Goal: Information Seeking & Learning: Compare options

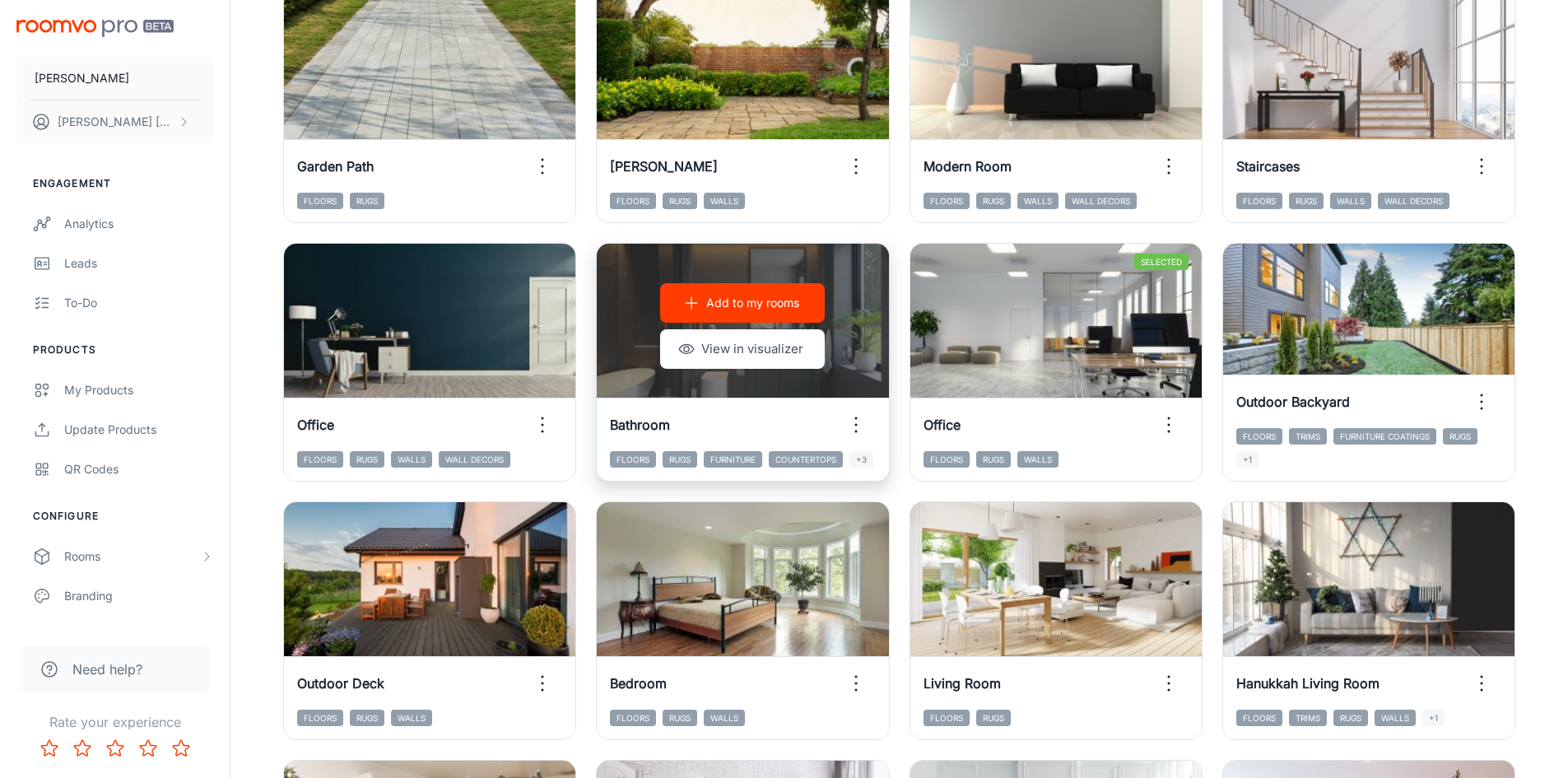
scroll to position [329, 0]
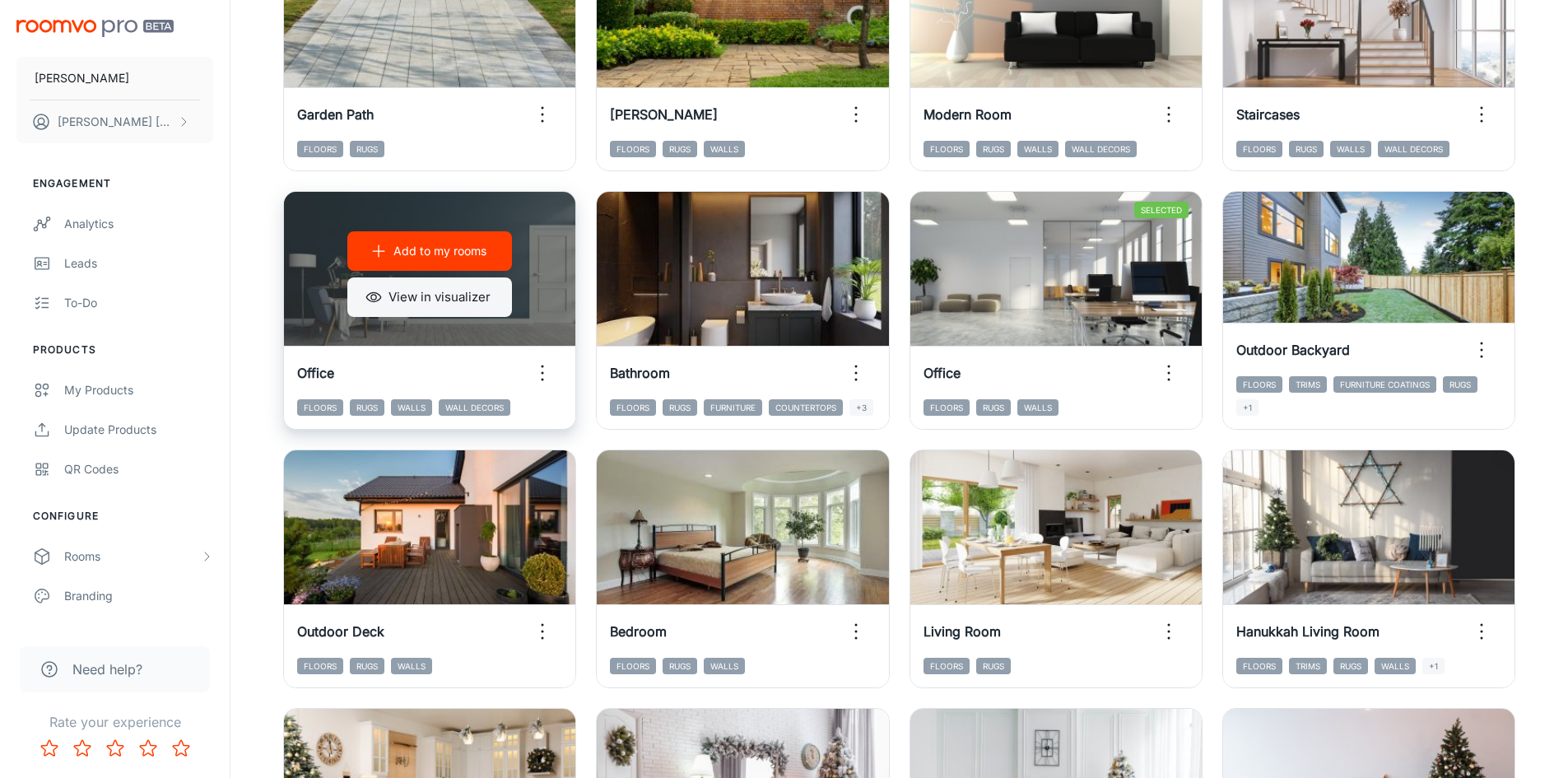
click at [462, 296] on button "View in visualizer" at bounding box center [430, 298] width 165 height 40
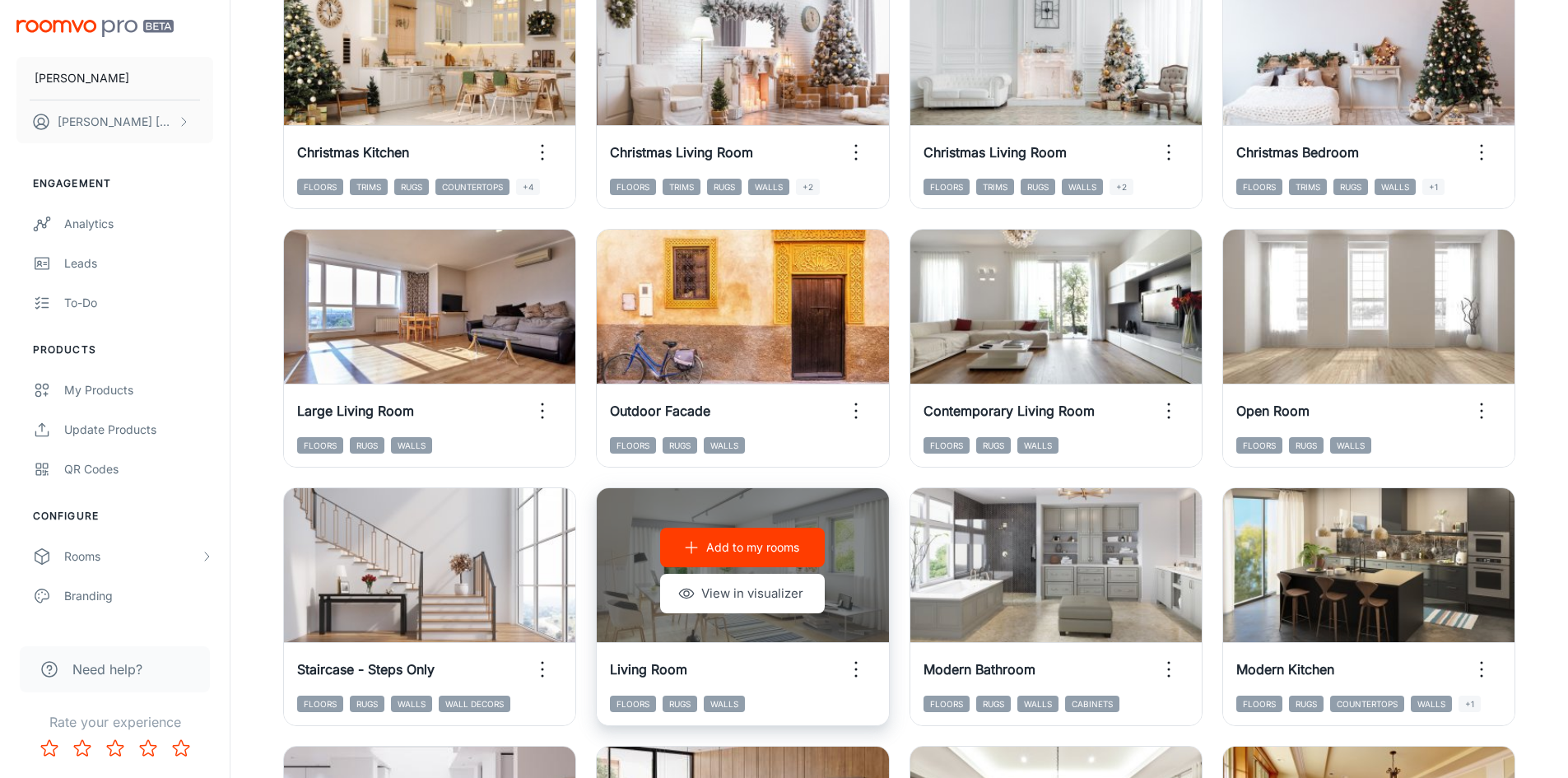
scroll to position [1259, 0]
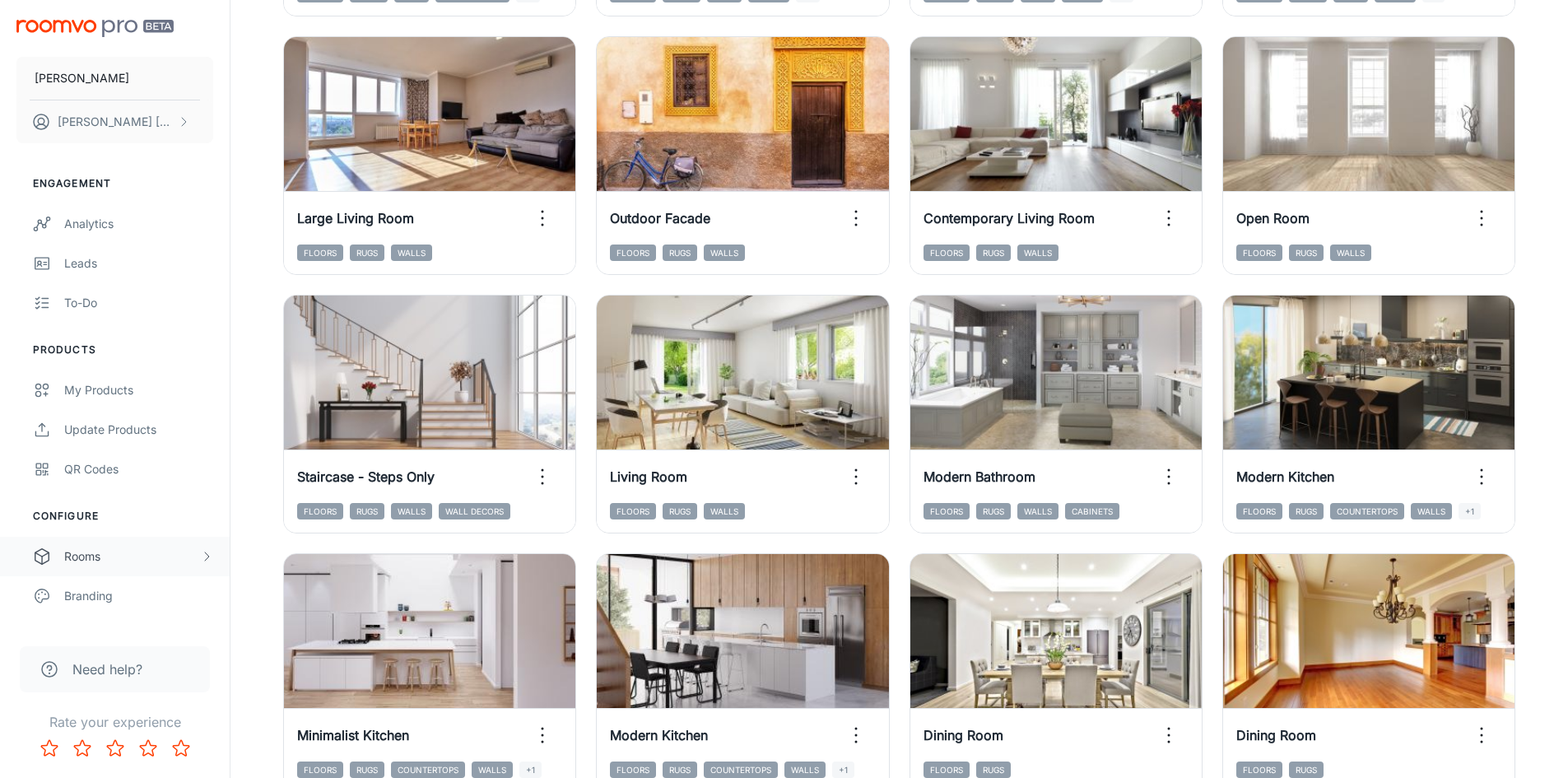
click at [129, 550] on div "Rooms" at bounding box center [132, 556] width 136 height 18
click at [115, 601] on div "My Rooms" at bounding box center [138, 596] width 149 height 18
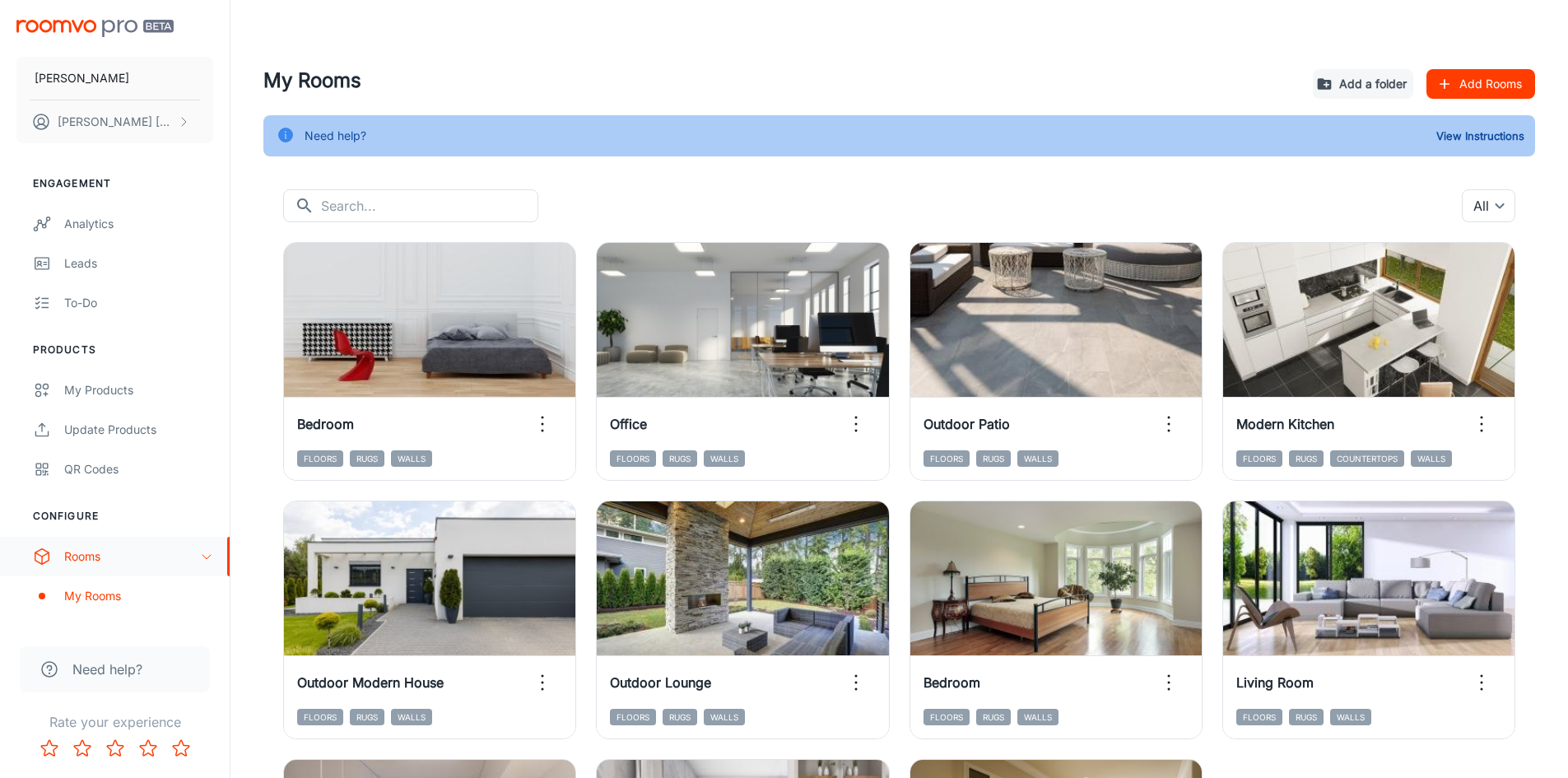
click at [209, 552] on icon "scrollable content" at bounding box center [206, 556] width 14 height 14
click at [206, 554] on icon "scrollable content" at bounding box center [206, 556] width 14 height 14
click at [76, 594] on div "My Rooms" at bounding box center [138, 596] width 149 height 18
click at [212, 561] on icon "scrollable content" at bounding box center [206, 556] width 14 height 14
click at [54, 555] on div "Rooms" at bounding box center [115, 556] width 230 height 40
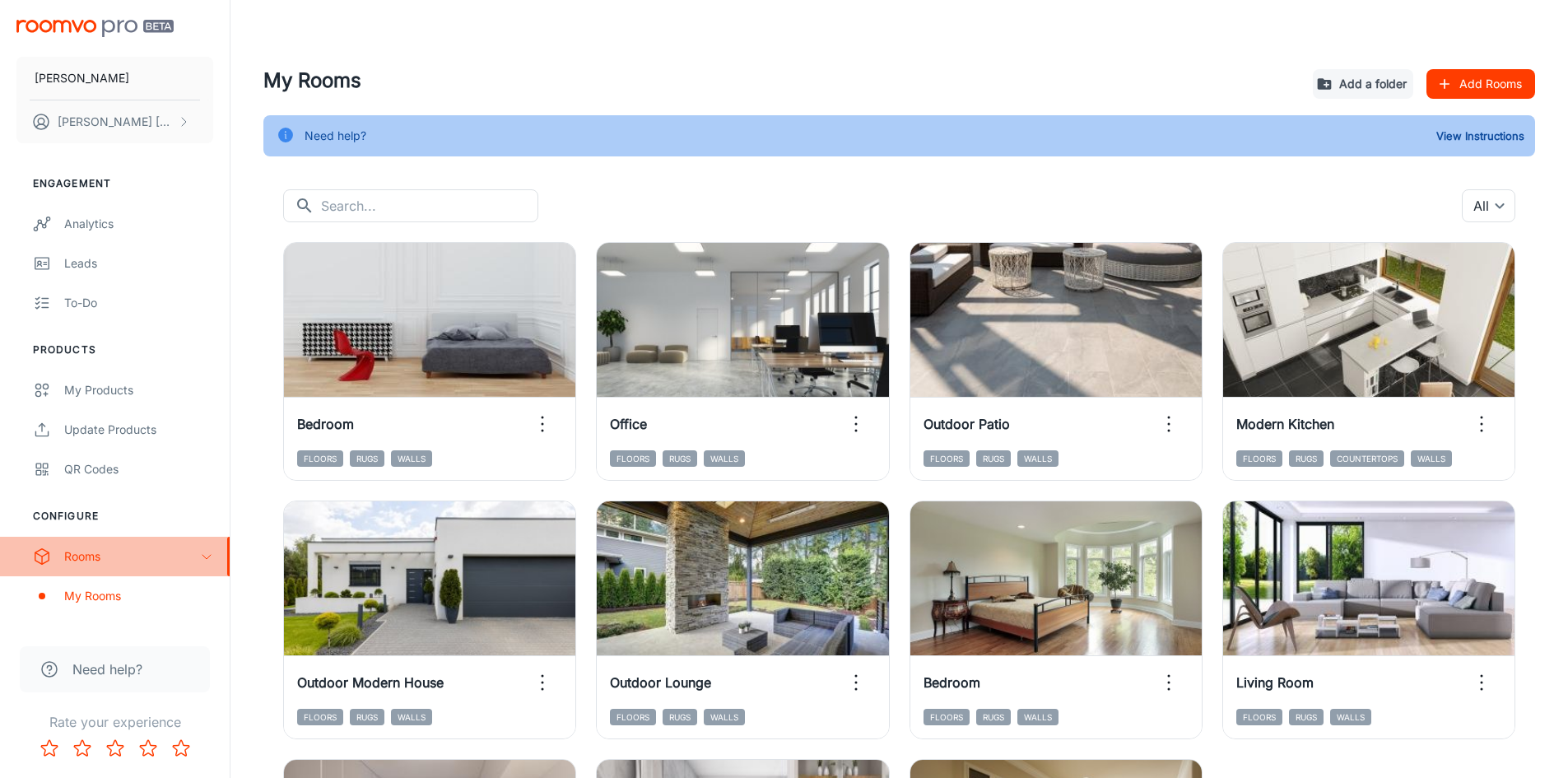
click at [54, 555] on div "Rooms" at bounding box center [115, 556] width 230 height 40
click at [864, 92] on h4 "My Rooms" at bounding box center [781, 81] width 1036 height 30
click at [208, 561] on icon "scrollable content" at bounding box center [206, 556] width 14 height 14
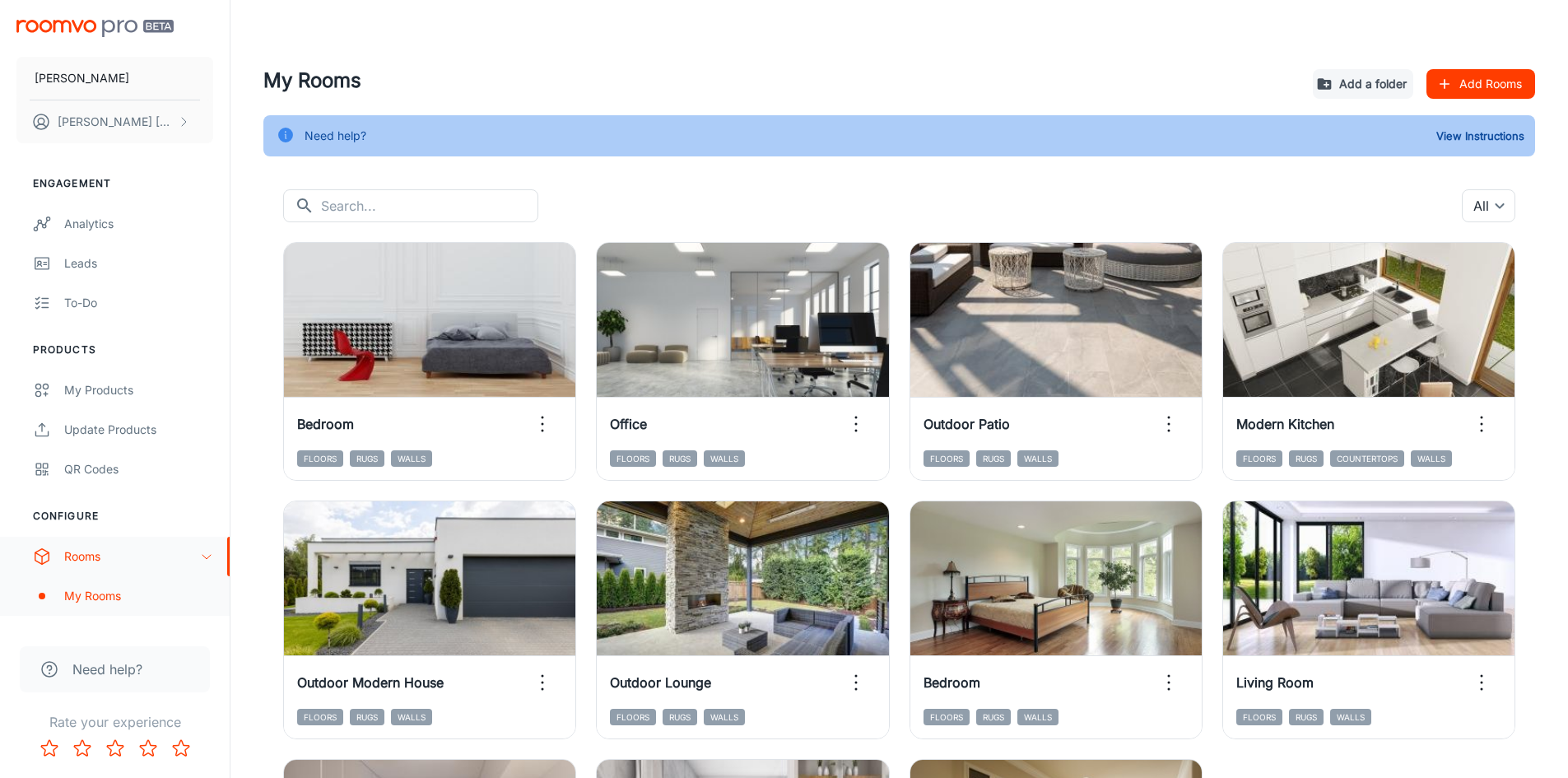
click at [39, 595] on span "scrollable content" at bounding box center [42, 595] width 6 height 6
click at [199, 555] on div "Rooms" at bounding box center [132, 556] width 136 height 18
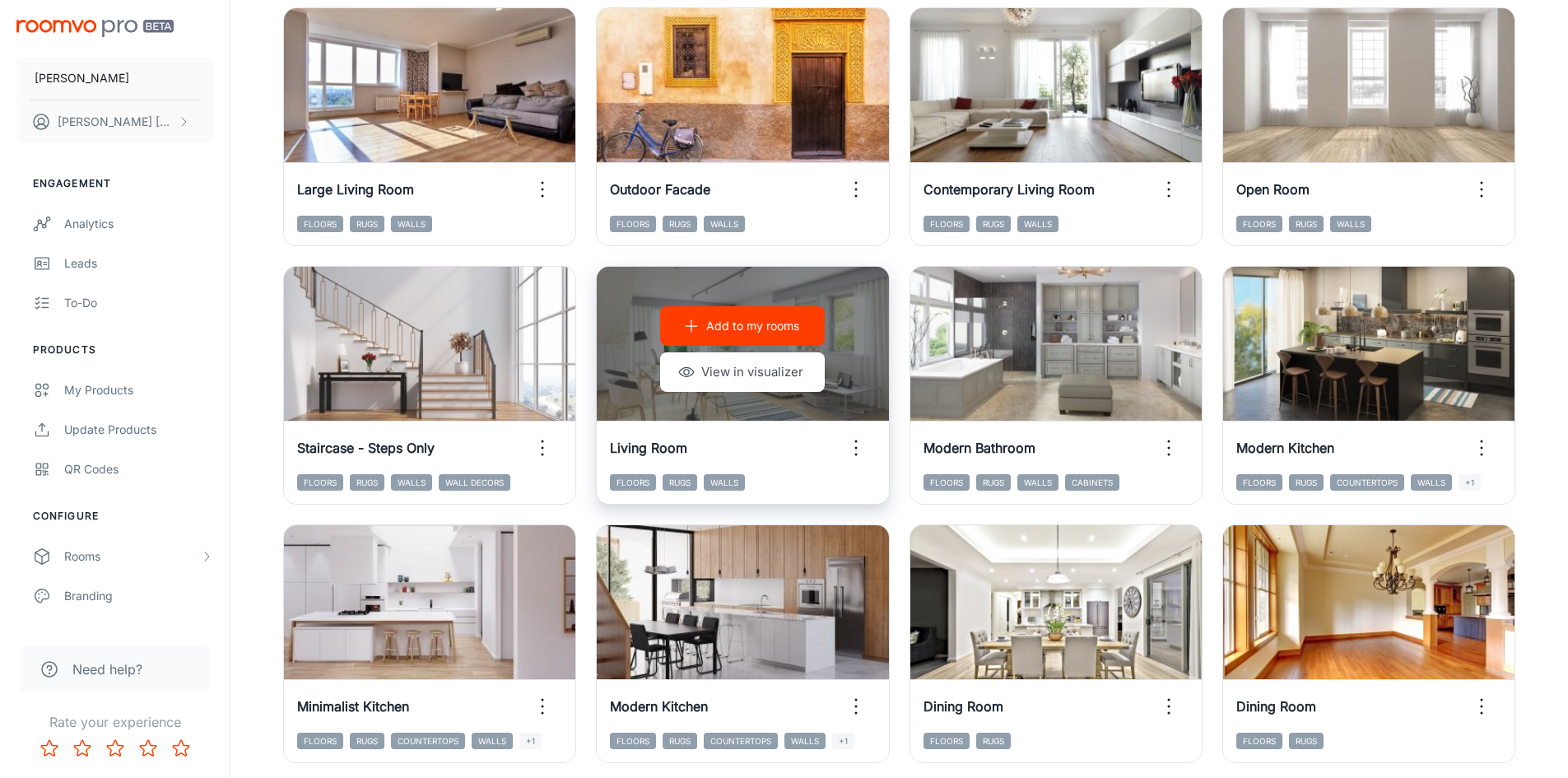
scroll to position [1317, 0]
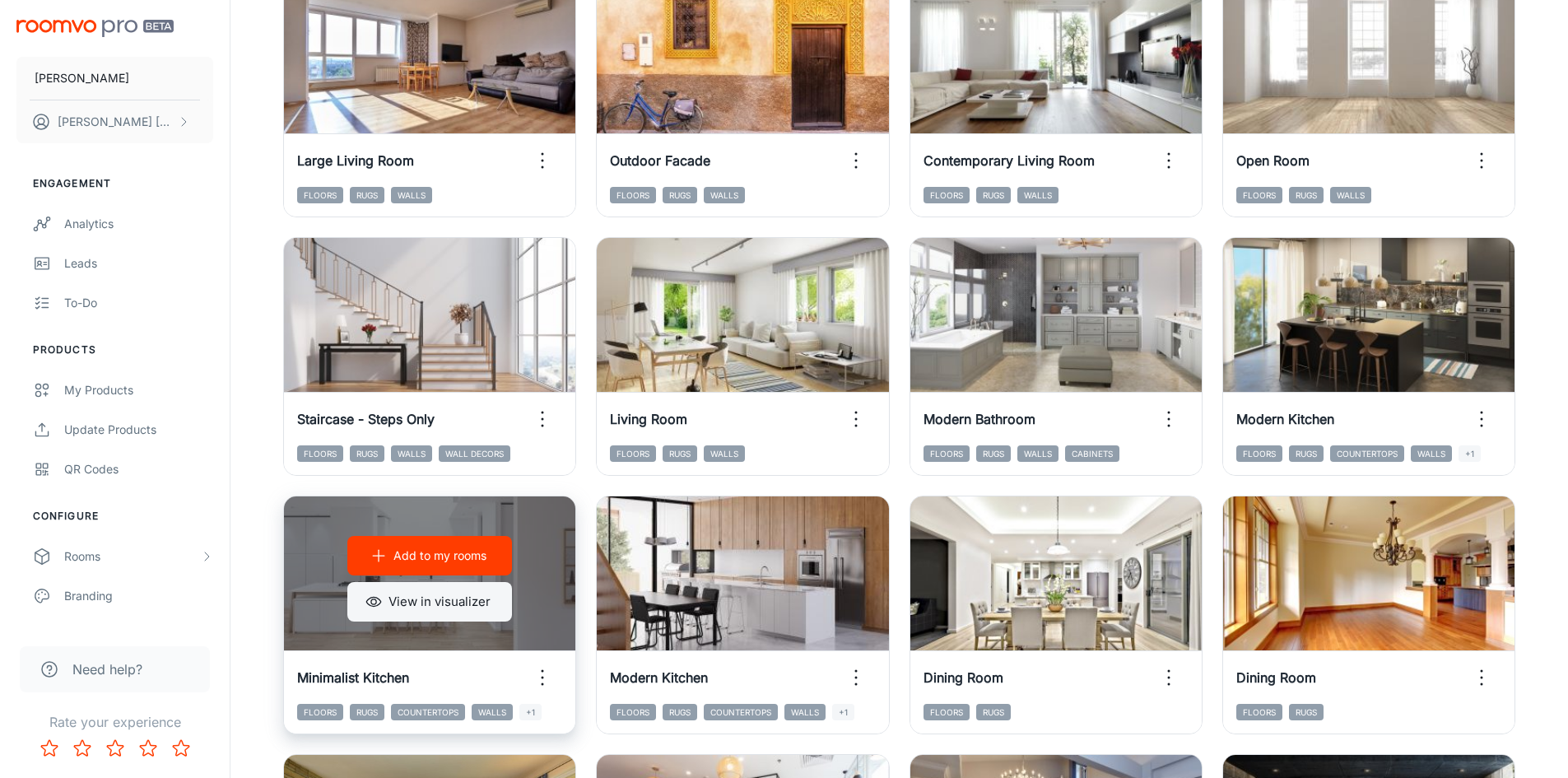
click at [448, 608] on button "View in visualizer" at bounding box center [430, 602] width 165 height 40
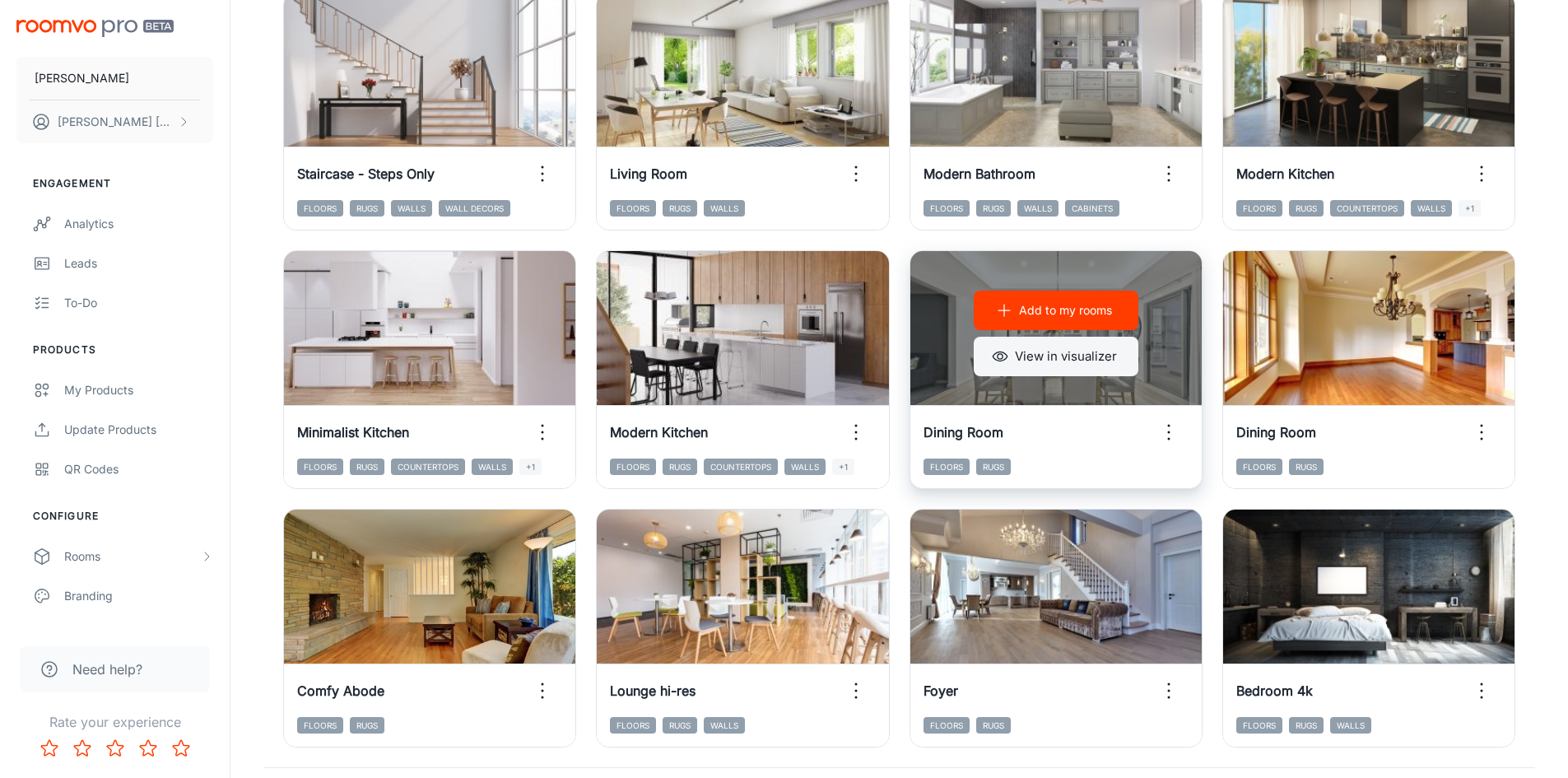
scroll to position [1564, 0]
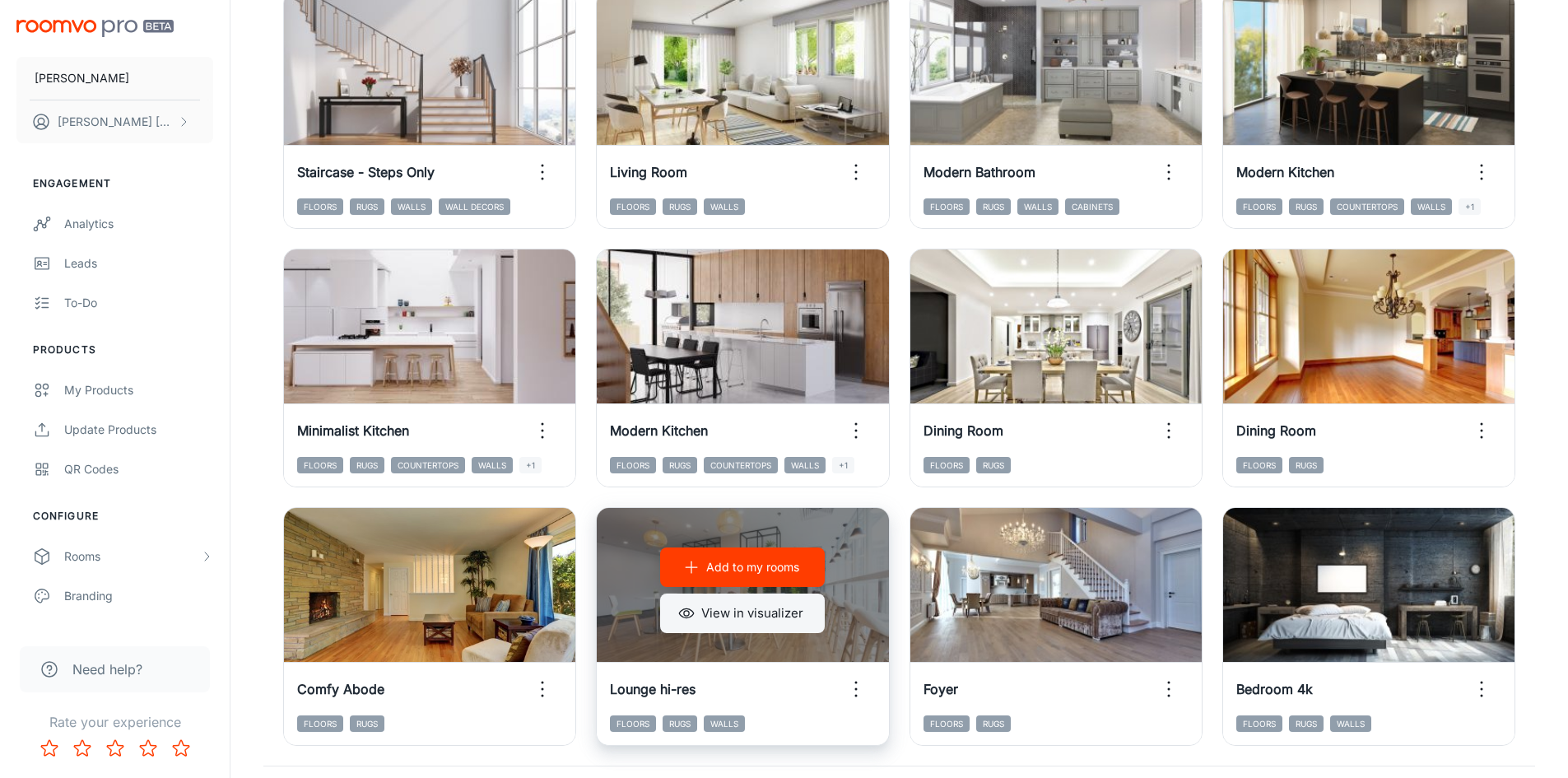
click at [770, 612] on button "View in visualizer" at bounding box center [742, 613] width 165 height 40
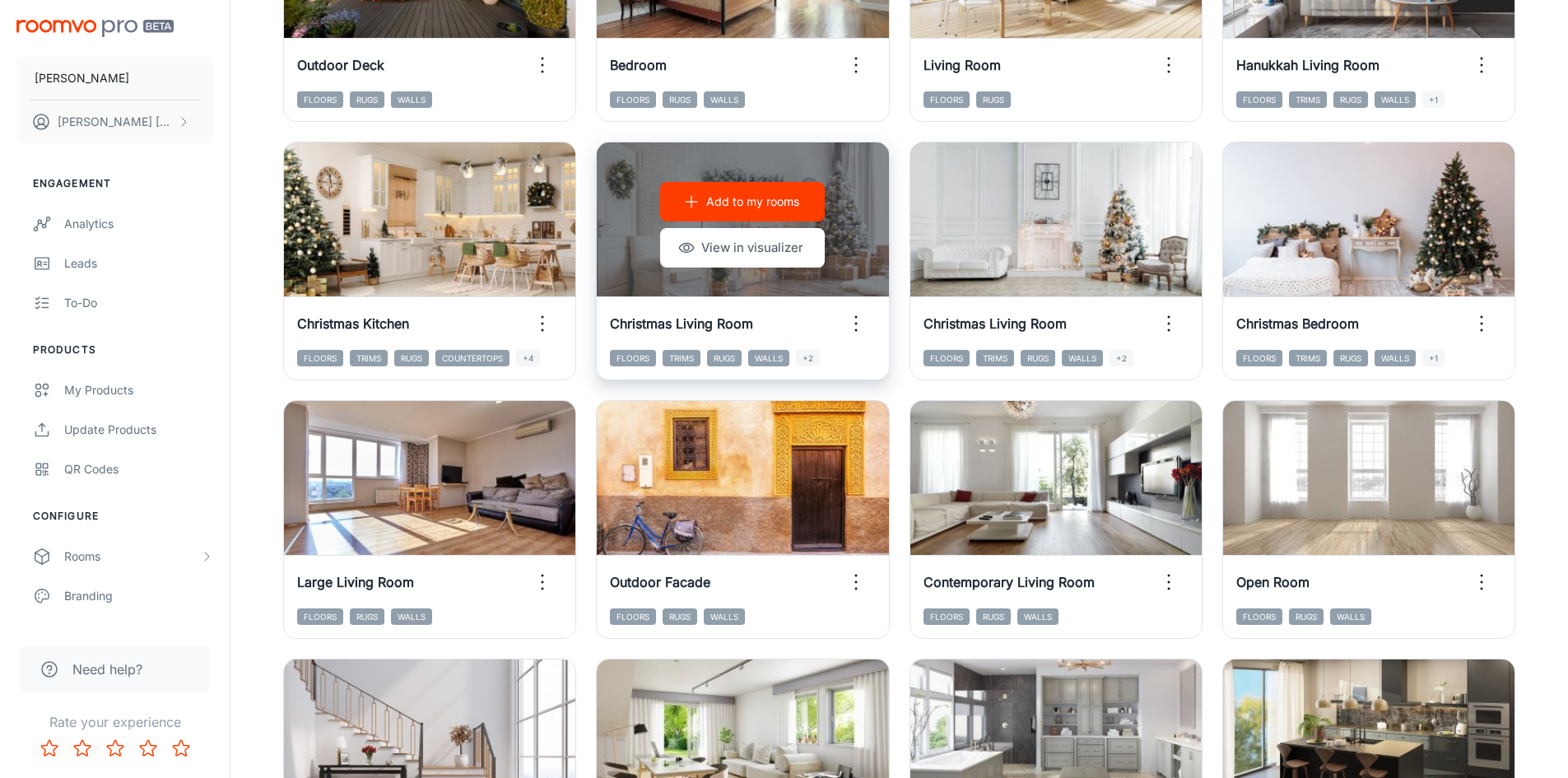
scroll to position [906, 0]
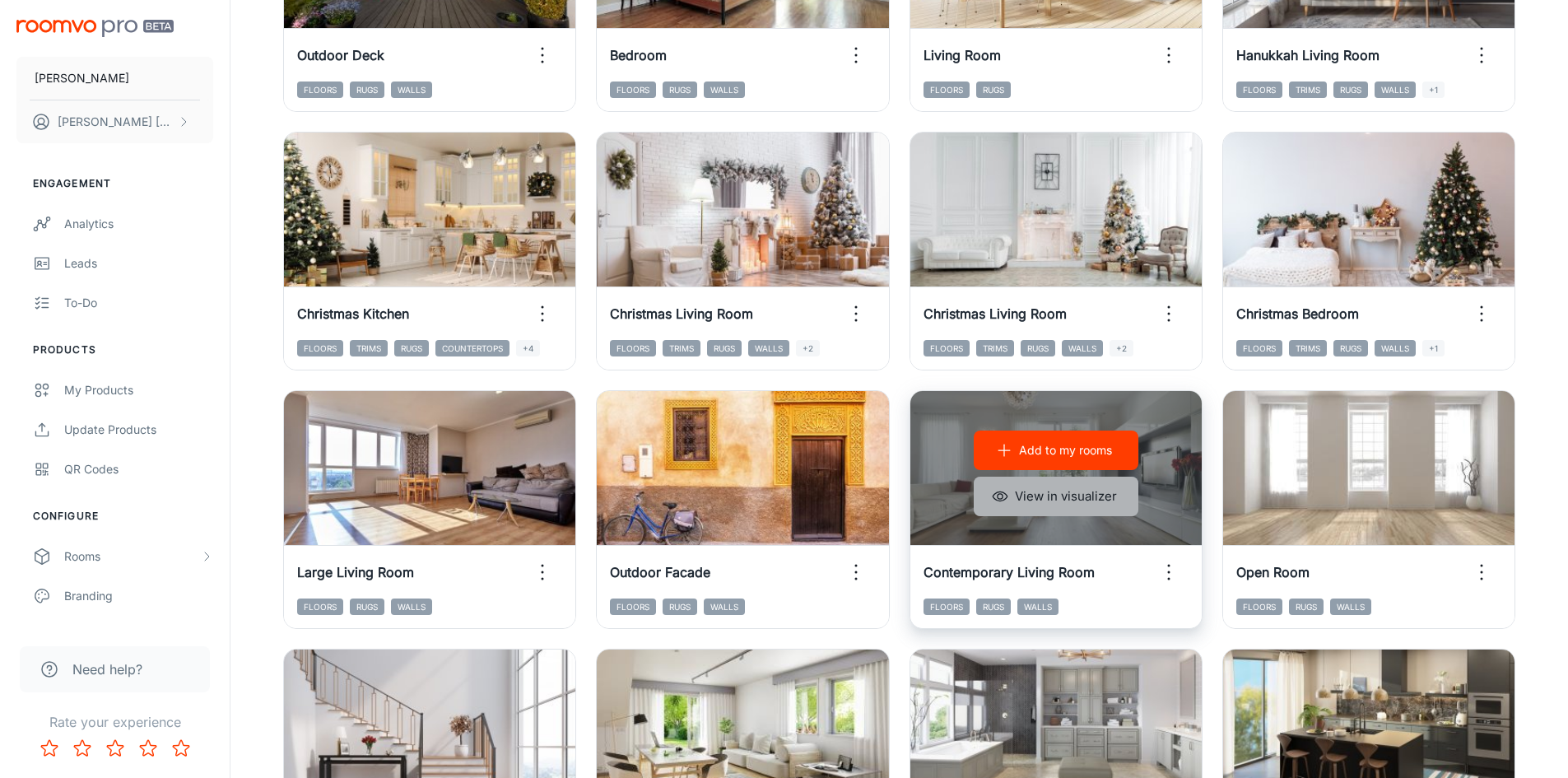
click at [1045, 493] on button "View in visualizer" at bounding box center [1056, 497] width 165 height 40
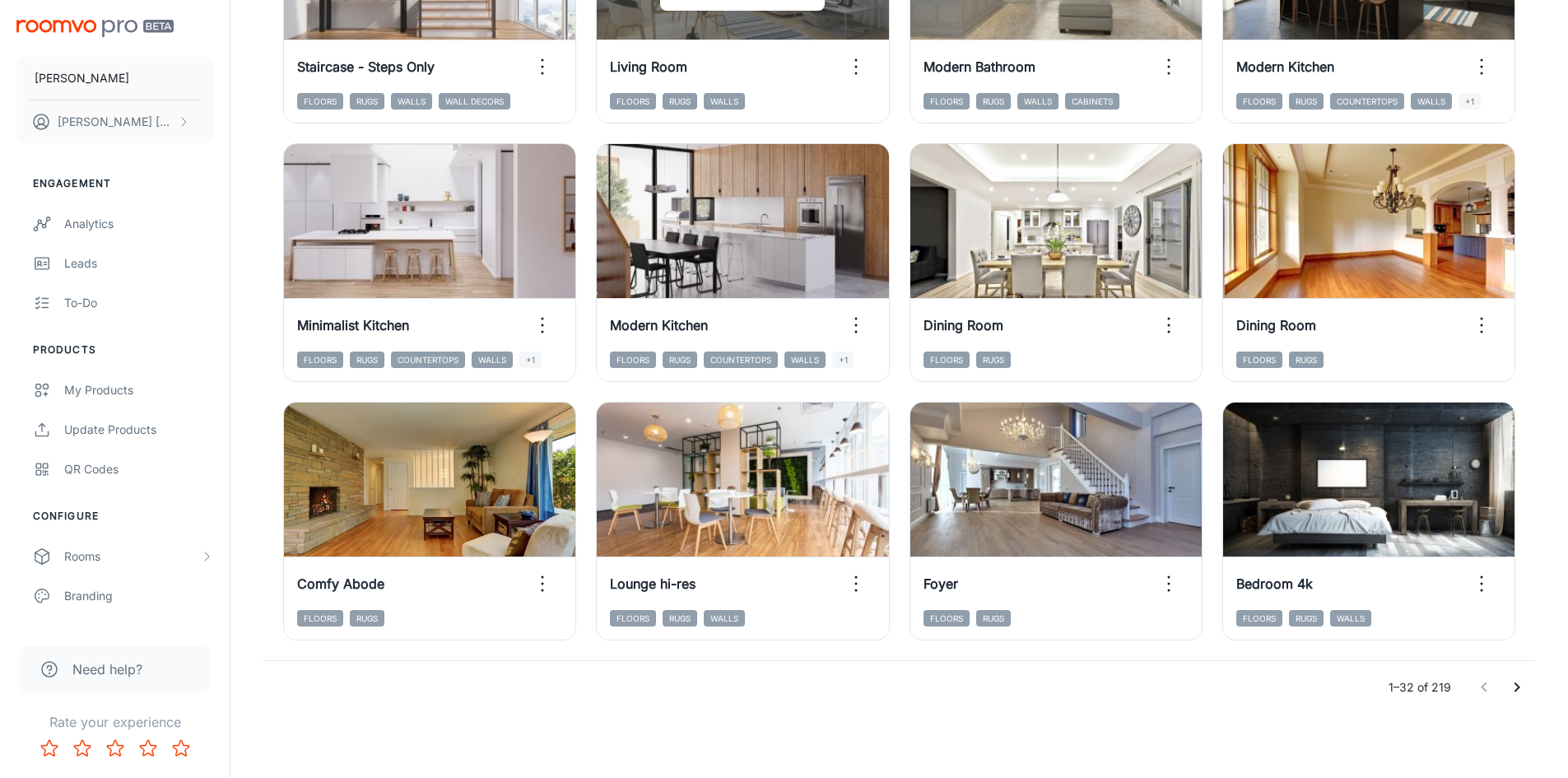
scroll to position [1671, 0]
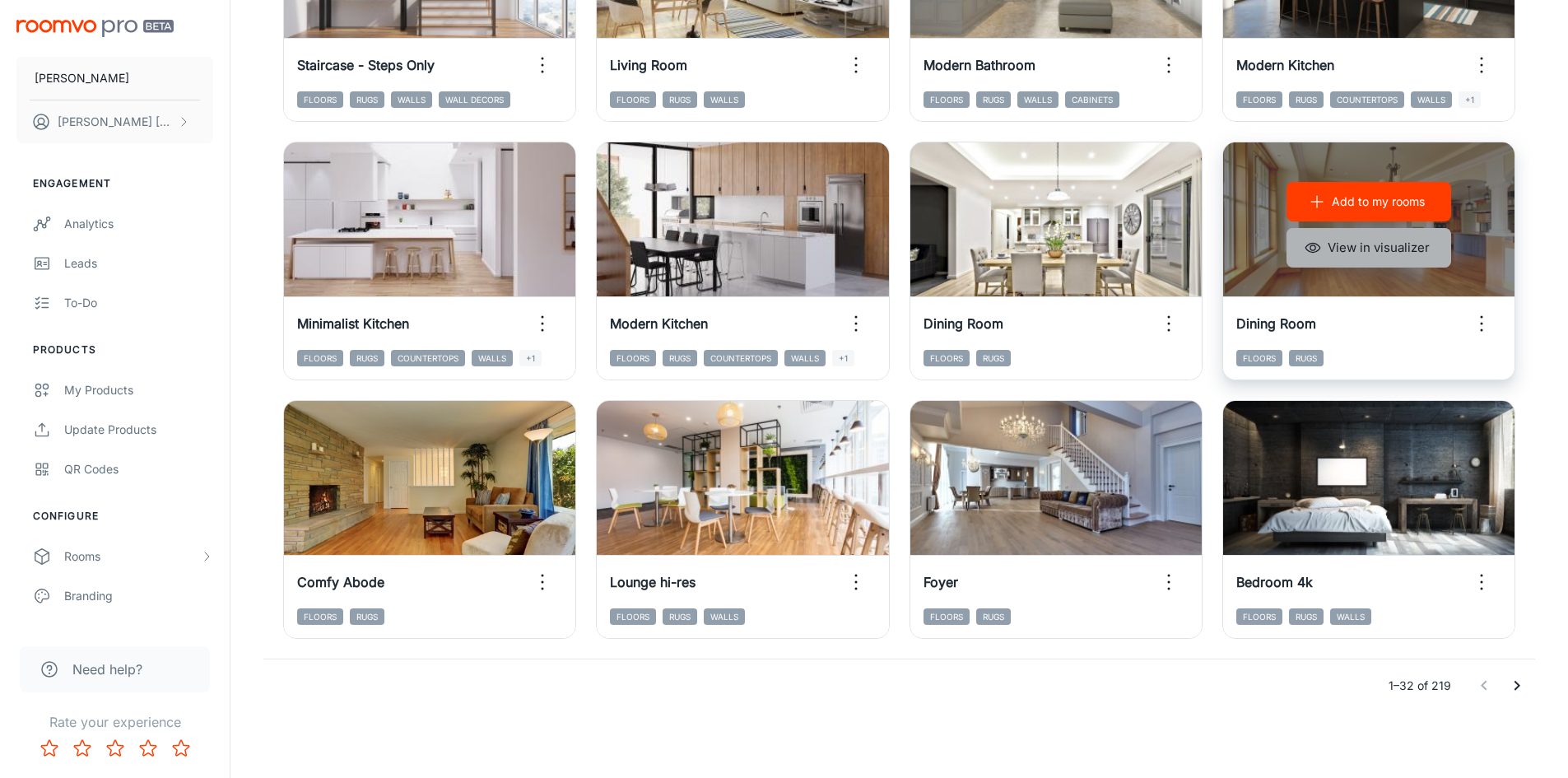
click at [1371, 252] on button "View in visualizer" at bounding box center [1368, 248] width 165 height 40
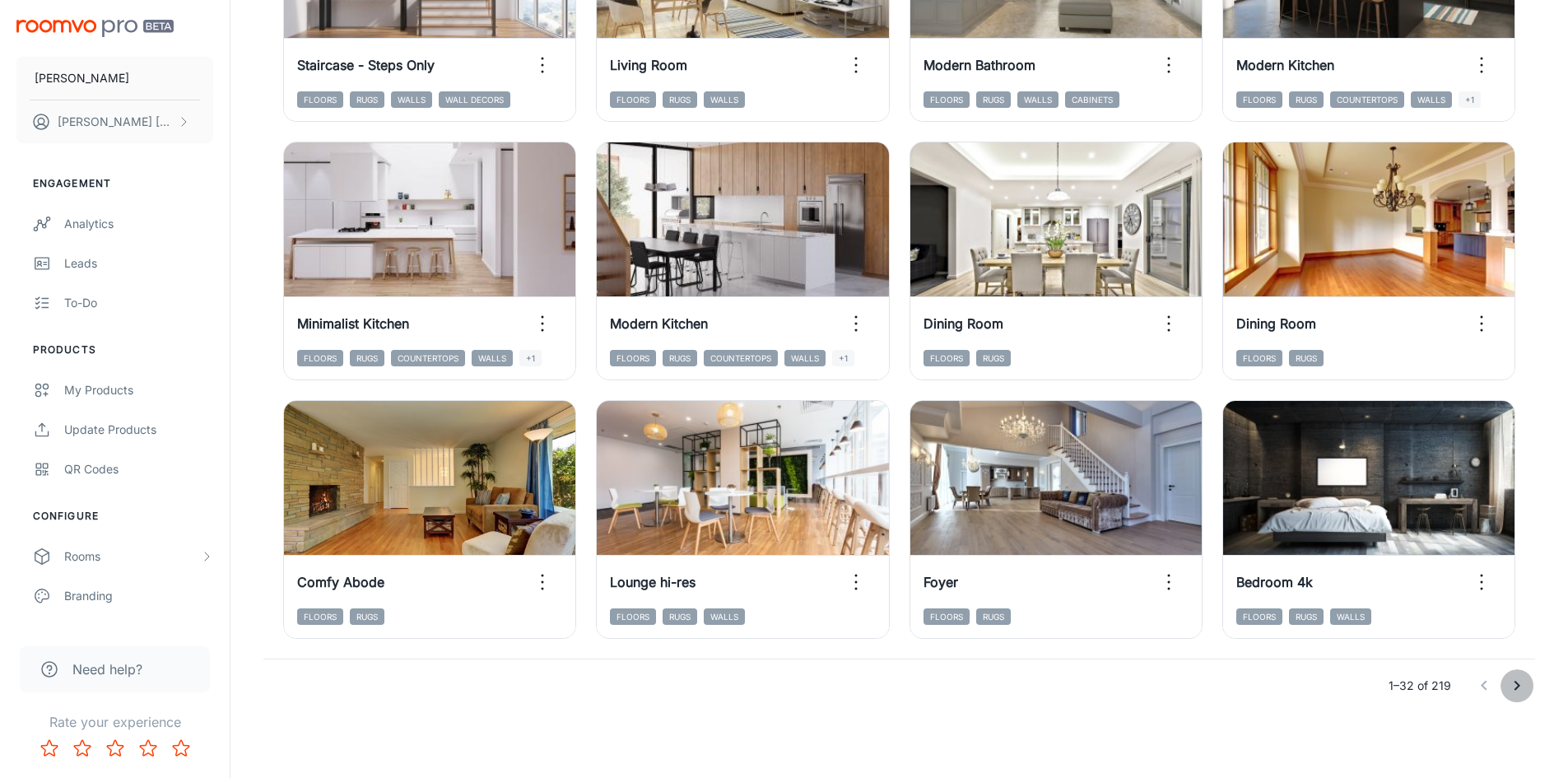
click at [1518, 691] on icon "Go to next page" at bounding box center [1516, 686] width 20 height 20
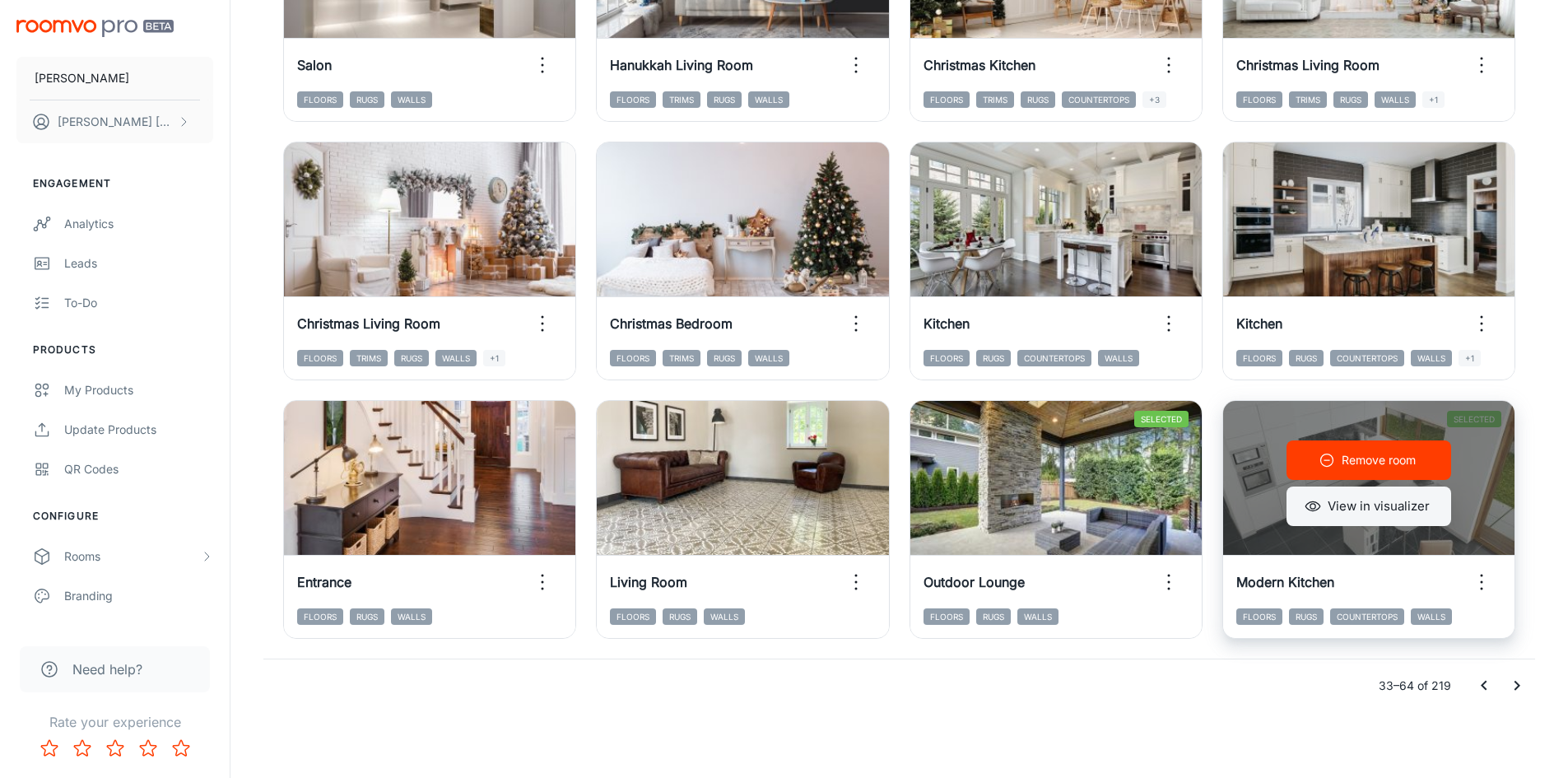
click at [1418, 502] on button "View in visualizer" at bounding box center [1368, 507] width 165 height 40
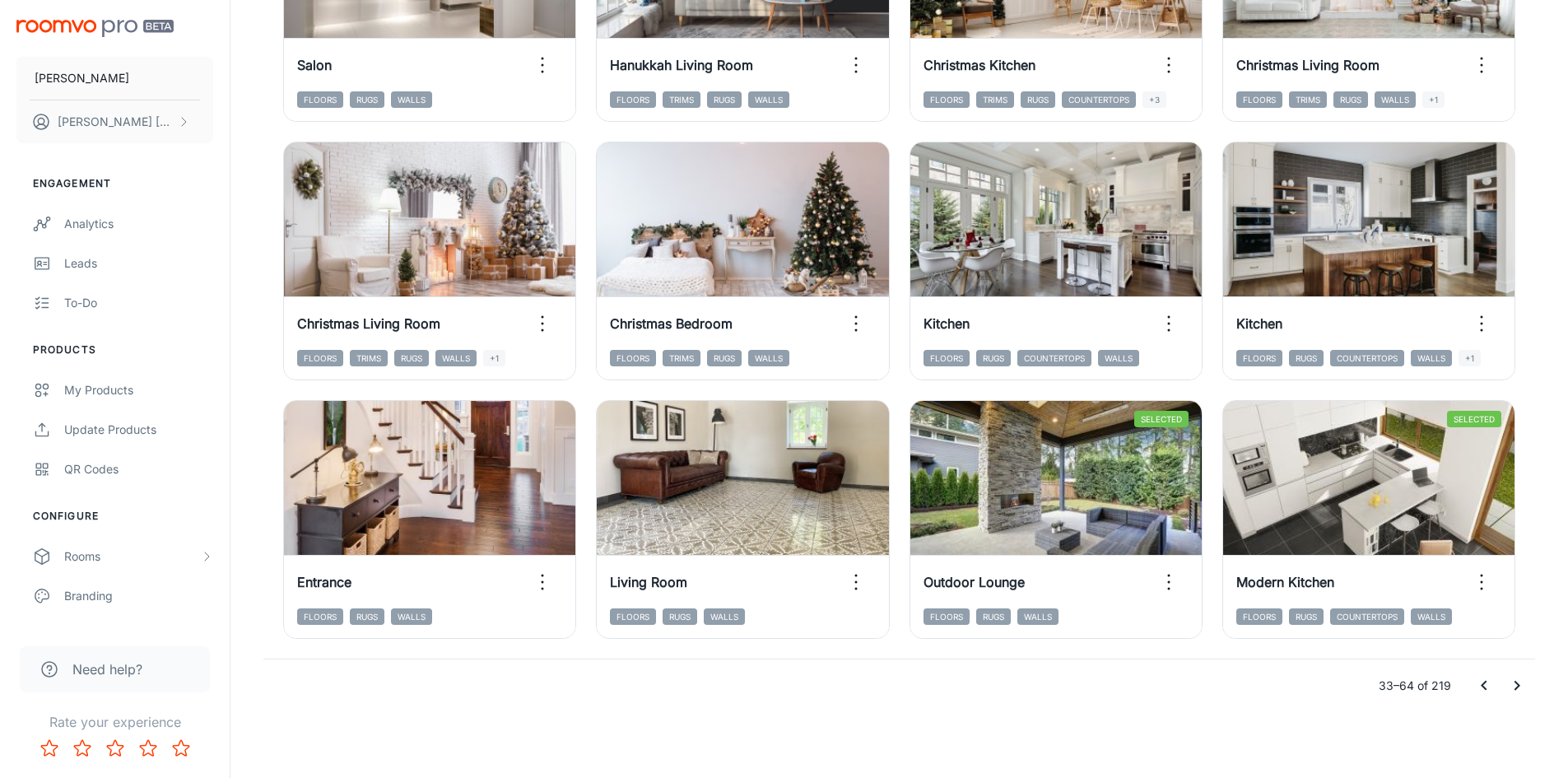
click at [1516, 684] on icon "Go to next page" at bounding box center [1517, 686] width 5 height 10
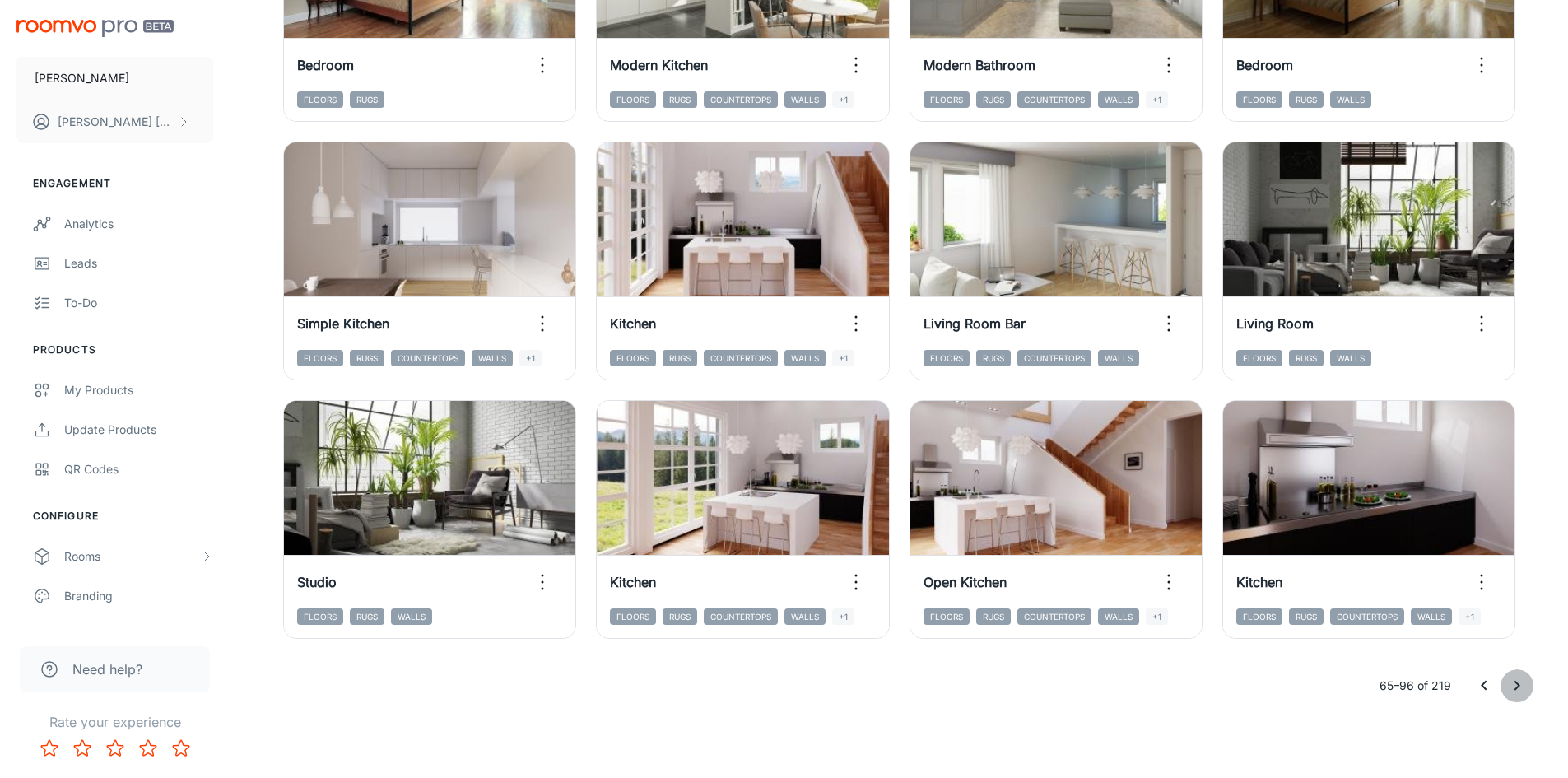
click at [1524, 684] on icon "Go to next page" at bounding box center [1516, 686] width 20 height 20
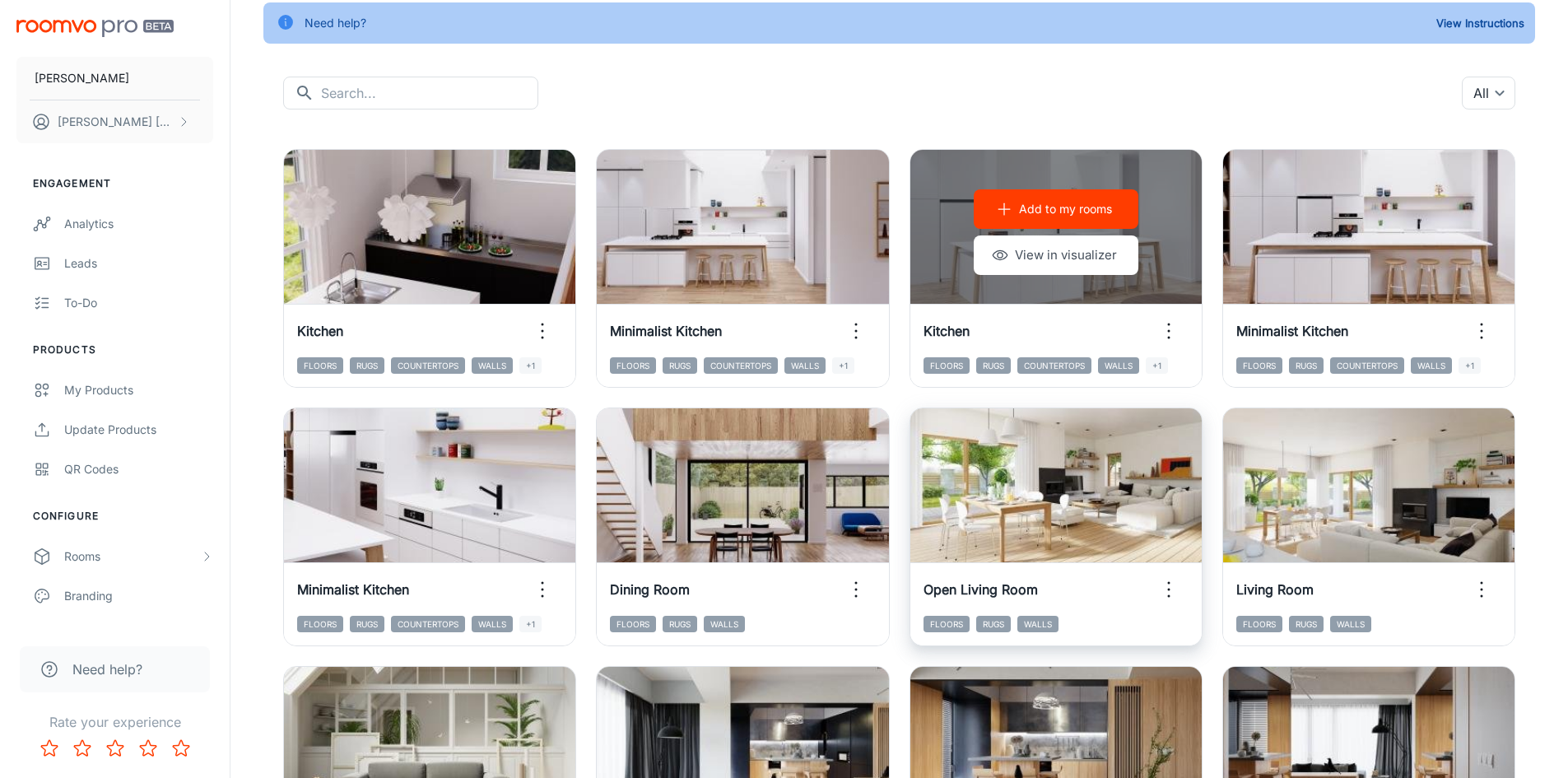
scroll to position [107, 0]
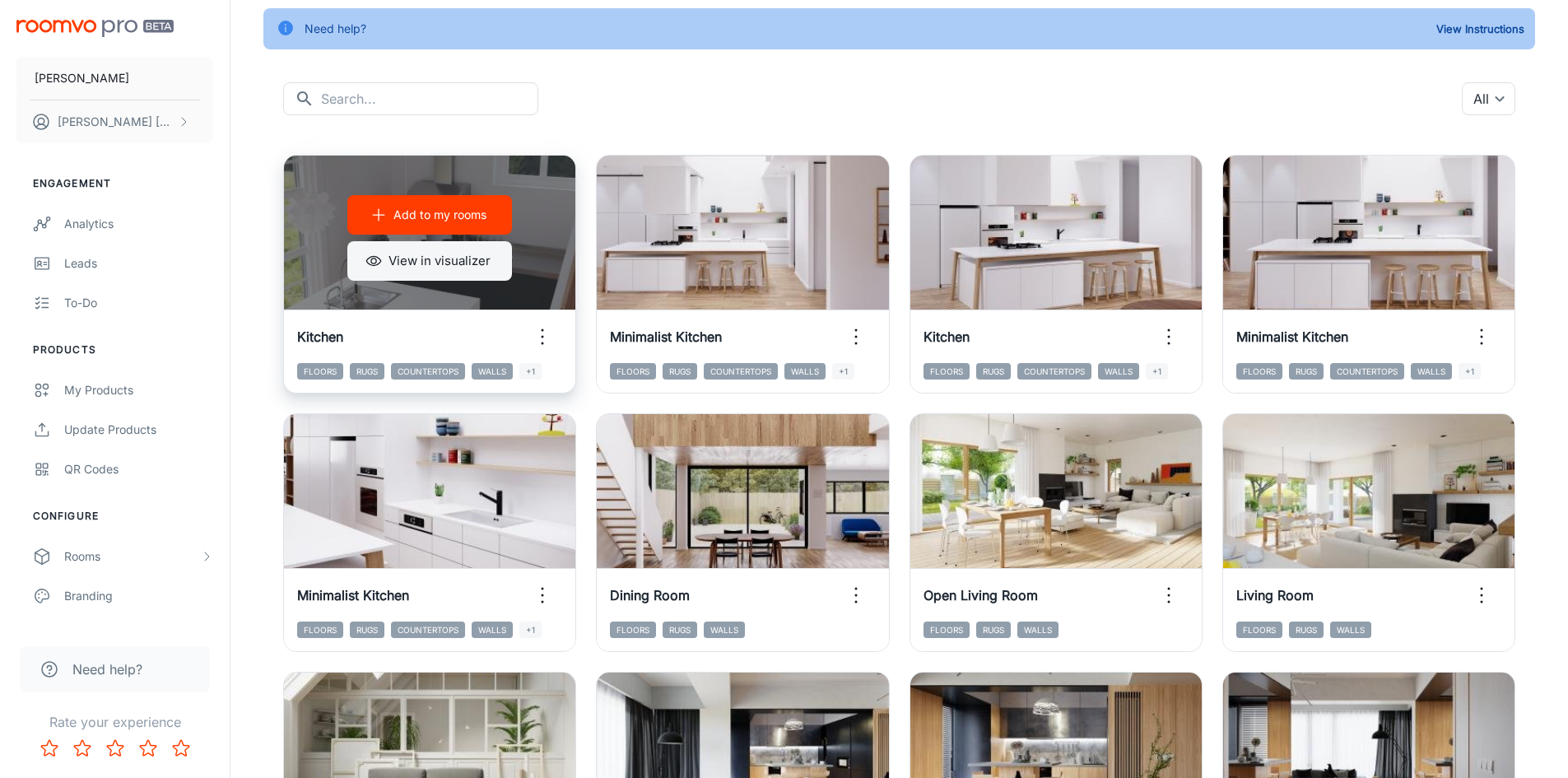
click at [458, 264] on button "View in visualizer" at bounding box center [430, 261] width 165 height 40
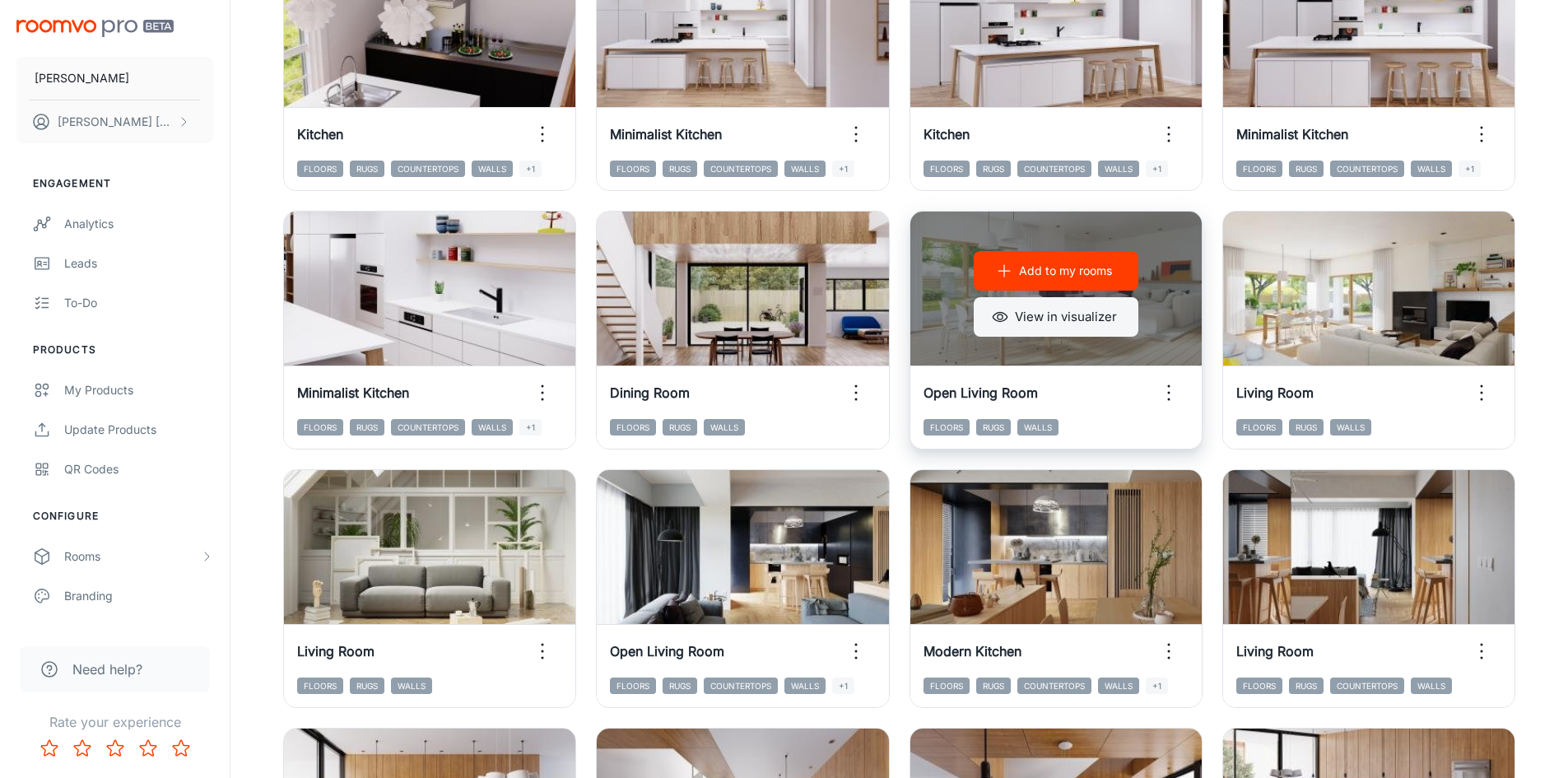
scroll to position [354, 0]
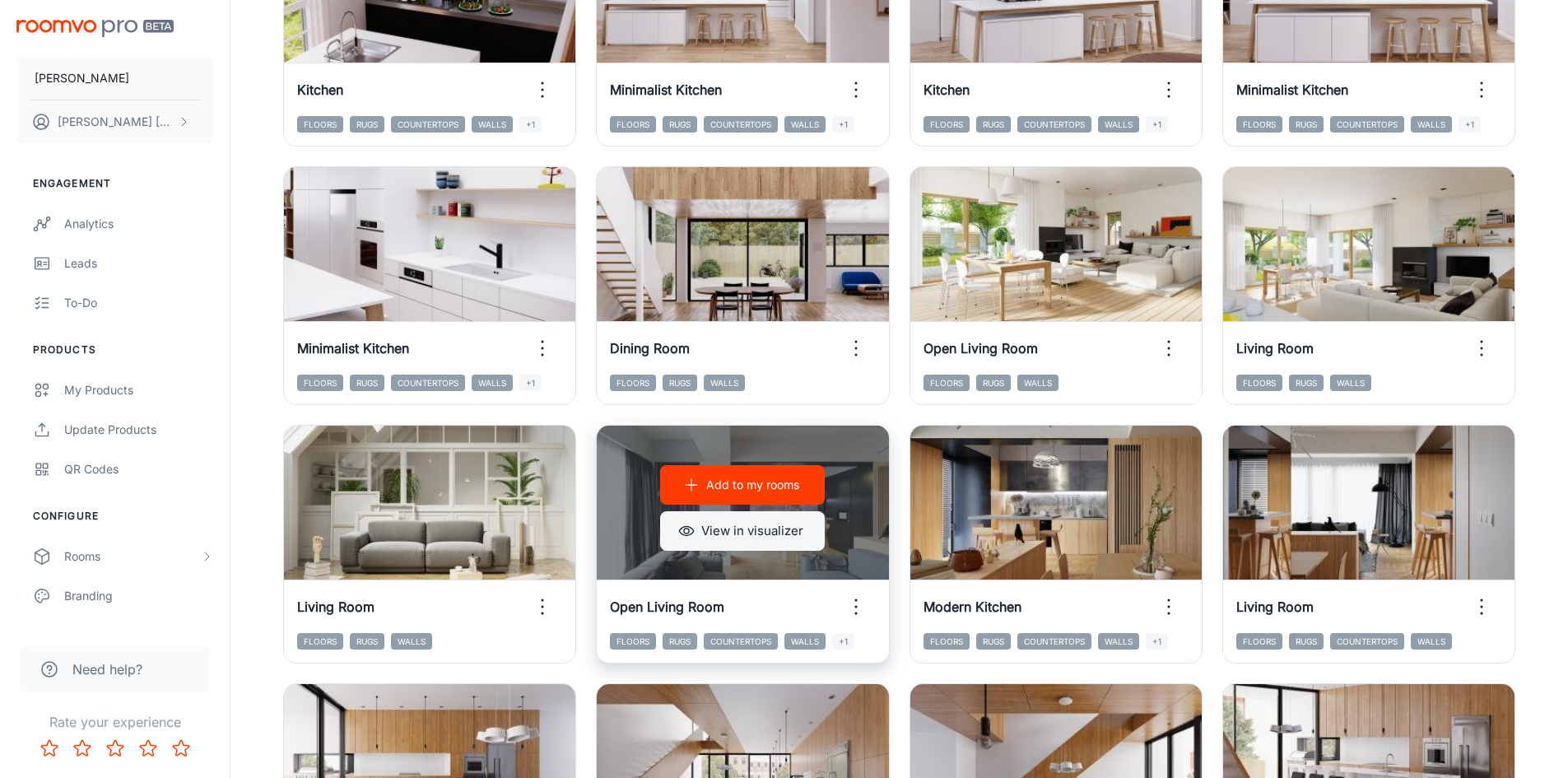
click at [788, 536] on button "View in visualizer" at bounding box center [742, 531] width 165 height 40
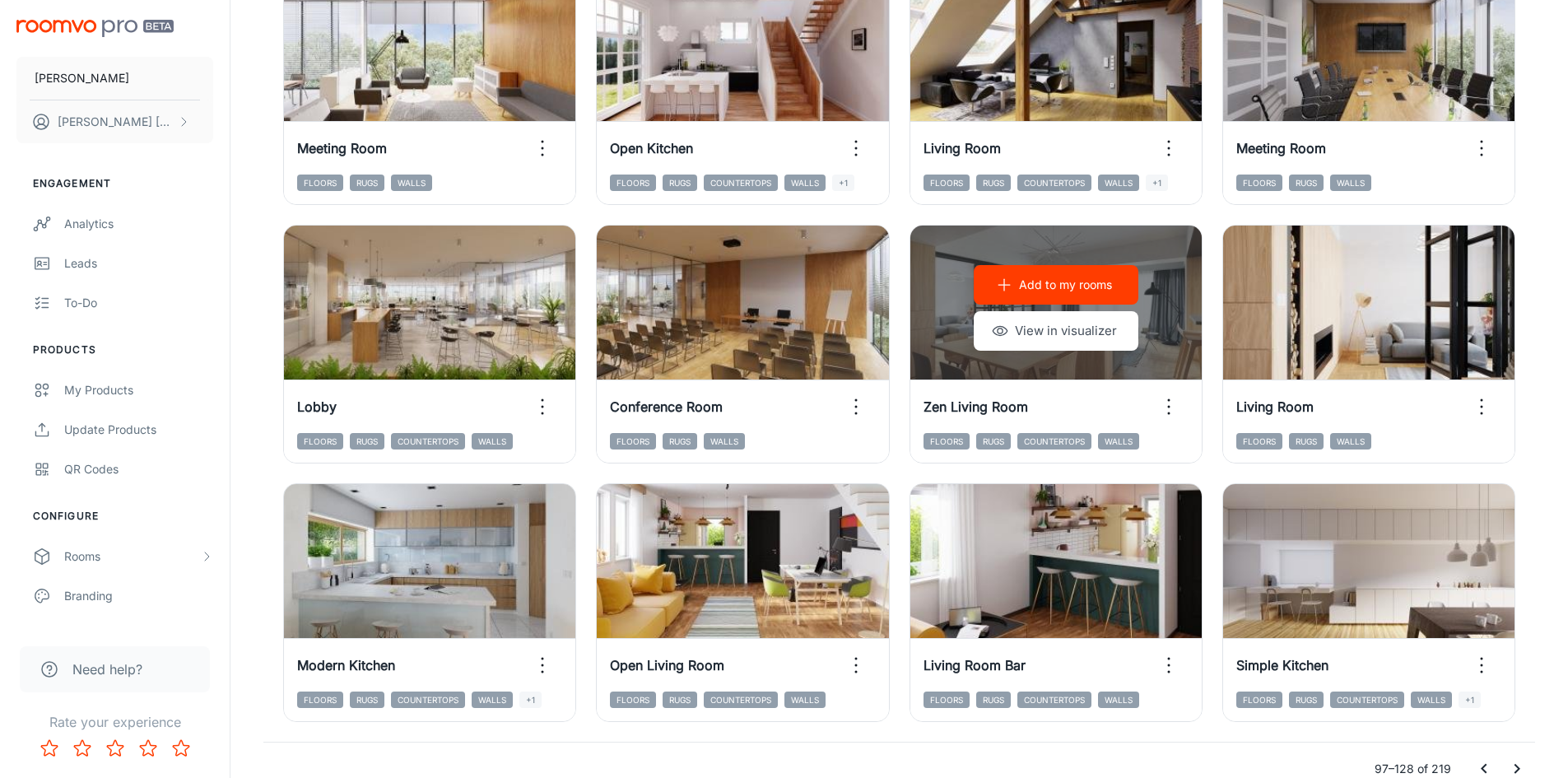
scroll to position [1589, 0]
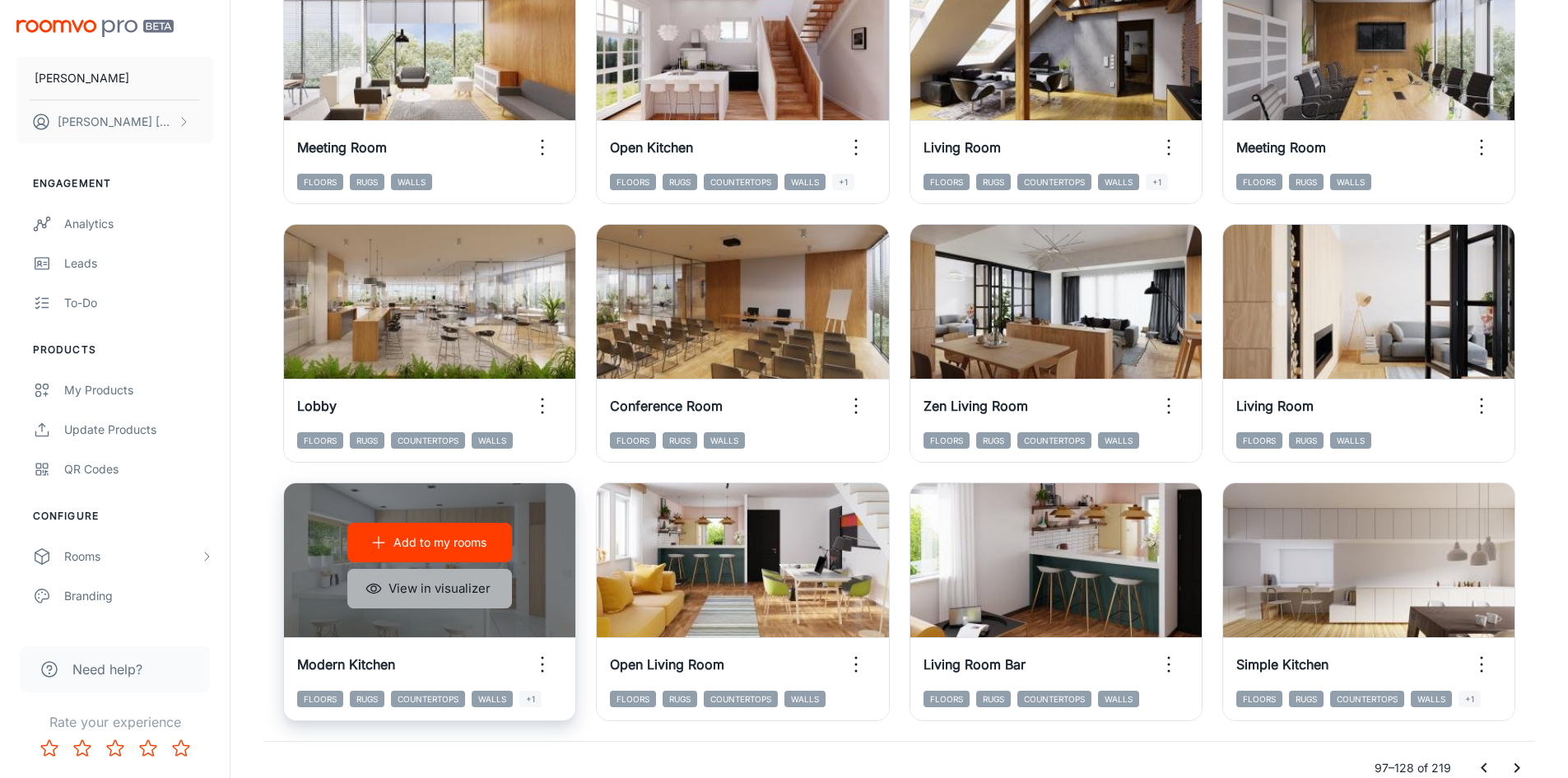
click at [400, 586] on button "View in visualizer" at bounding box center [430, 589] width 165 height 40
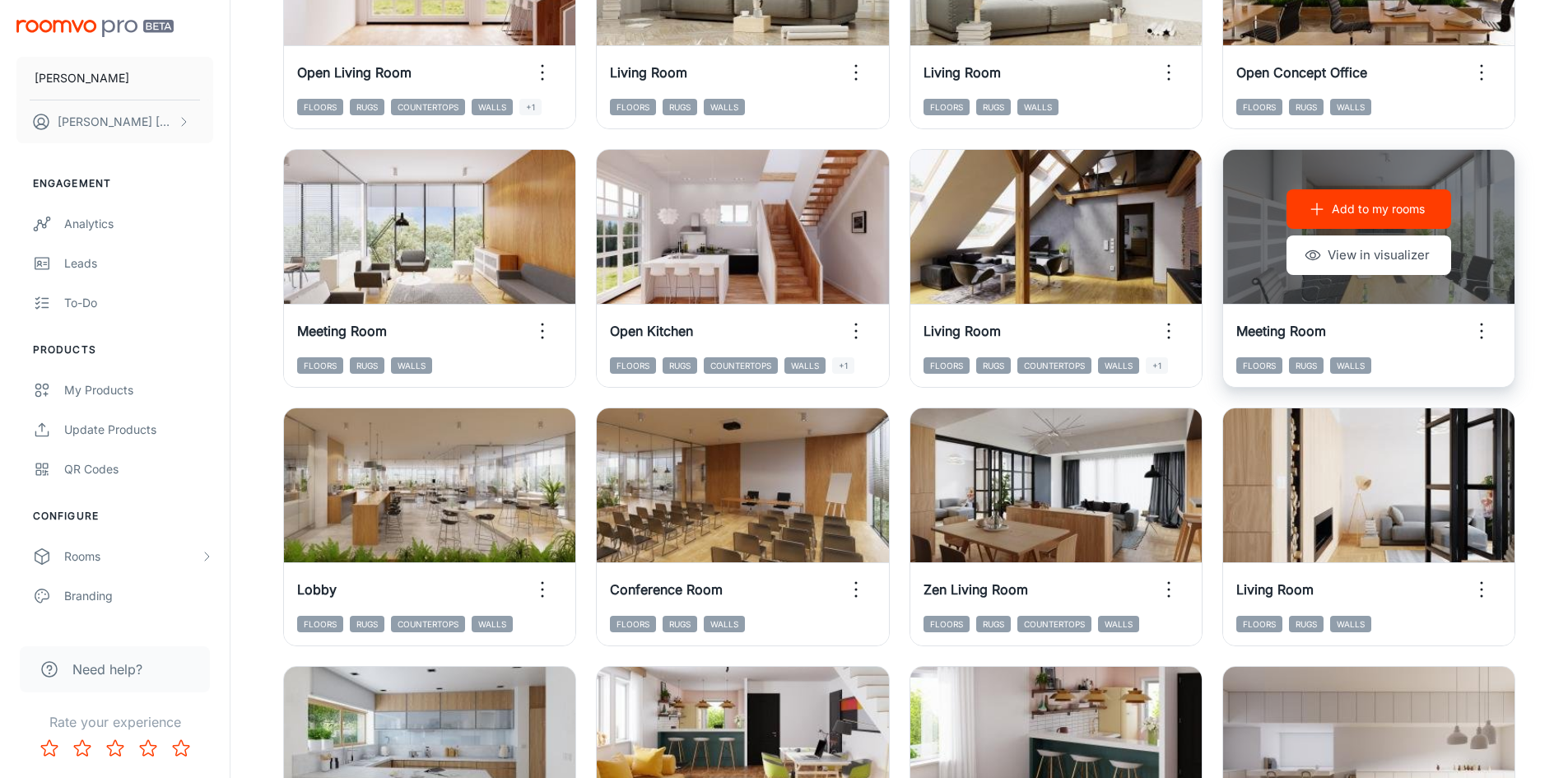
scroll to position [1424, 0]
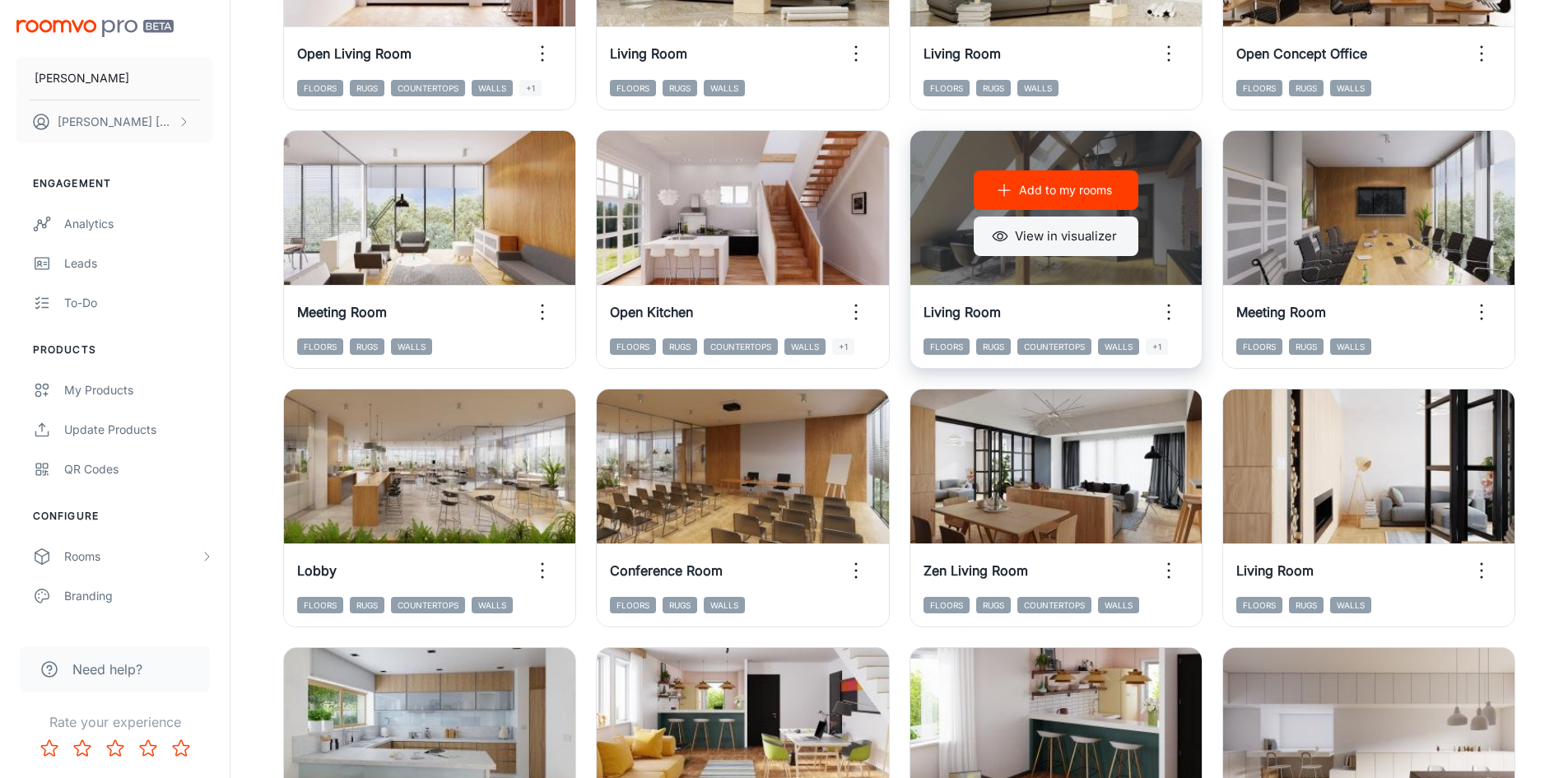
click at [1057, 247] on button "View in visualizer" at bounding box center [1056, 236] width 165 height 40
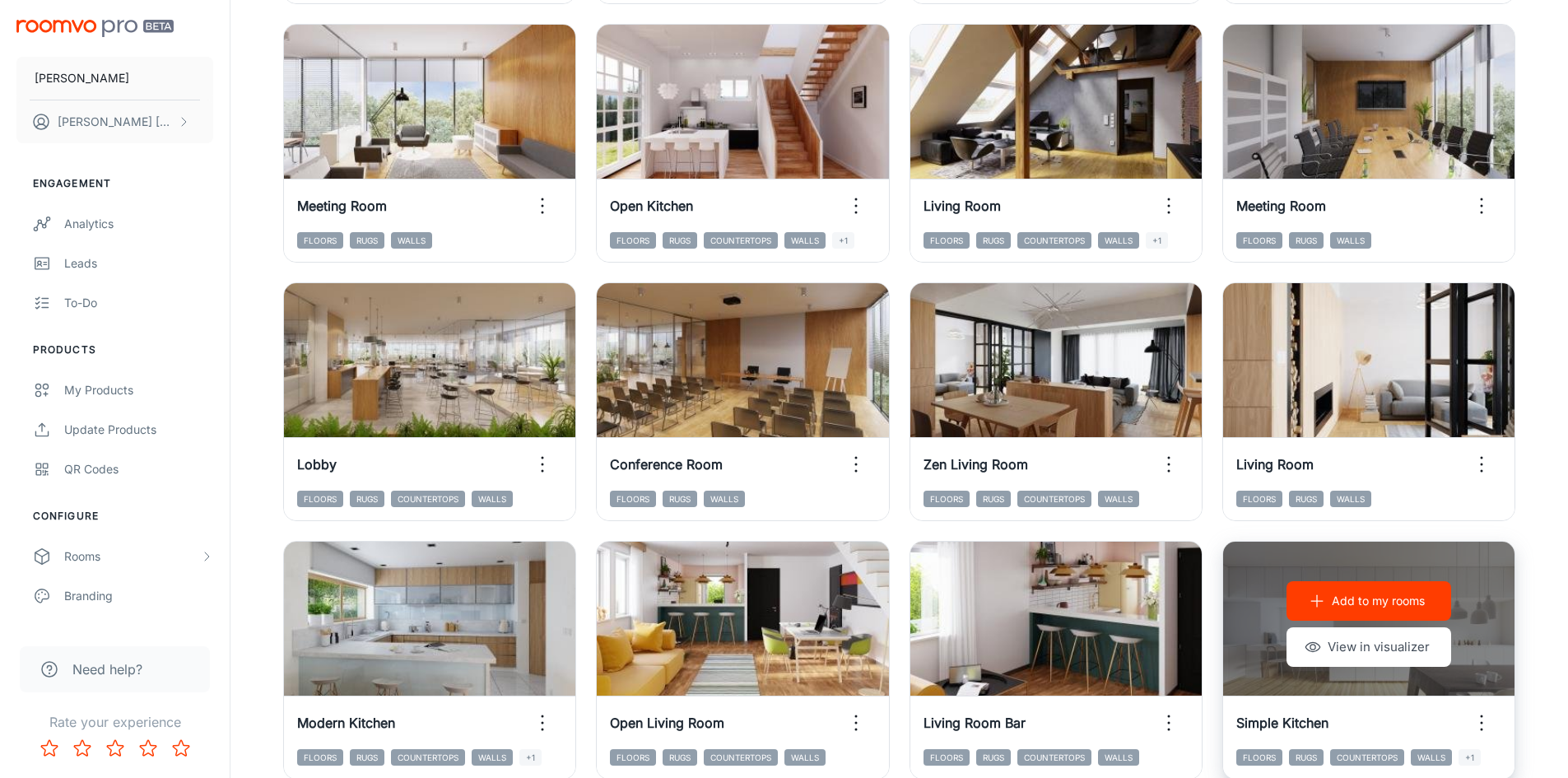
scroll to position [1671, 0]
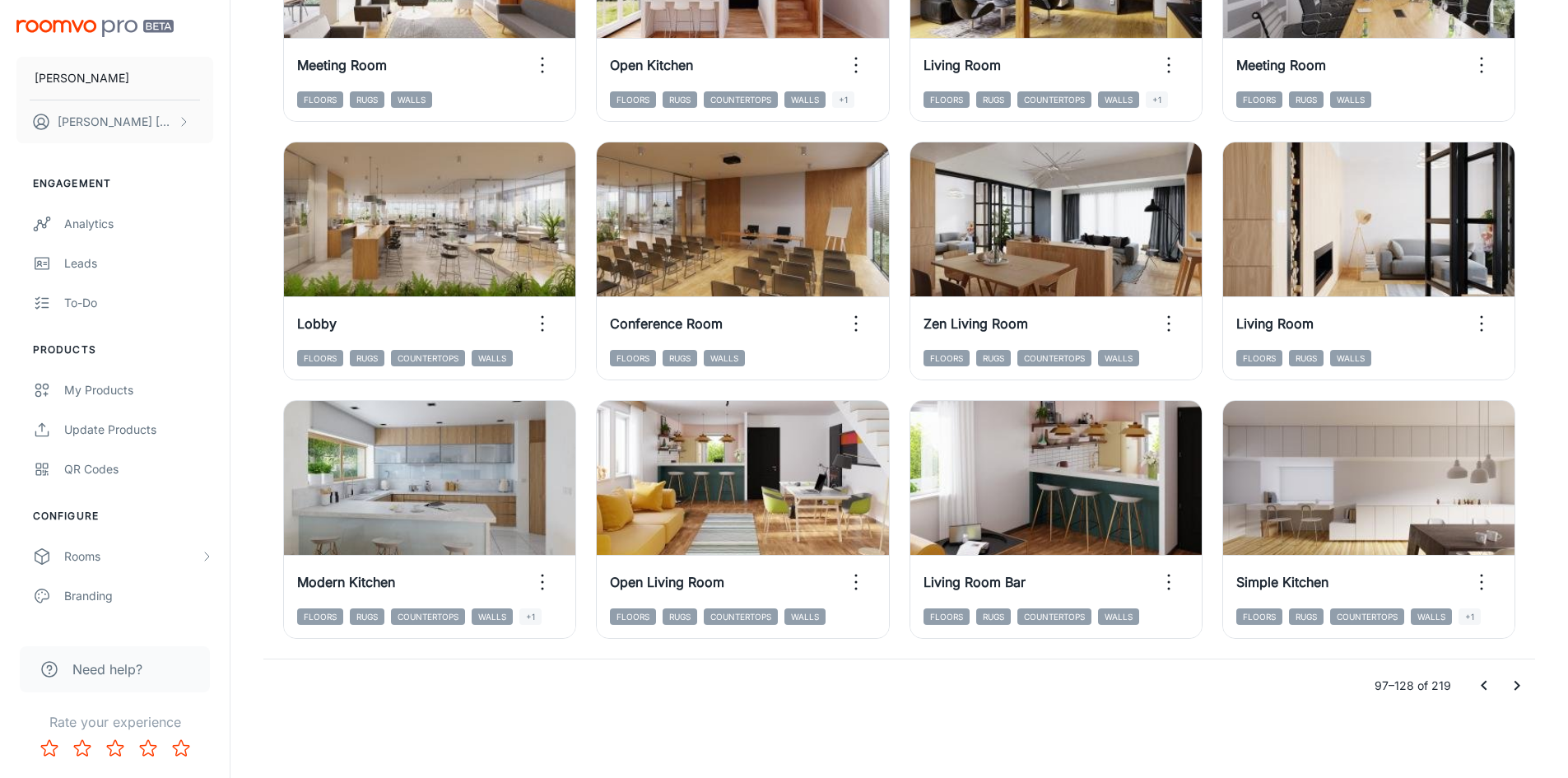
click at [1518, 688] on icon "Go to next page" at bounding box center [1516, 686] width 20 height 20
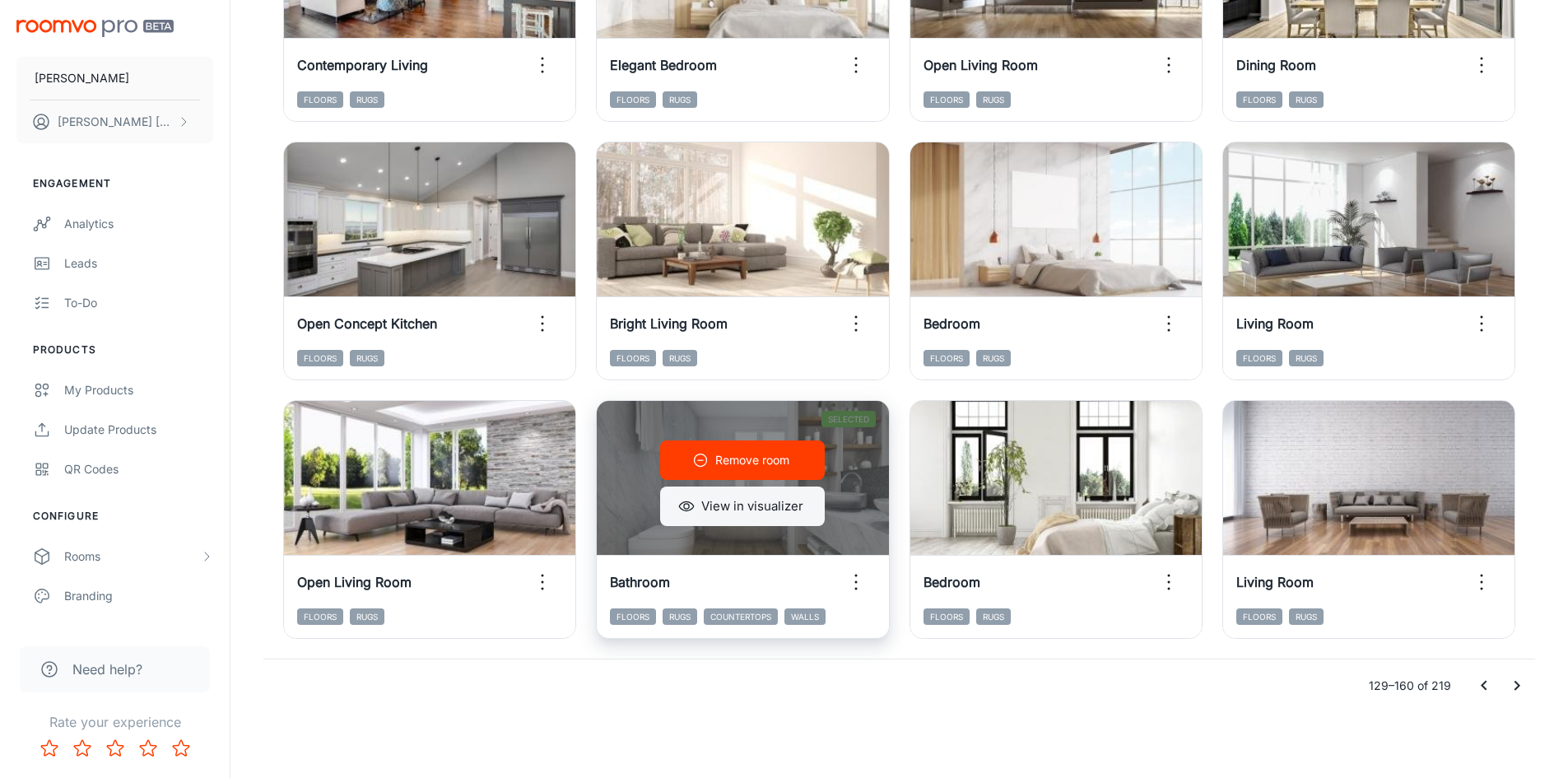
click at [769, 508] on button "View in visualizer" at bounding box center [742, 507] width 165 height 40
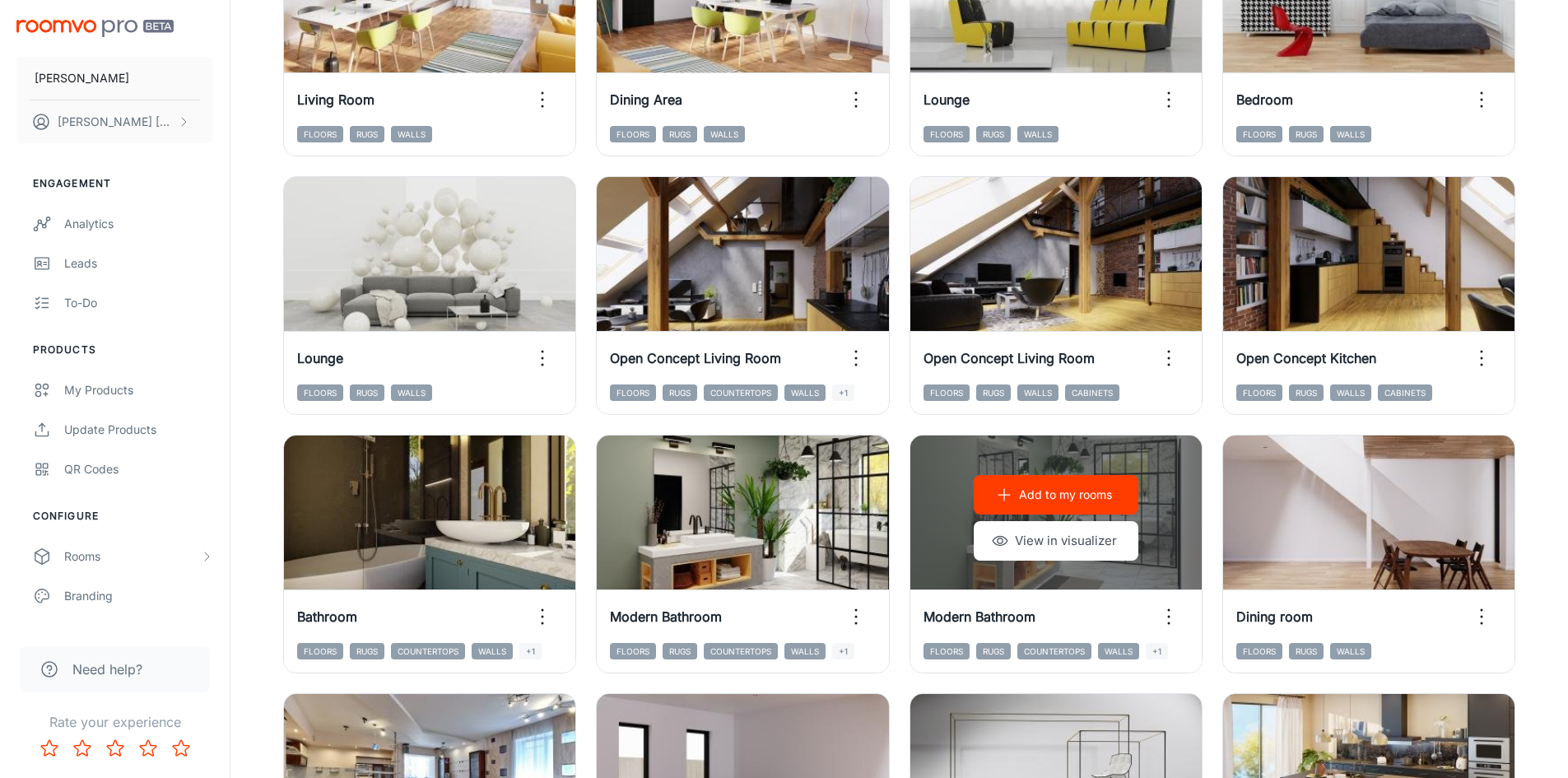
scroll to position [601, 0]
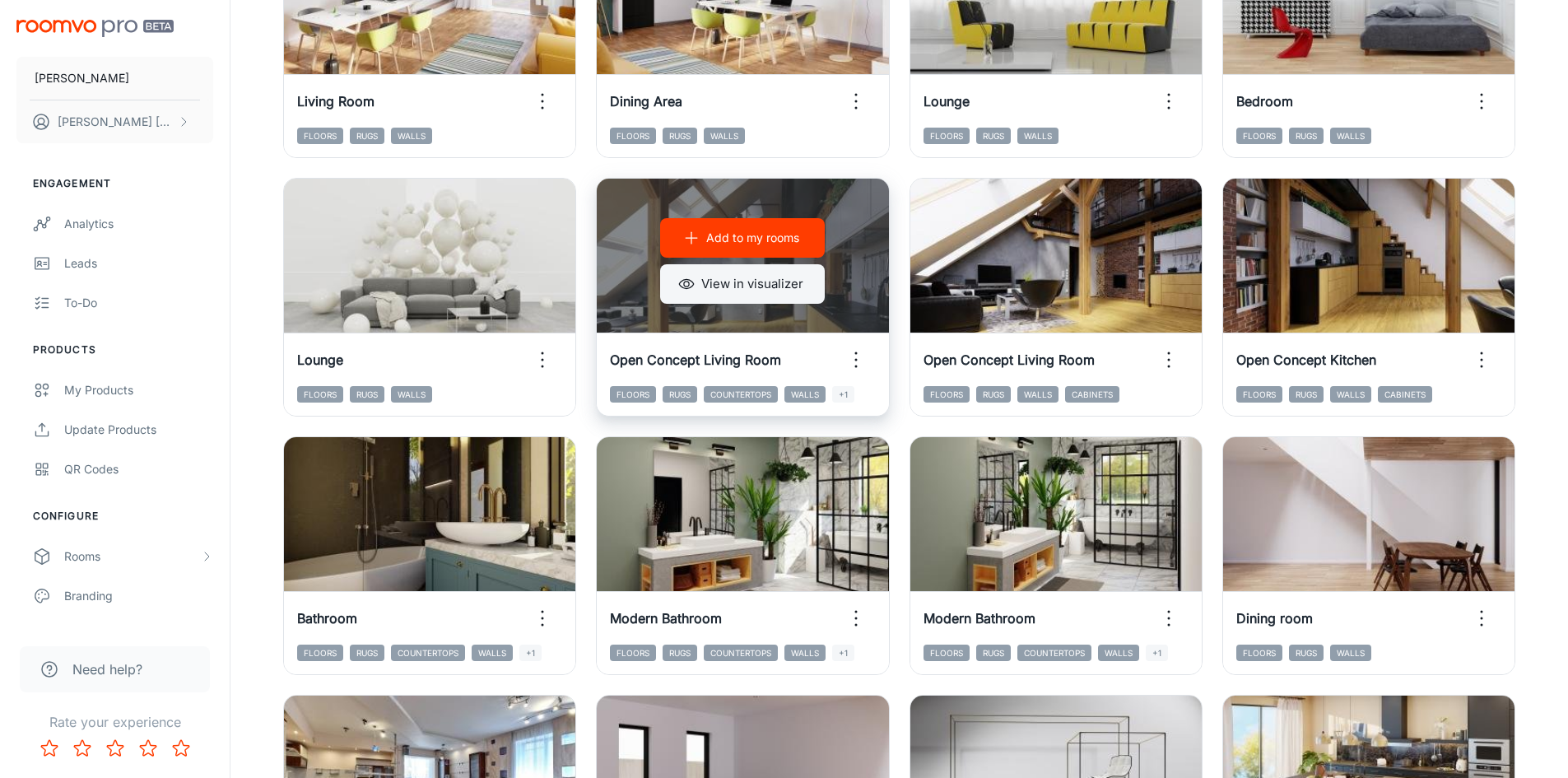
click at [725, 292] on button "View in visualizer" at bounding box center [742, 284] width 165 height 40
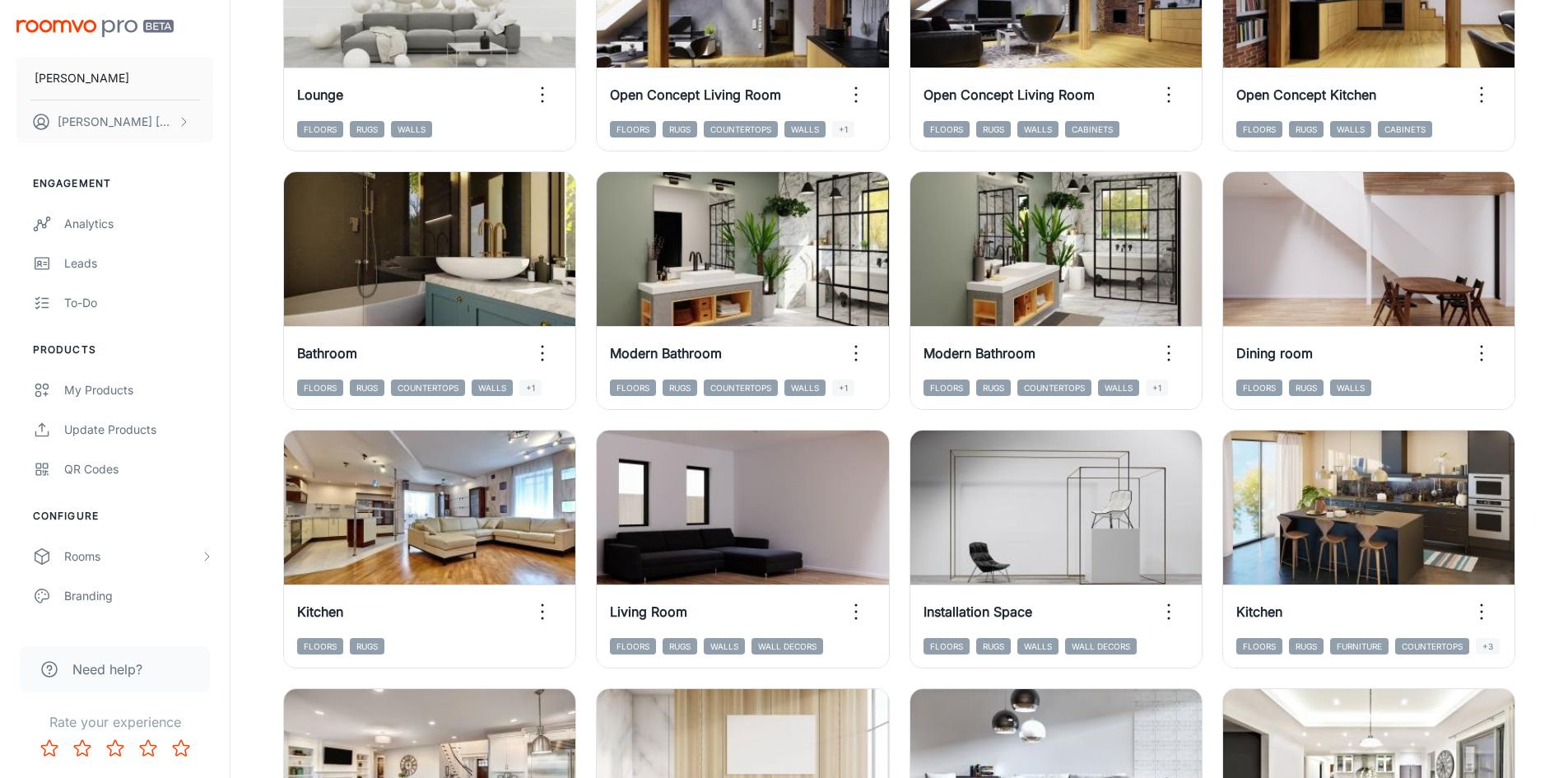
scroll to position [930, 0]
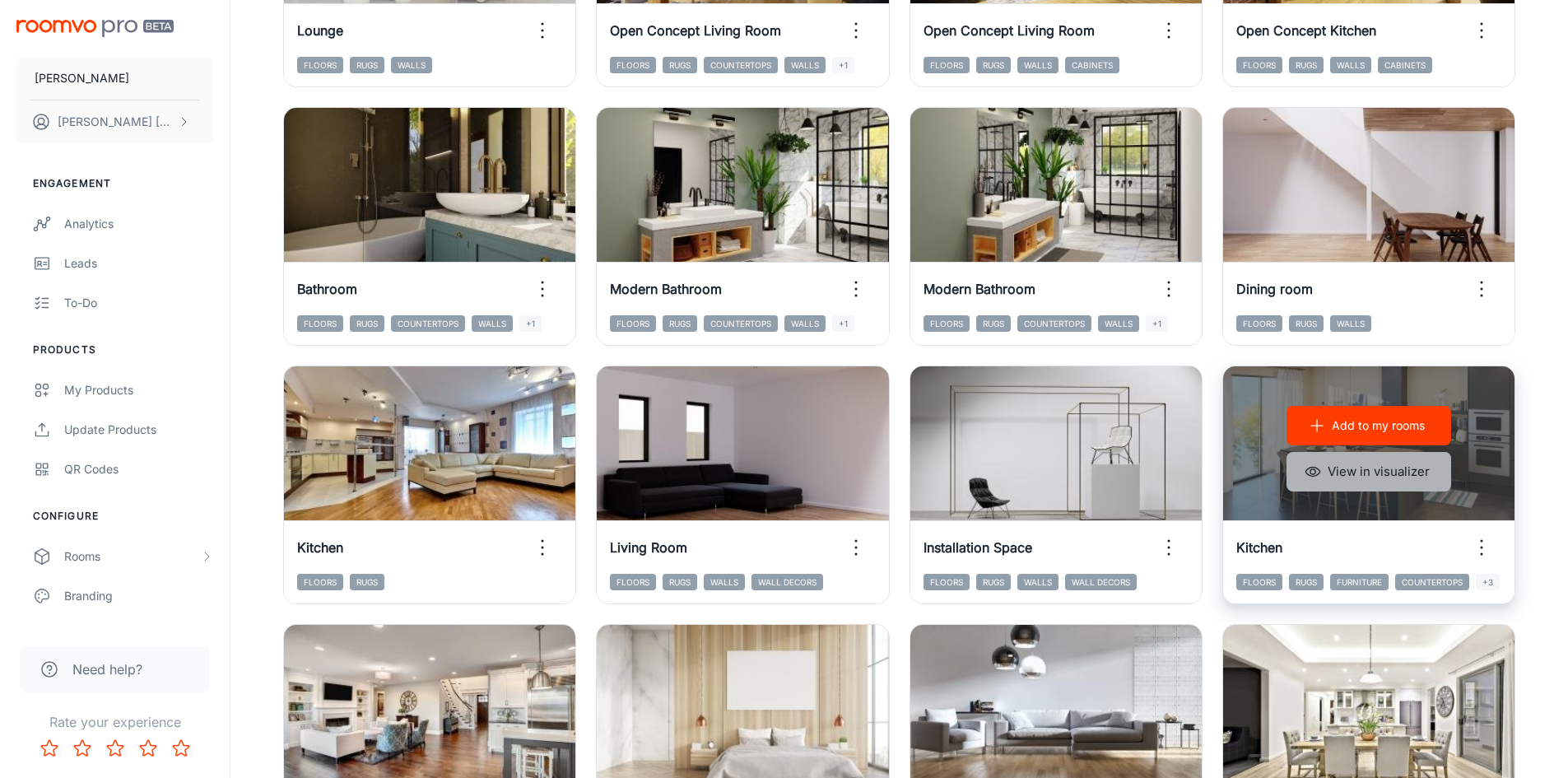
click at [1395, 473] on button "View in visualizer" at bounding box center [1368, 472] width 165 height 40
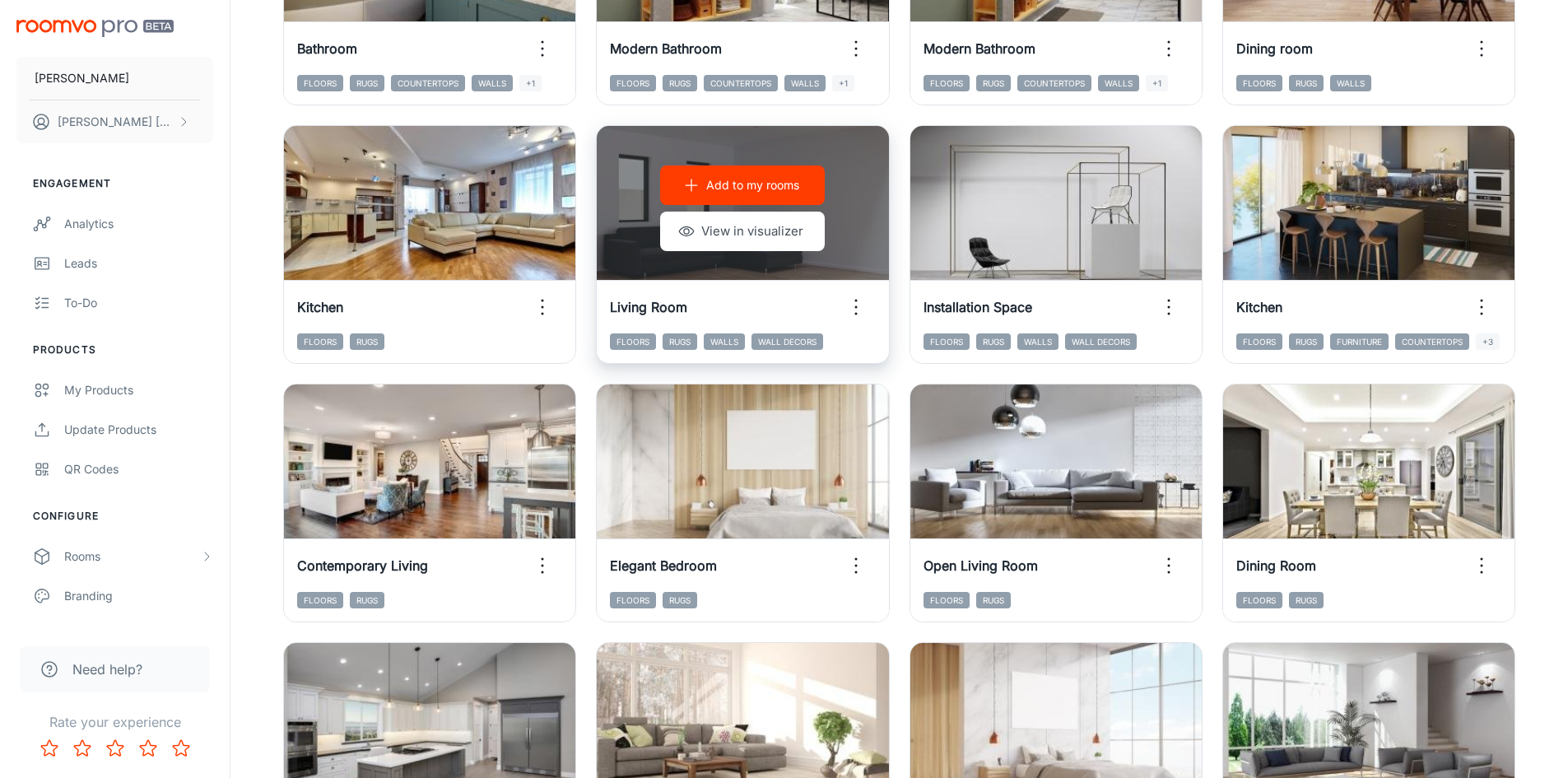
scroll to position [1177, 0]
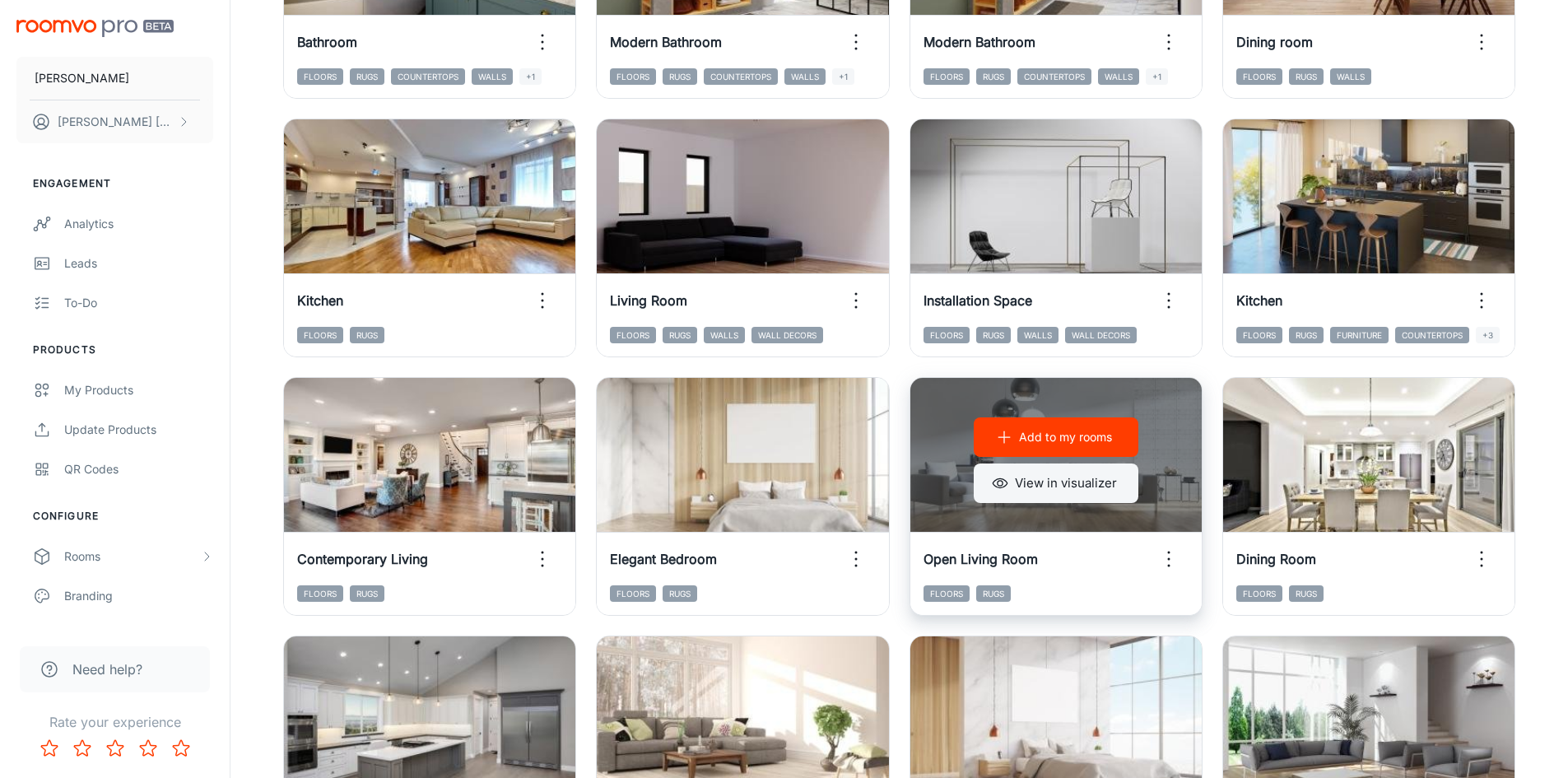
click at [1068, 493] on button "View in visualizer" at bounding box center [1056, 483] width 165 height 40
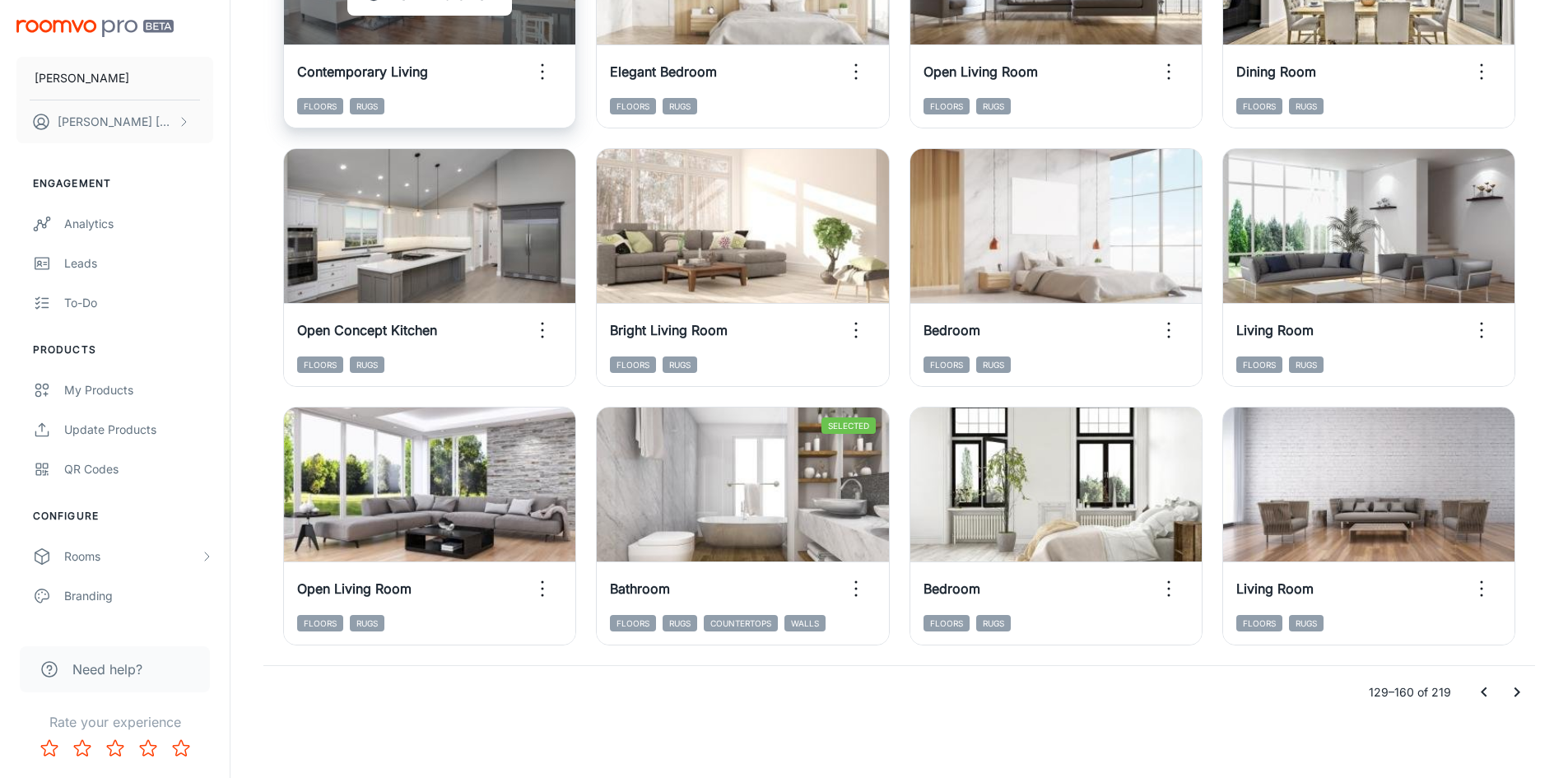
scroll to position [1671, 0]
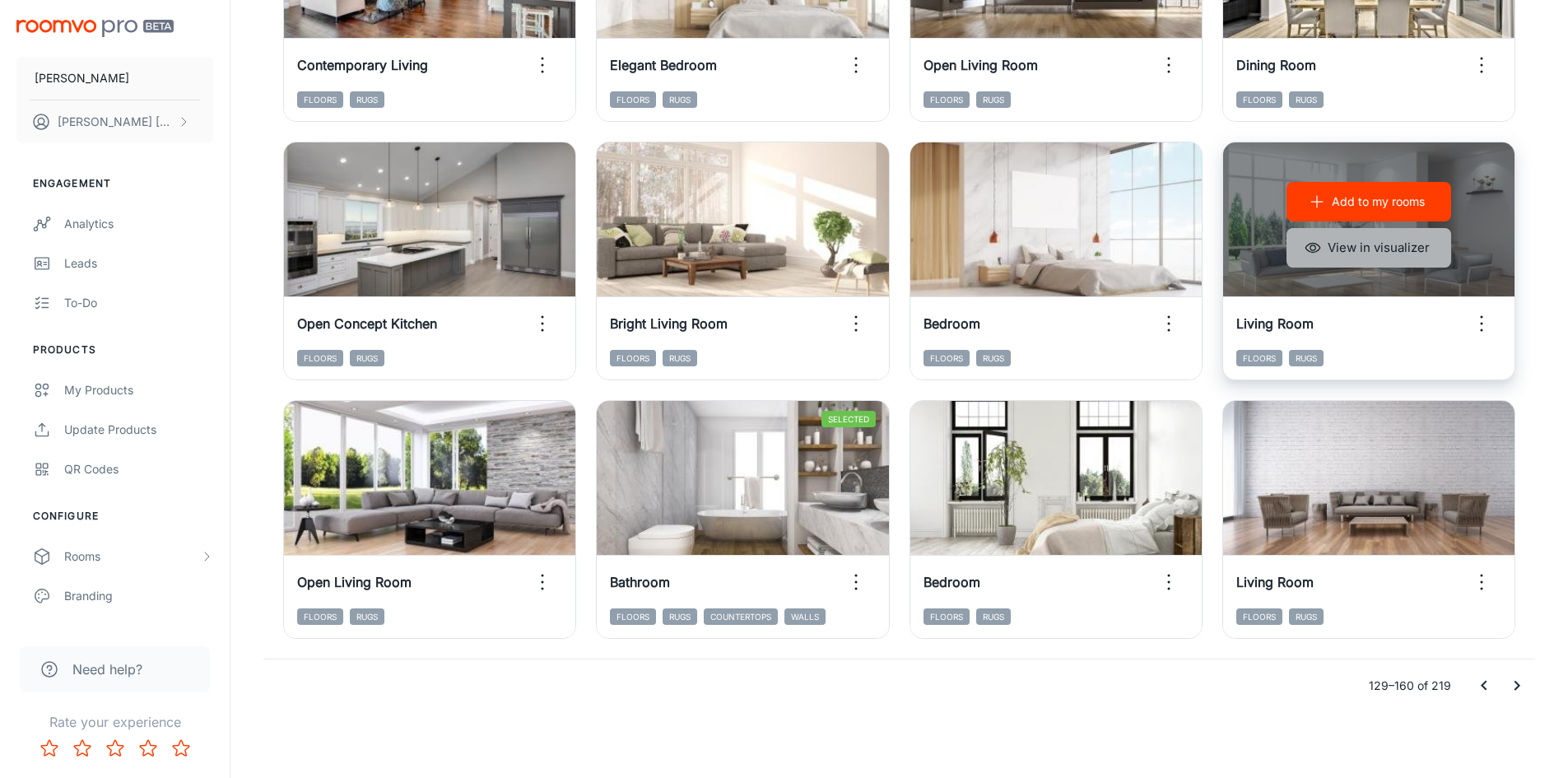
click at [1395, 252] on button "View in visualizer" at bounding box center [1368, 248] width 165 height 40
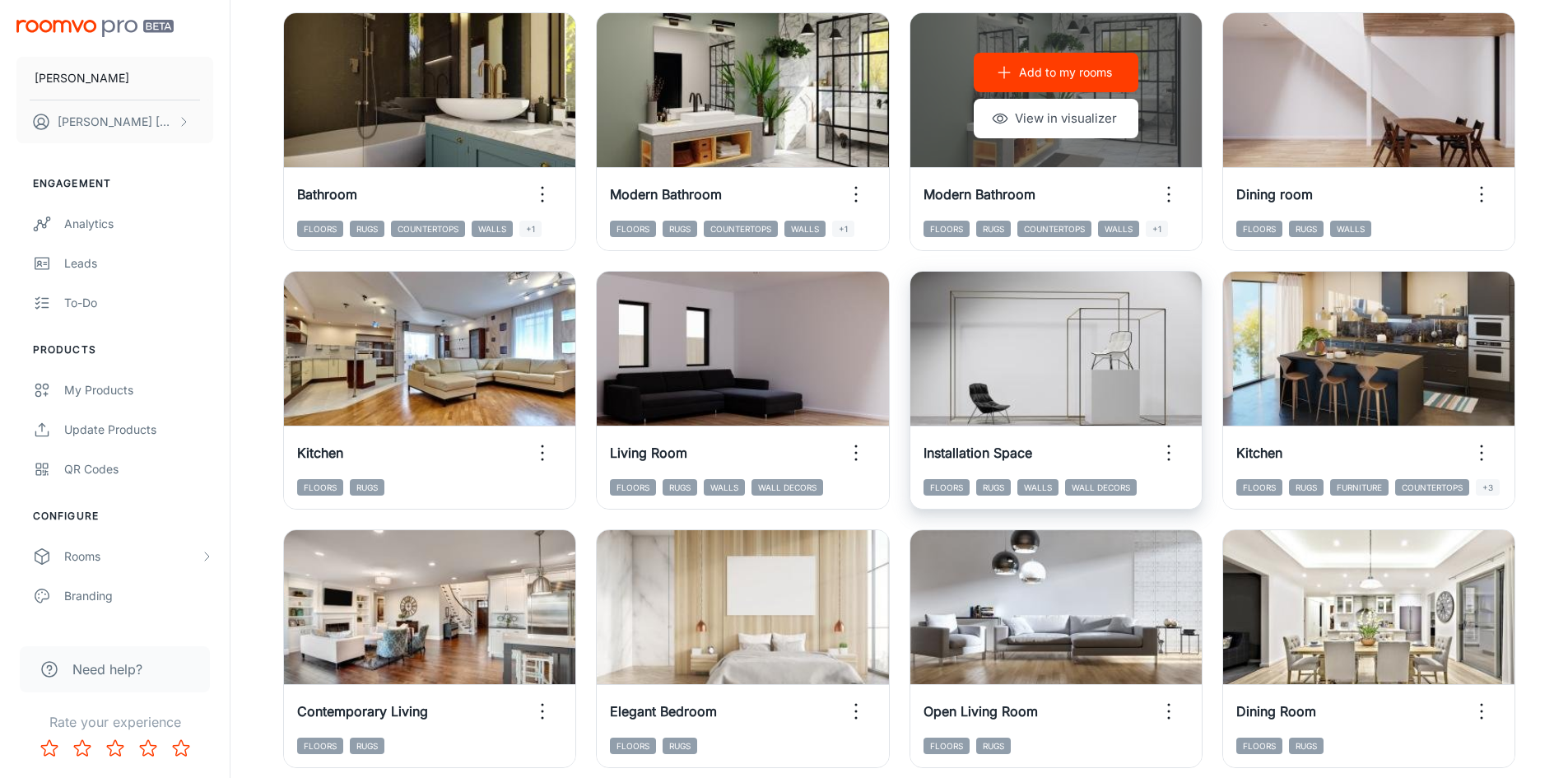
scroll to position [930, 0]
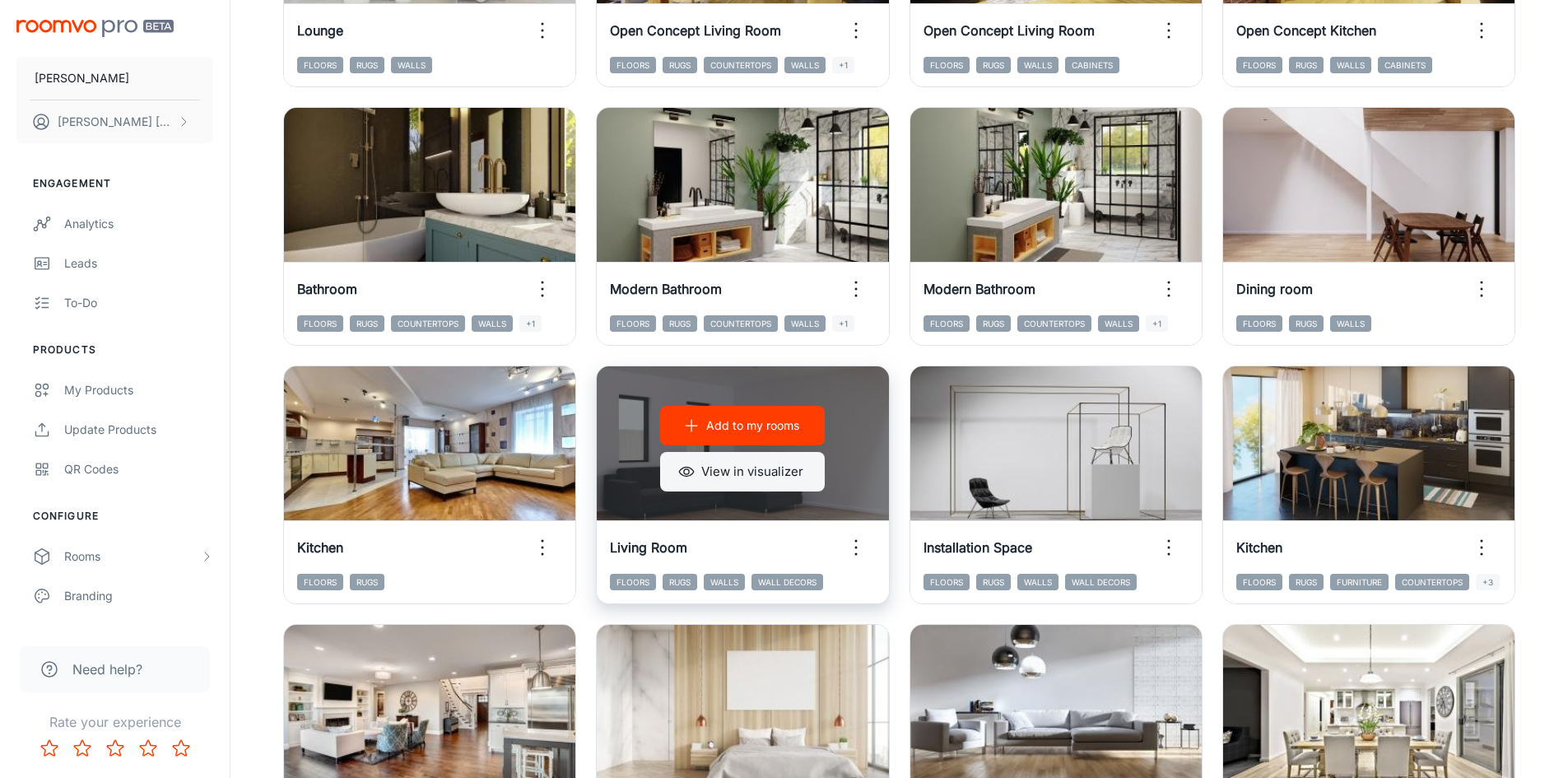
click at [719, 481] on button "View in visualizer" at bounding box center [742, 472] width 165 height 40
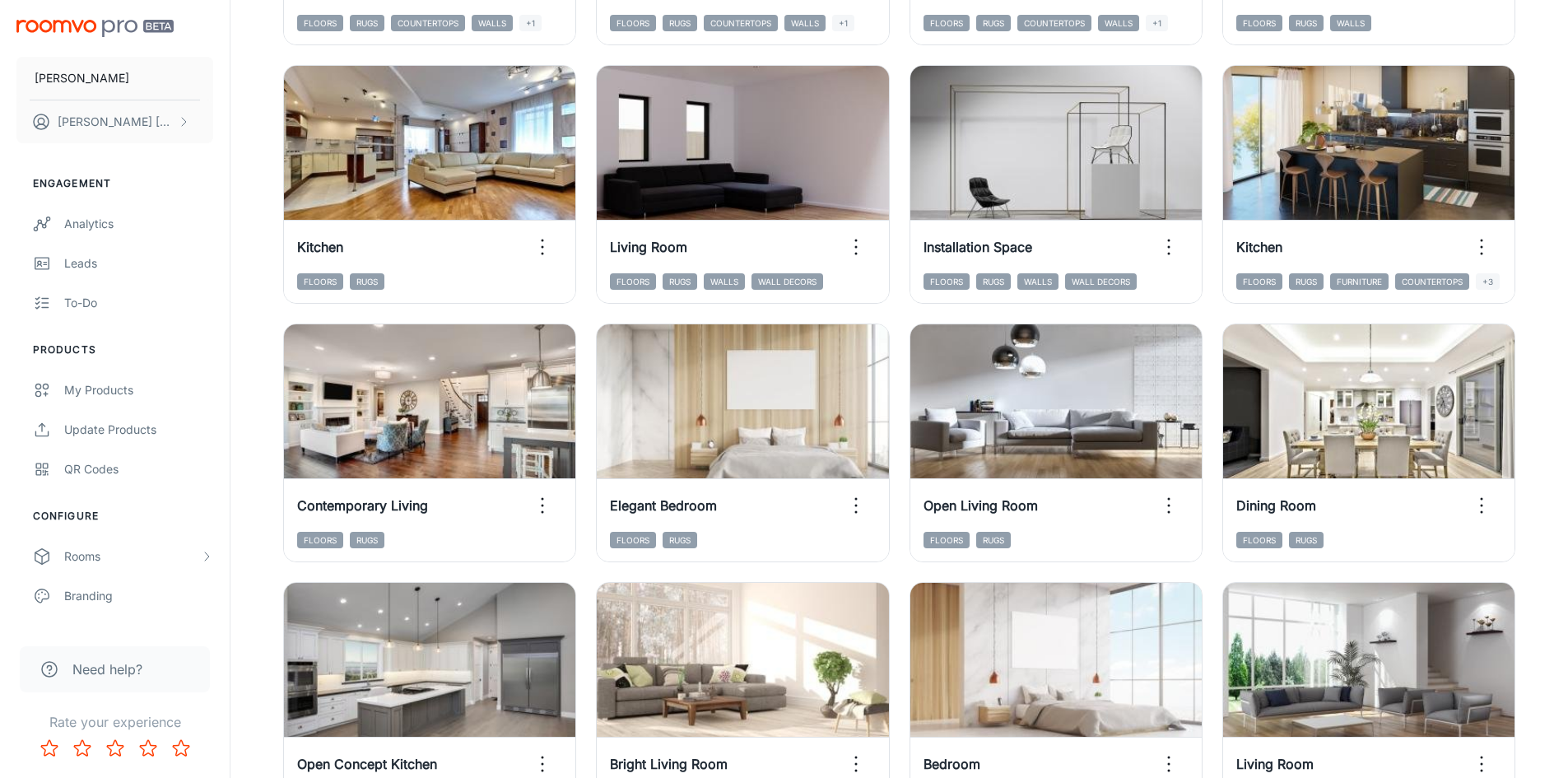
scroll to position [1259, 0]
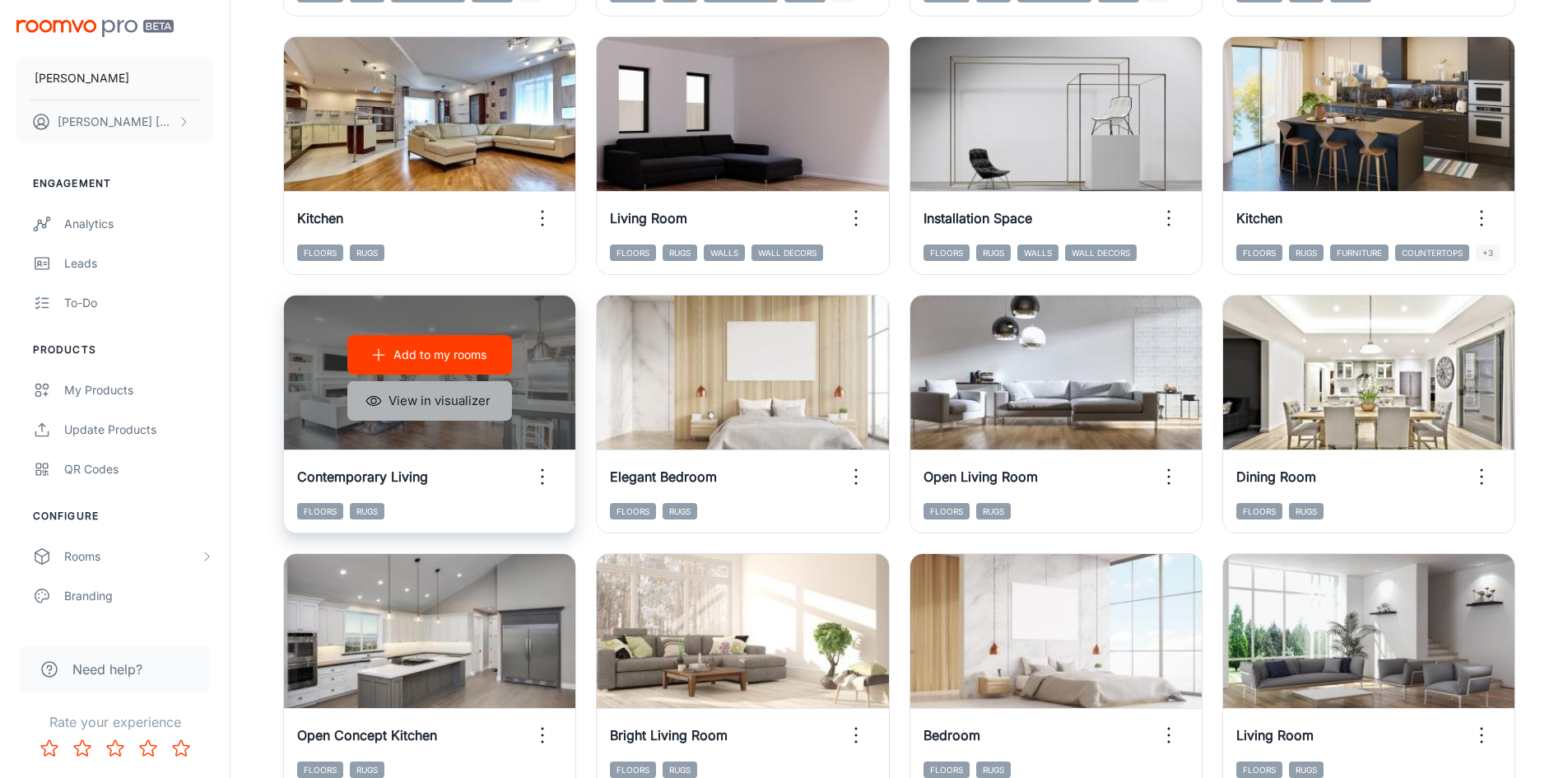
click at [422, 394] on button "View in visualizer" at bounding box center [430, 401] width 165 height 40
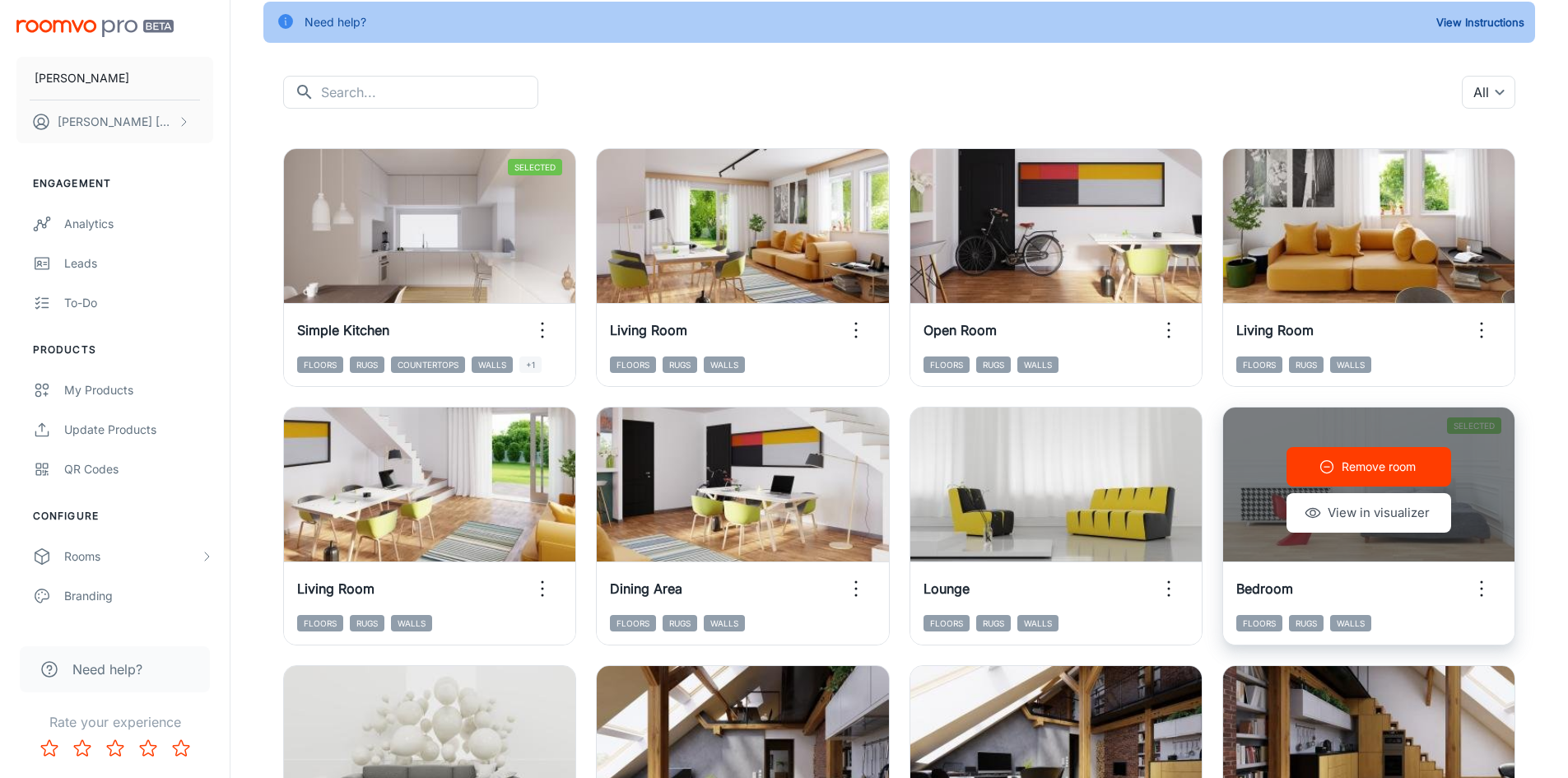
scroll to position [107, 0]
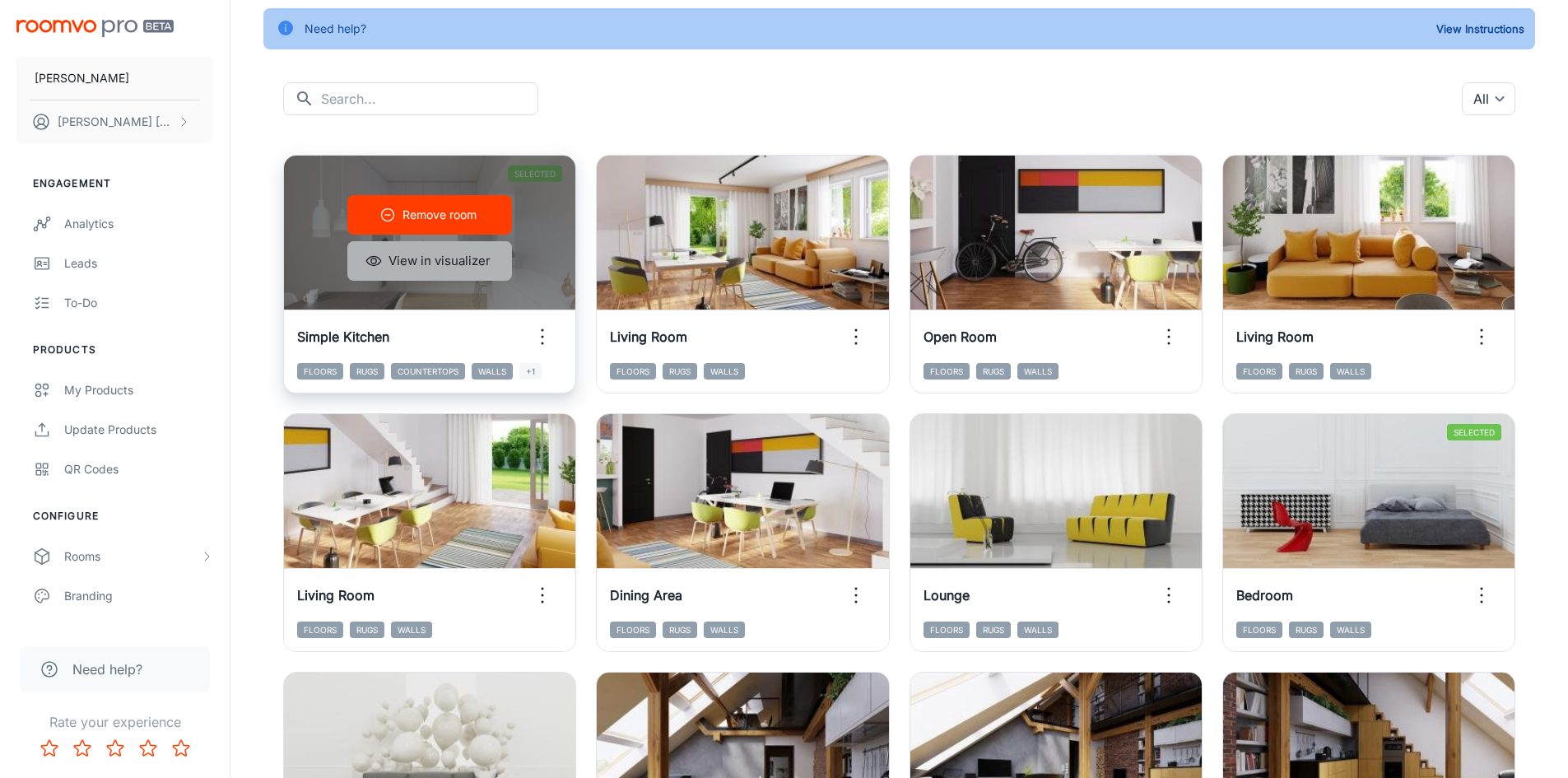
click at [472, 265] on button "View in visualizer" at bounding box center [430, 261] width 165 height 40
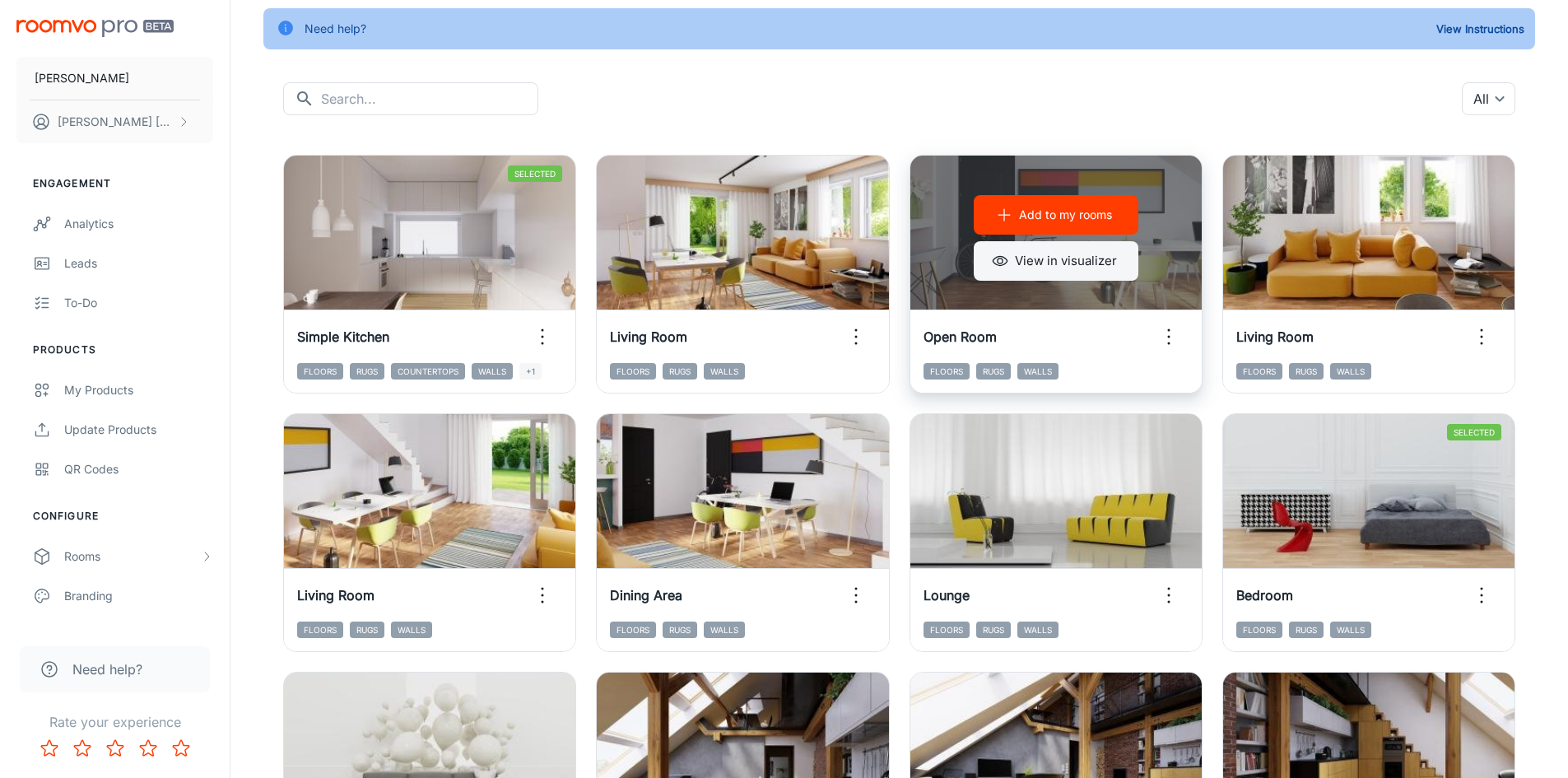
click at [1091, 265] on button "View in visualizer" at bounding box center [1056, 261] width 165 height 40
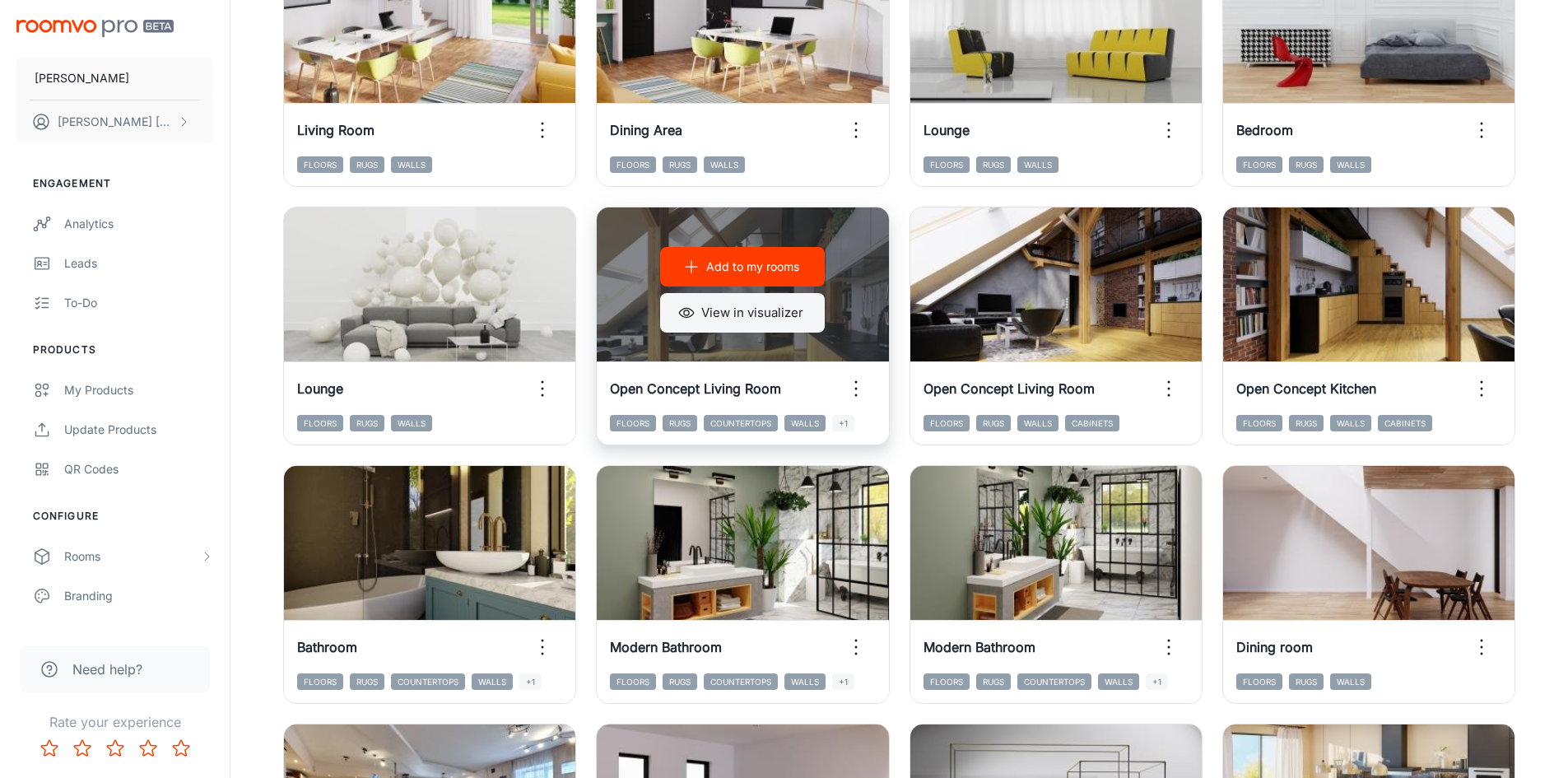
scroll to position [601, 0]
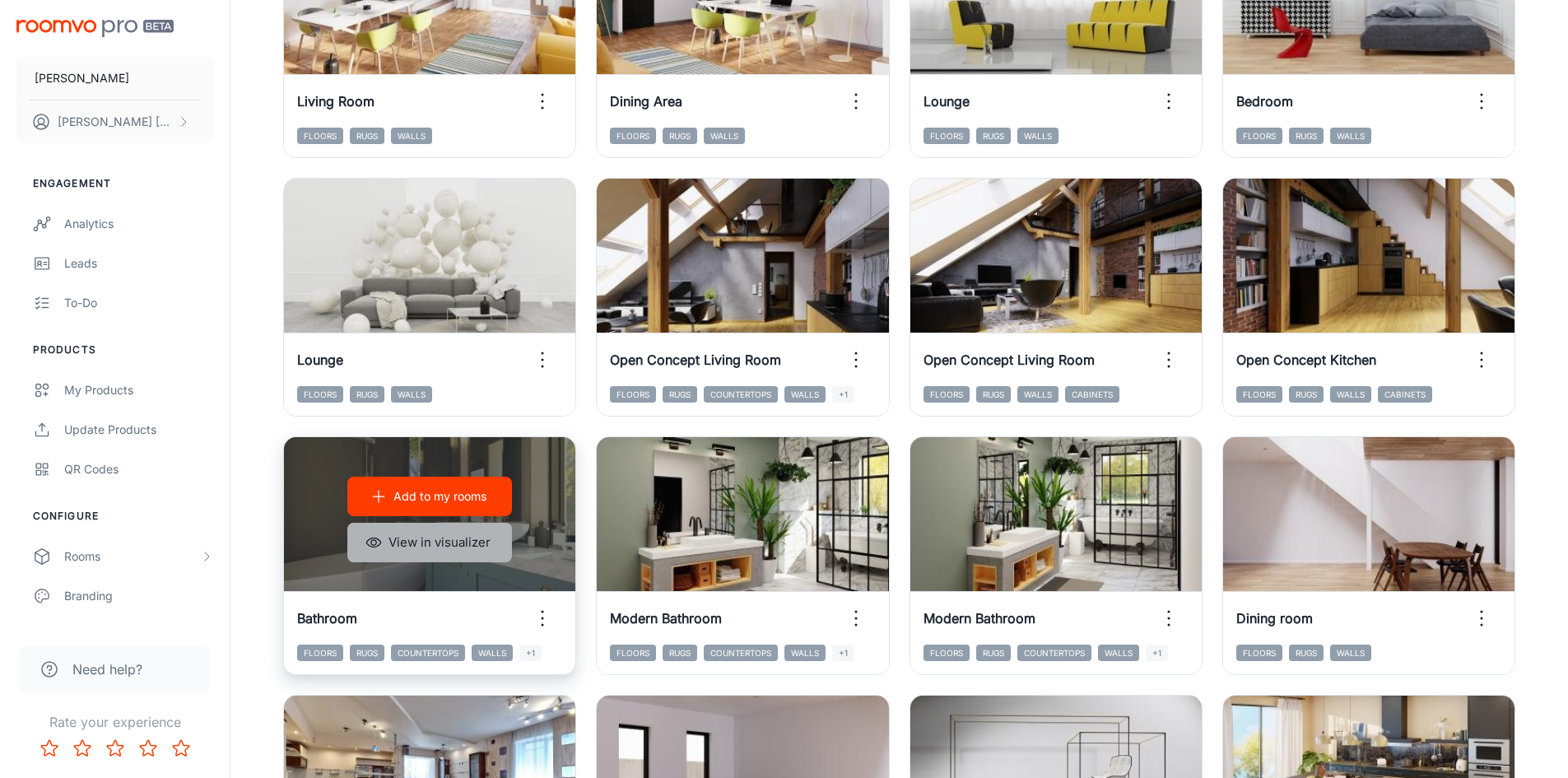
click at [410, 547] on button "View in visualizer" at bounding box center [430, 543] width 165 height 40
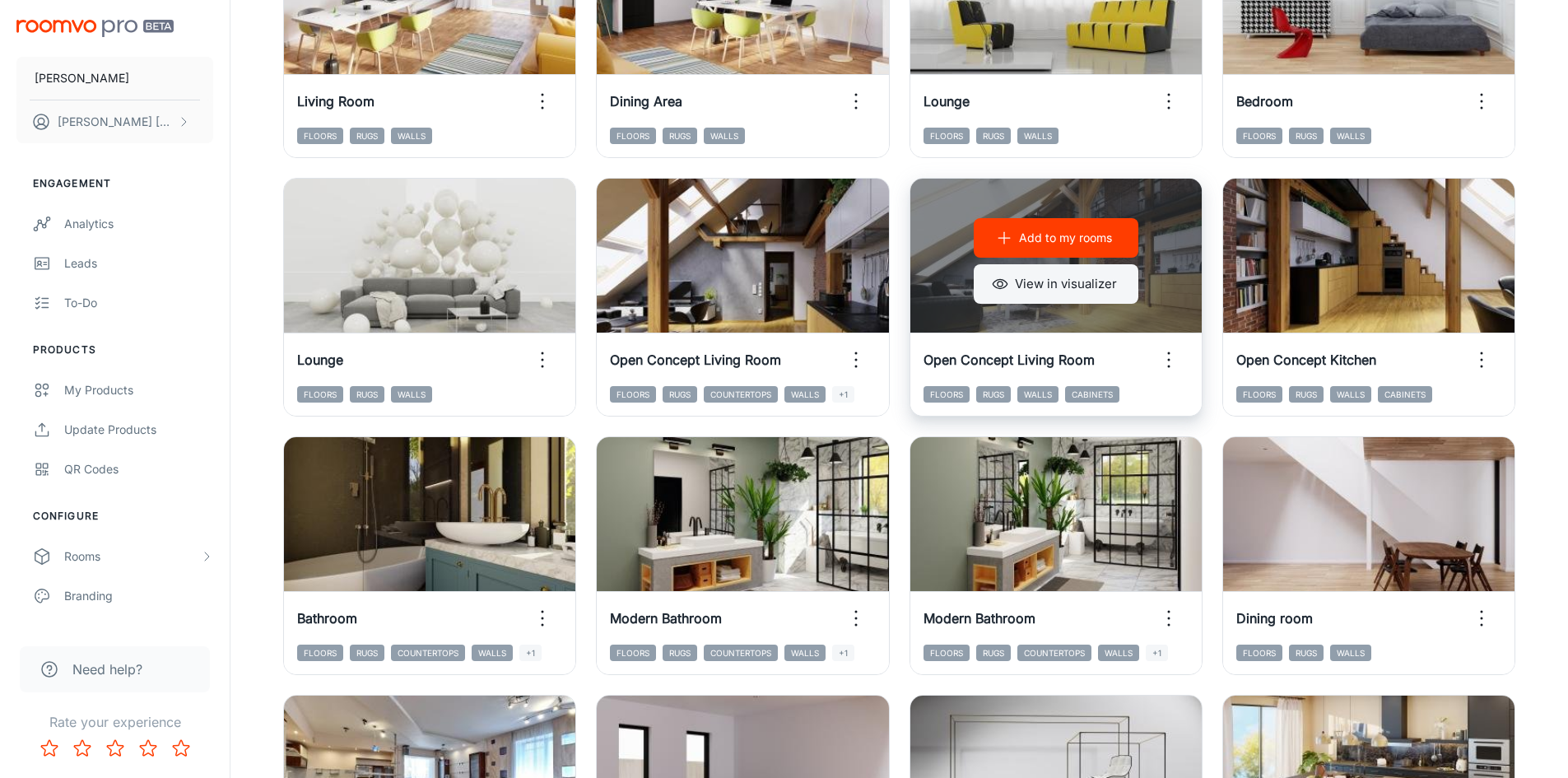
click at [1082, 281] on button "View in visualizer" at bounding box center [1056, 284] width 165 height 40
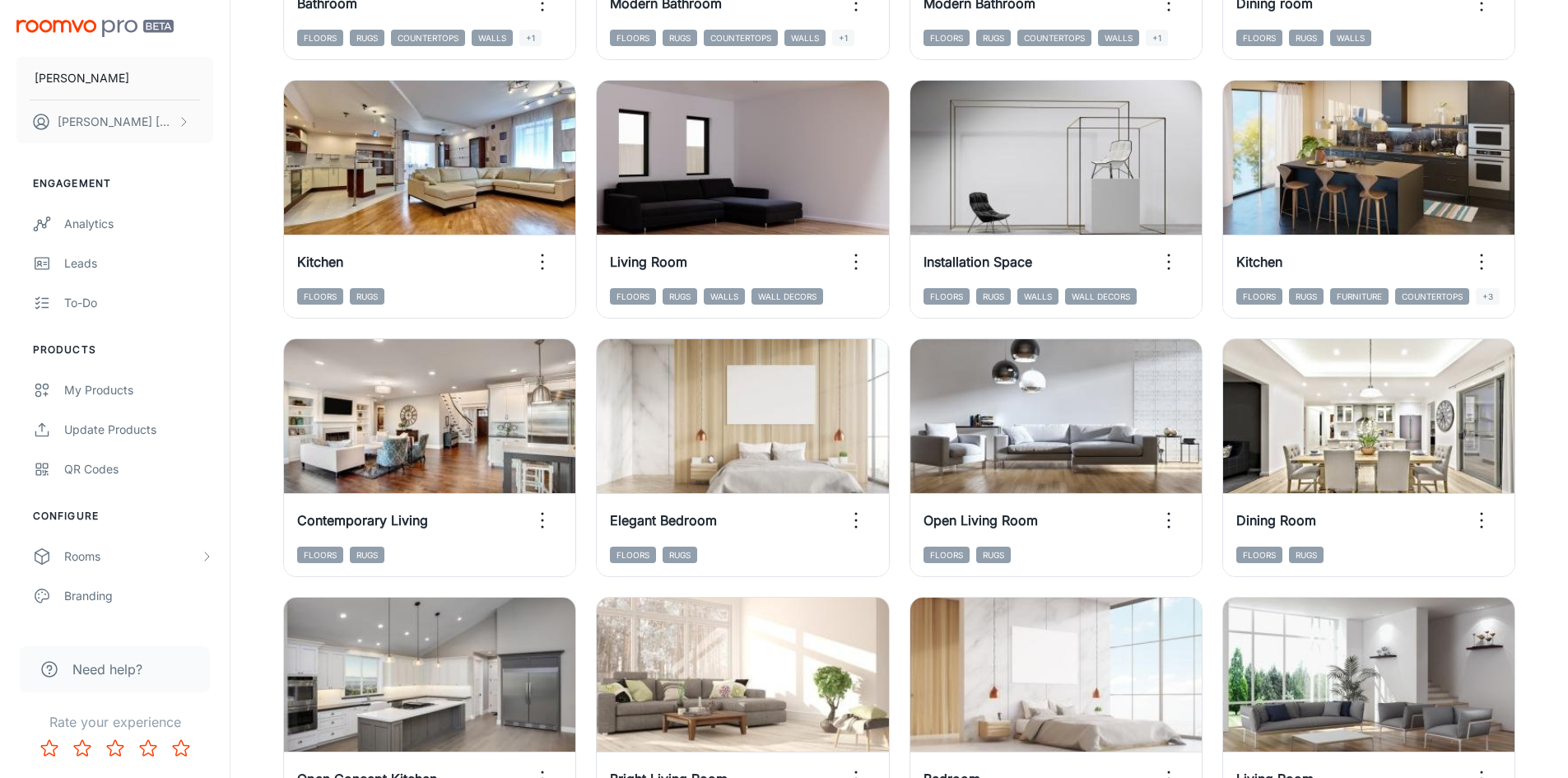
scroll to position [1177, 0]
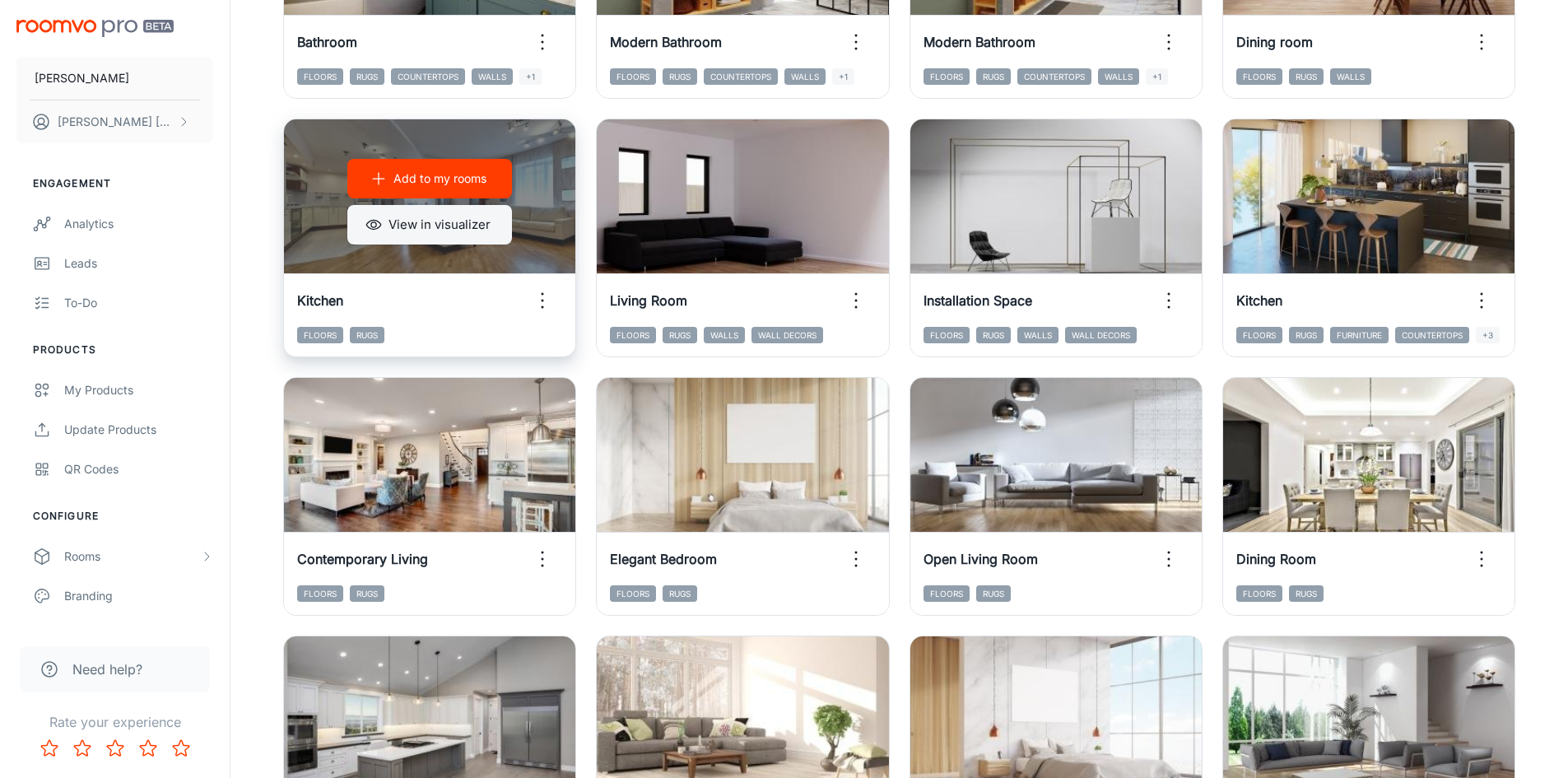
click at [428, 223] on button "View in visualizer" at bounding box center [430, 225] width 165 height 40
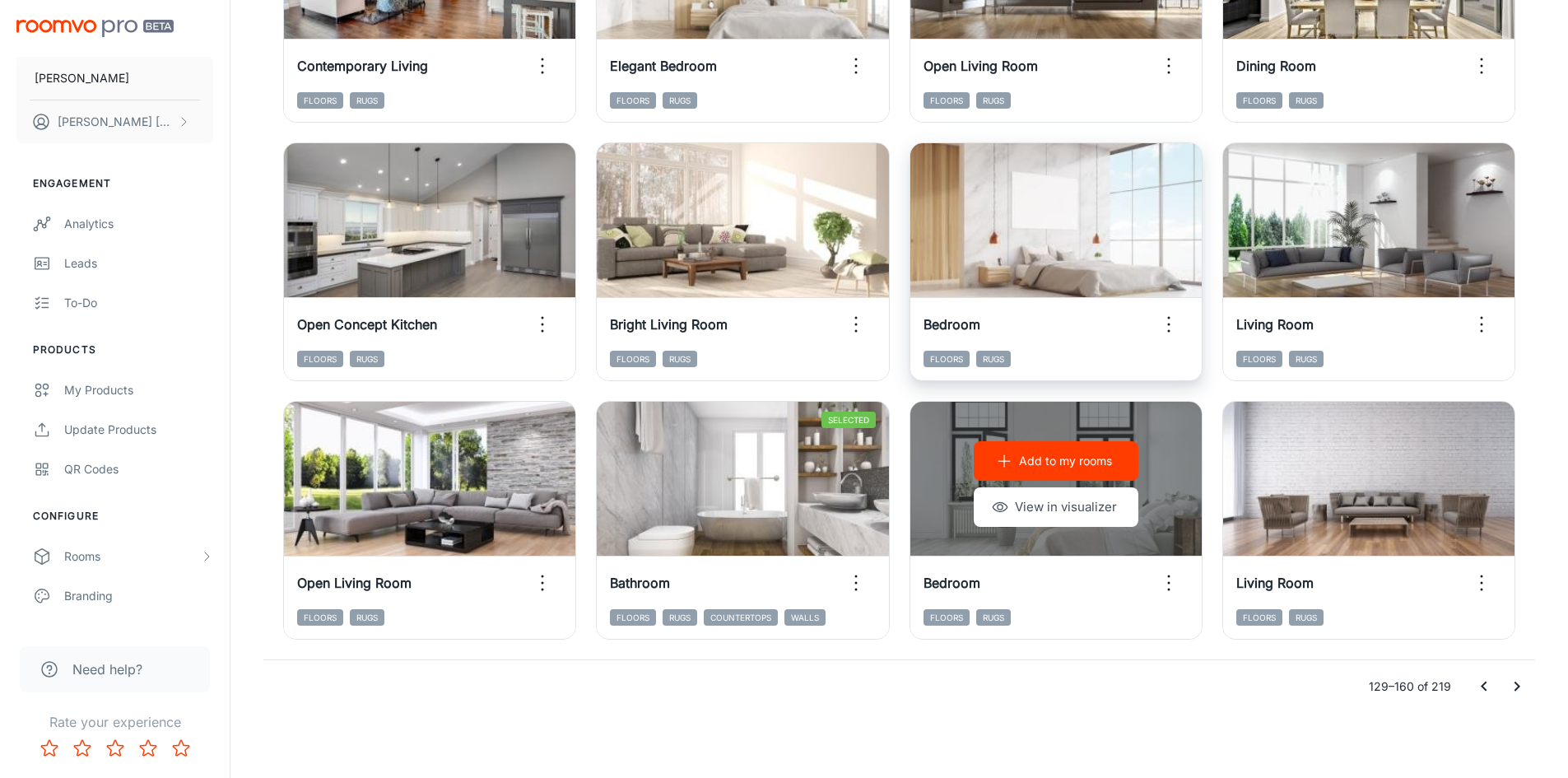
scroll to position [1671, 0]
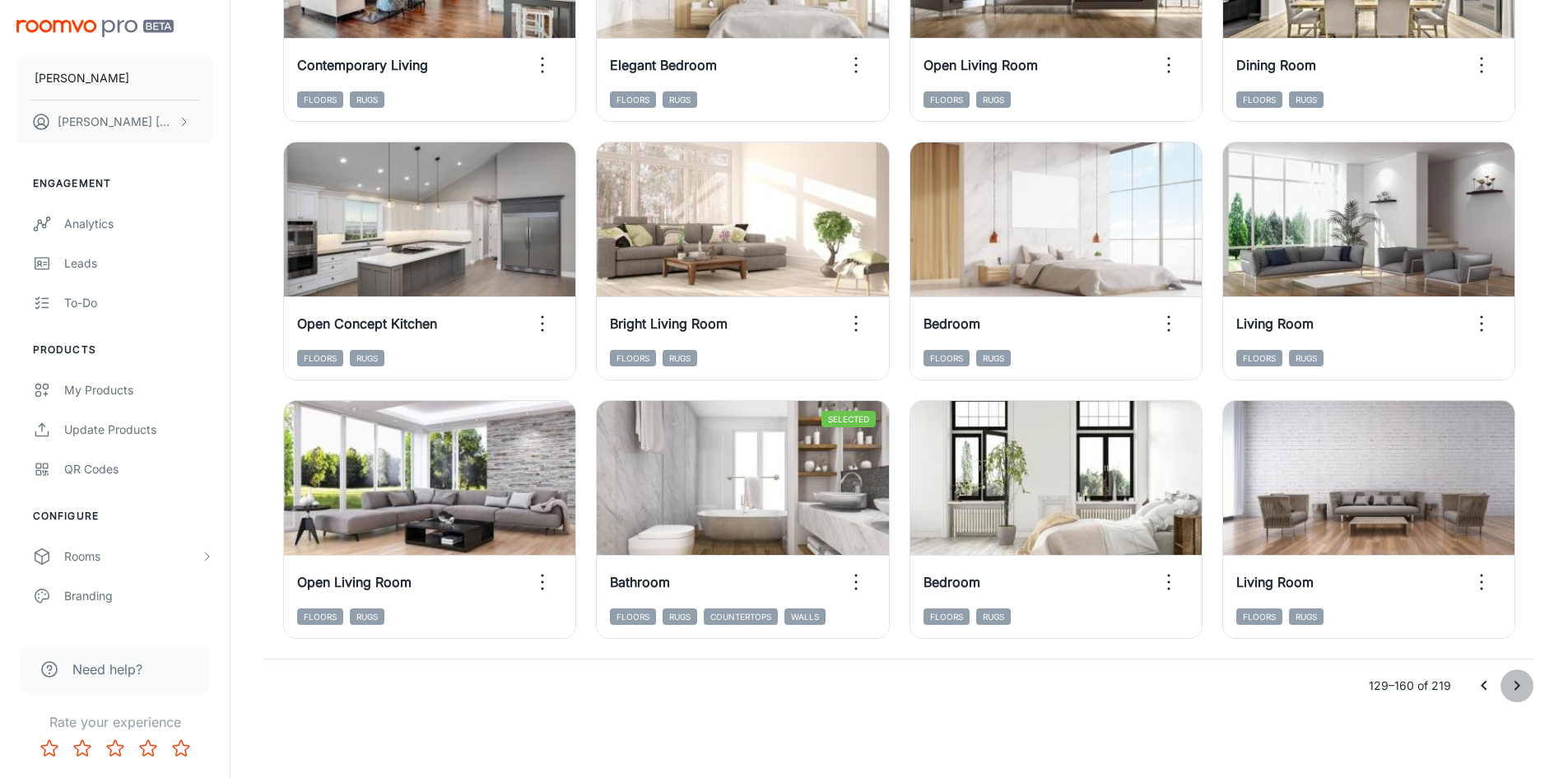
click at [1513, 684] on icon "Go to next page" at bounding box center [1516, 686] width 20 height 20
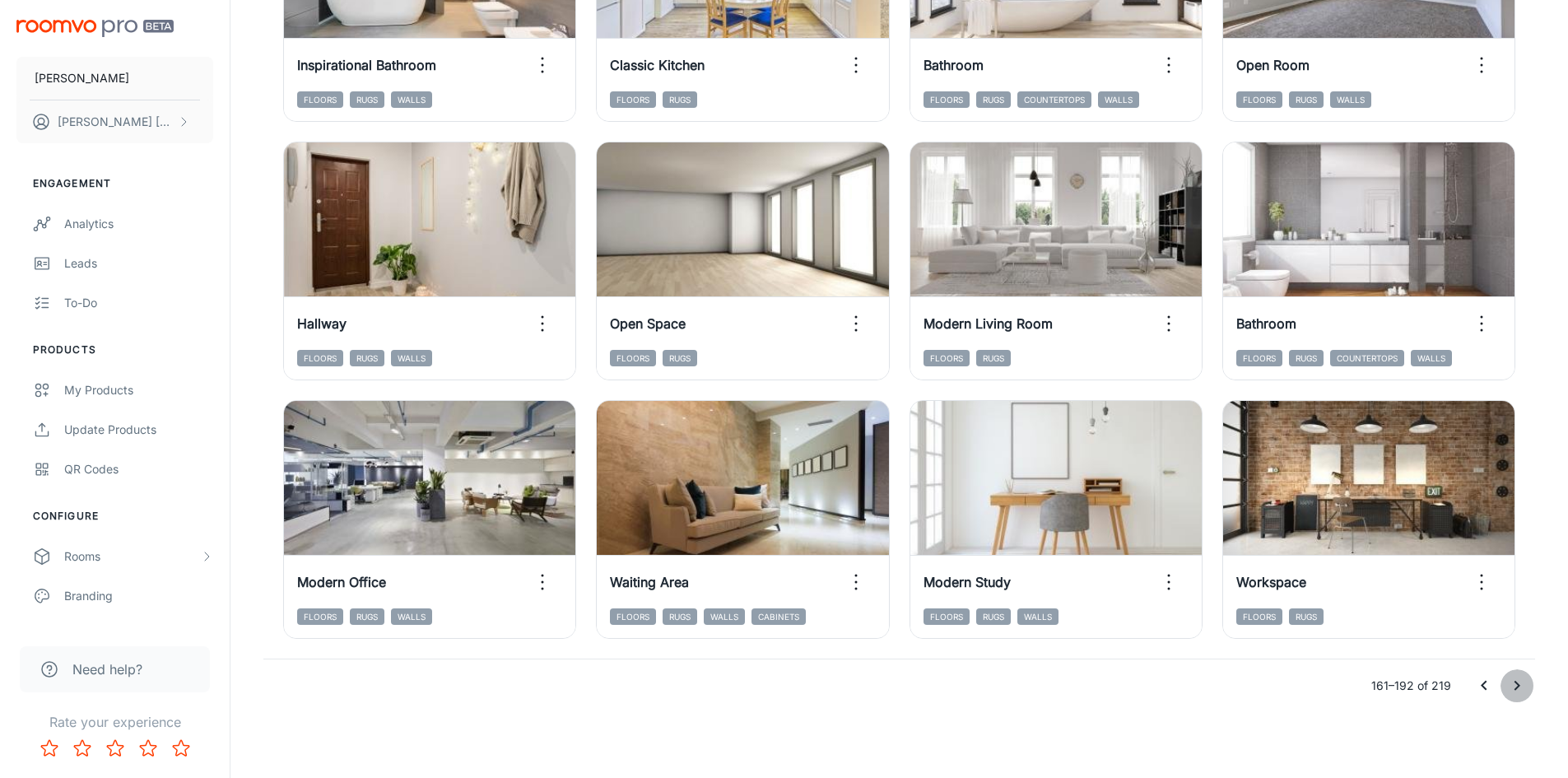
click at [1517, 682] on icon "Go to next page" at bounding box center [1516, 686] width 20 height 20
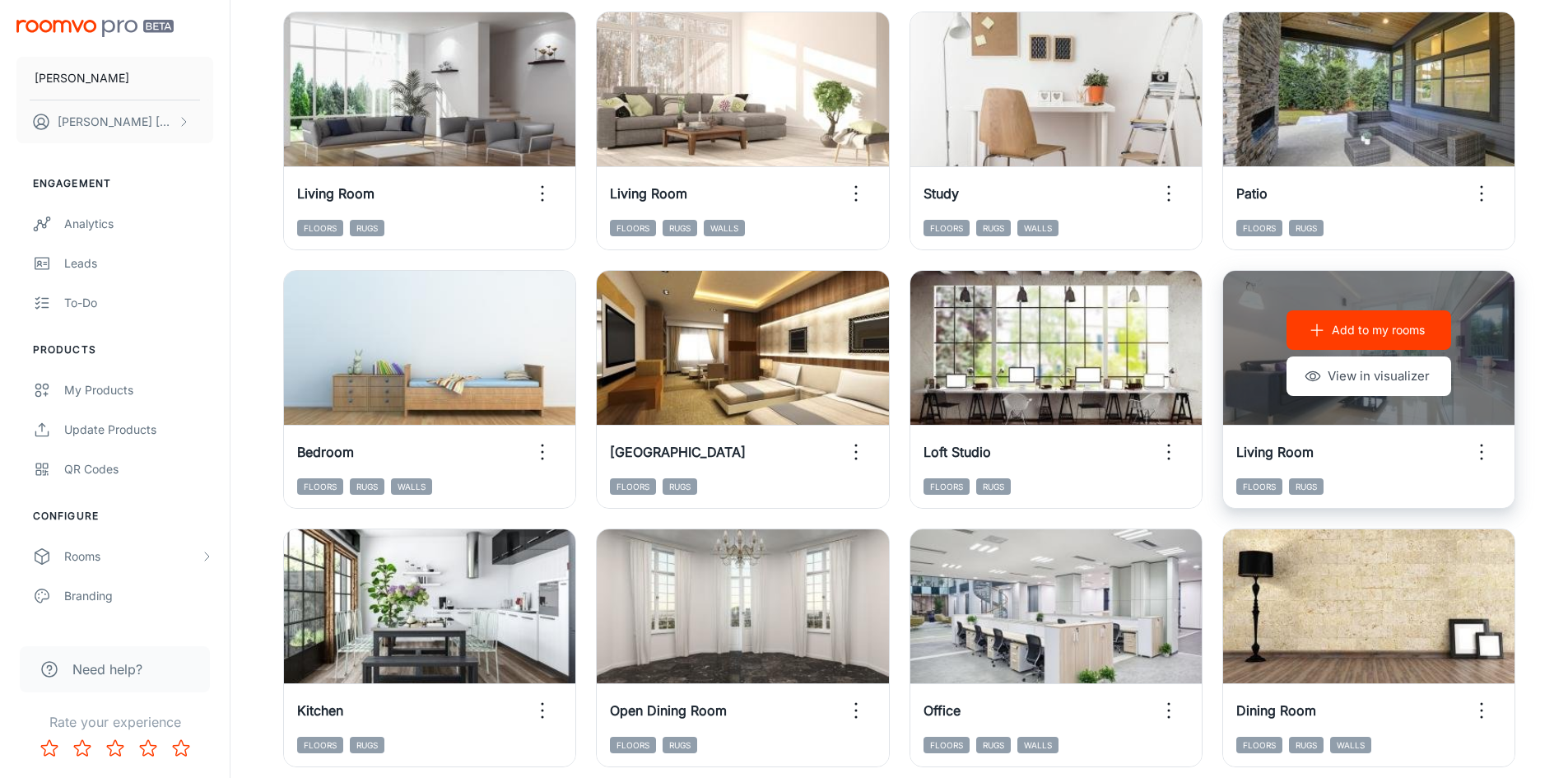
scroll to position [590, 0]
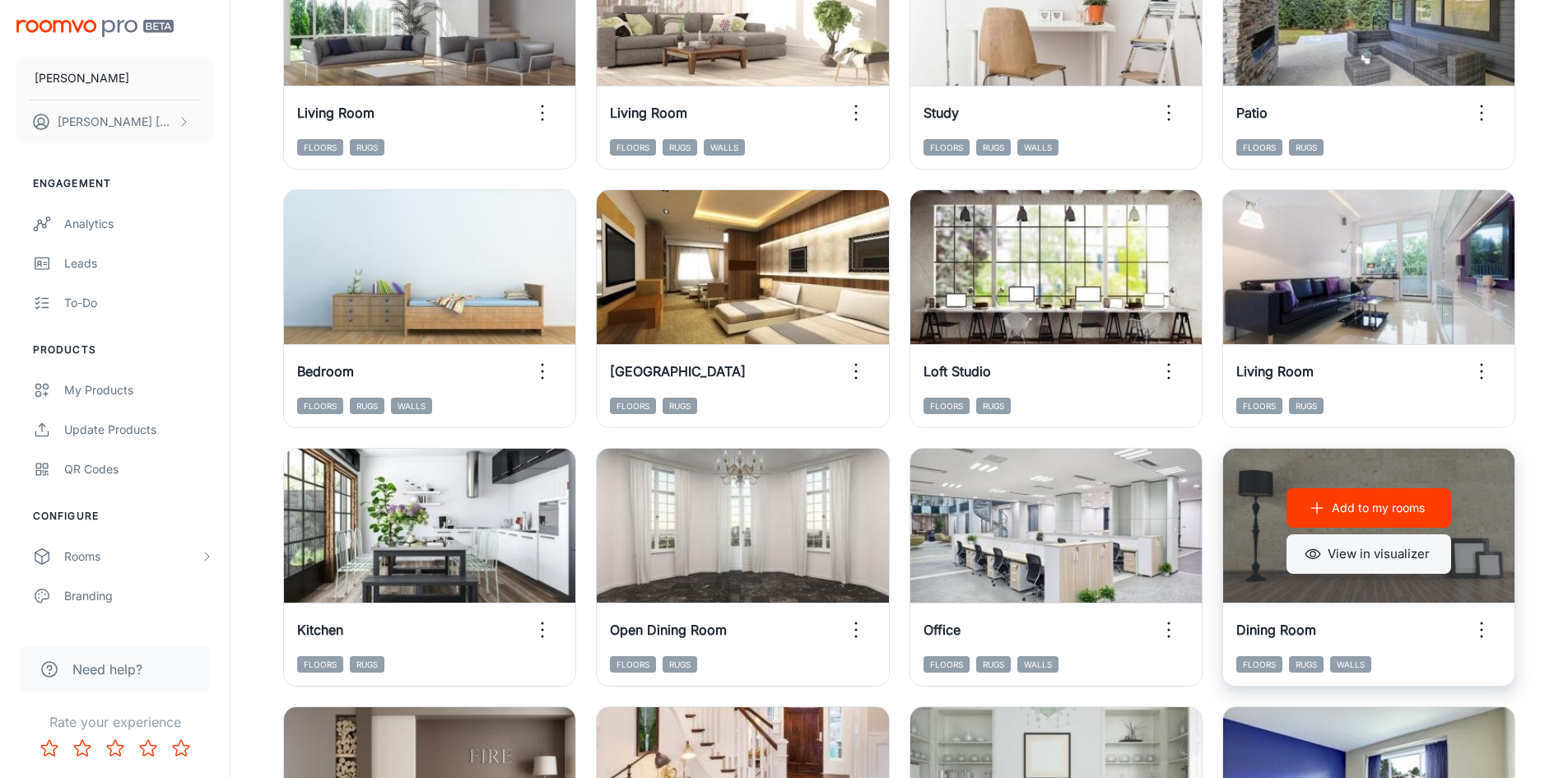
click at [1333, 559] on button "View in visualizer" at bounding box center [1368, 555] width 165 height 40
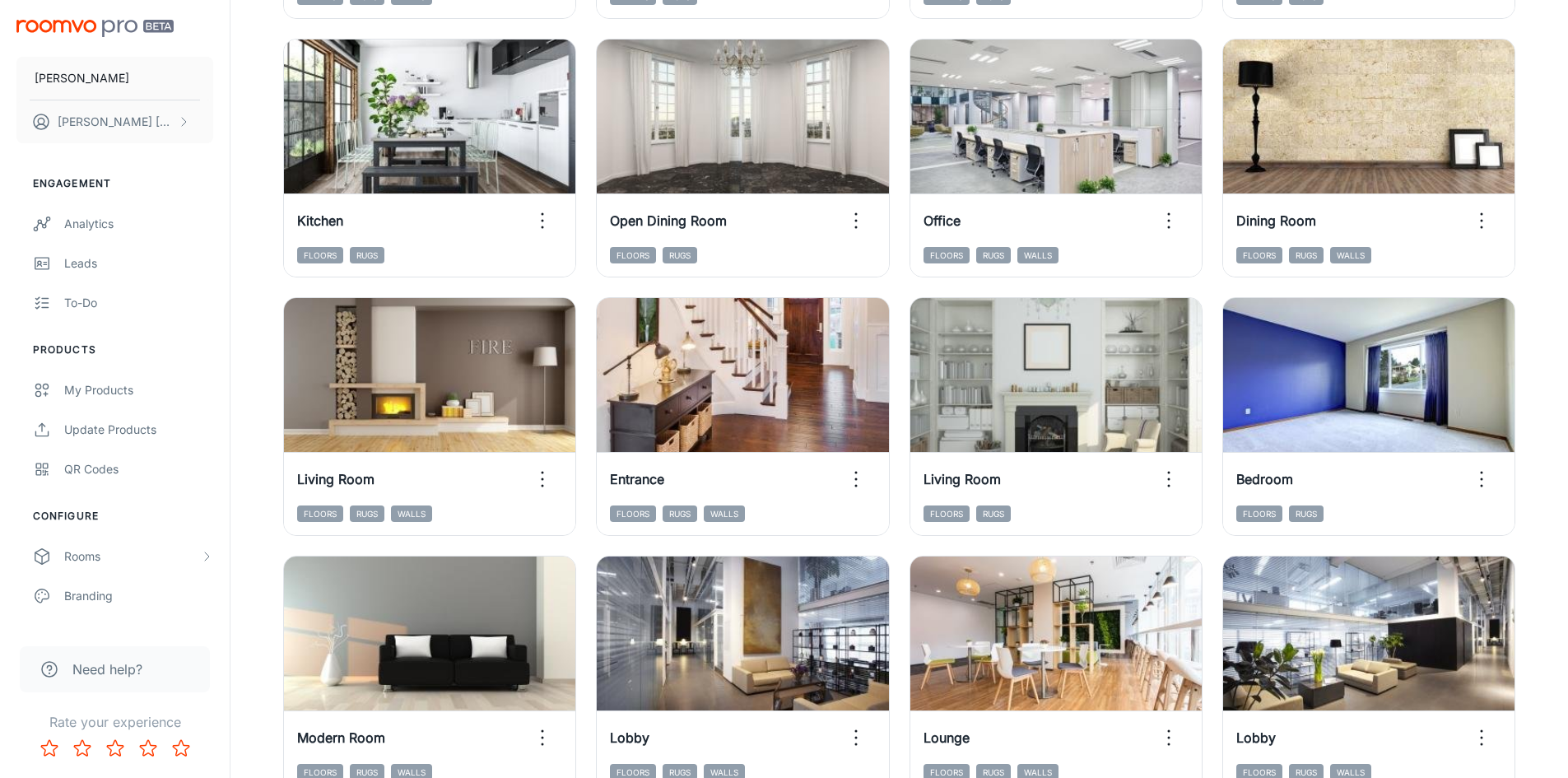
scroll to position [1001, 0]
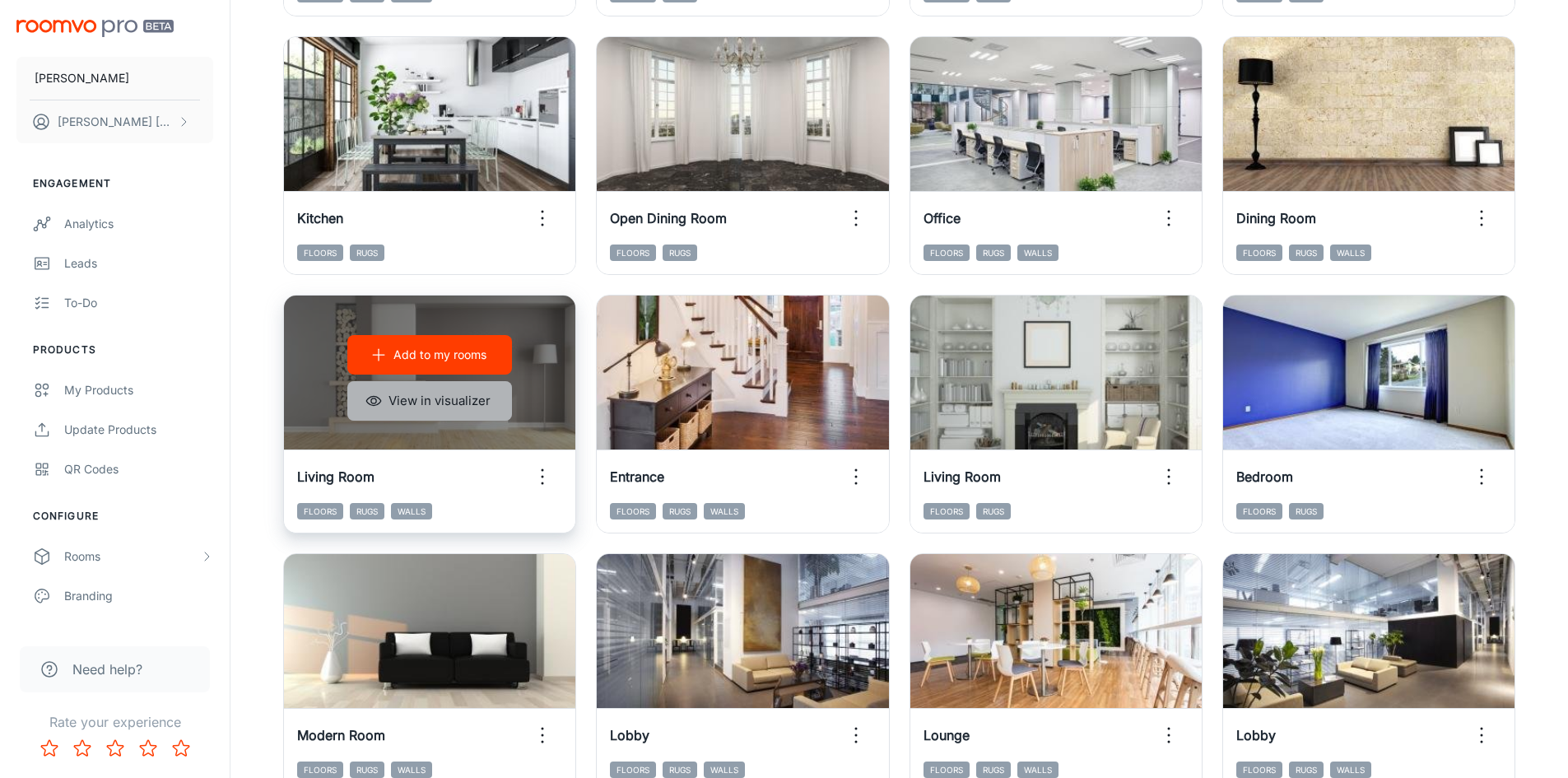
click at [436, 407] on button "View in visualizer" at bounding box center [430, 401] width 165 height 40
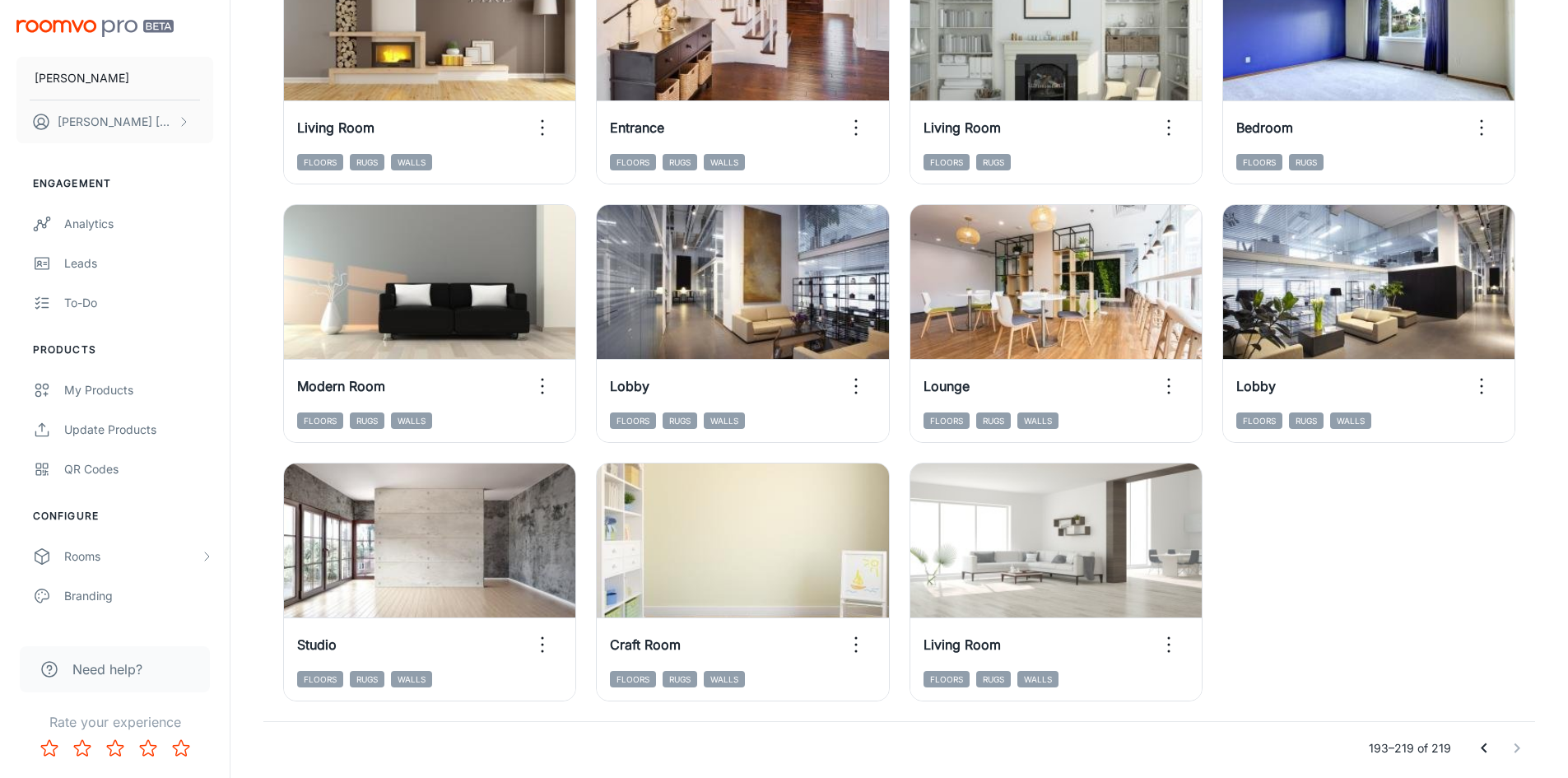
scroll to position [1413, 0]
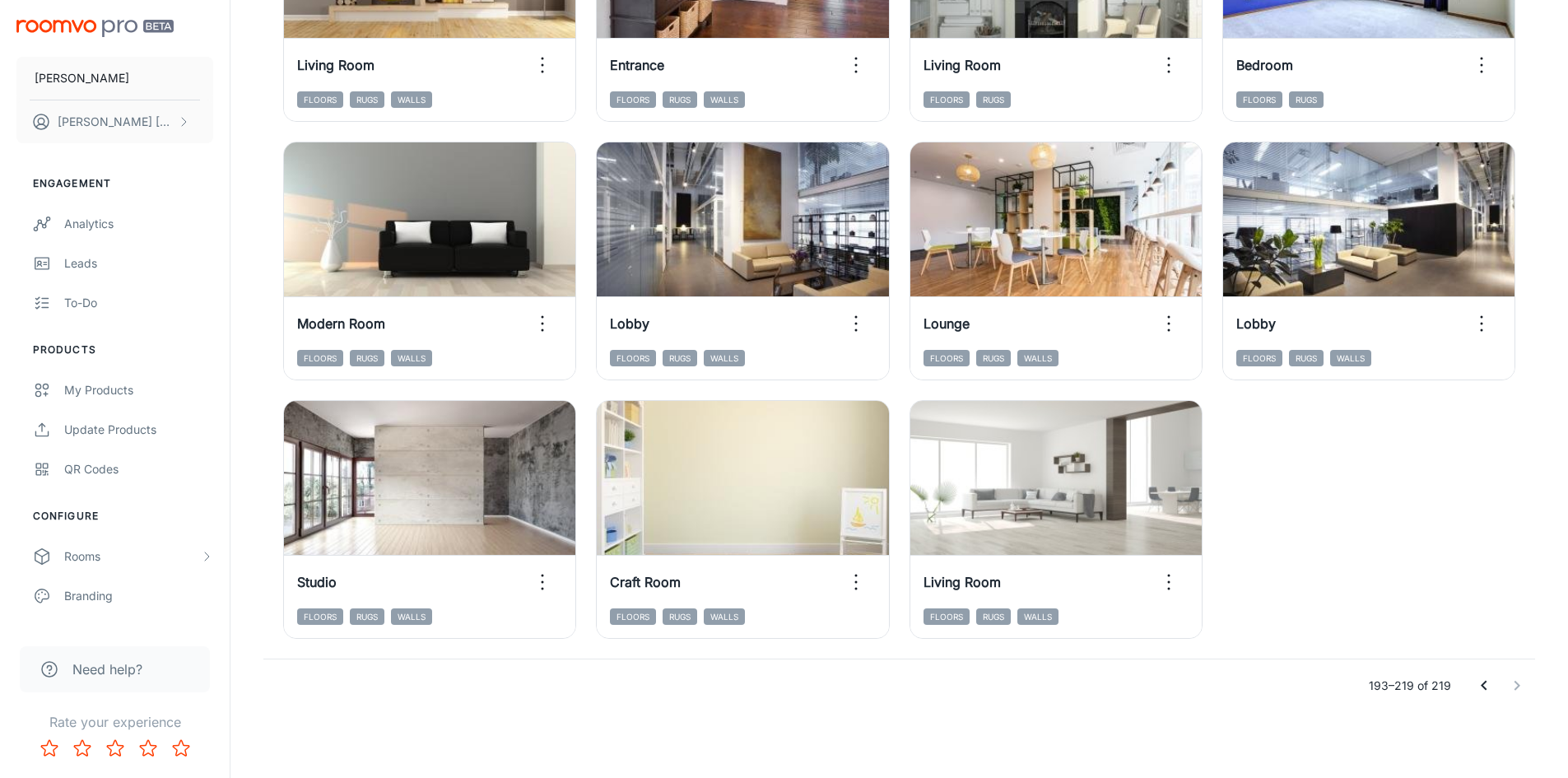
click at [1485, 683] on icon "Go to previous page" at bounding box center [1483, 686] width 5 height 10
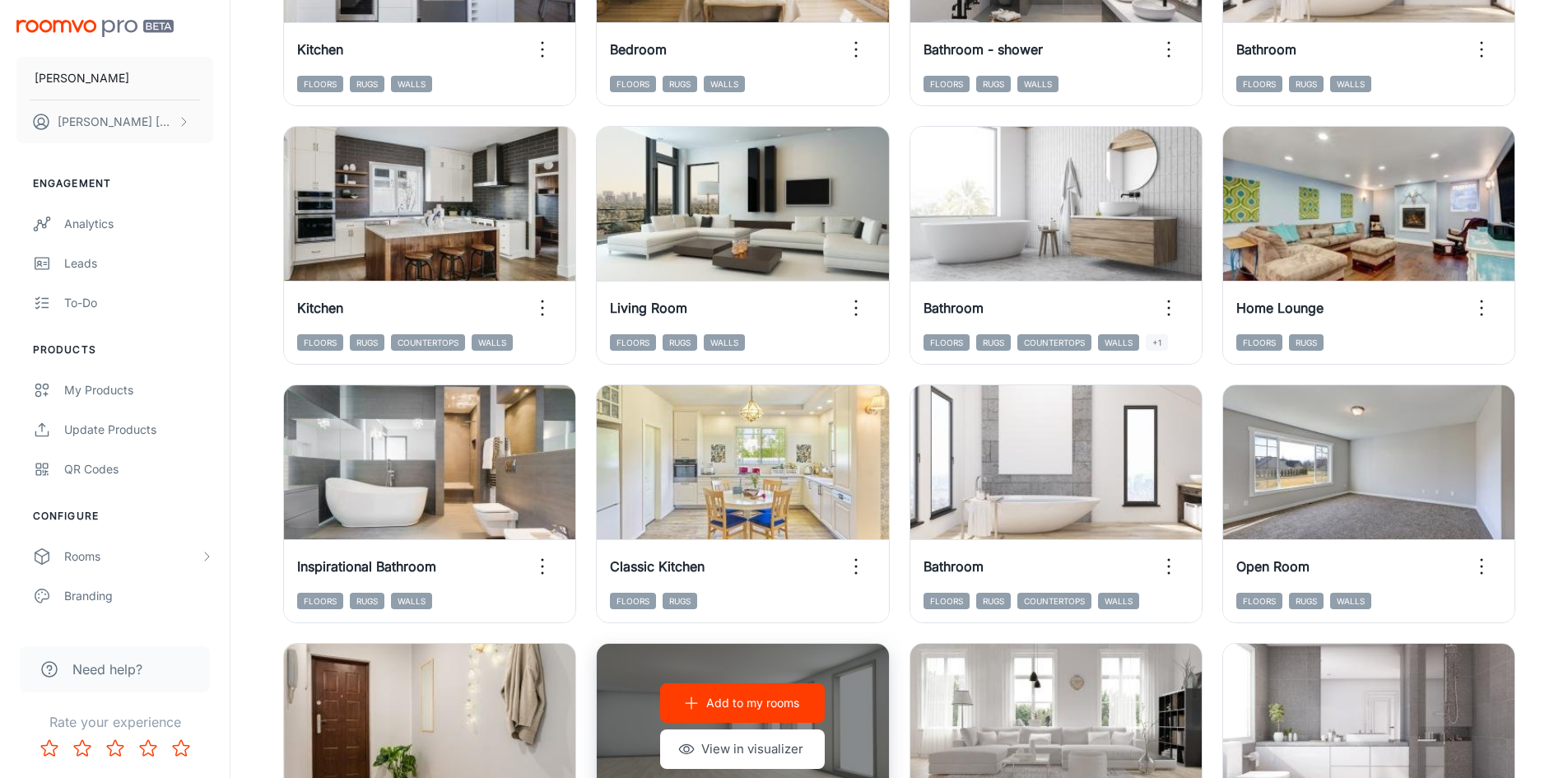
scroll to position [1166, 0]
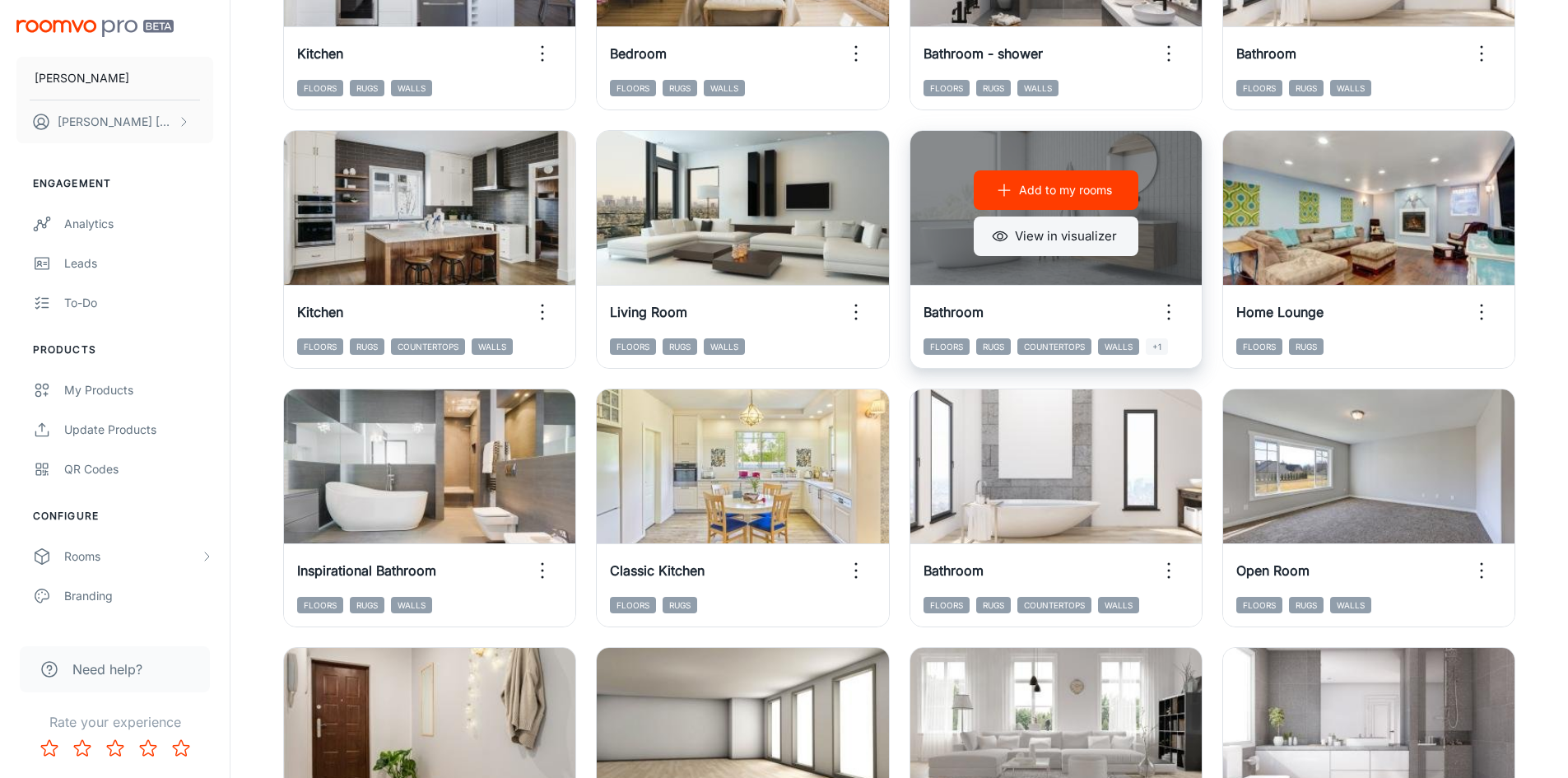
click at [1053, 242] on button "View in visualizer" at bounding box center [1056, 236] width 165 height 40
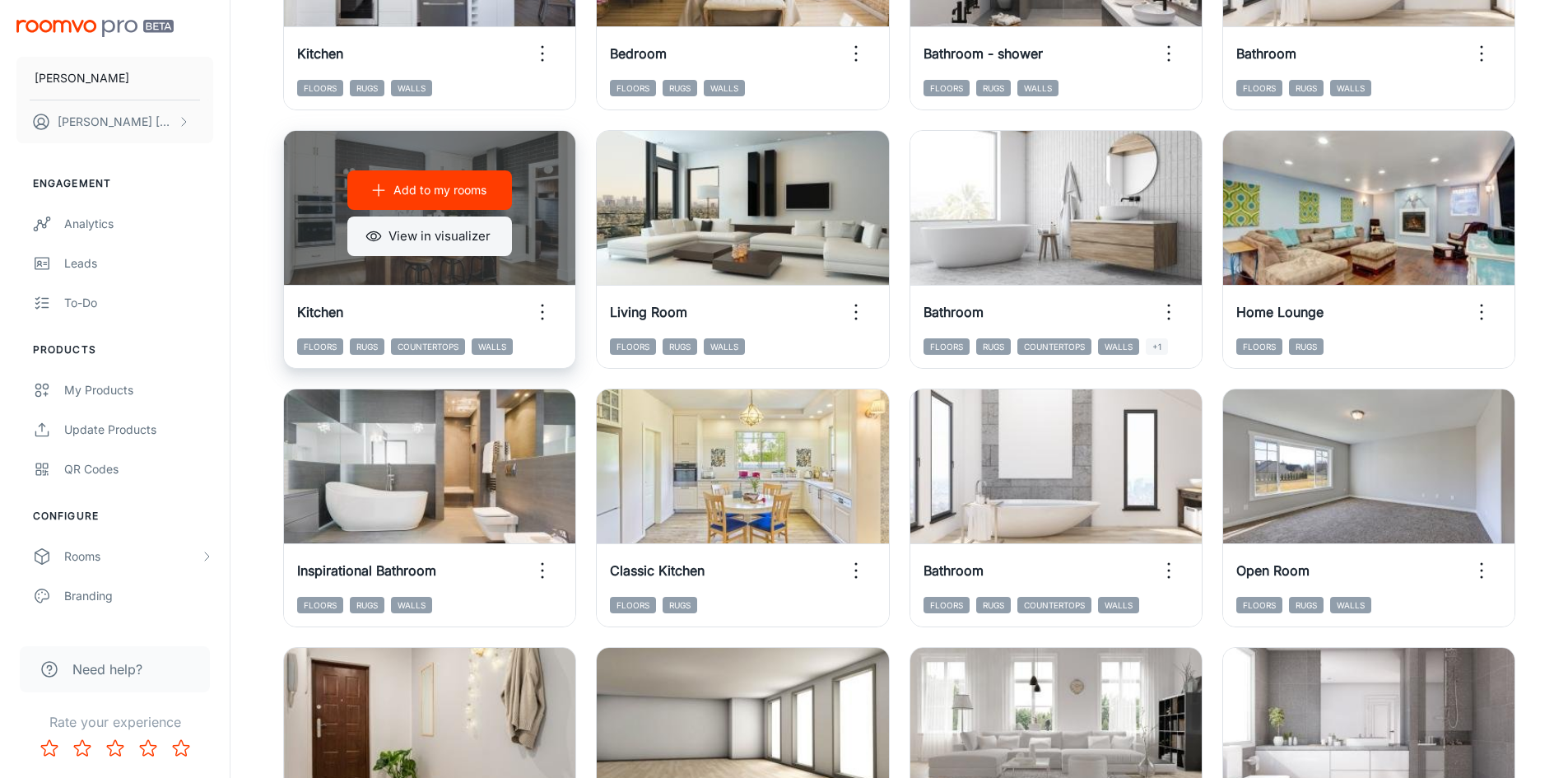
click at [468, 242] on button "View in visualizer" at bounding box center [430, 236] width 165 height 40
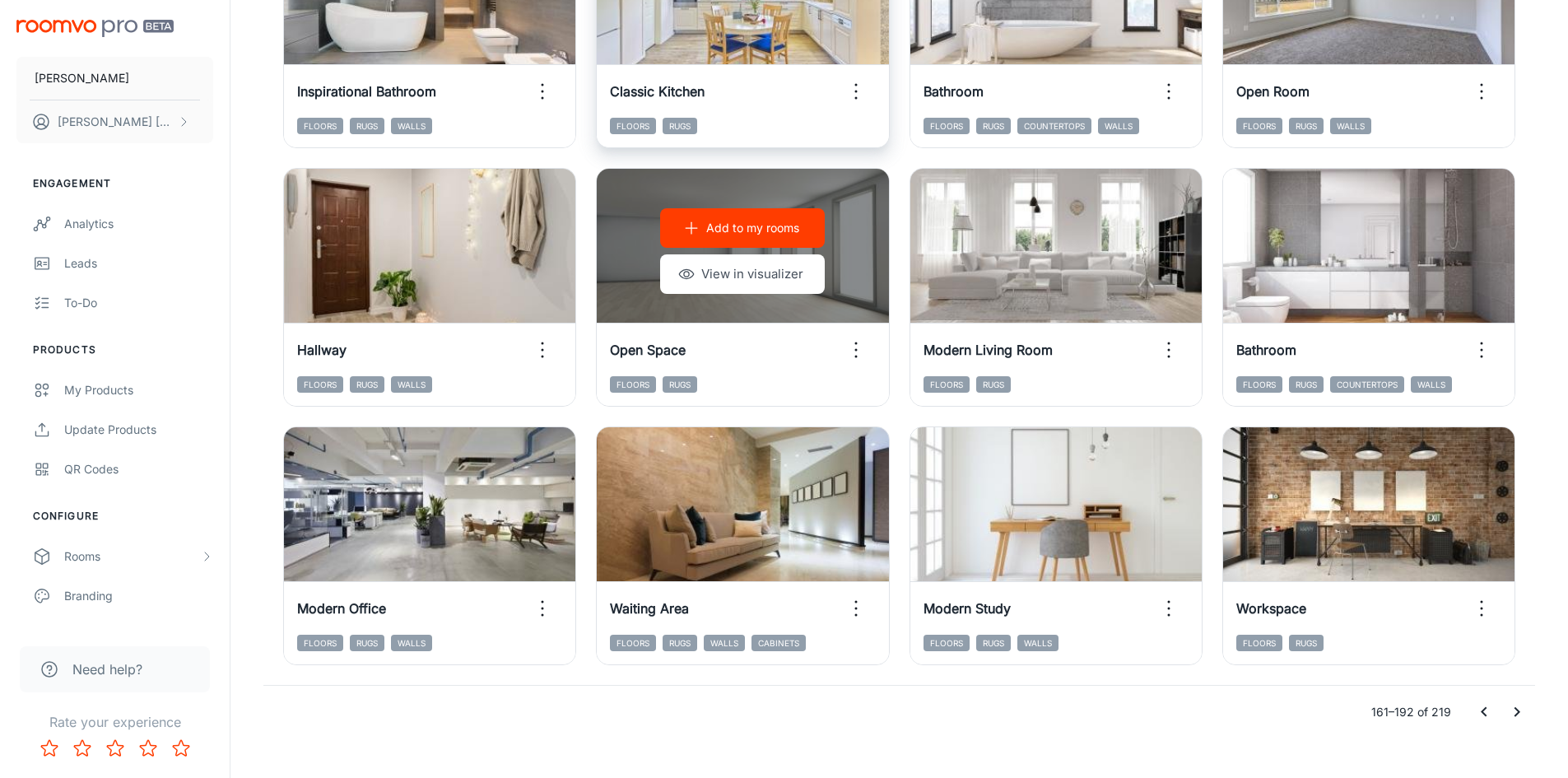
scroll to position [1671, 0]
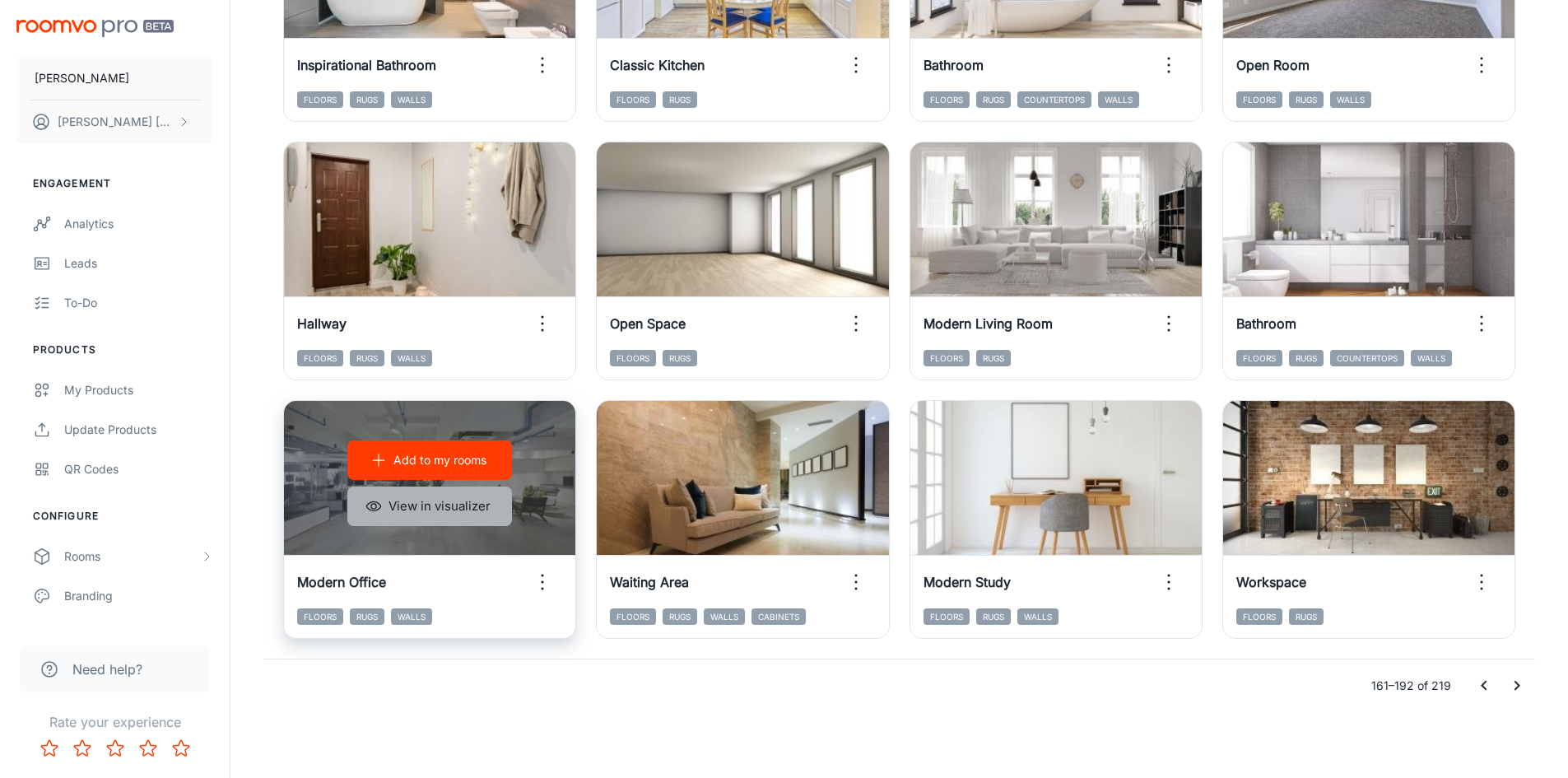
click at [430, 504] on button "View in visualizer" at bounding box center [430, 507] width 165 height 40
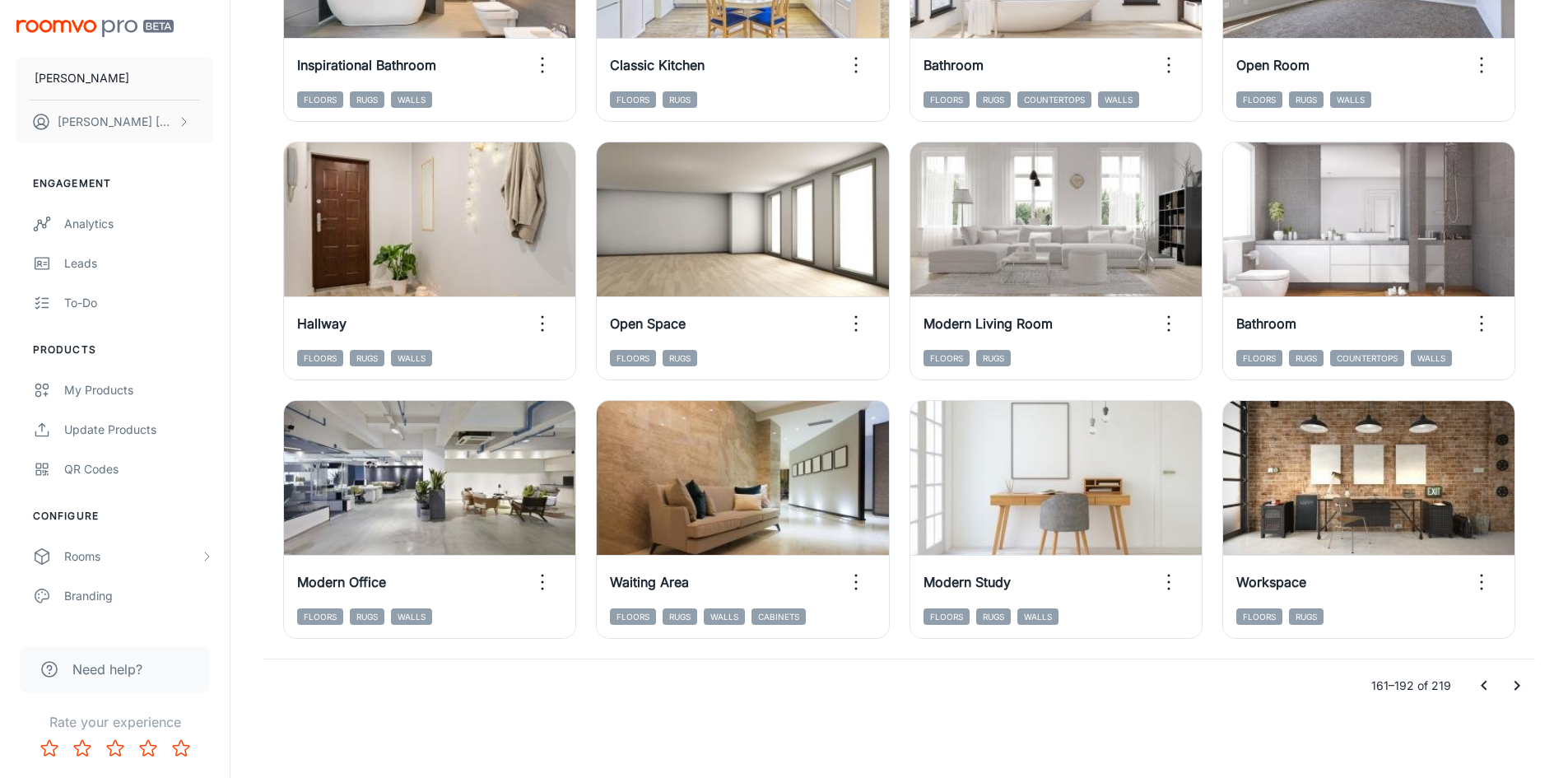
click at [1518, 687] on icon "Go to next page" at bounding box center [1517, 686] width 5 height 10
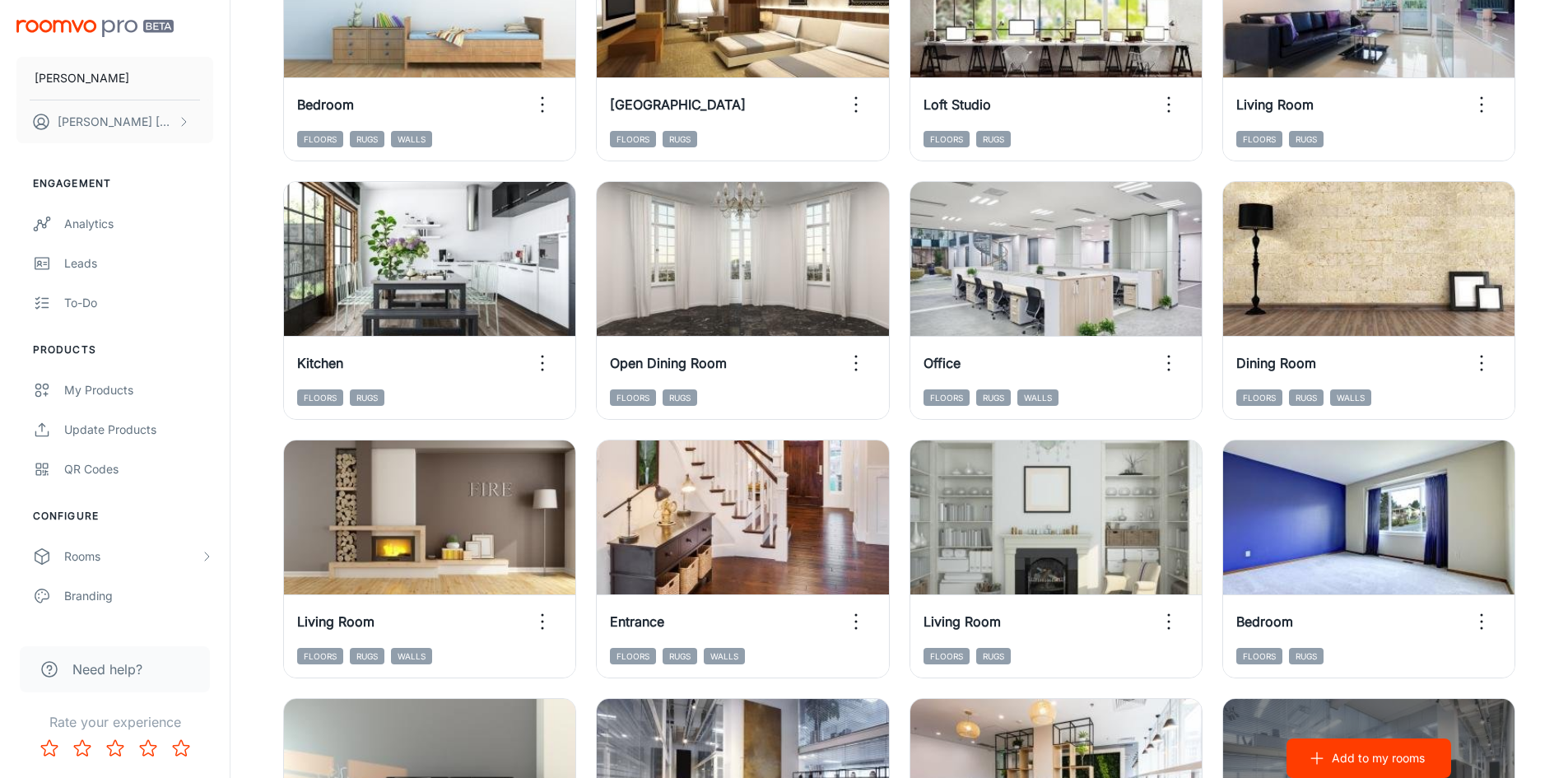
scroll to position [837, 0]
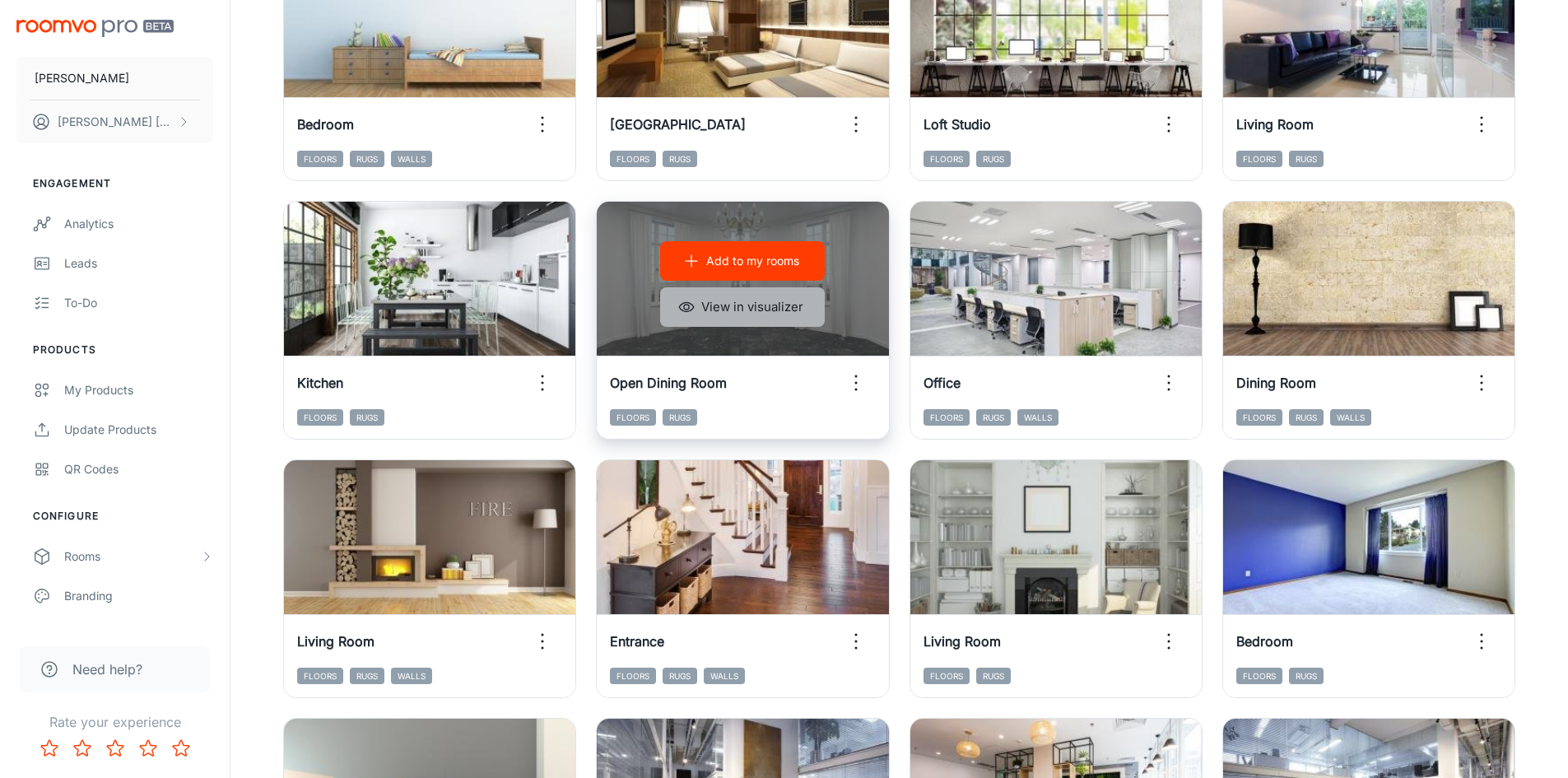
click at [769, 310] on button "View in visualizer" at bounding box center [742, 308] width 165 height 40
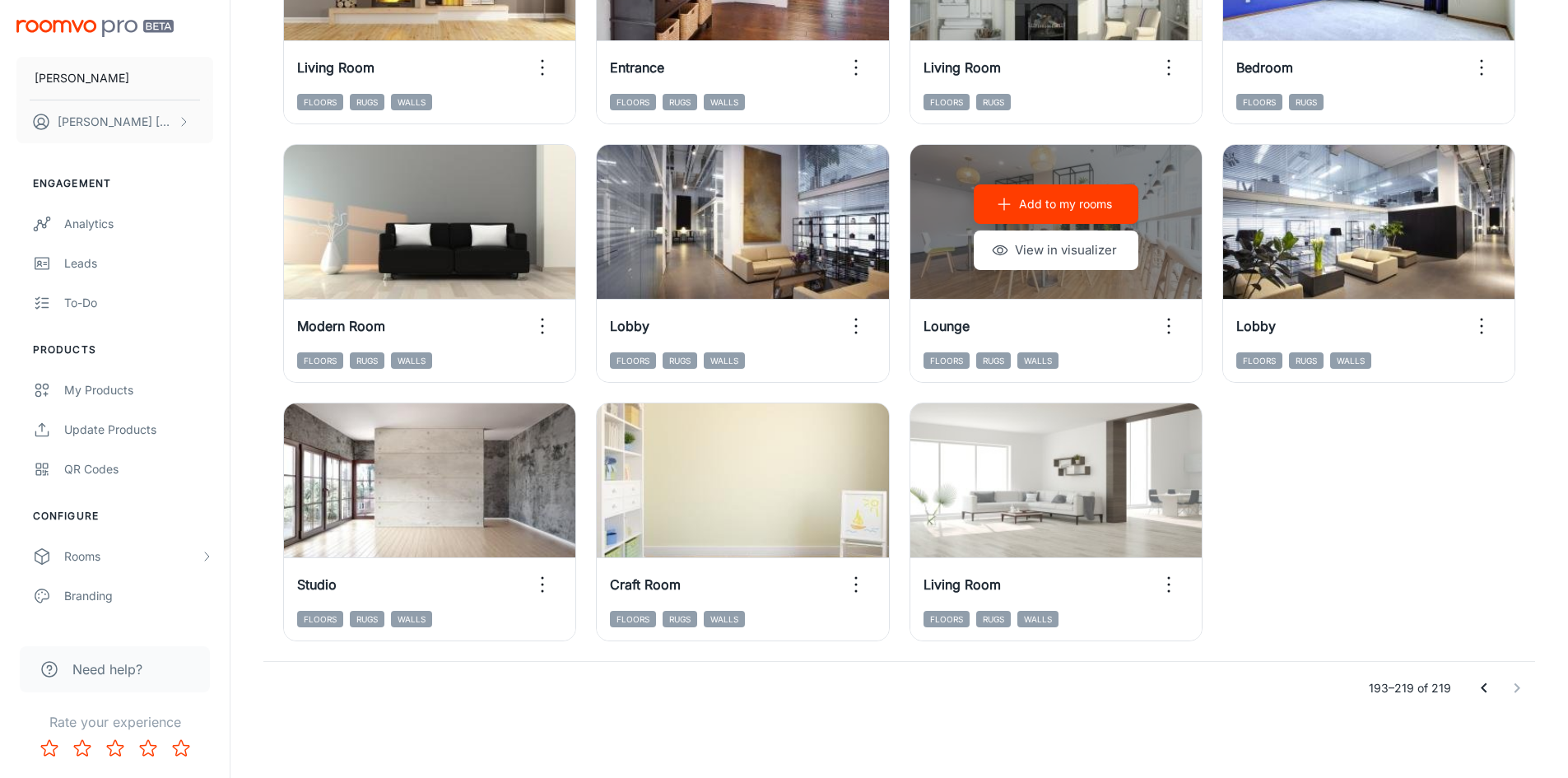
scroll to position [1413, 0]
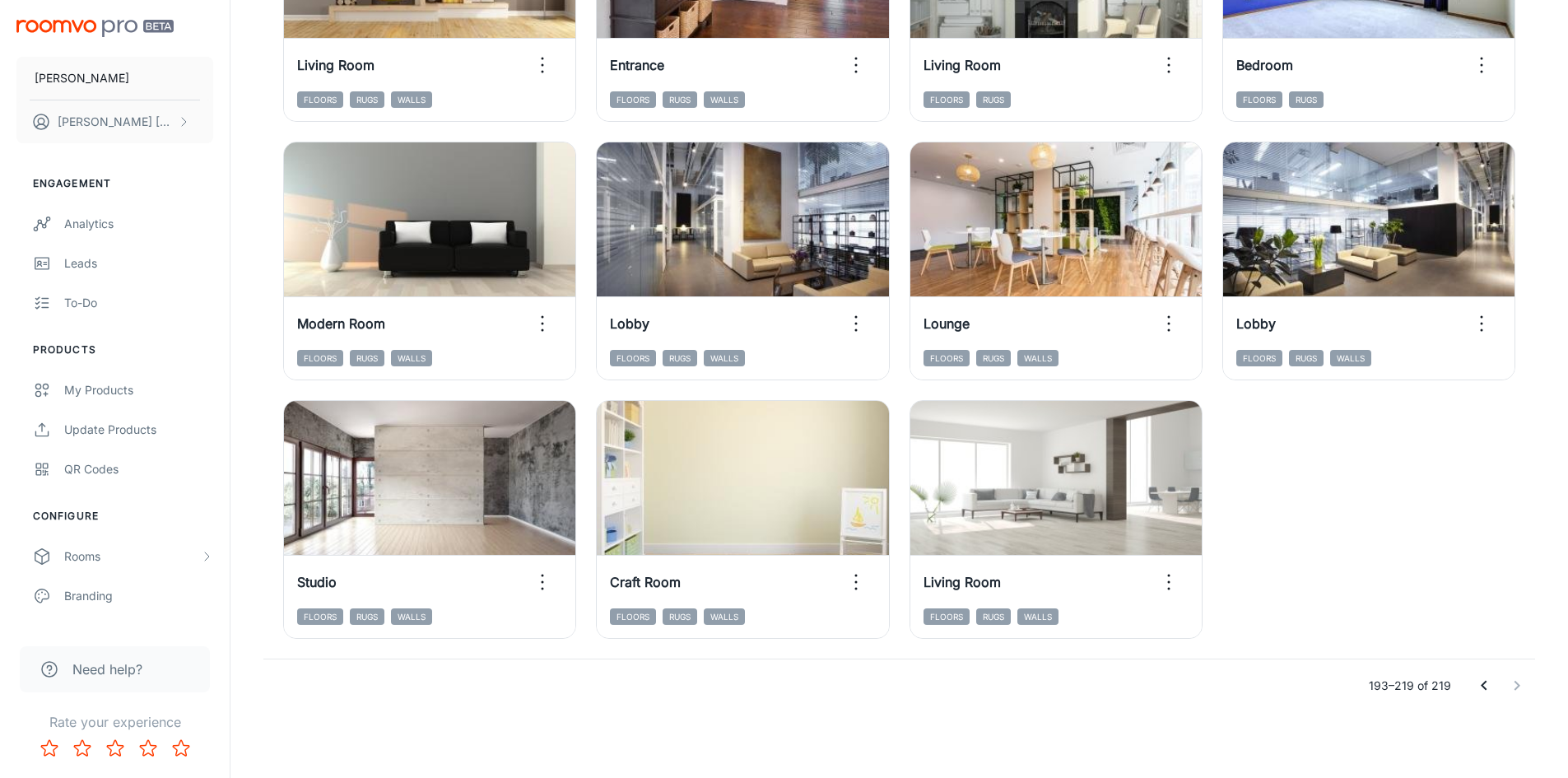
click at [1488, 685] on icon "Go to previous page" at bounding box center [1484, 686] width 20 height 20
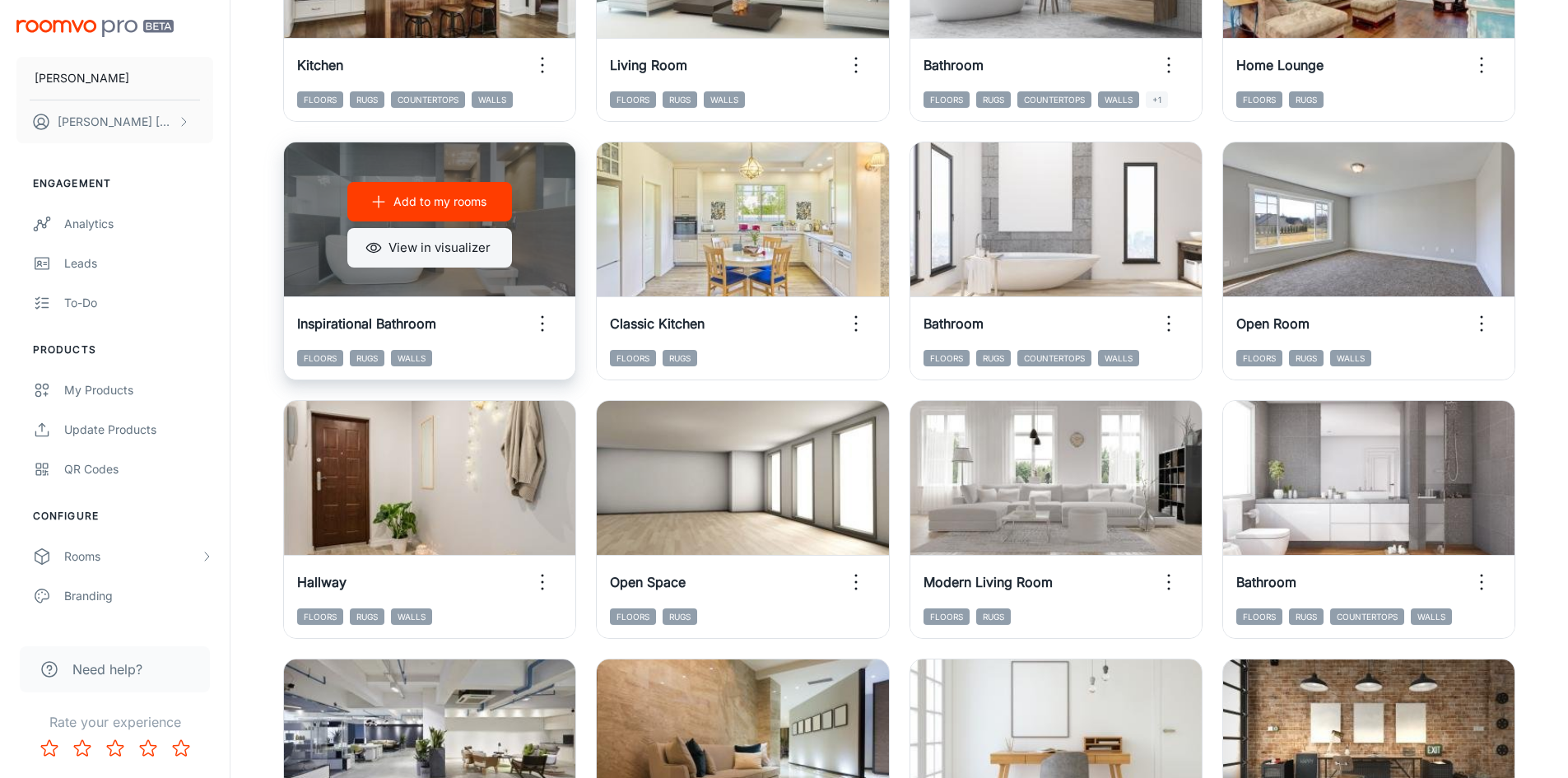
click at [492, 257] on button "View in visualizer" at bounding box center [430, 248] width 165 height 40
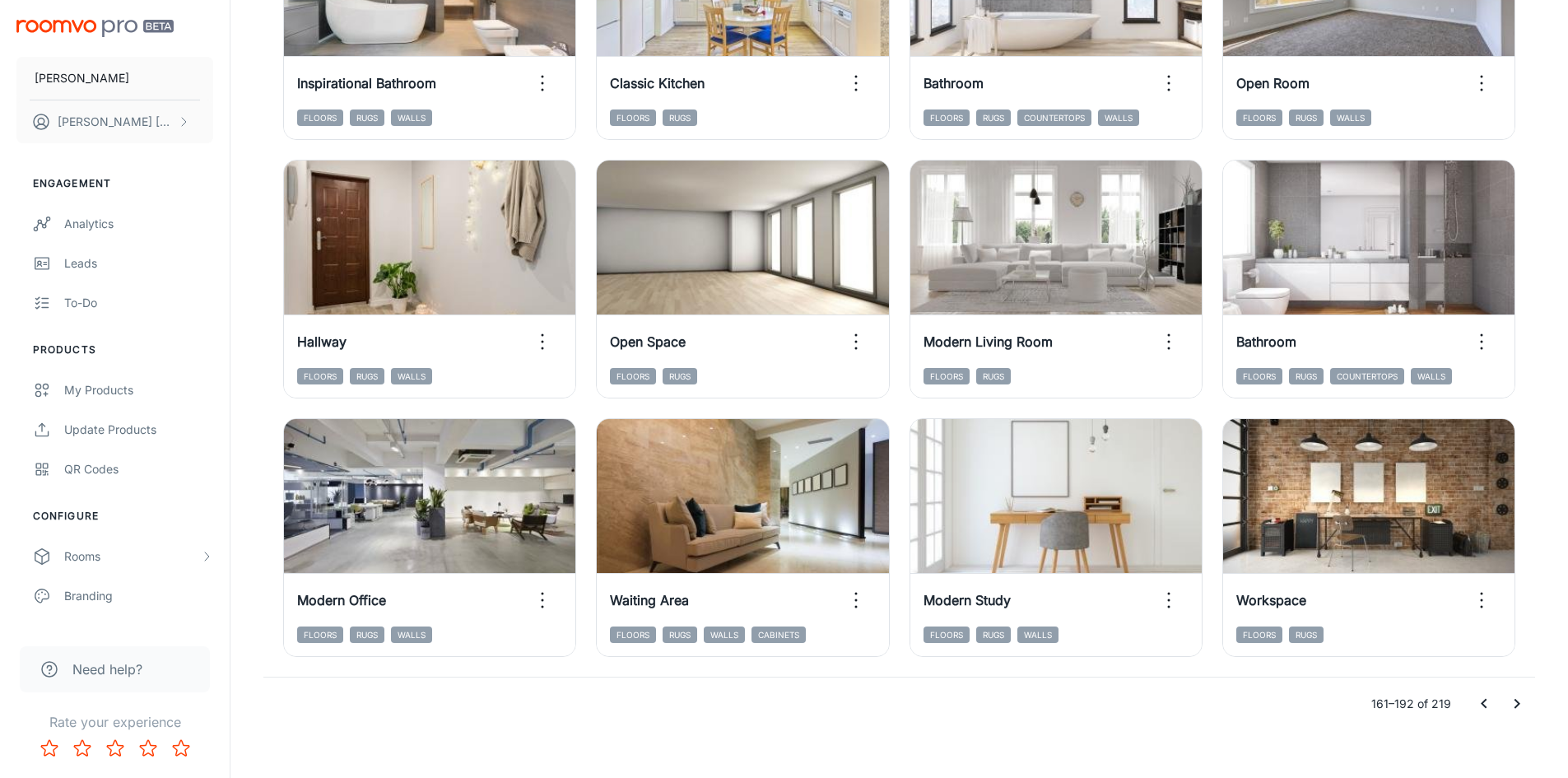
scroll to position [1671, 0]
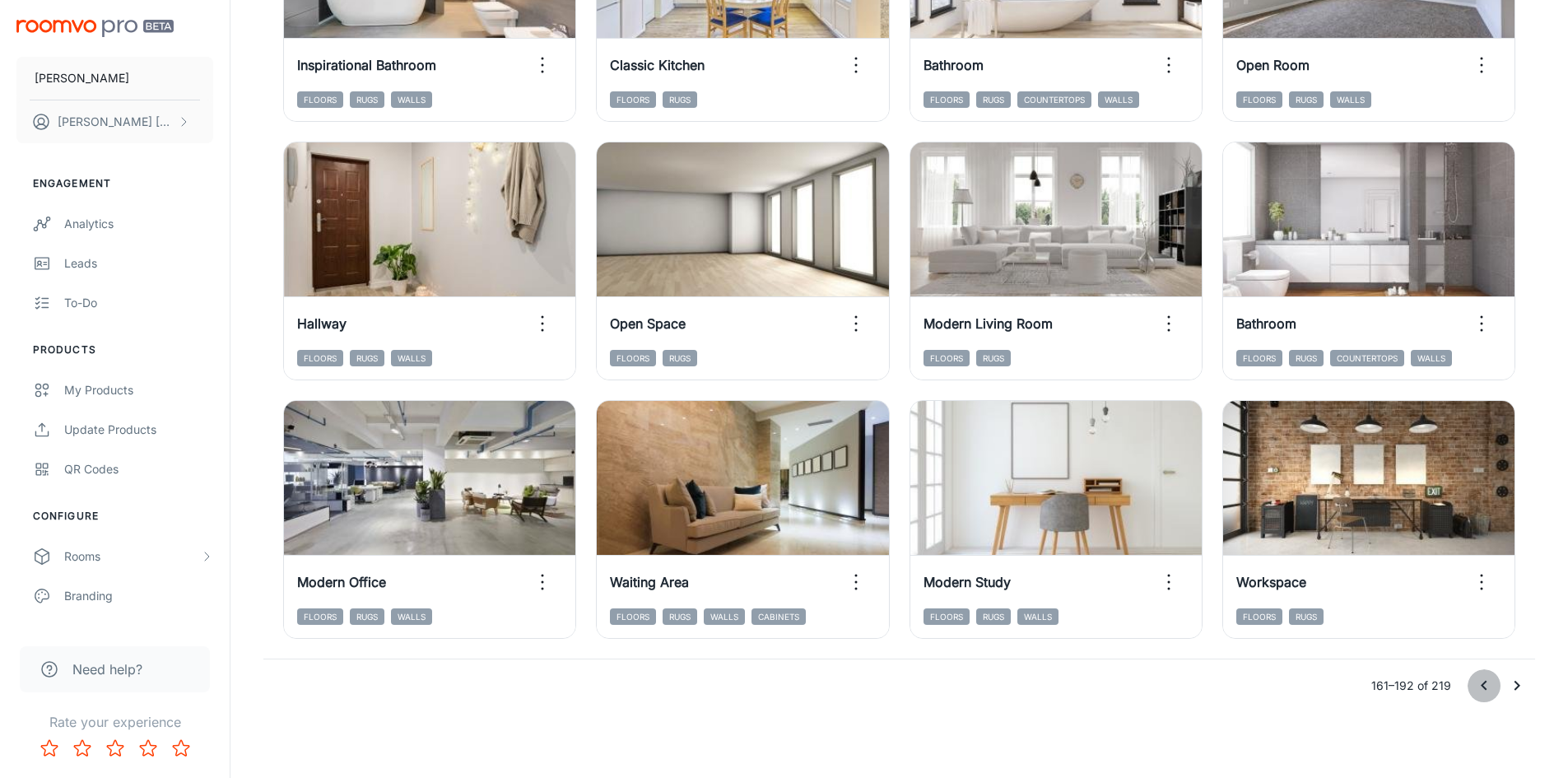
click at [1481, 679] on icon "Go to previous page" at bounding box center [1484, 686] width 20 height 20
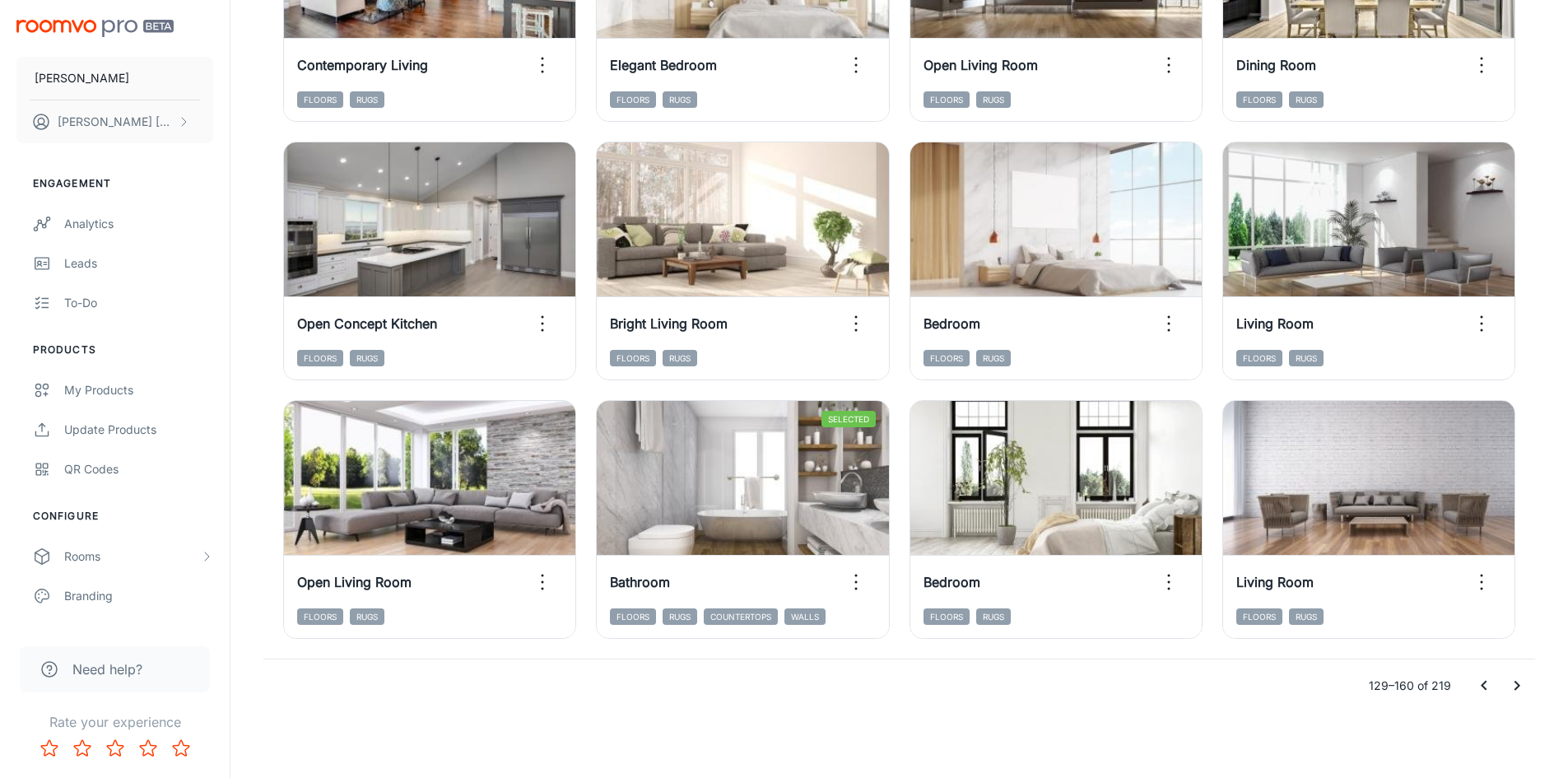
click at [1479, 683] on icon "Go to previous page" at bounding box center [1484, 686] width 20 height 20
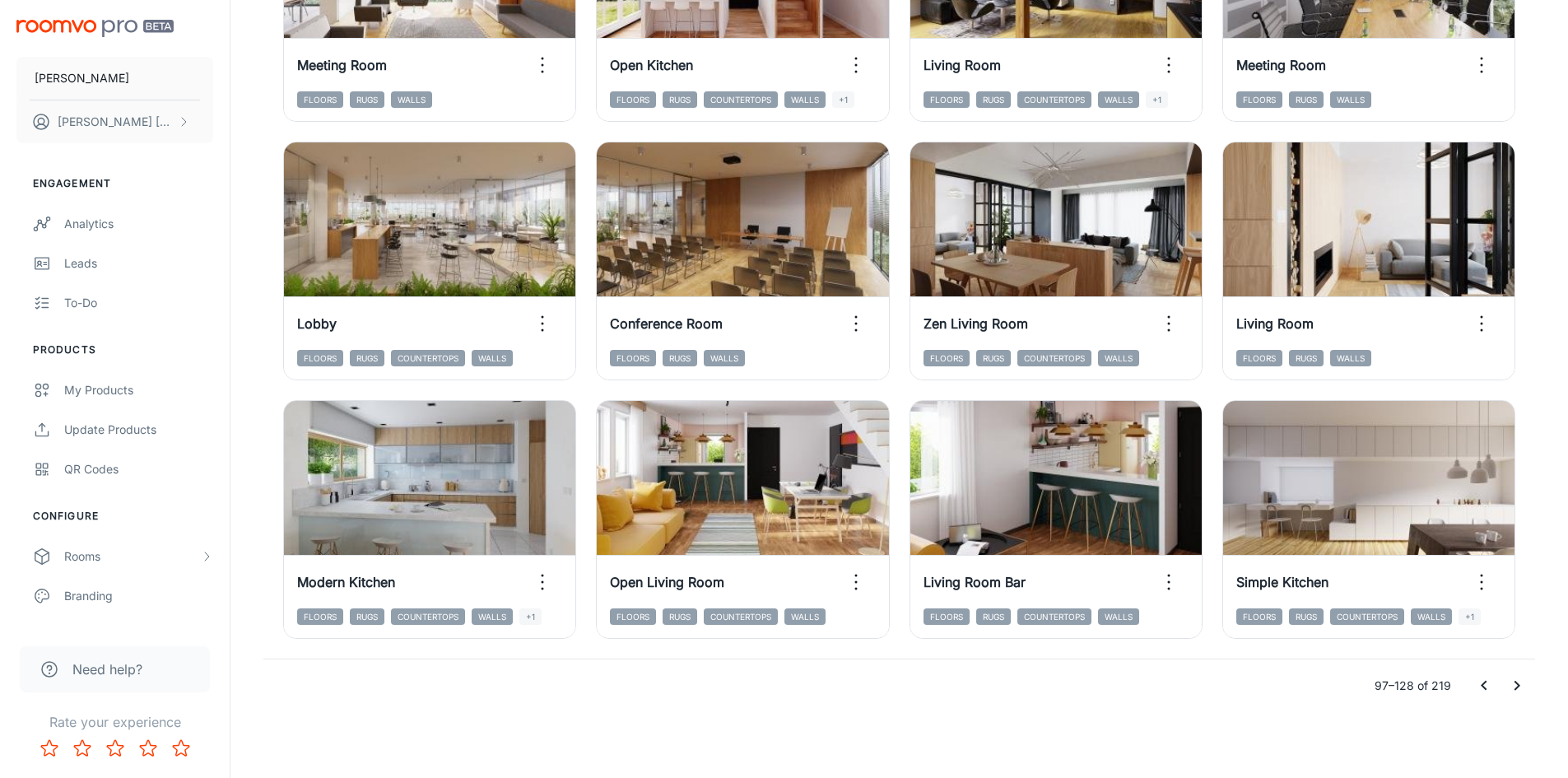
click at [1481, 682] on icon "Go to previous page" at bounding box center [1484, 686] width 20 height 20
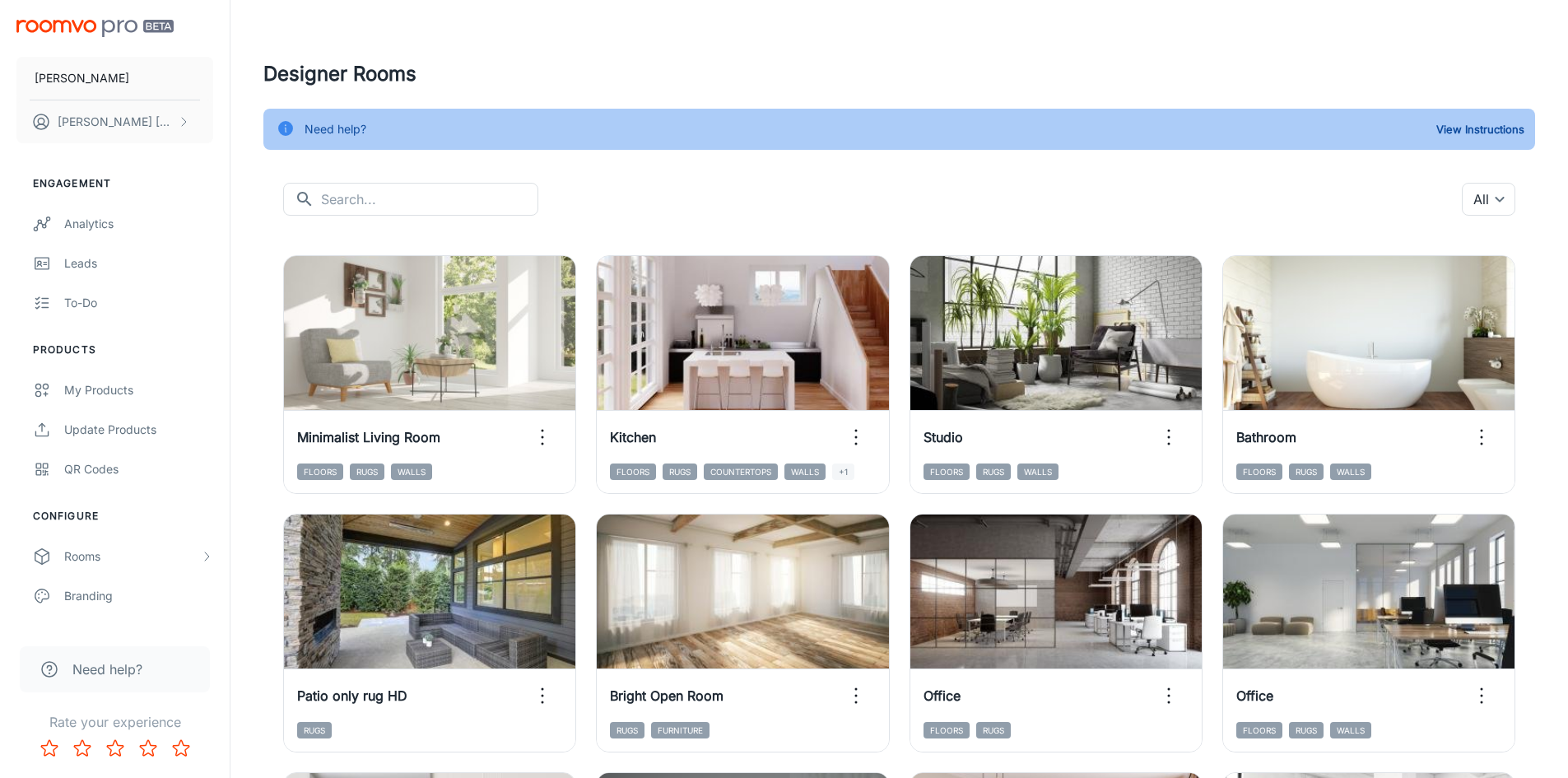
scroll to position [0, 0]
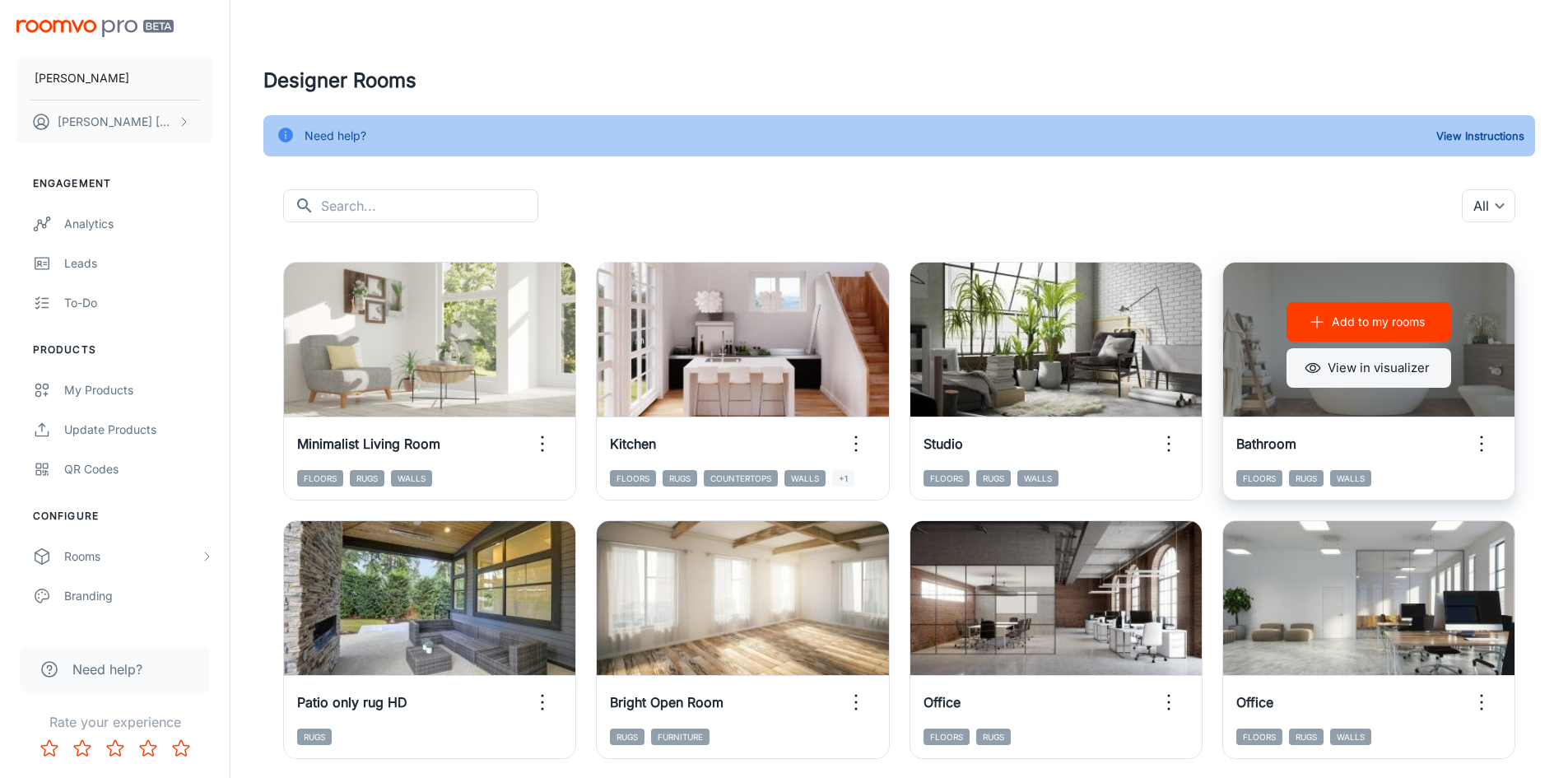
click at [1384, 373] on button "View in visualizer" at bounding box center [1368, 368] width 165 height 40
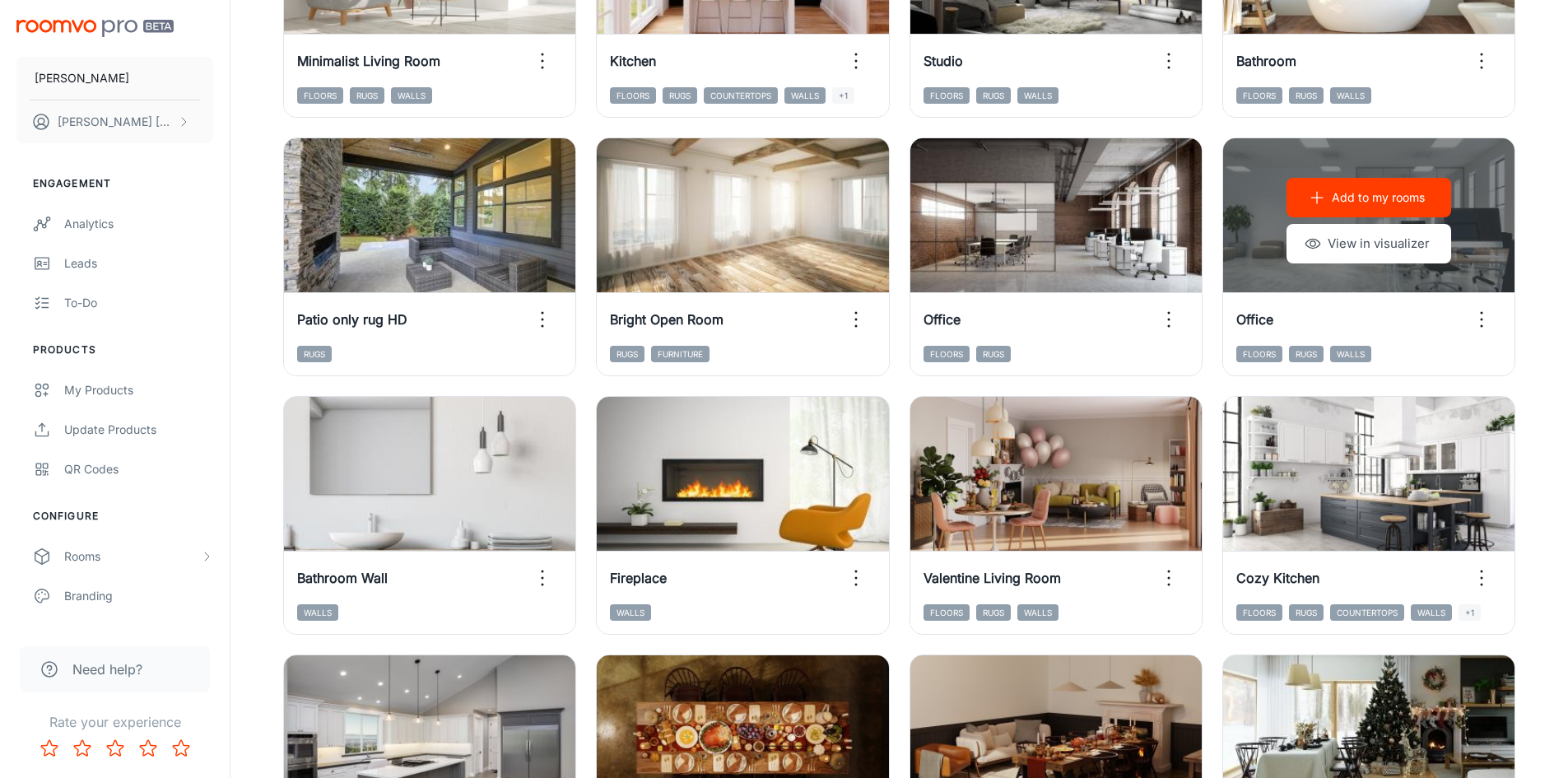
scroll to position [412, 0]
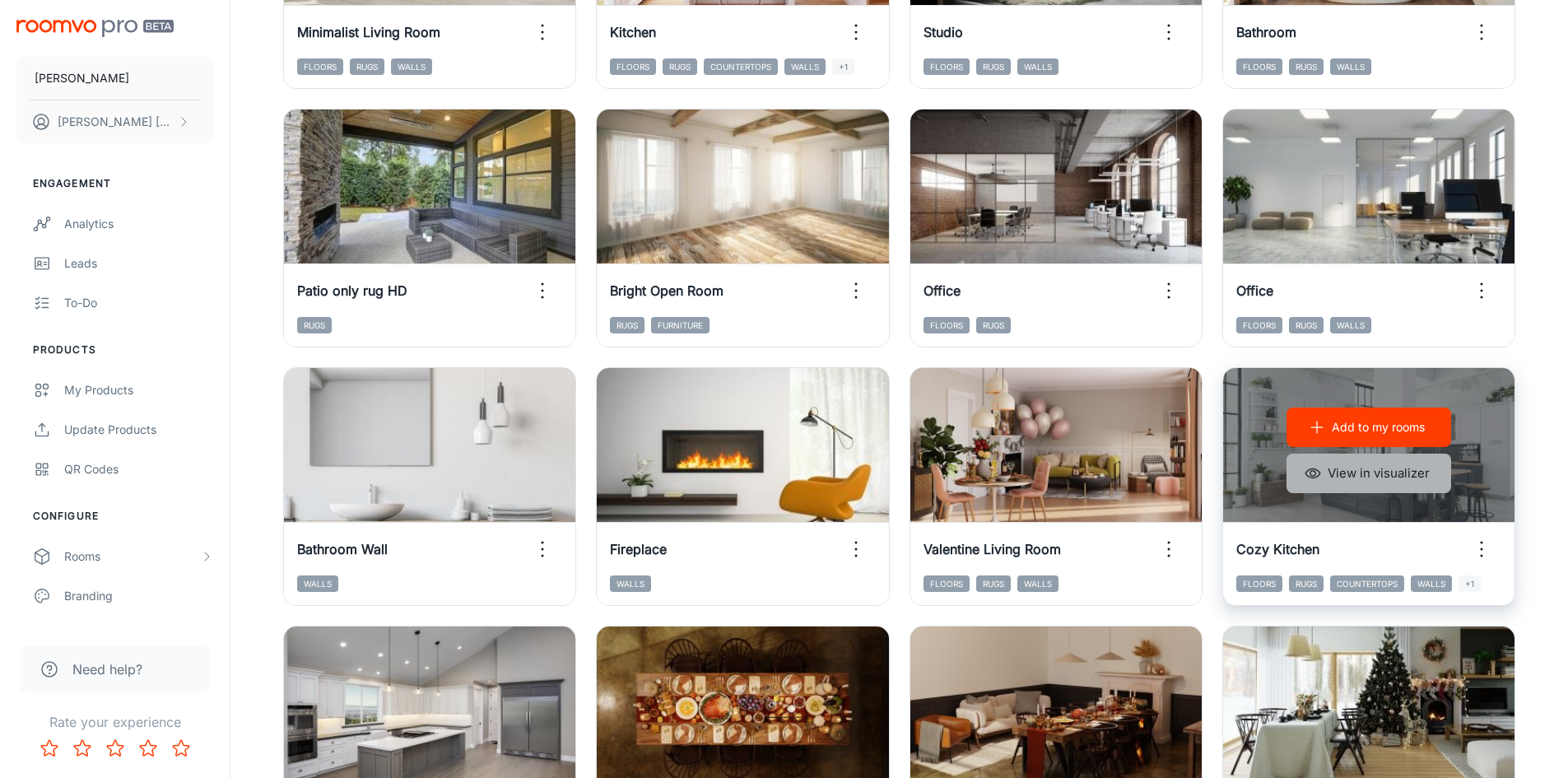
click at [1380, 471] on button "View in visualizer" at bounding box center [1368, 473] width 165 height 40
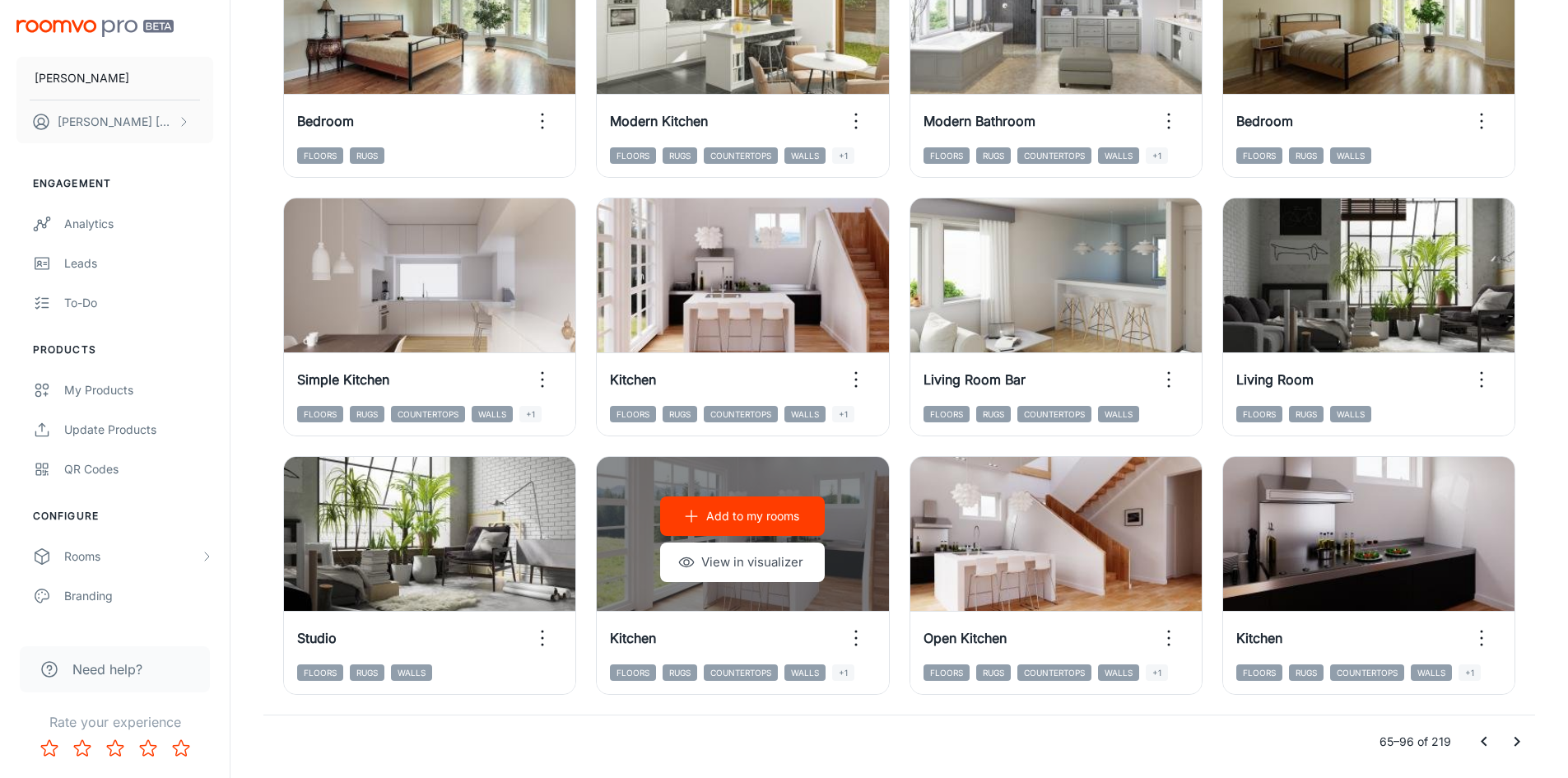
scroll to position [1671, 0]
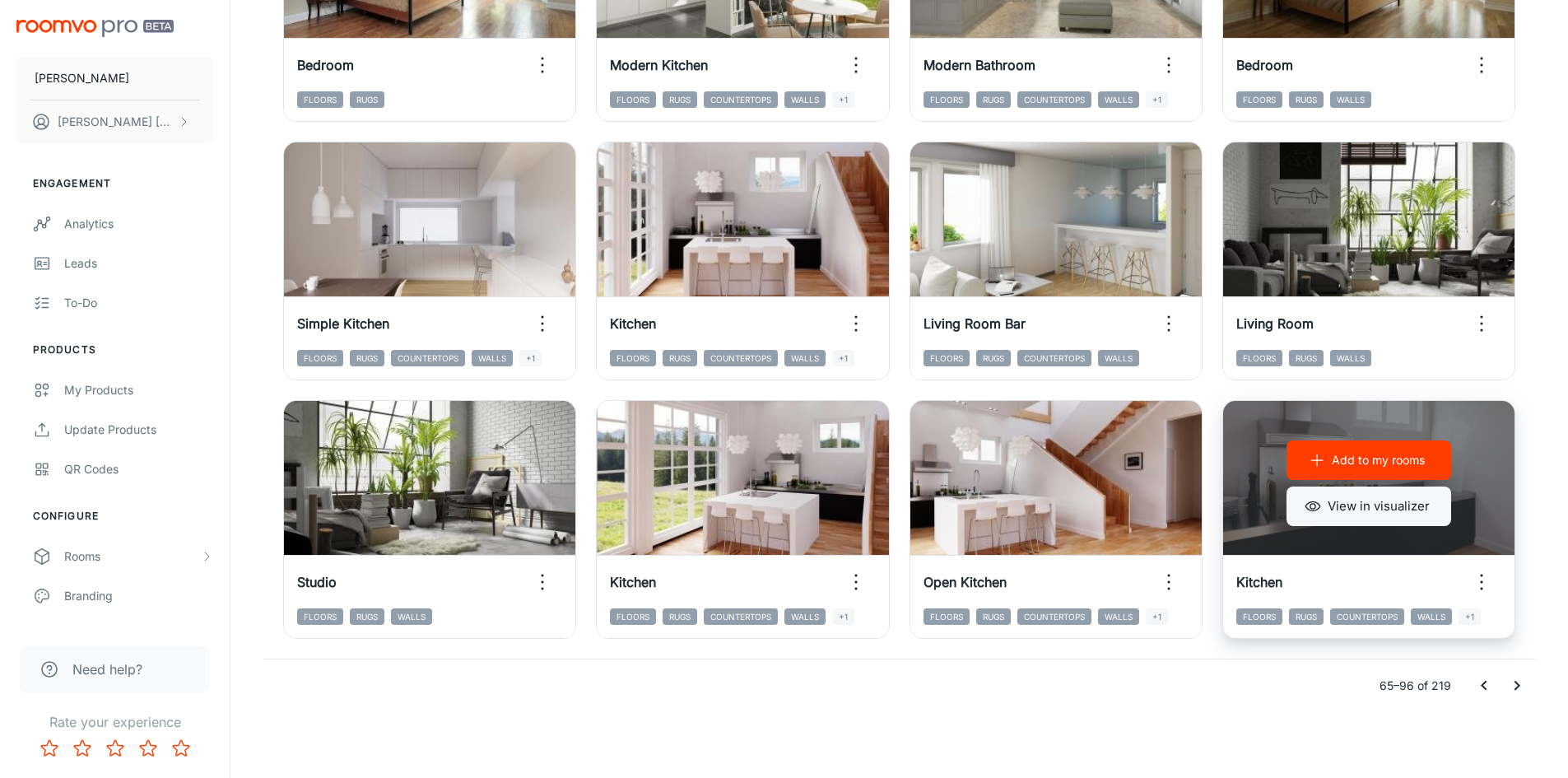
click at [1396, 515] on button "View in visualizer" at bounding box center [1368, 507] width 165 height 40
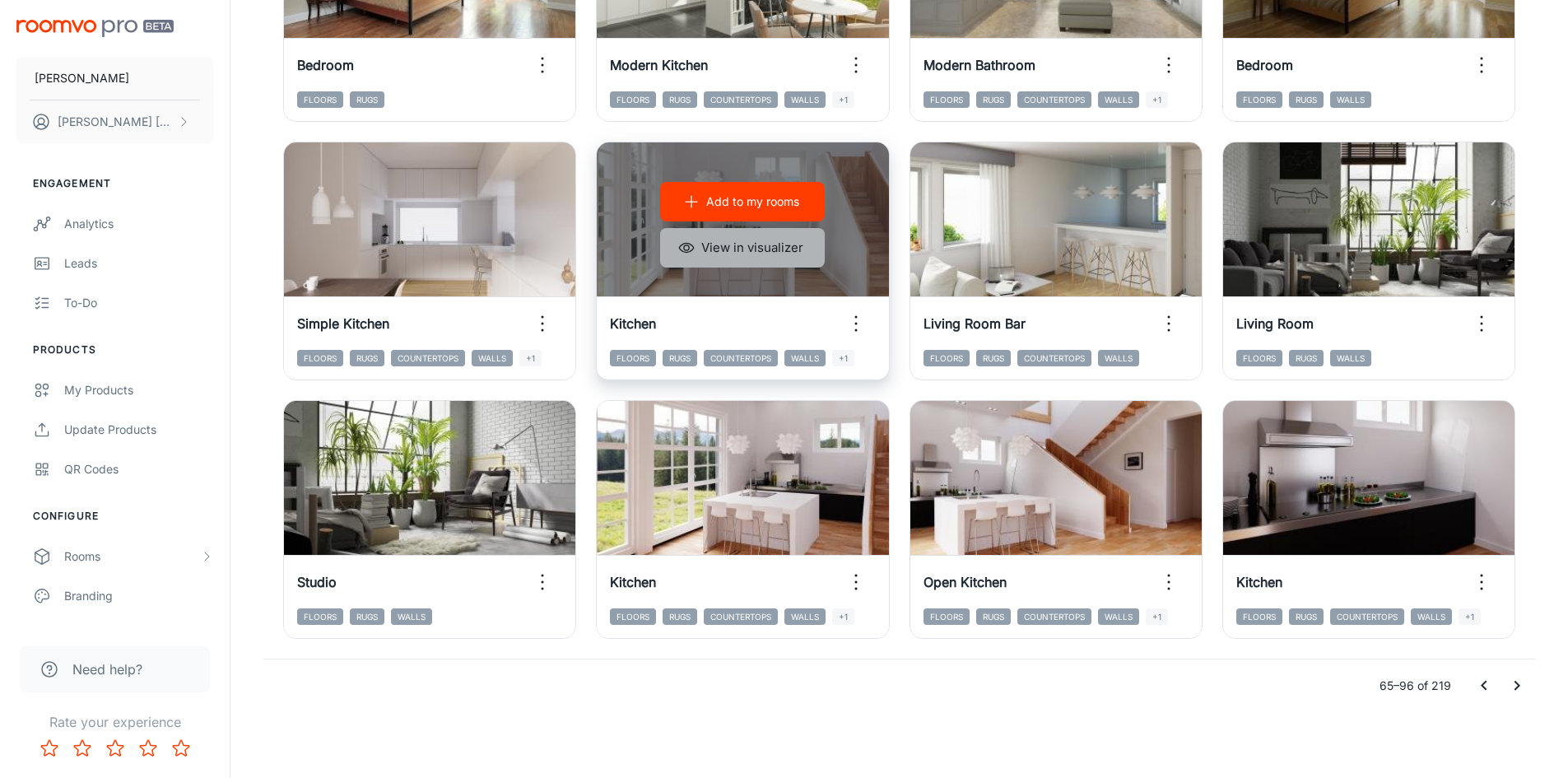
click at [770, 251] on button "View in visualizer" at bounding box center [742, 248] width 165 height 40
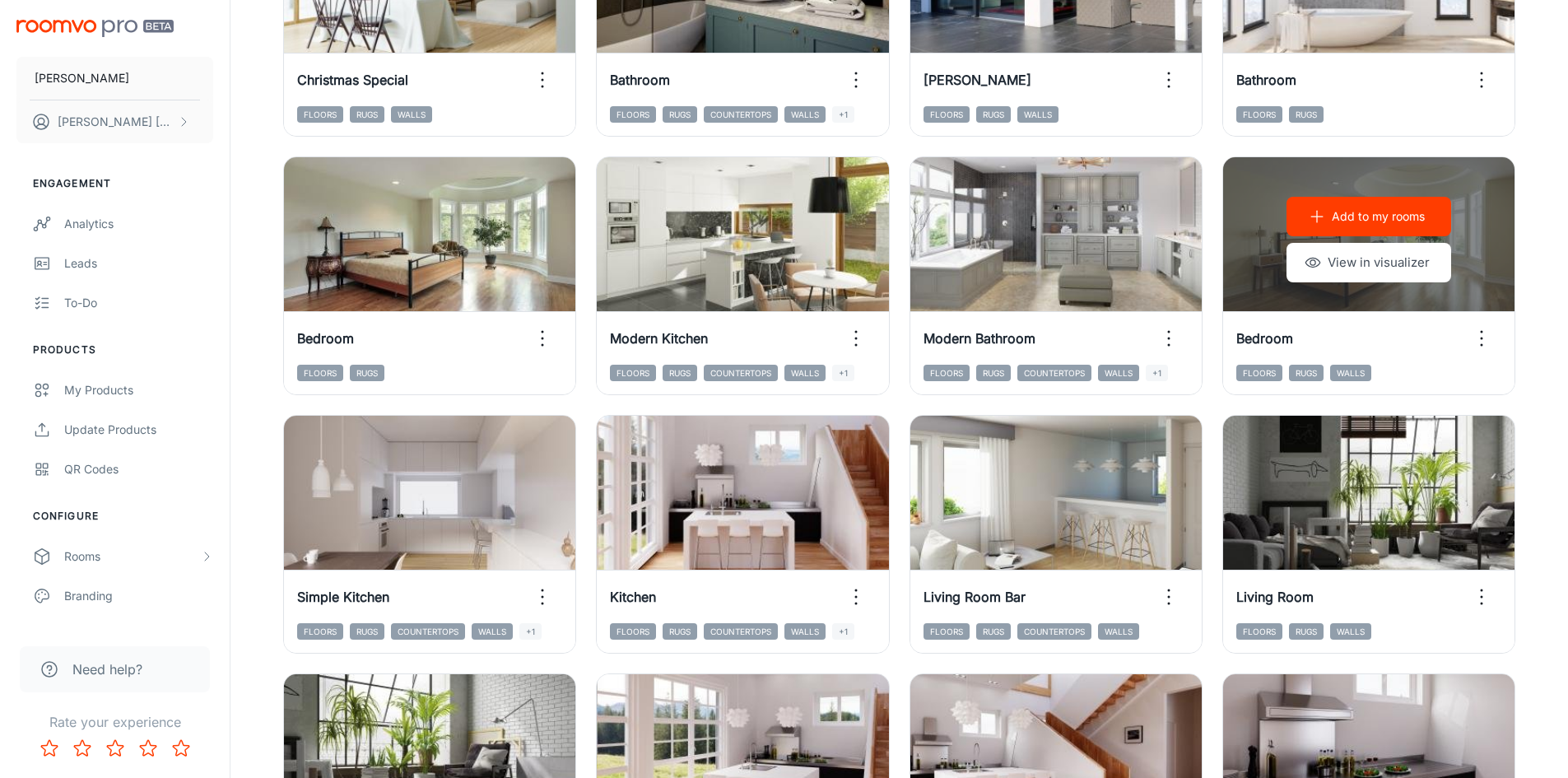
scroll to position [1399, 0]
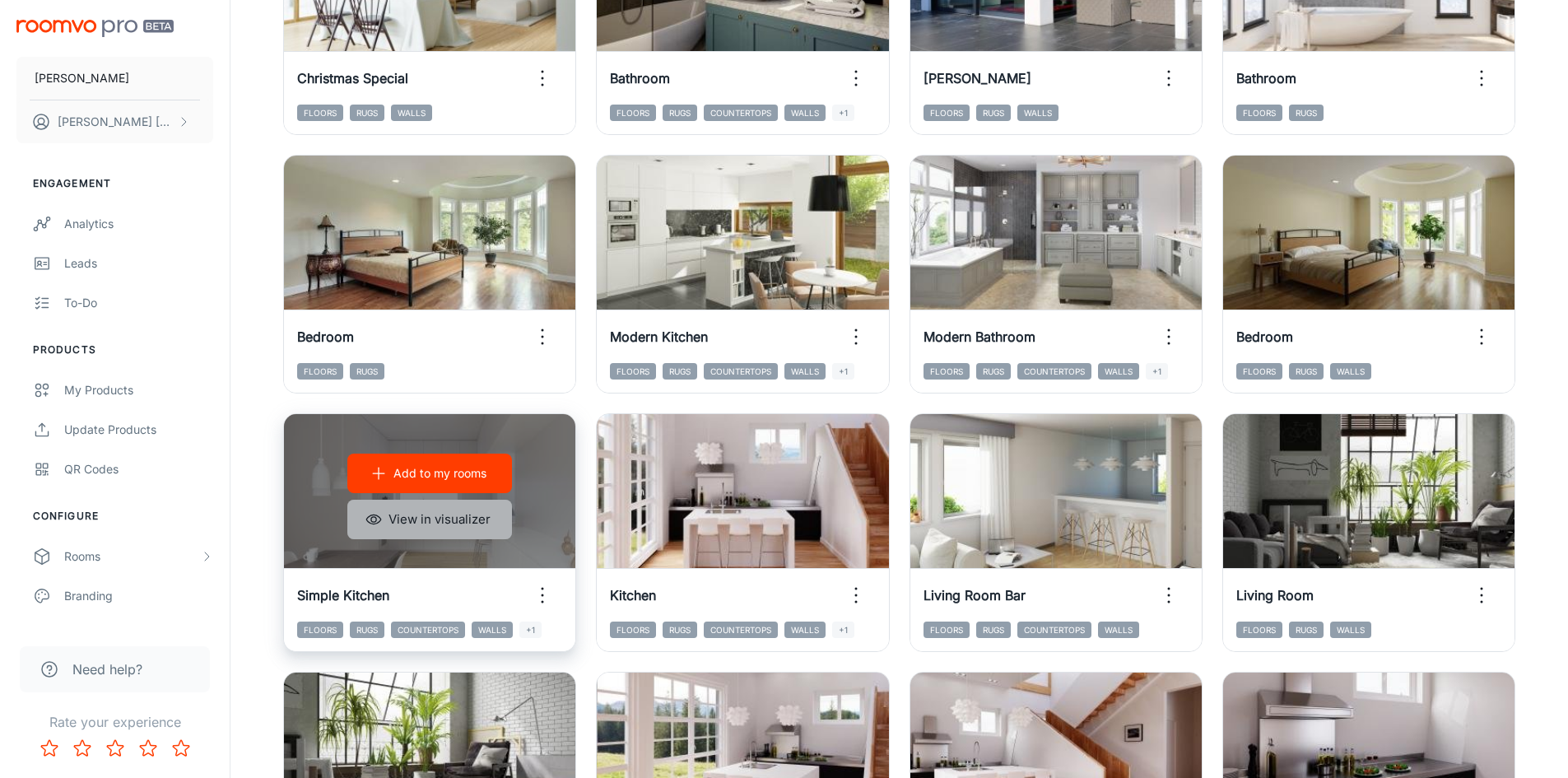
click at [426, 517] on button "View in visualizer" at bounding box center [430, 519] width 165 height 40
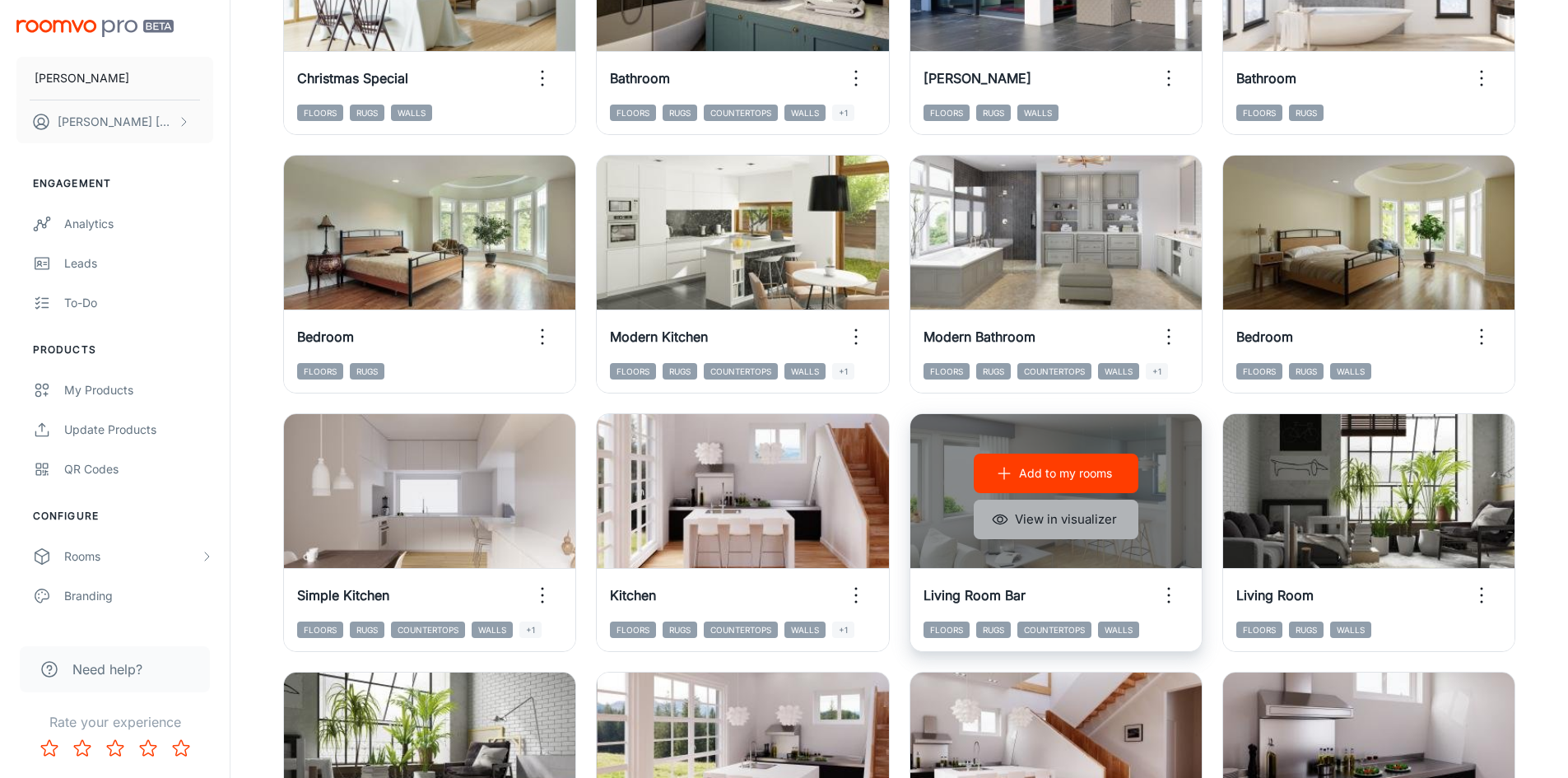
click at [1104, 529] on button "View in visualizer" at bounding box center [1056, 519] width 165 height 40
click at [1051, 513] on button "View in visualizer" at bounding box center [1056, 519] width 165 height 40
click at [1089, 524] on button "View in visualizer" at bounding box center [1056, 519] width 165 height 40
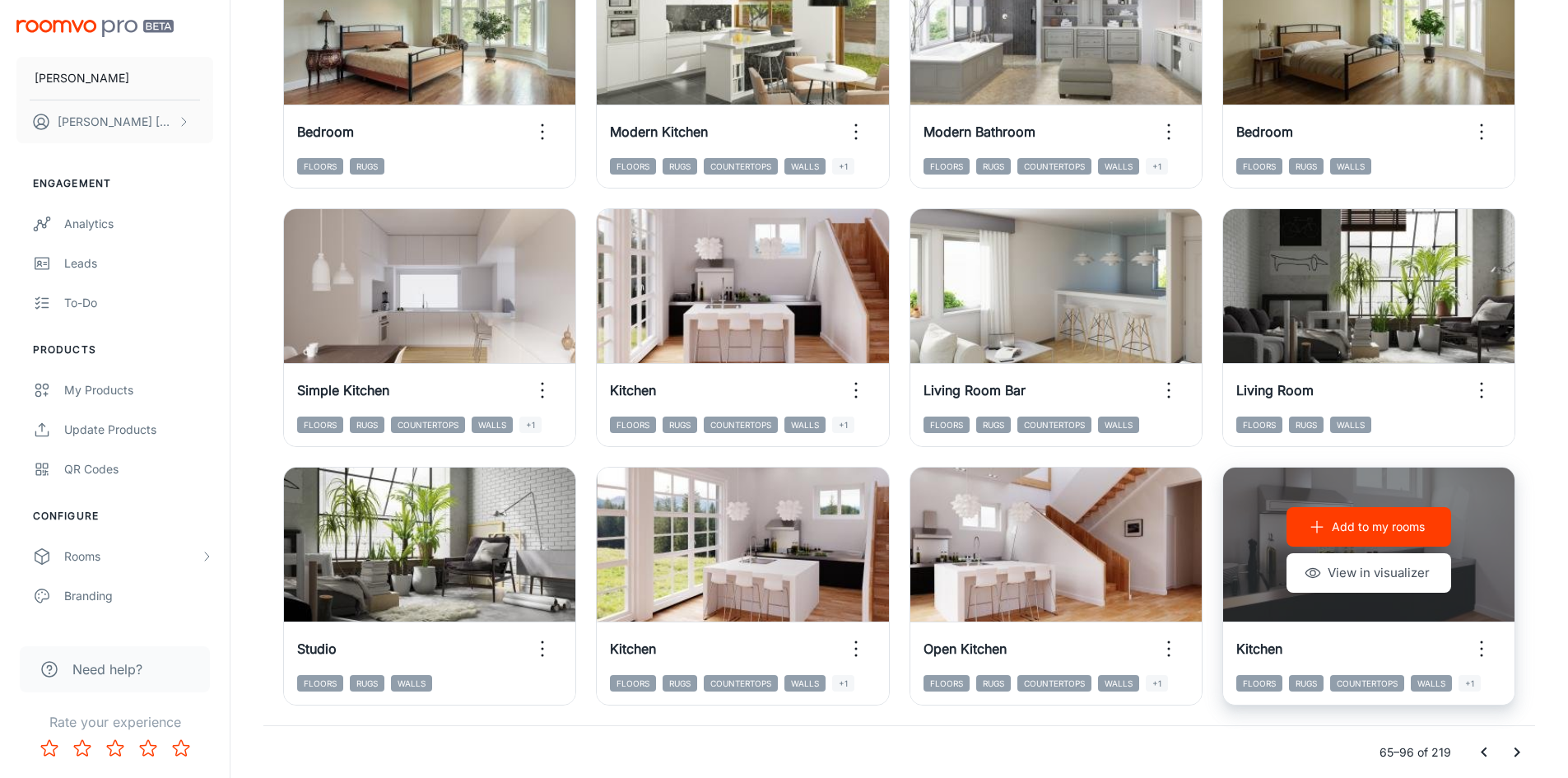
scroll to position [1671, 0]
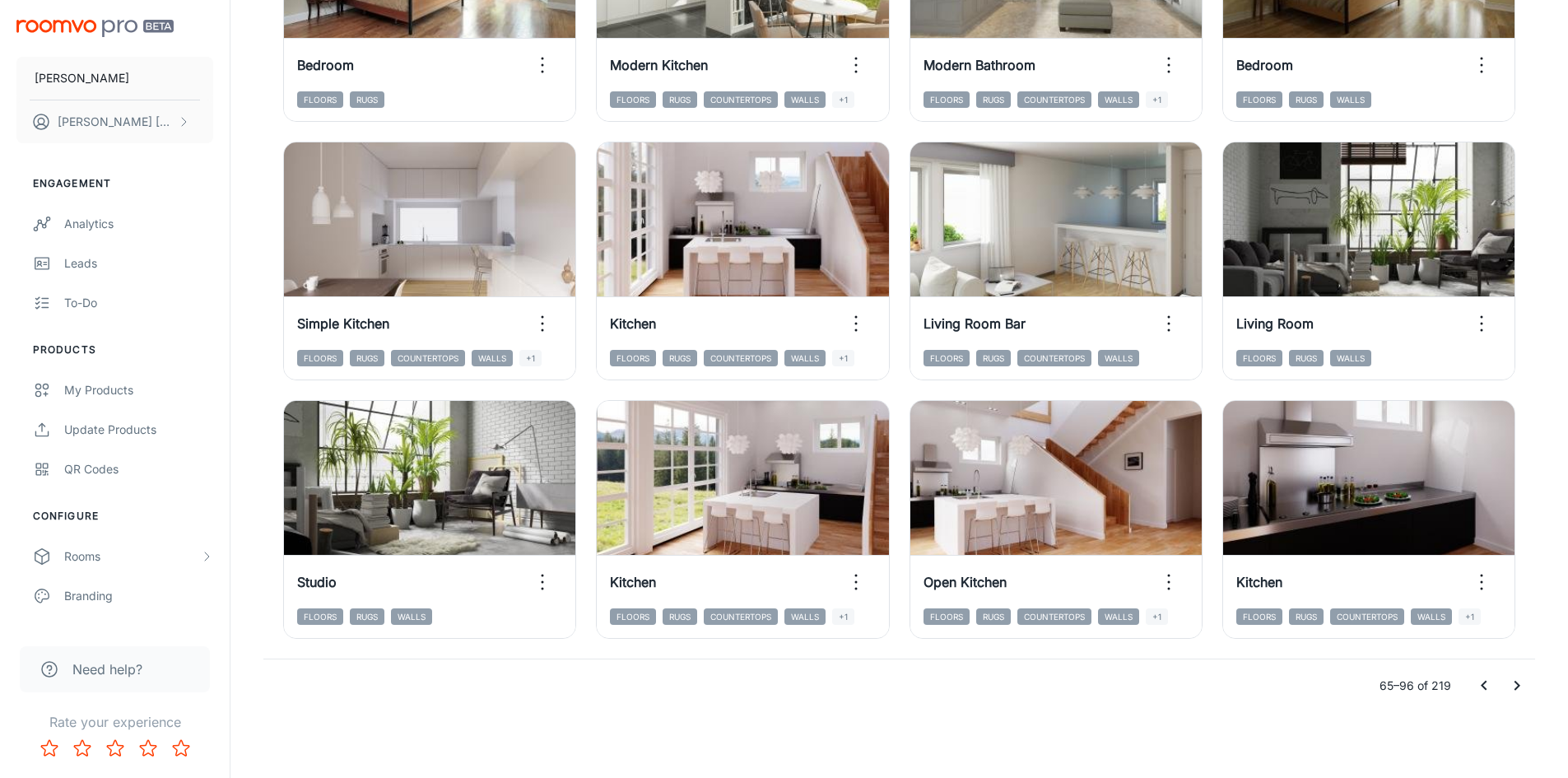
click at [1524, 685] on icon "Go to next page" at bounding box center [1516, 686] width 20 height 20
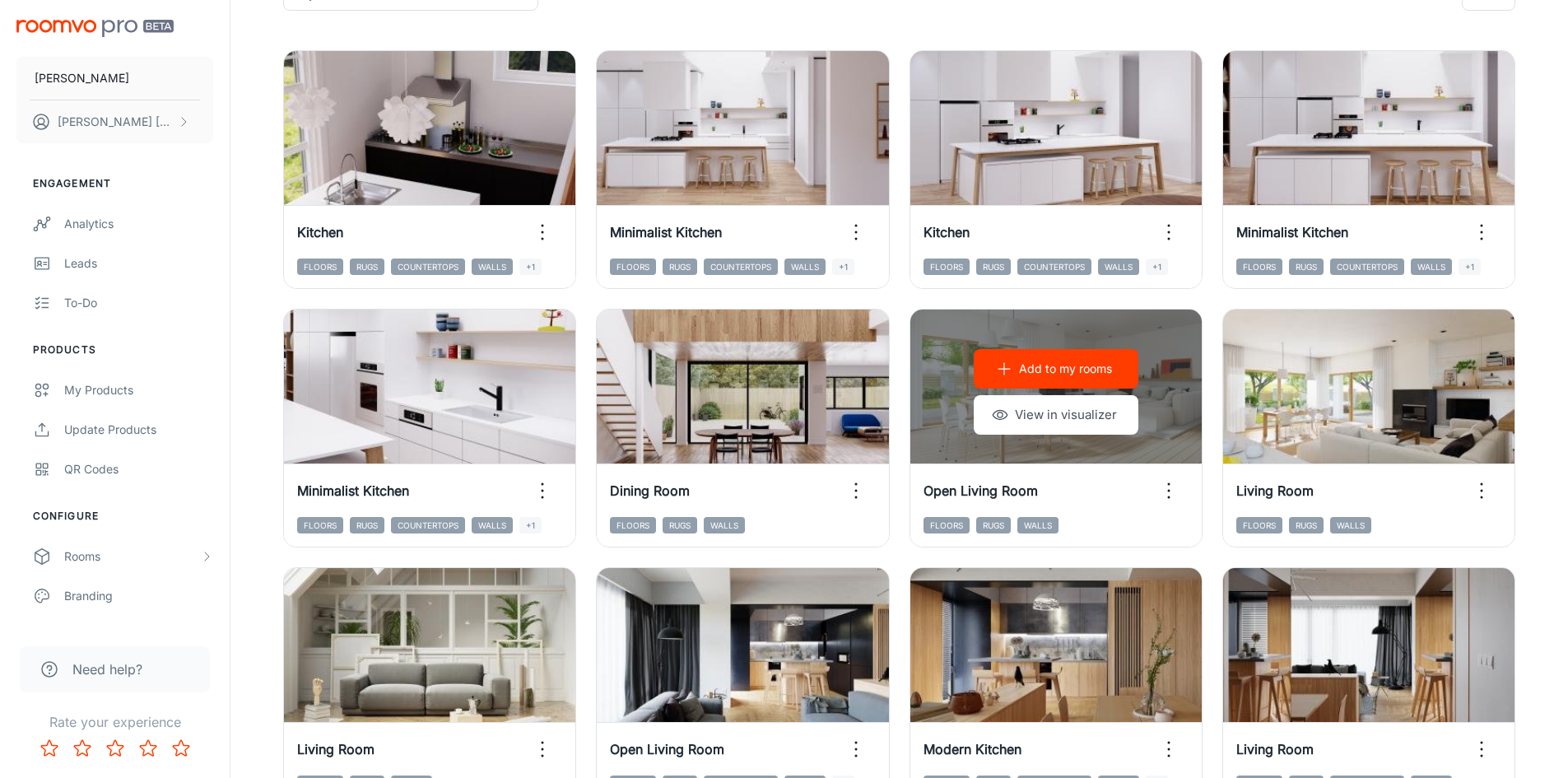
scroll to position [189, 0]
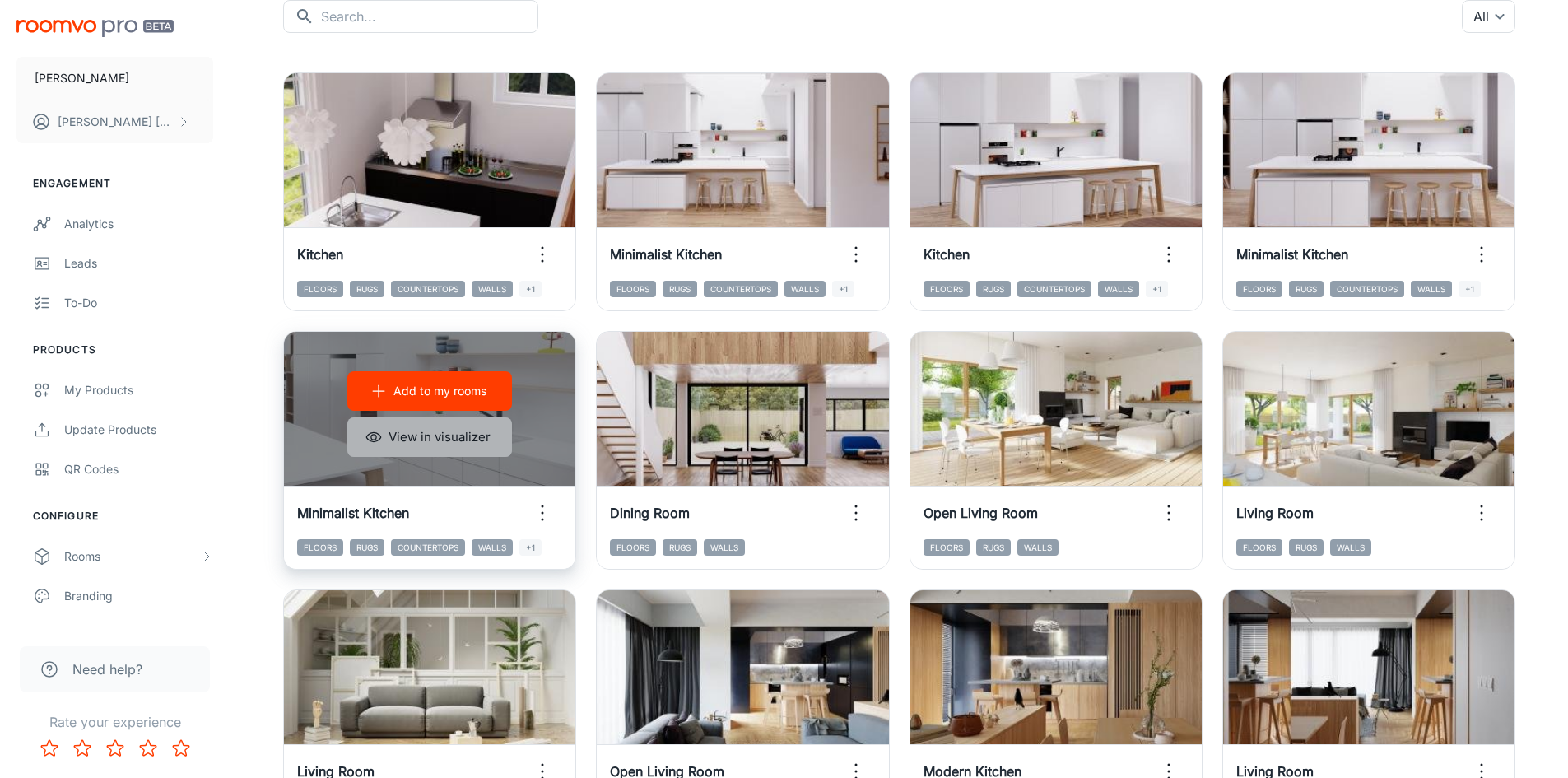
click at [447, 442] on button "View in visualizer" at bounding box center [430, 437] width 165 height 40
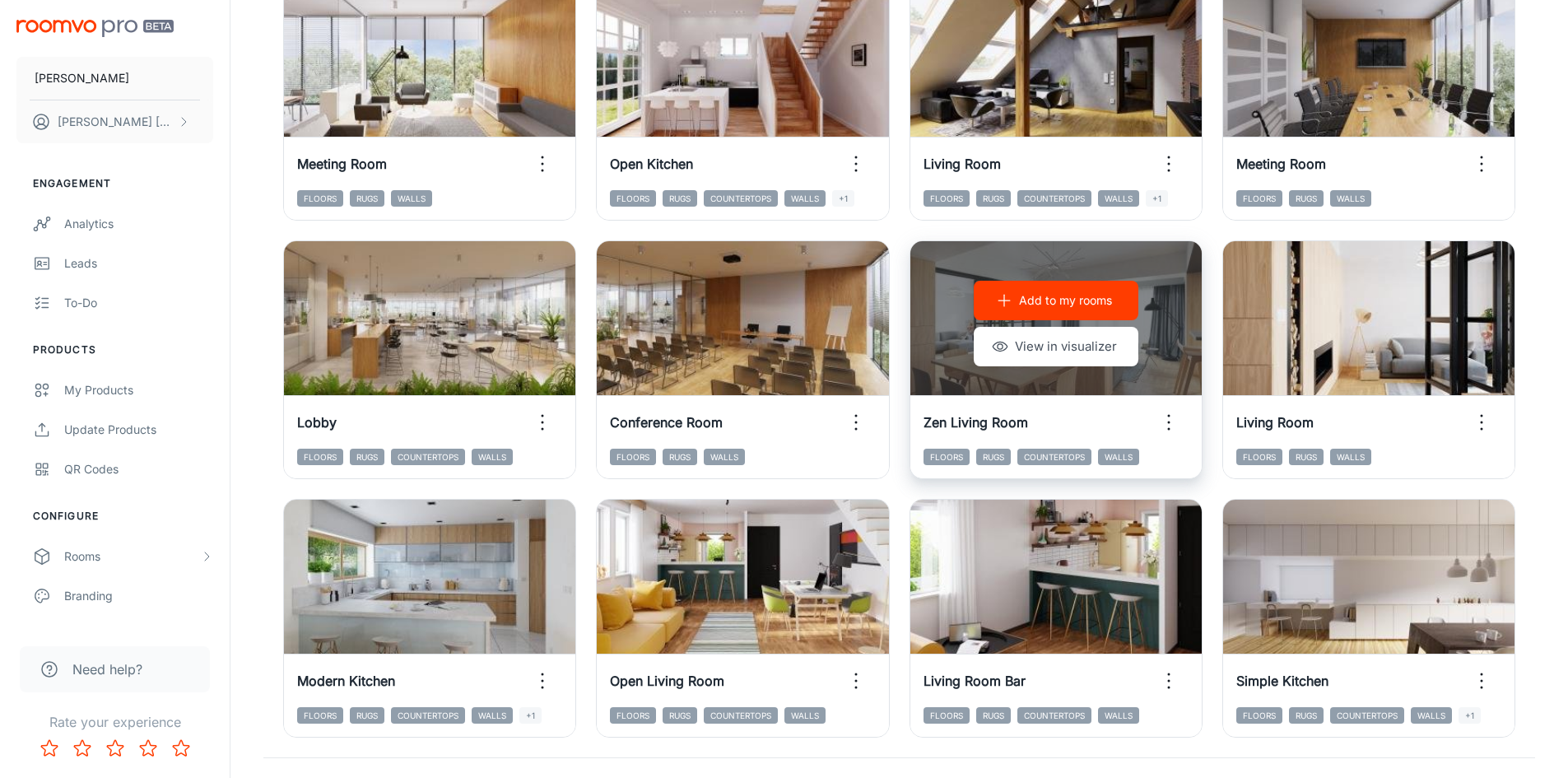
scroll to position [1671, 0]
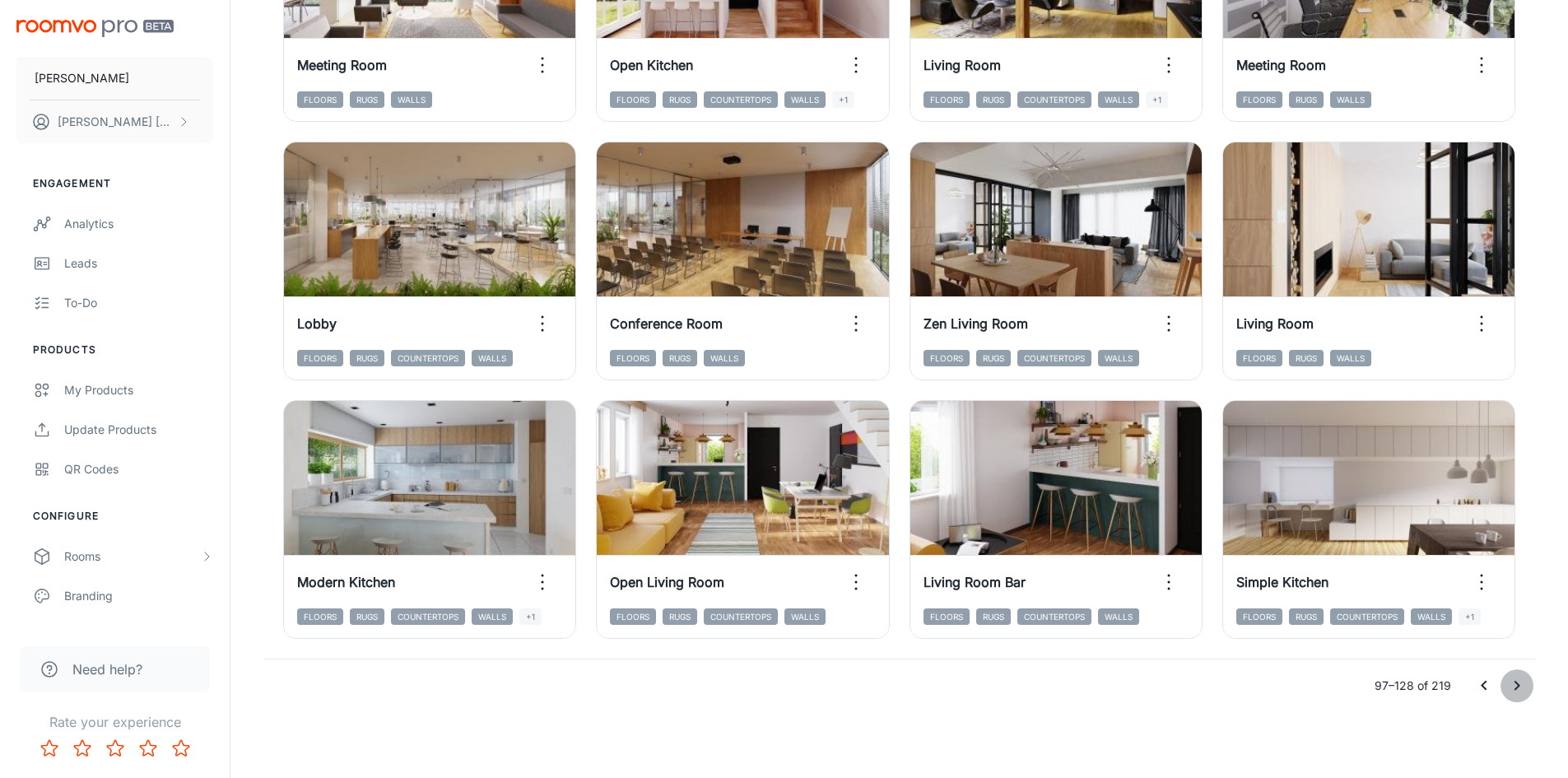
click at [1521, 687] on icon "Go to next page" at bounding box center [1516, 686] width 20 height 20
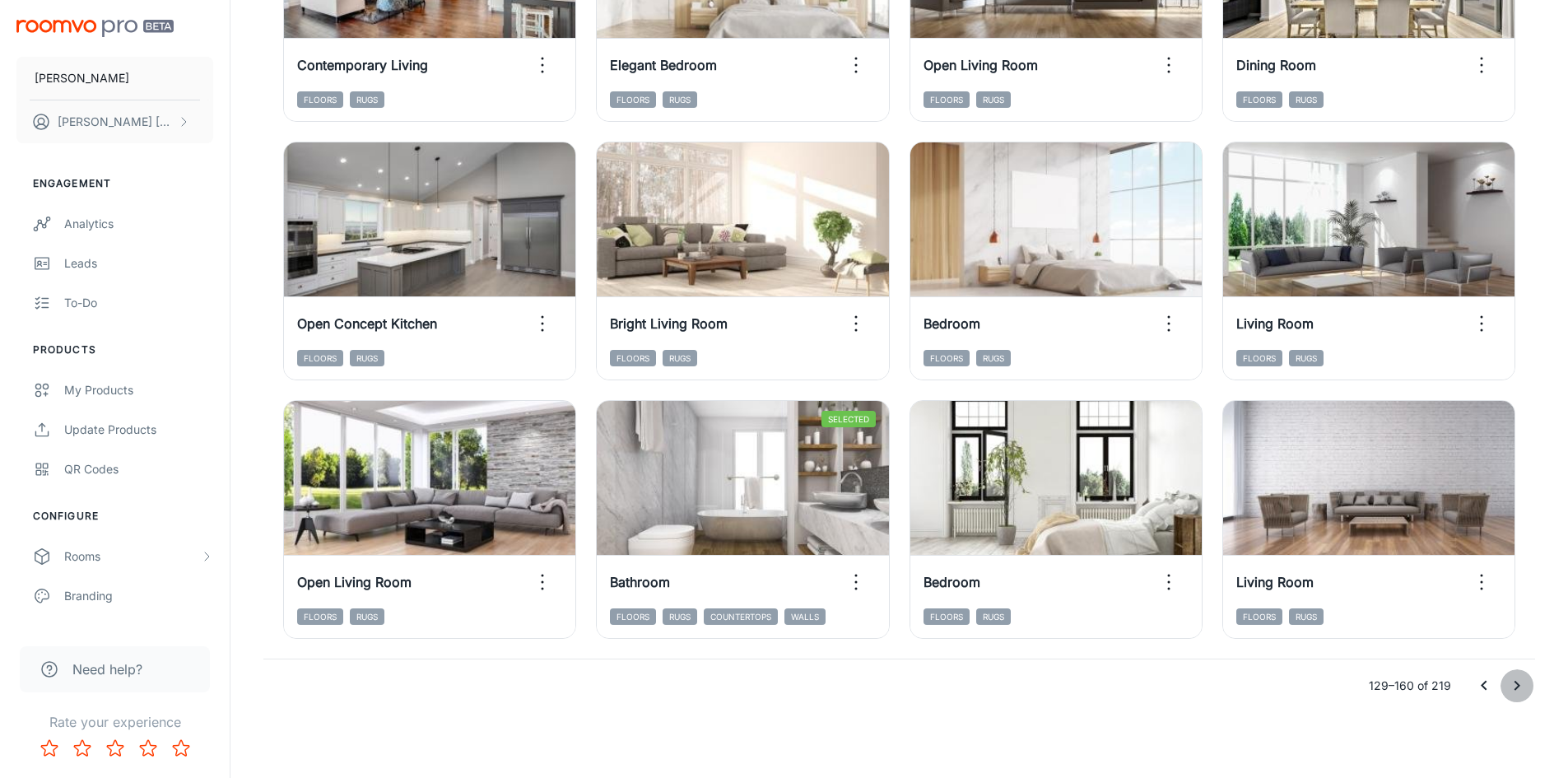
click at [1515, 681] on icon "Go to next page" at bounding box center [1516, 686] width 20 height 20
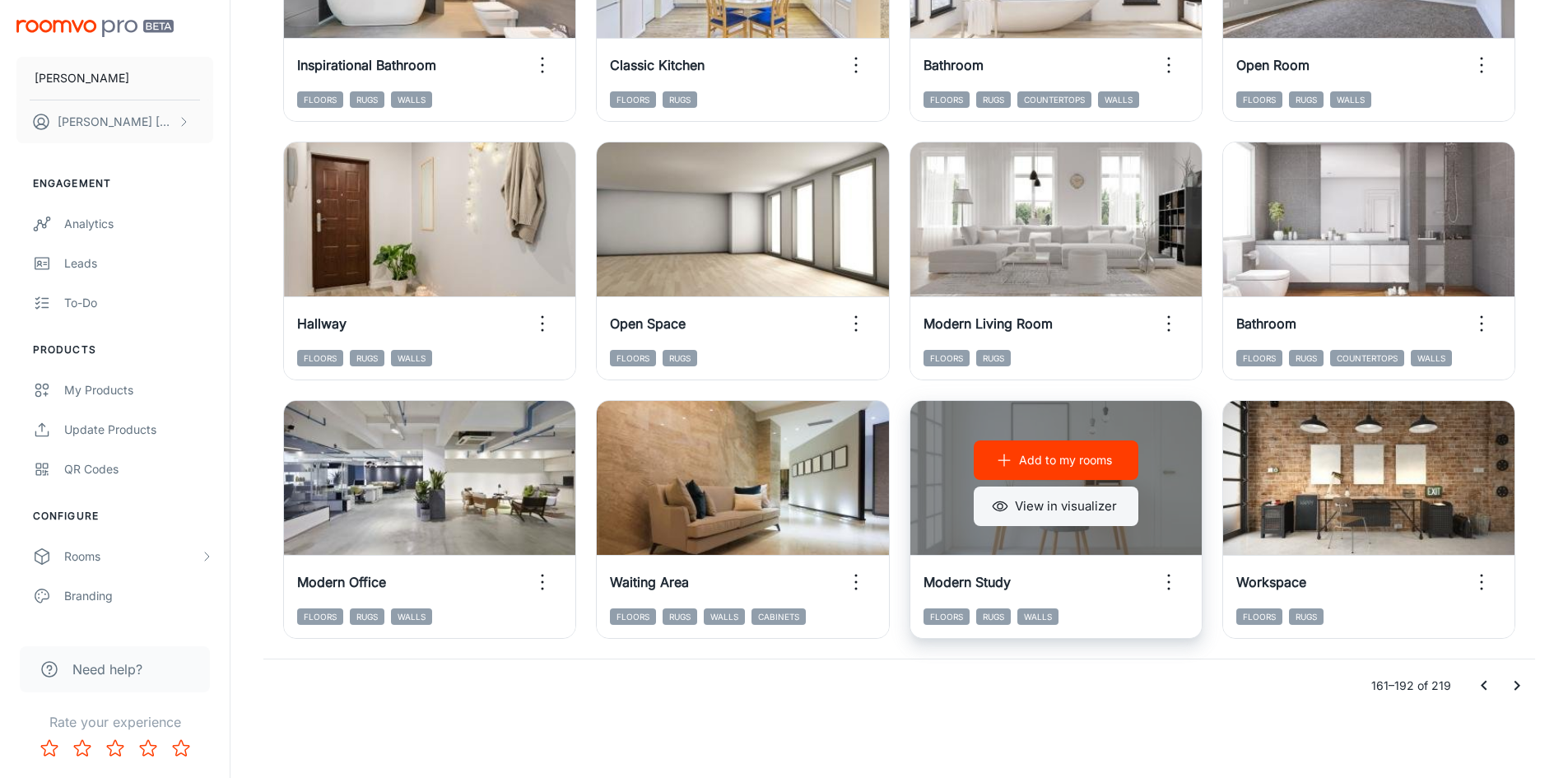
click at [1059, 509] on button "View in visualizer" at bounding box center [1056, 507] width 165 height 40
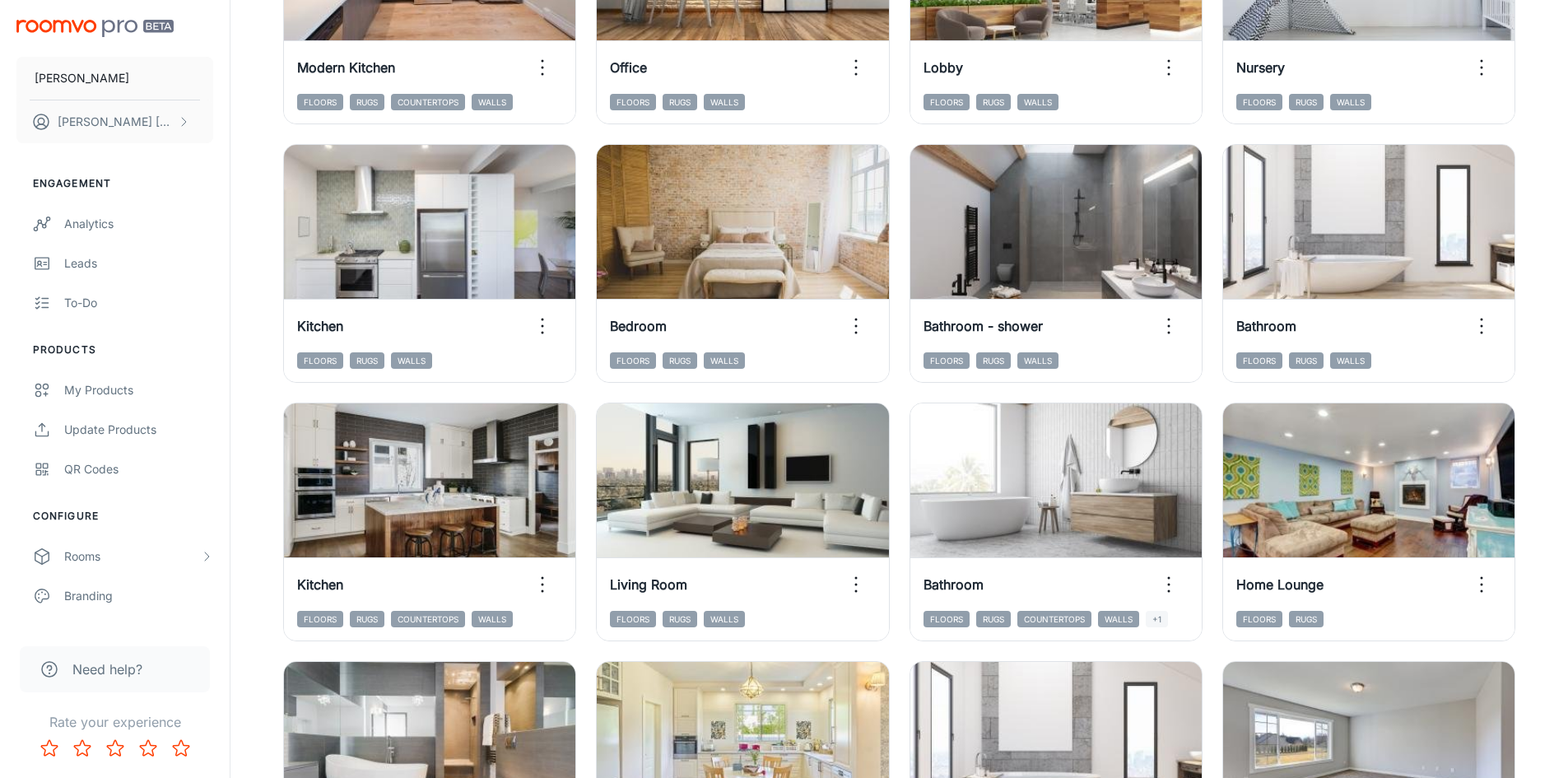
scroll to position [848, 0]
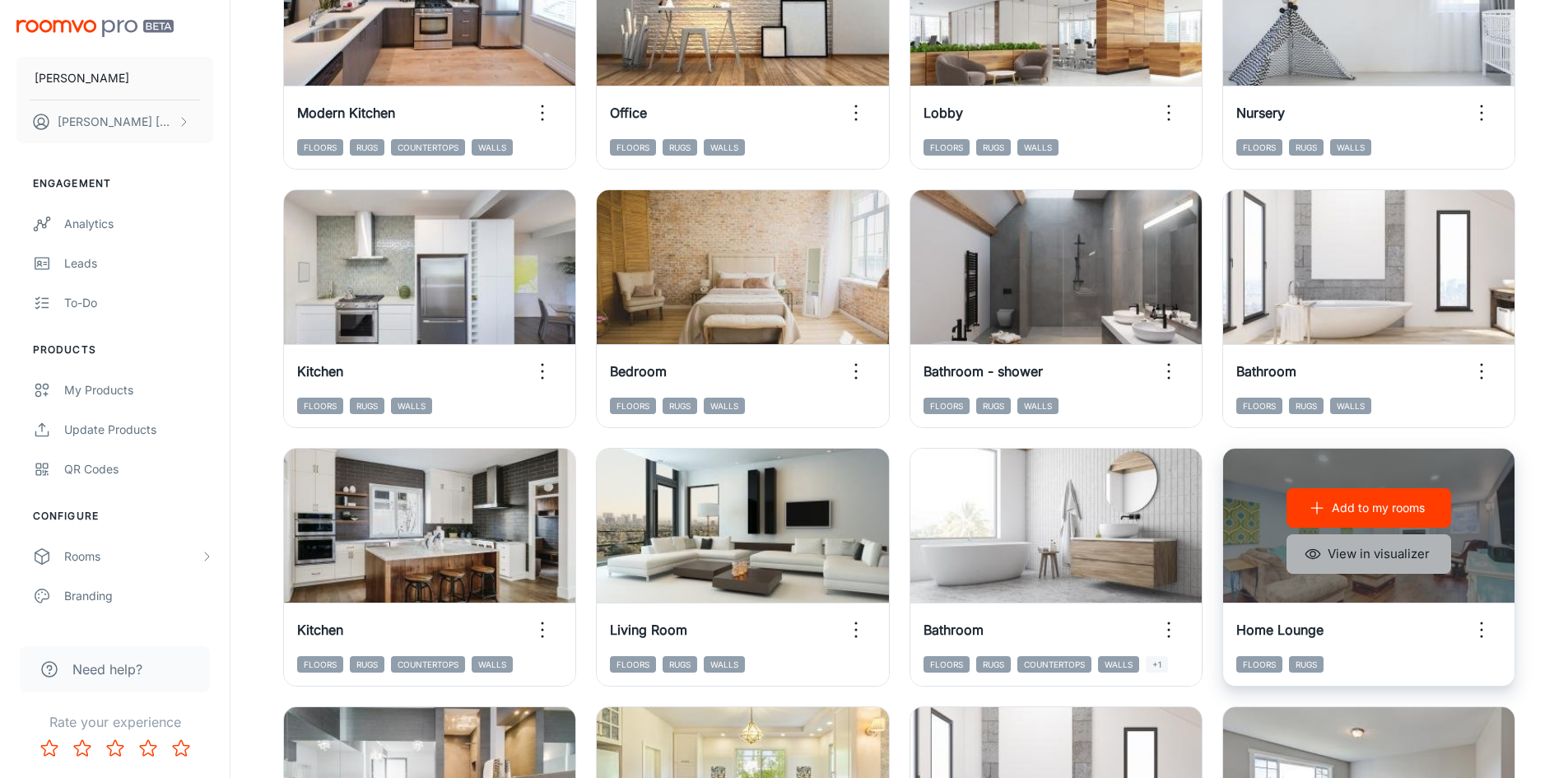
click at [1336, 553] on button "View in visualizer" at bounding box center [1368, 555] width 165 height 40
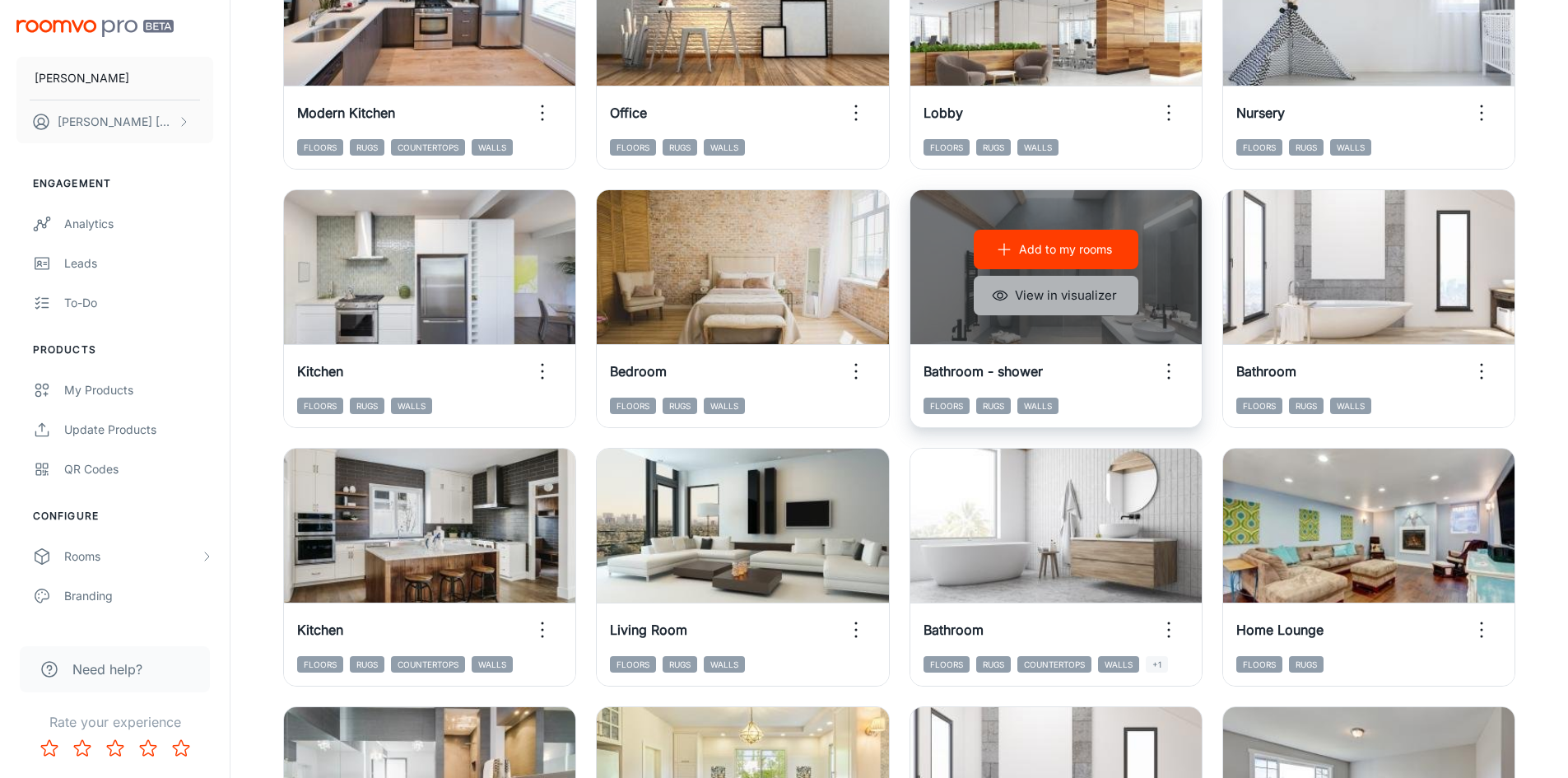
click at [1047, 304] on button "View in visualizer" at bounding box center [1056, 296] width 165 height 40
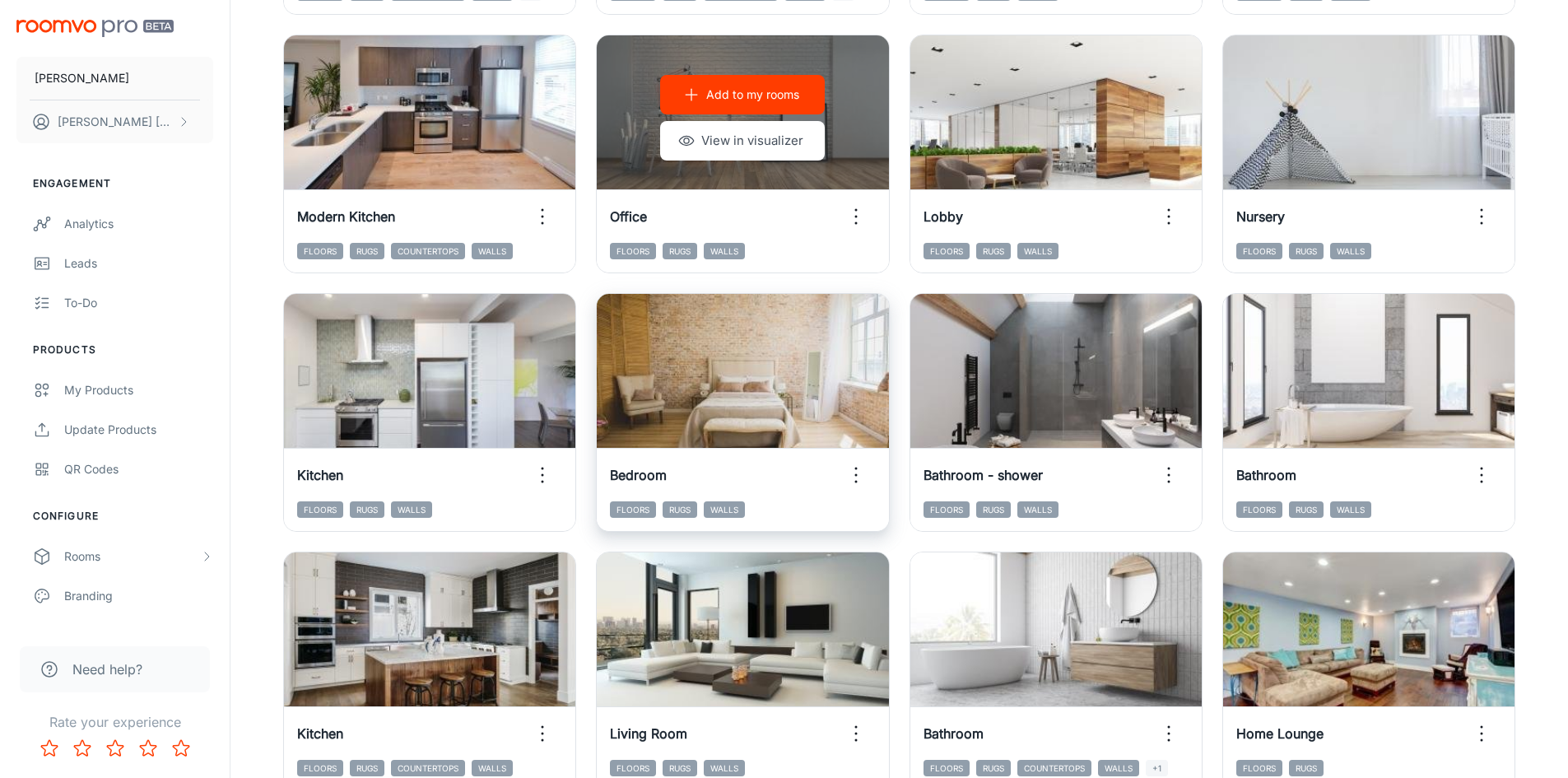
scroll to position [601, 0]
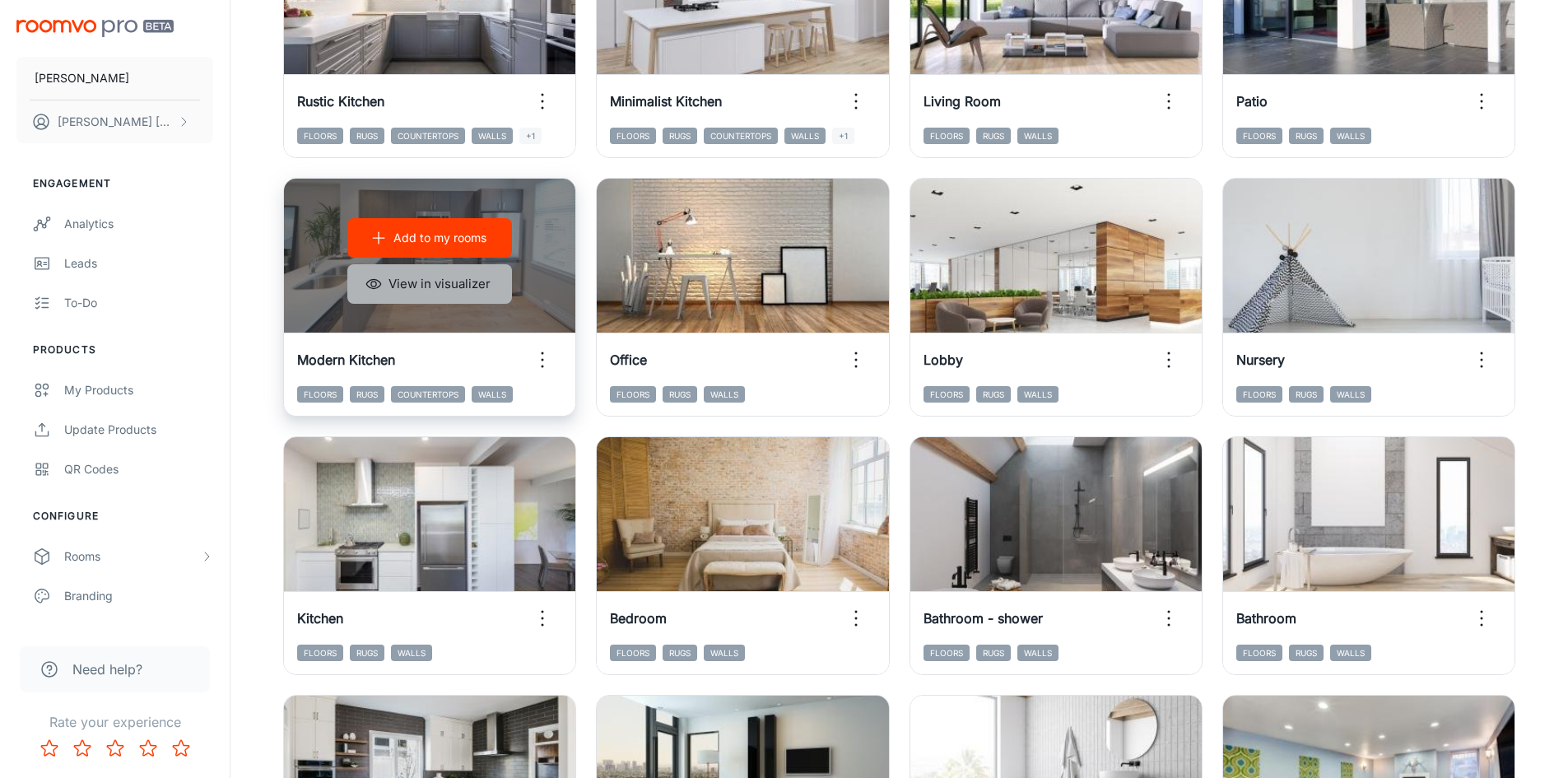
click at [427, 291] on button "View in visualizer" at bounding box center [430, 284] width 165 height 40
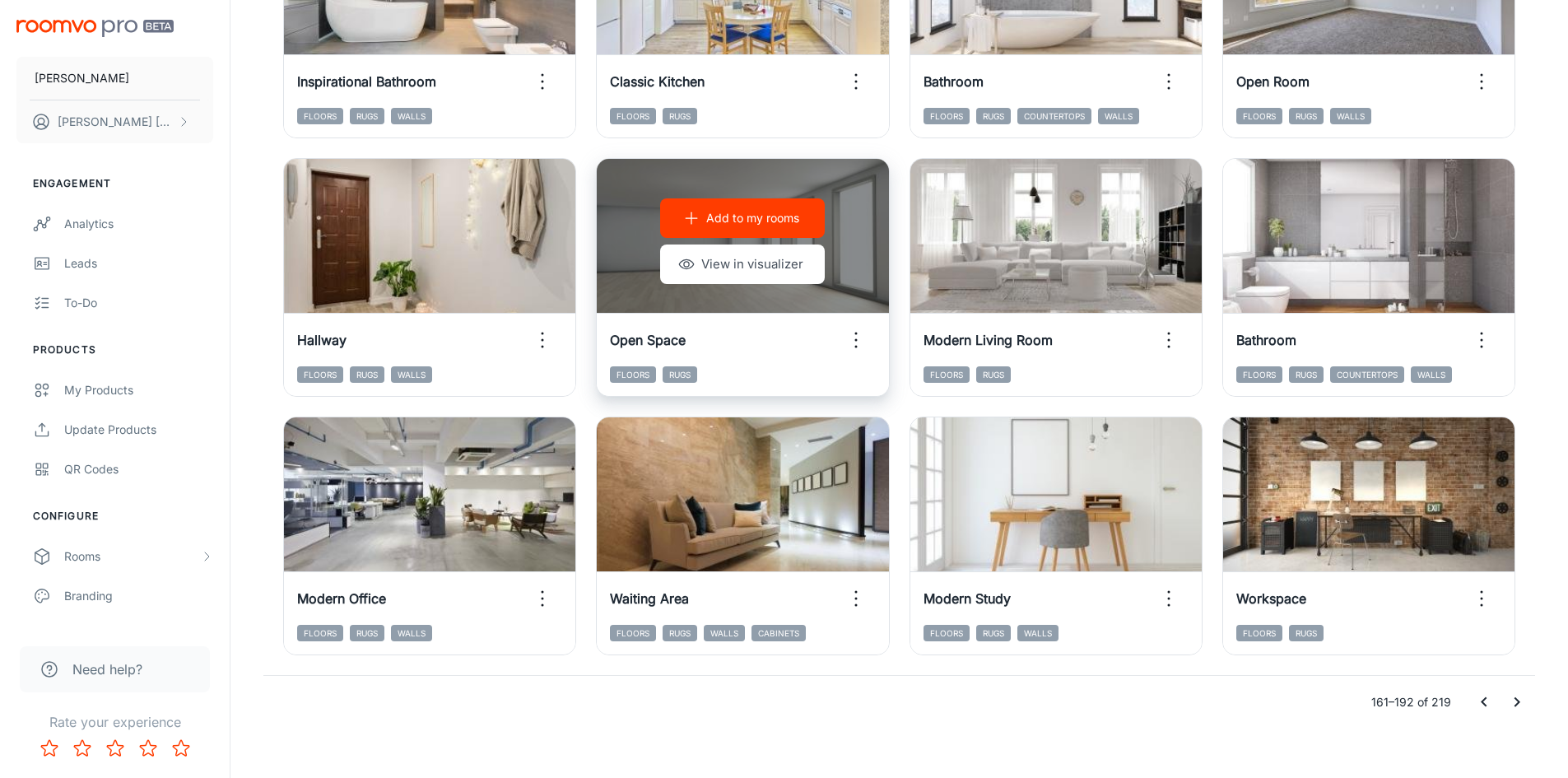
scroll to position [1671, 0]
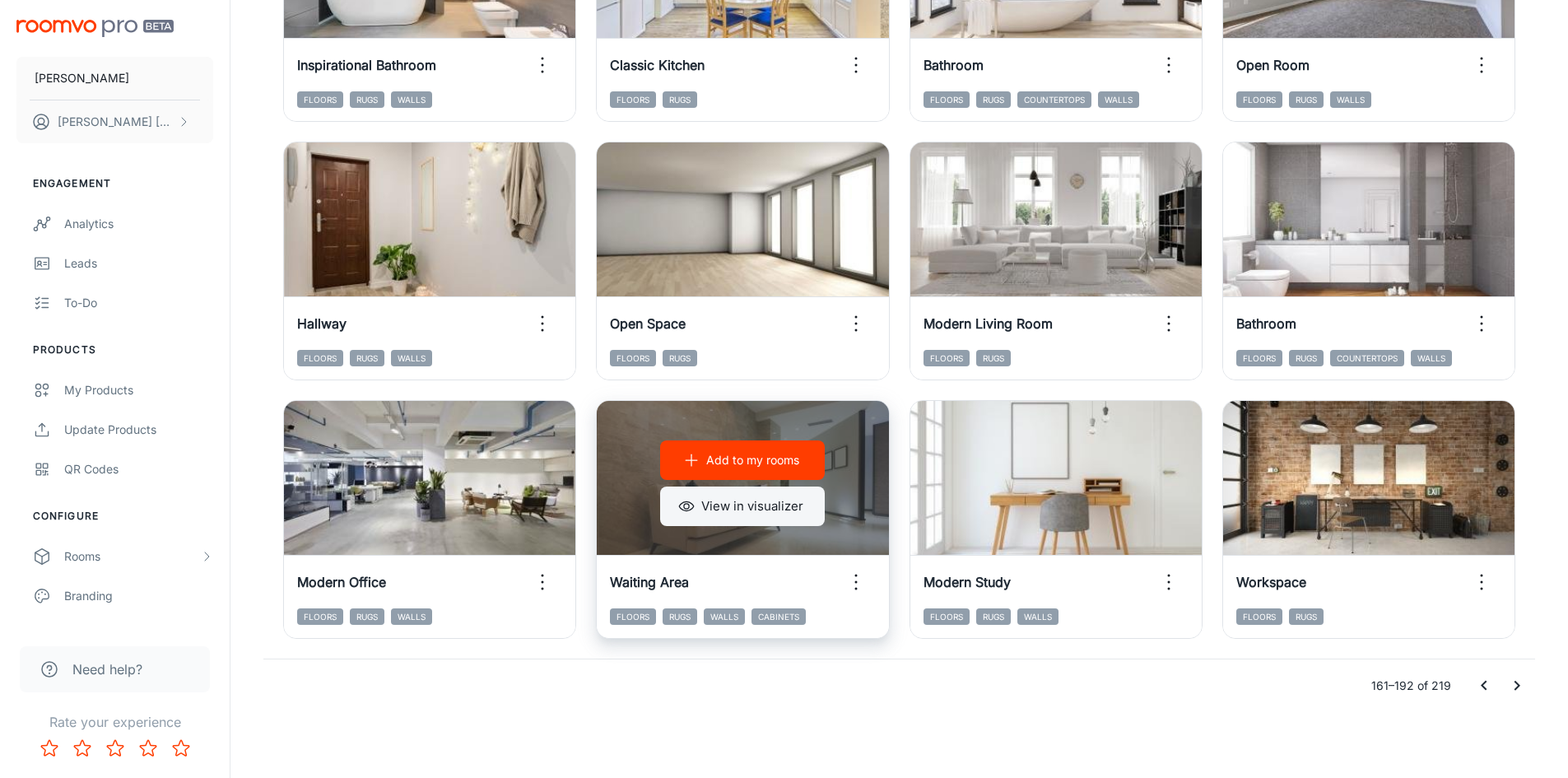
click at [763, 508] on button "View in visualizer" at bounding box center [742, 507] width 165 height 40
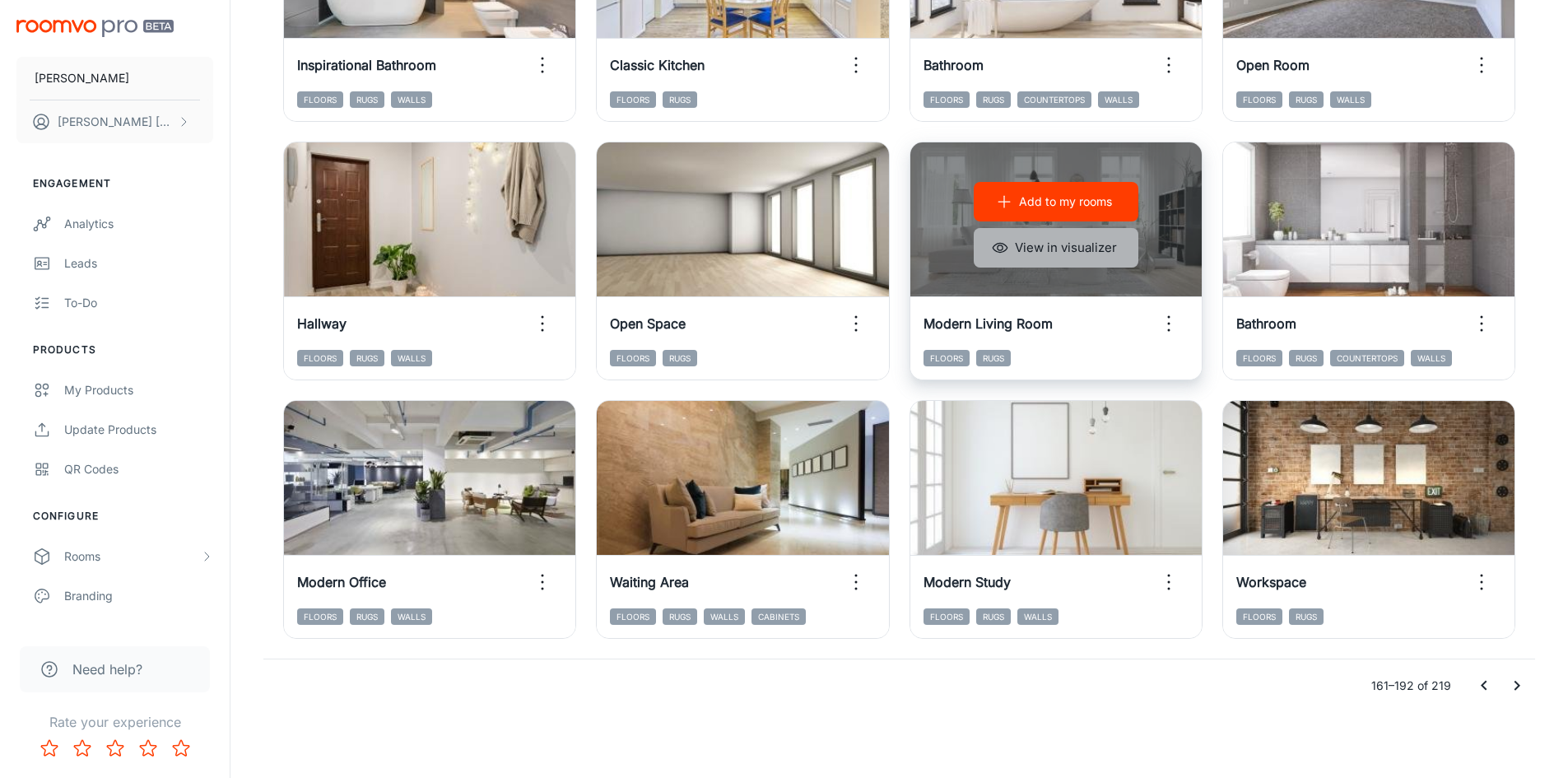
click at [998, 238] on button "View in visualizer" at bounding box center [1056, 248] width 165 height 40
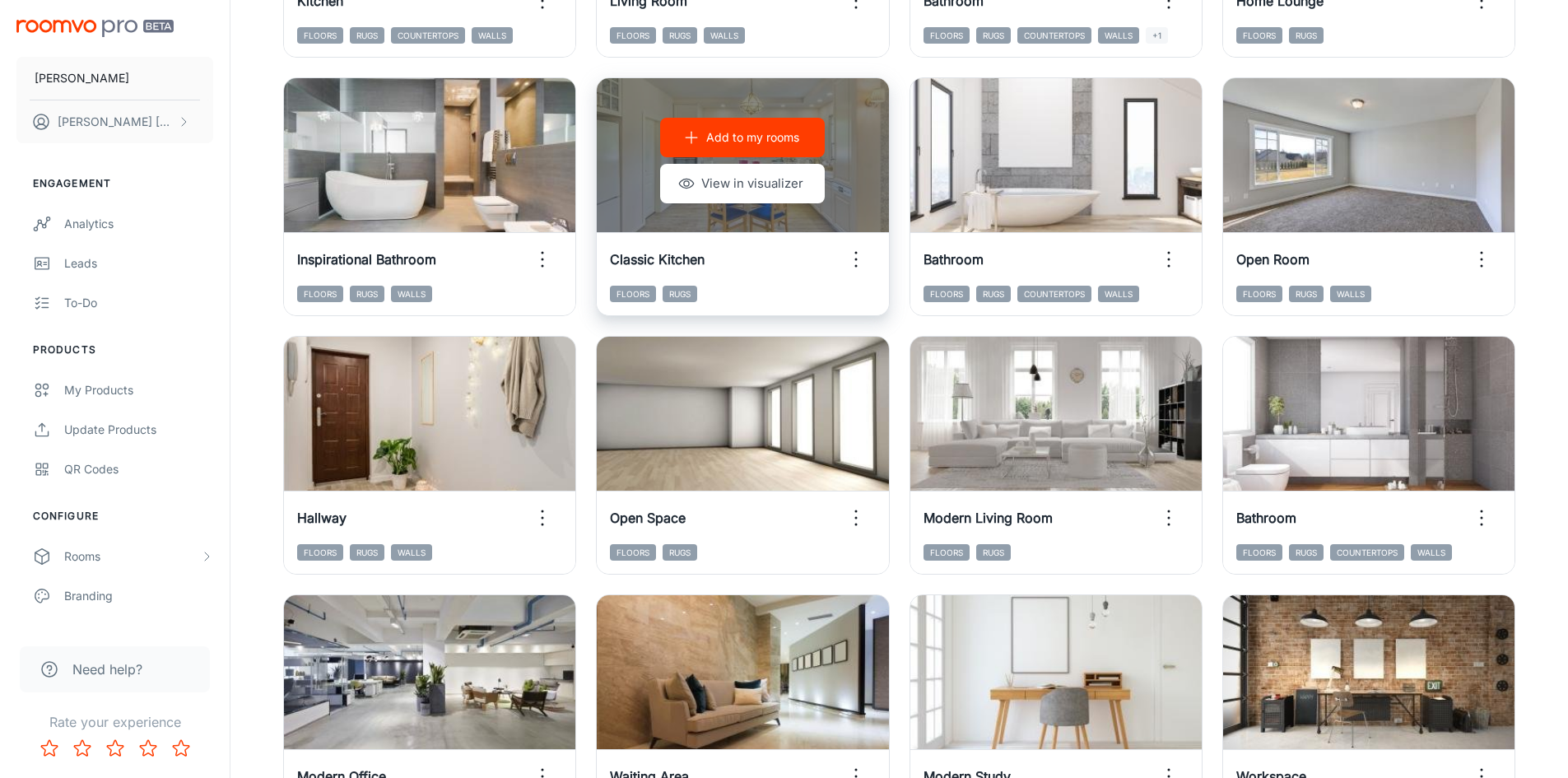
scroll to position [1506, 0]
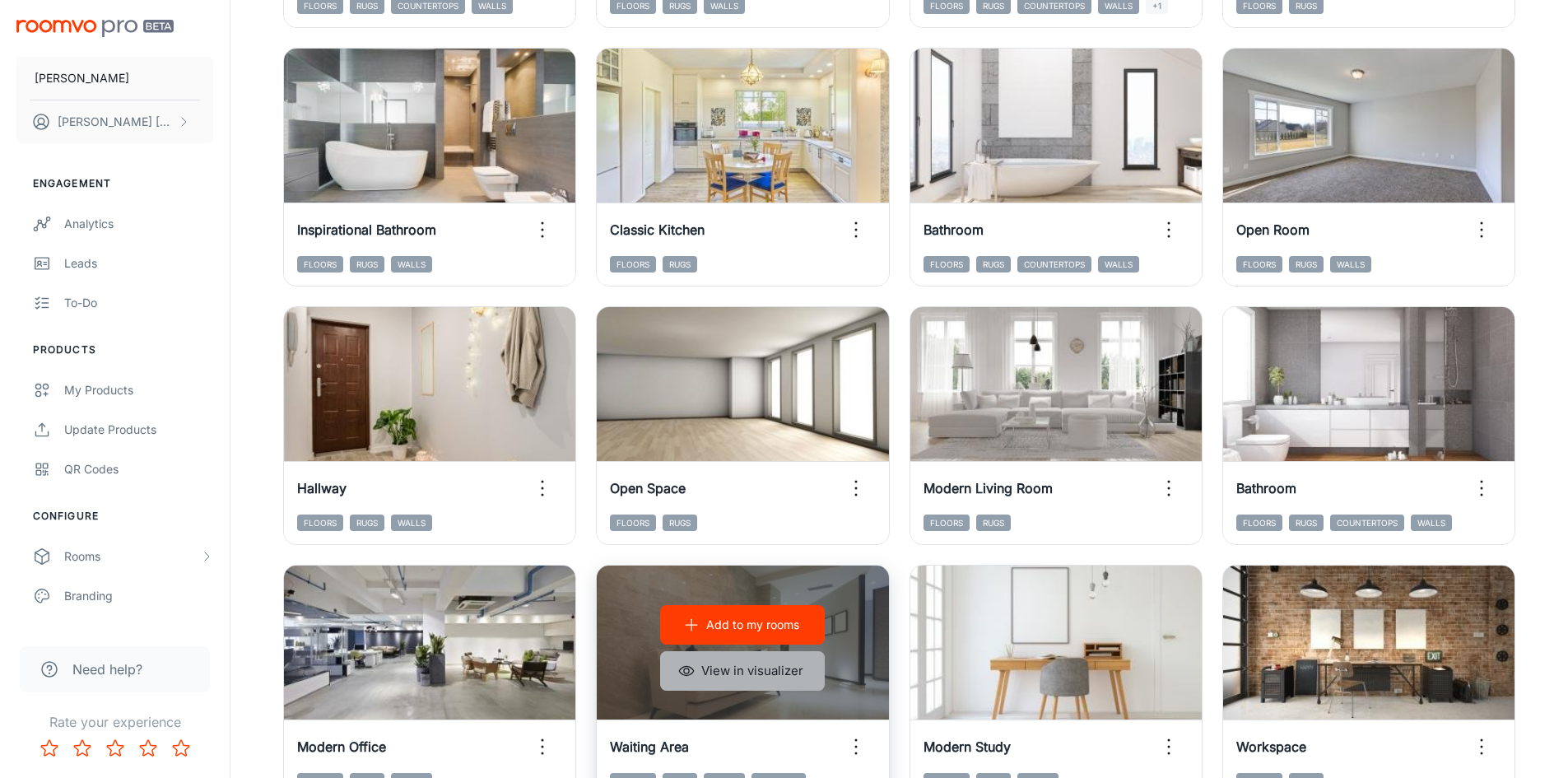
click at [764, 665] on button "View in visualizer" at bounding box center [742, 671] width 165 height 40
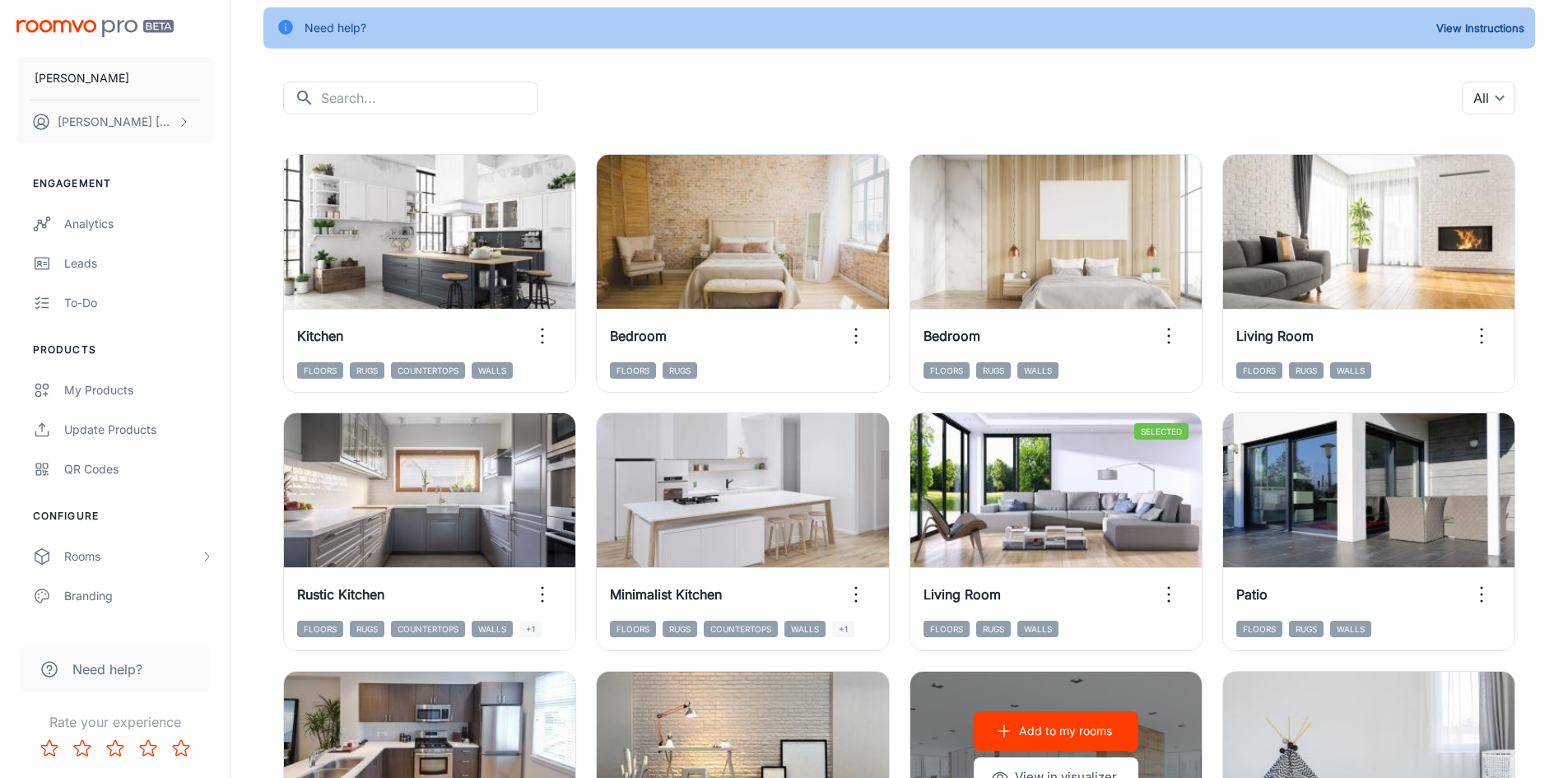
scroll to position [107, 0]
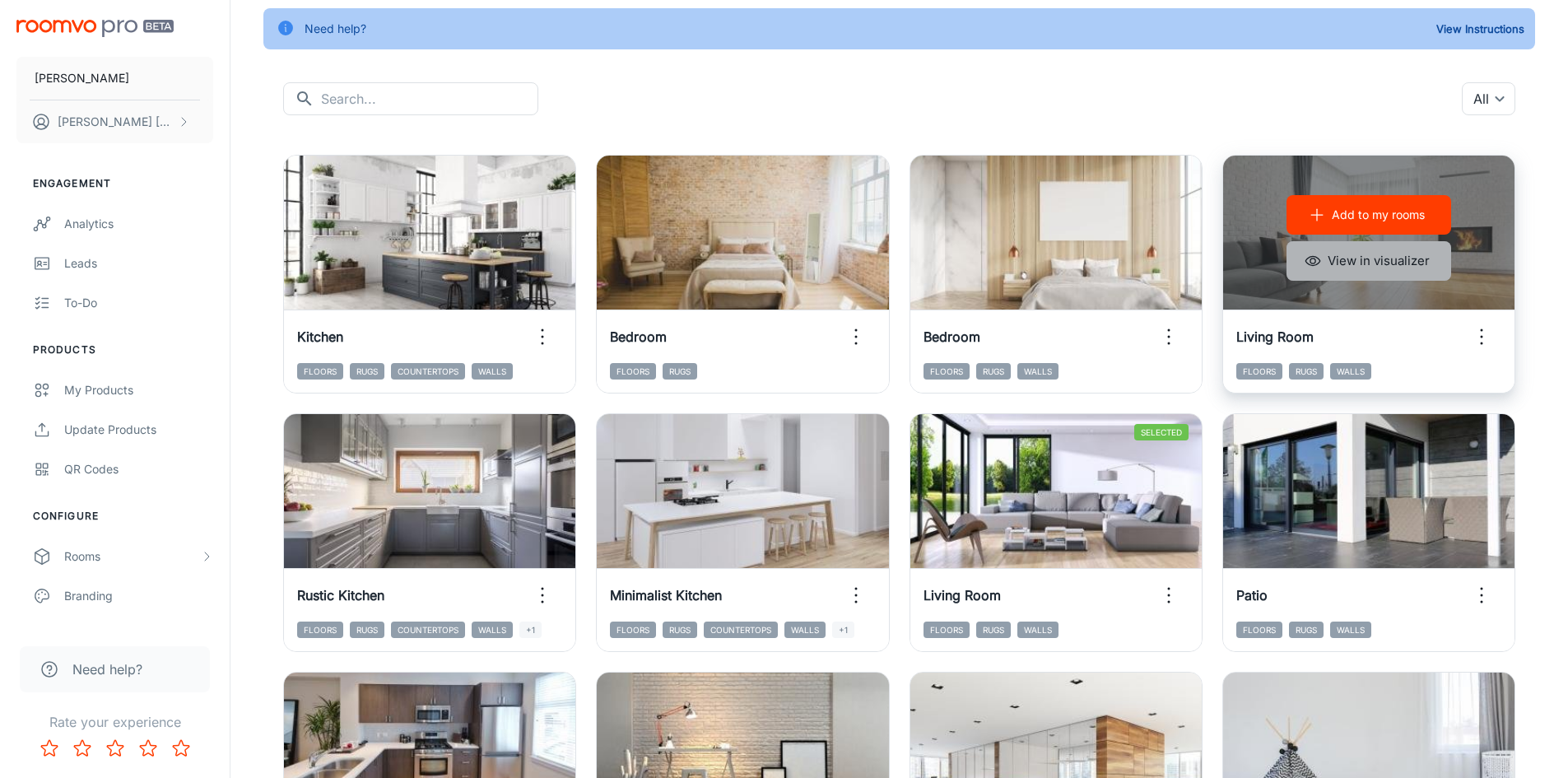
click at [1351, 261] on button "View in visualizer" at bounding box center [1368, 261] width 165 height 40
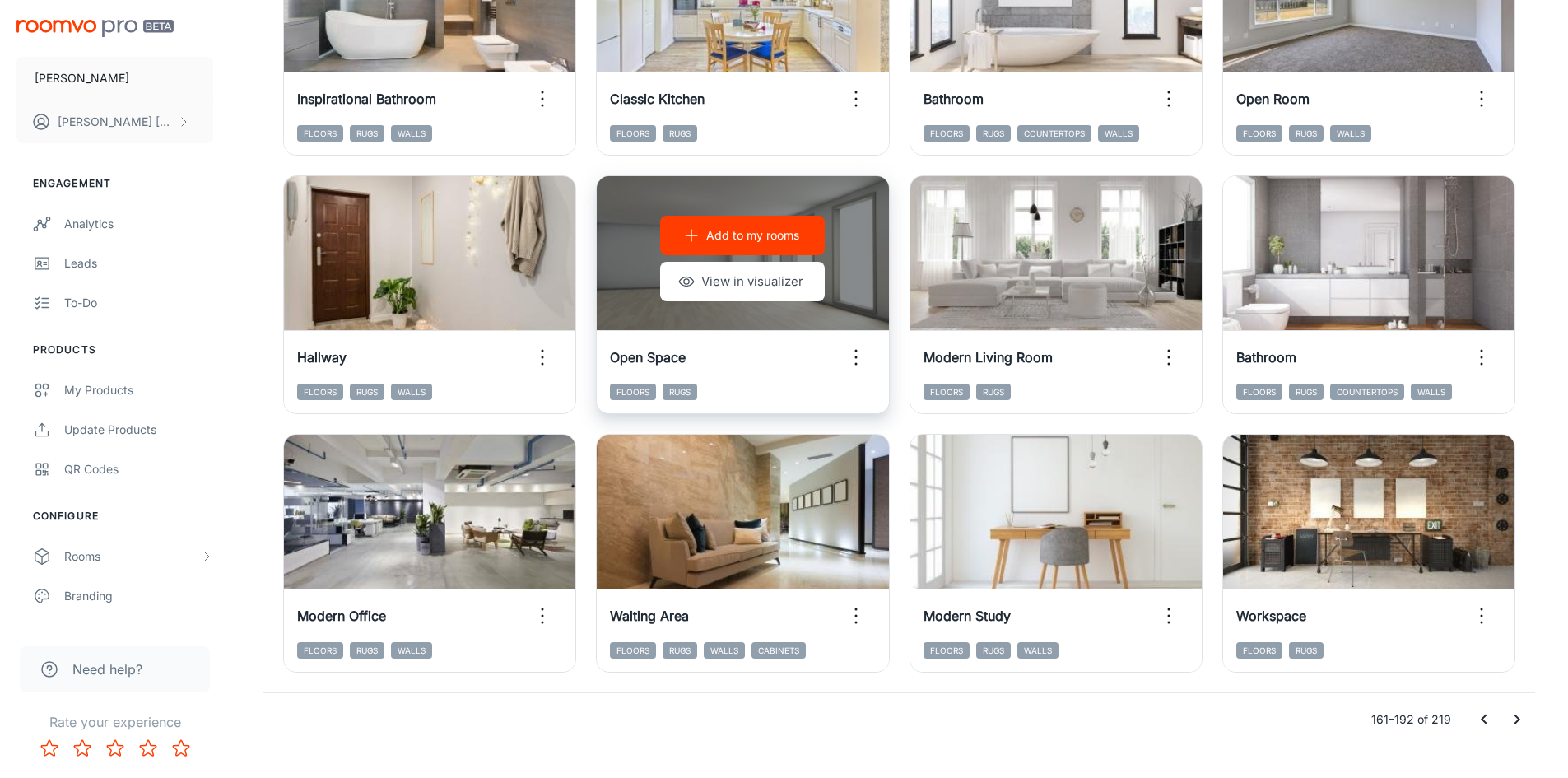
scroll to position [1646, 0]
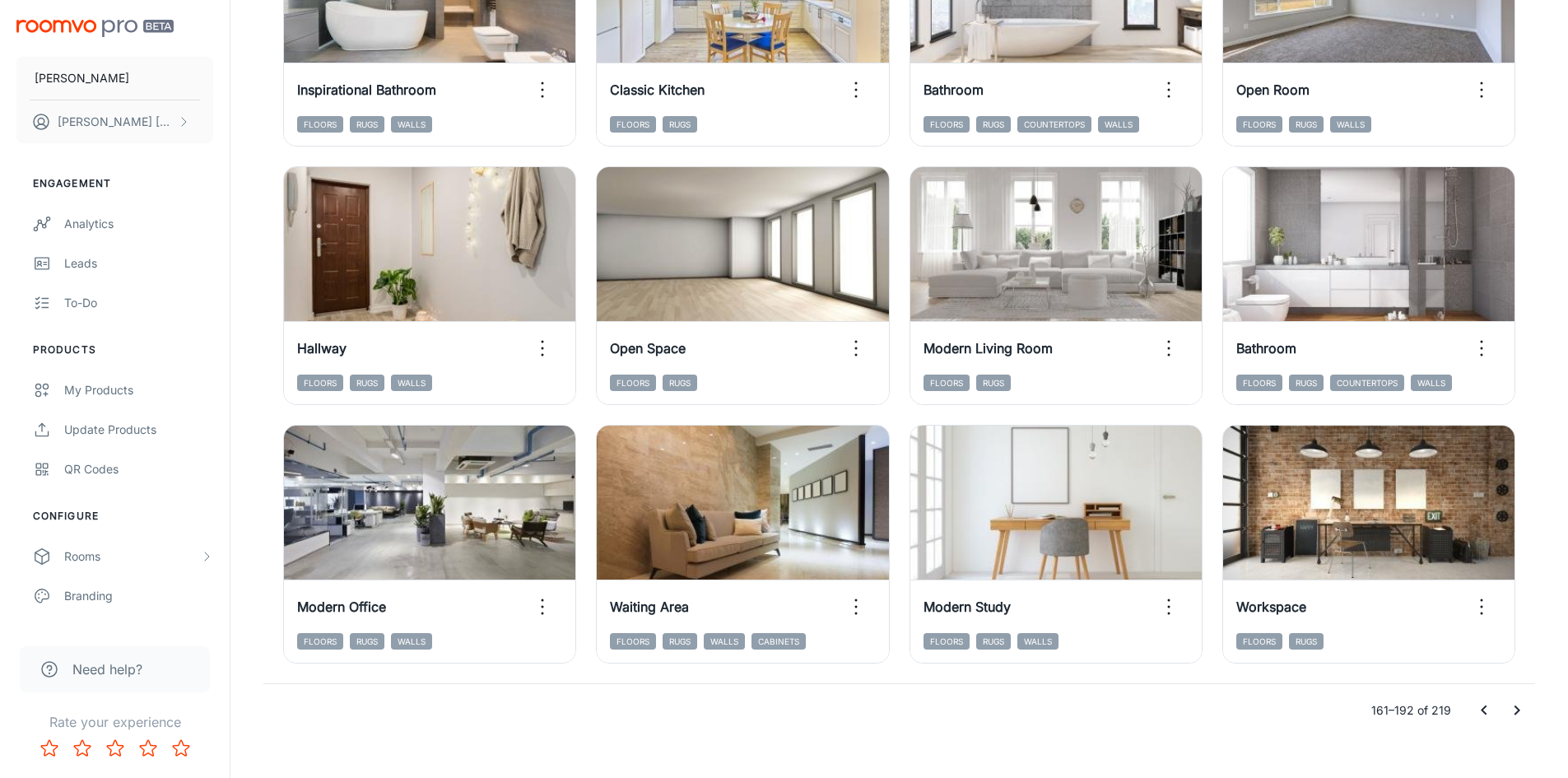
click at [1508, 707] on icon "Go to next page" at bounding box center [1516, 710] width 20 height 20
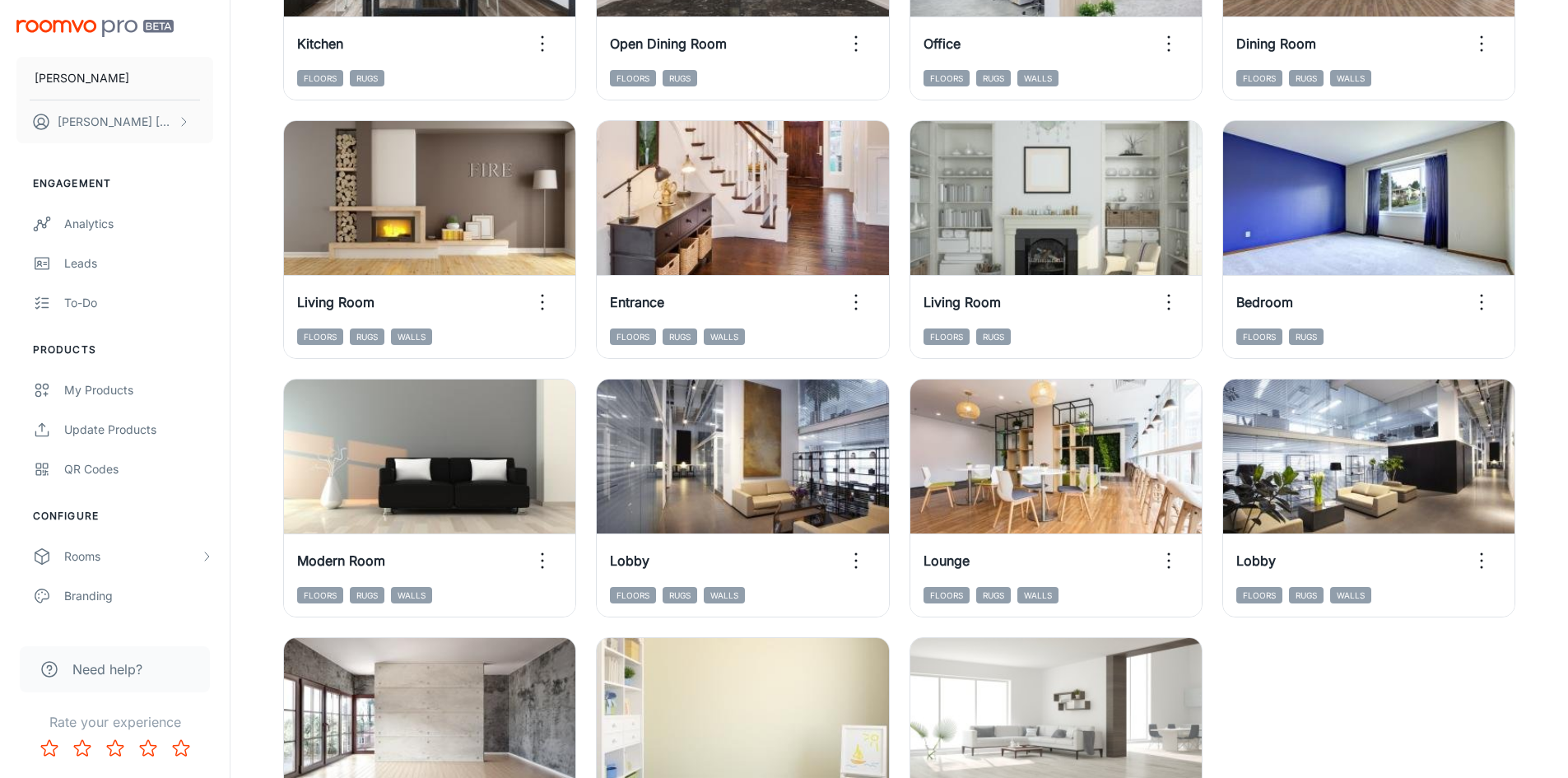
scroll to position [1166, 0]
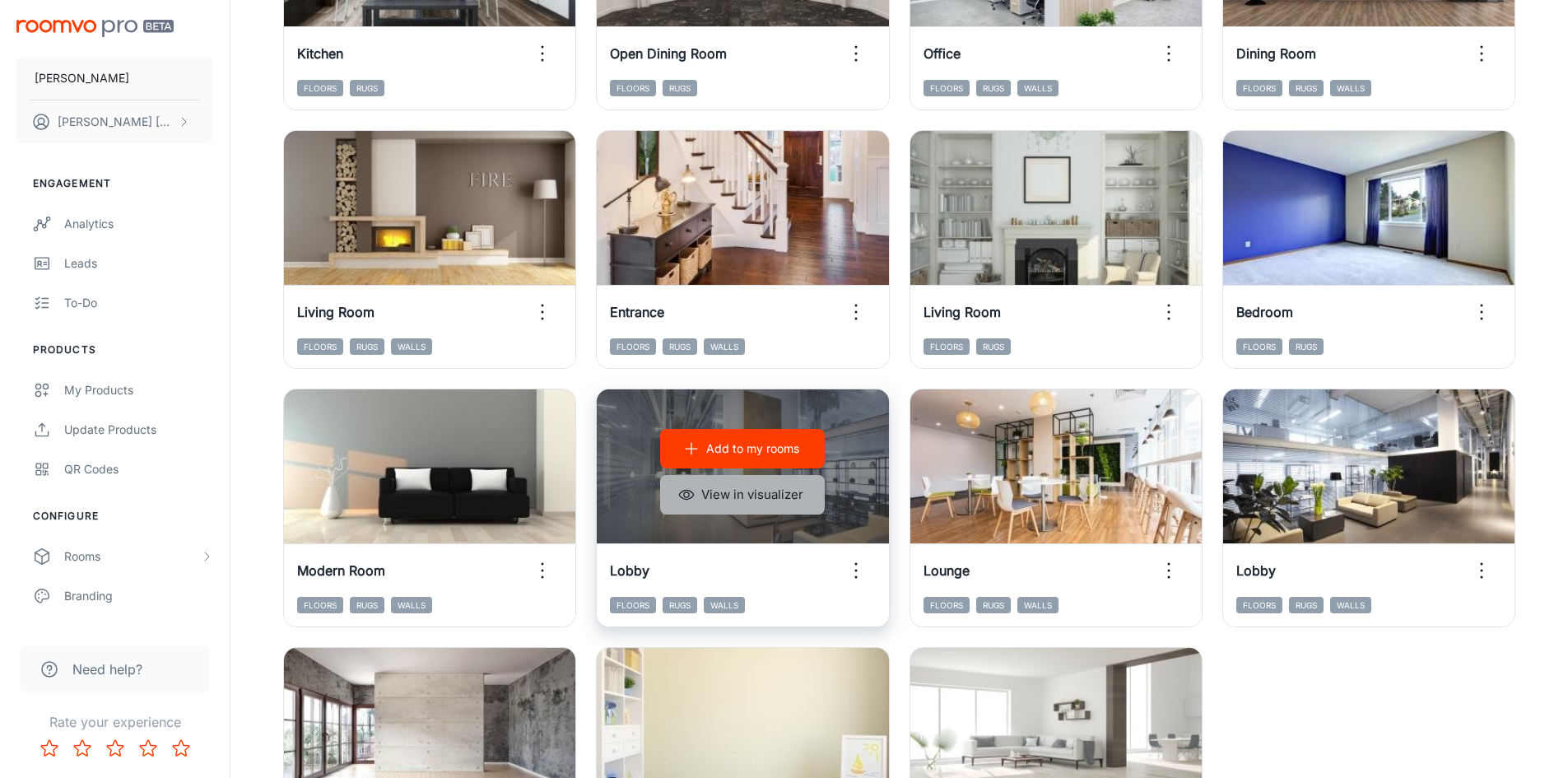
click at [734, 489] on button "View in visualizer" at bounding box center [742, 495] width 165 height 40
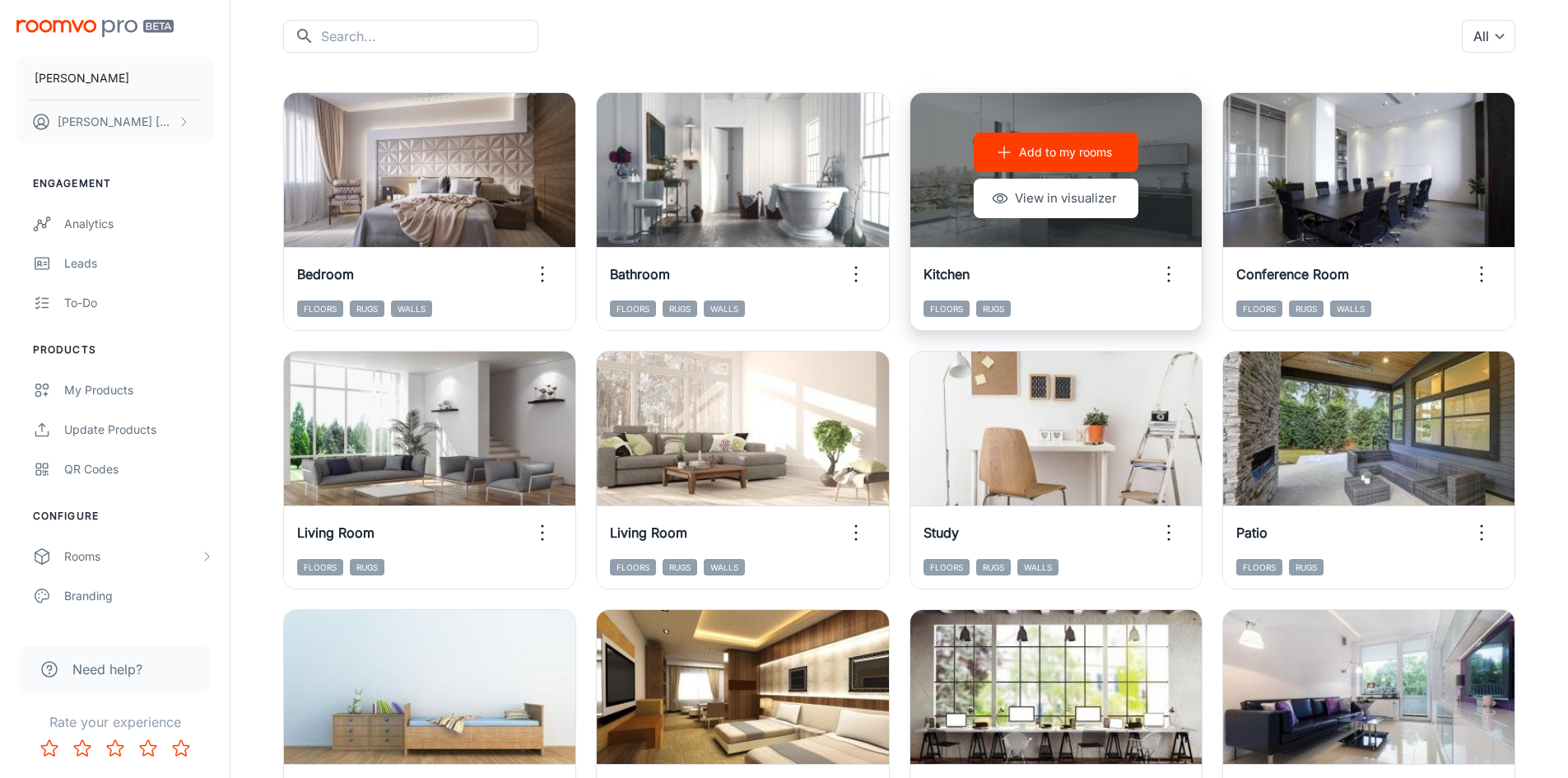
scroll to position [14, 0]
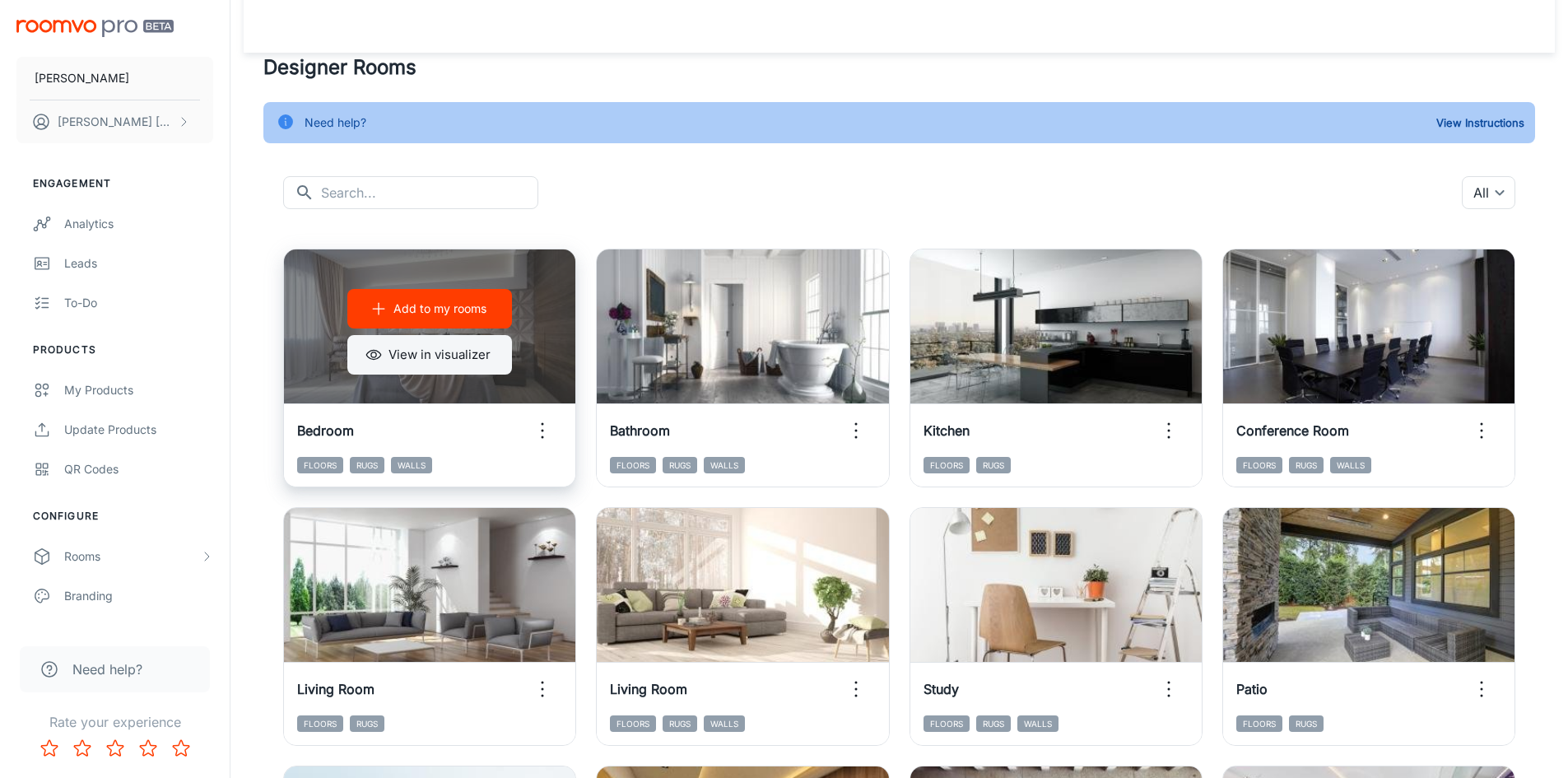
click at [470, 356] on button "View in visualizer" at bounding box center [430, 355] width 165 height 40
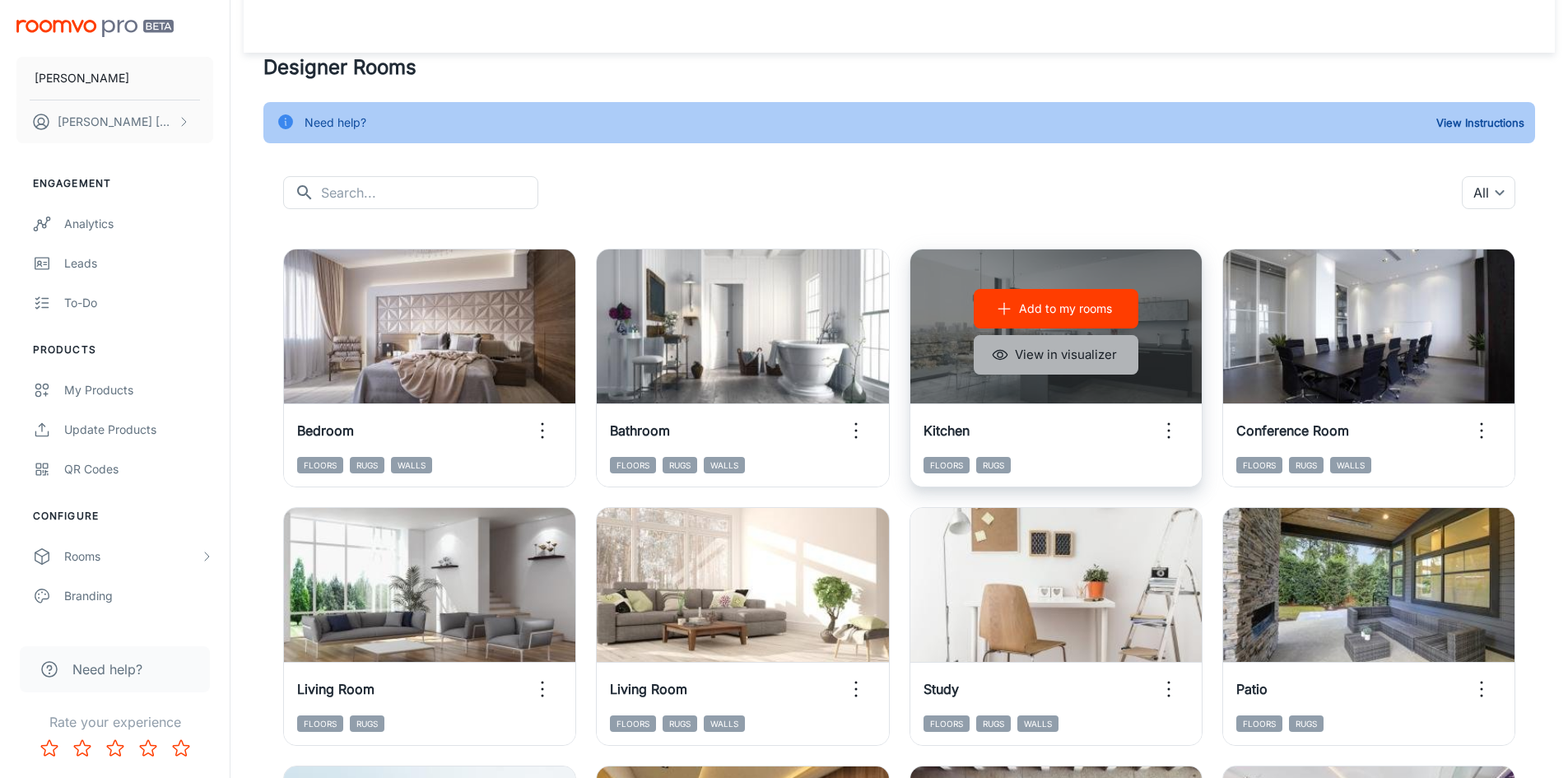
click at [1053, 363] on button "View in visualizer" at bounding box center [1056, 355] width 165 height 40
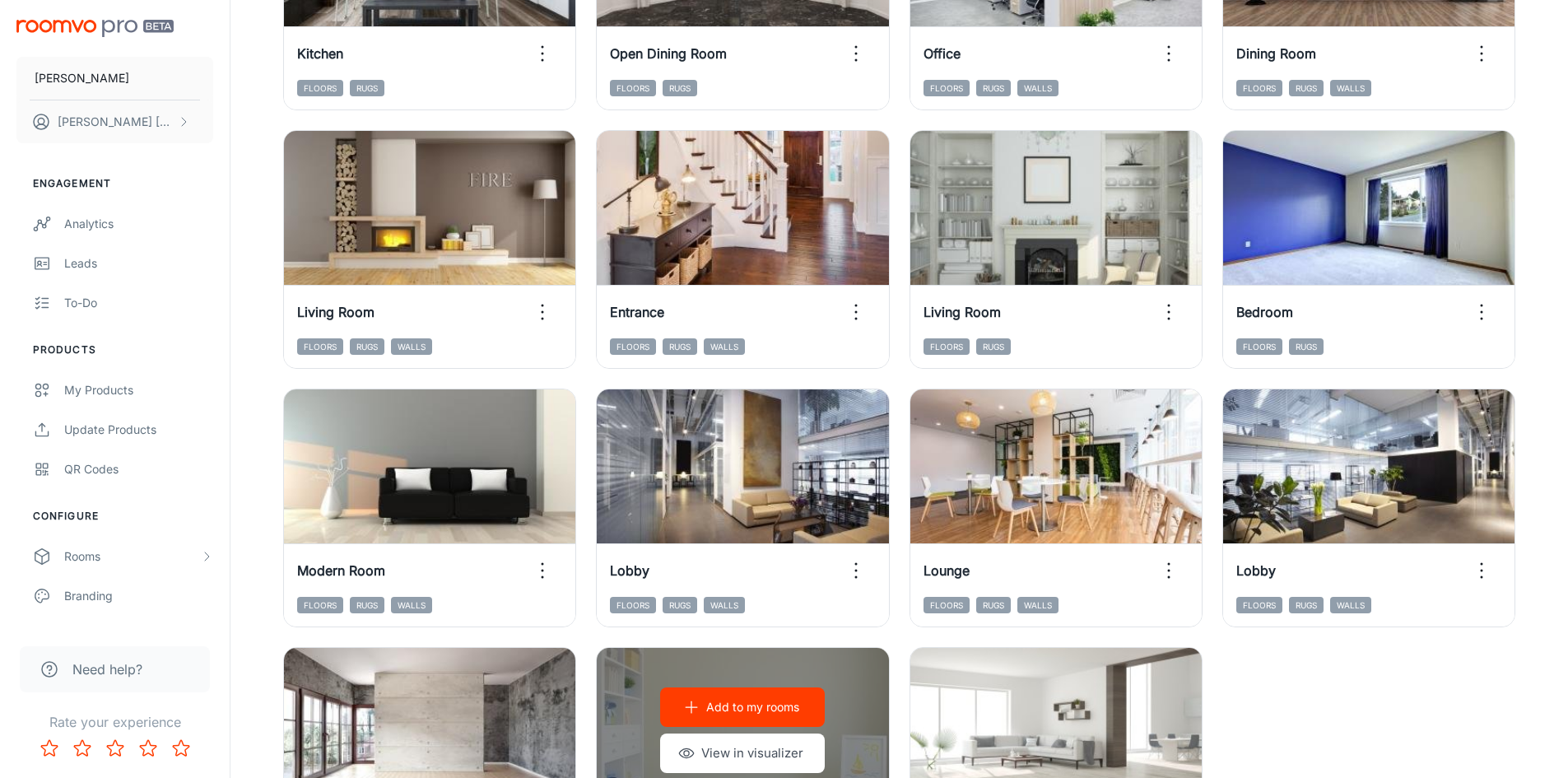
scroll to position [1413, 0]
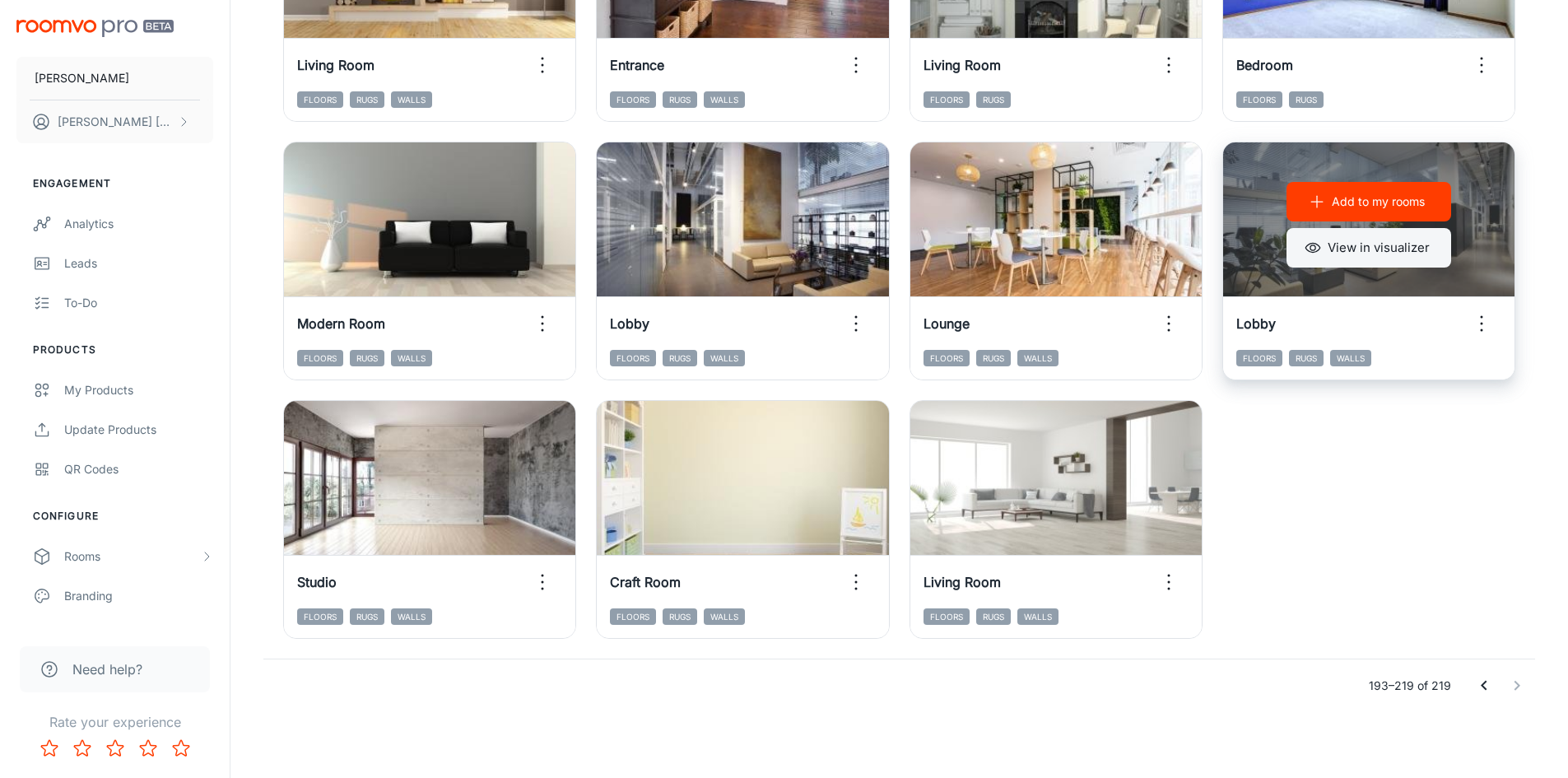
click at [1376, 260] on button "View in visualizer" at bounding box center [1368, 248] width 165 height 40
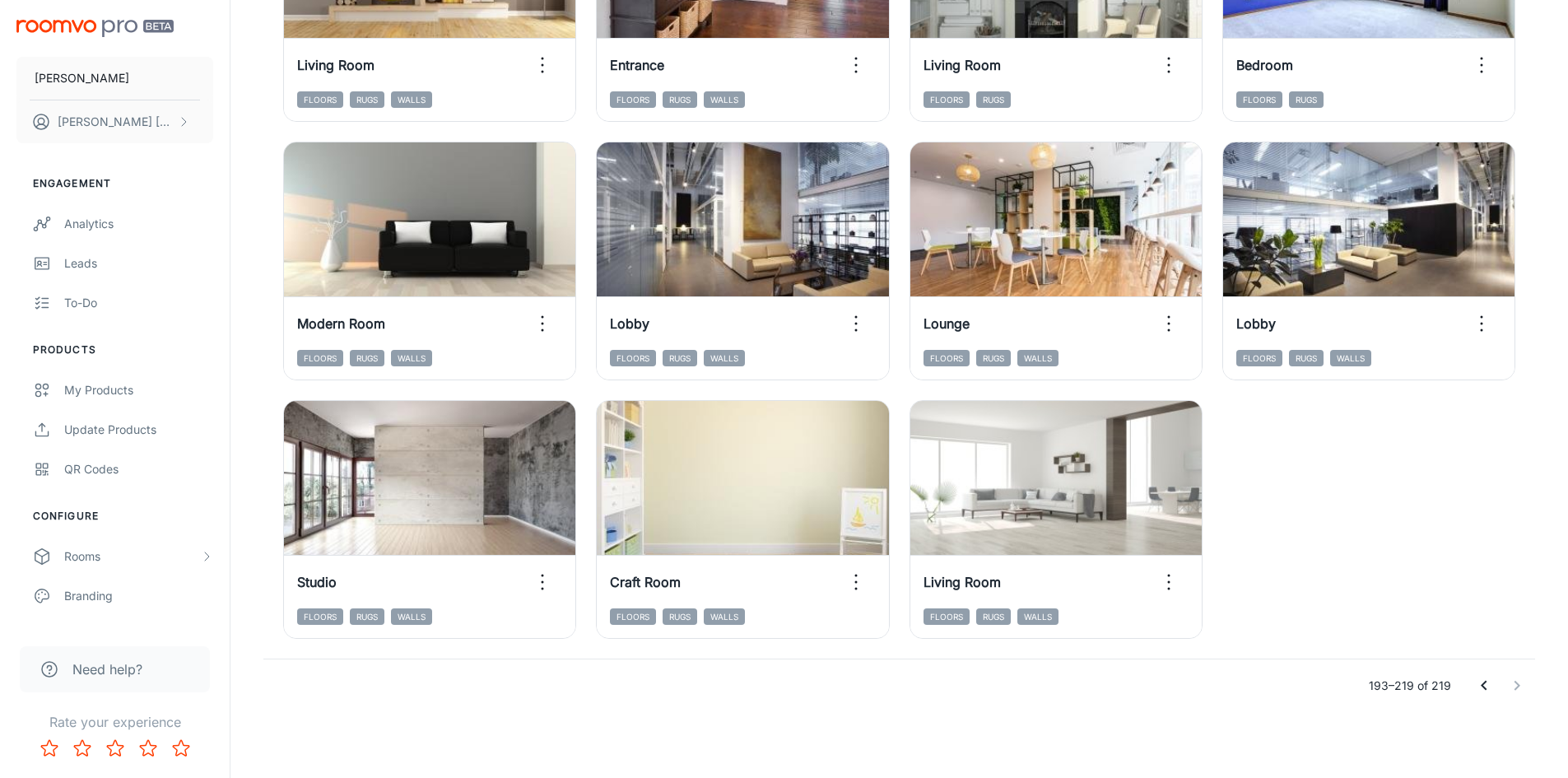
click at [1478, 695] on icon "Go to previous page" at bounding box center [1484, 686] width 20 height 20
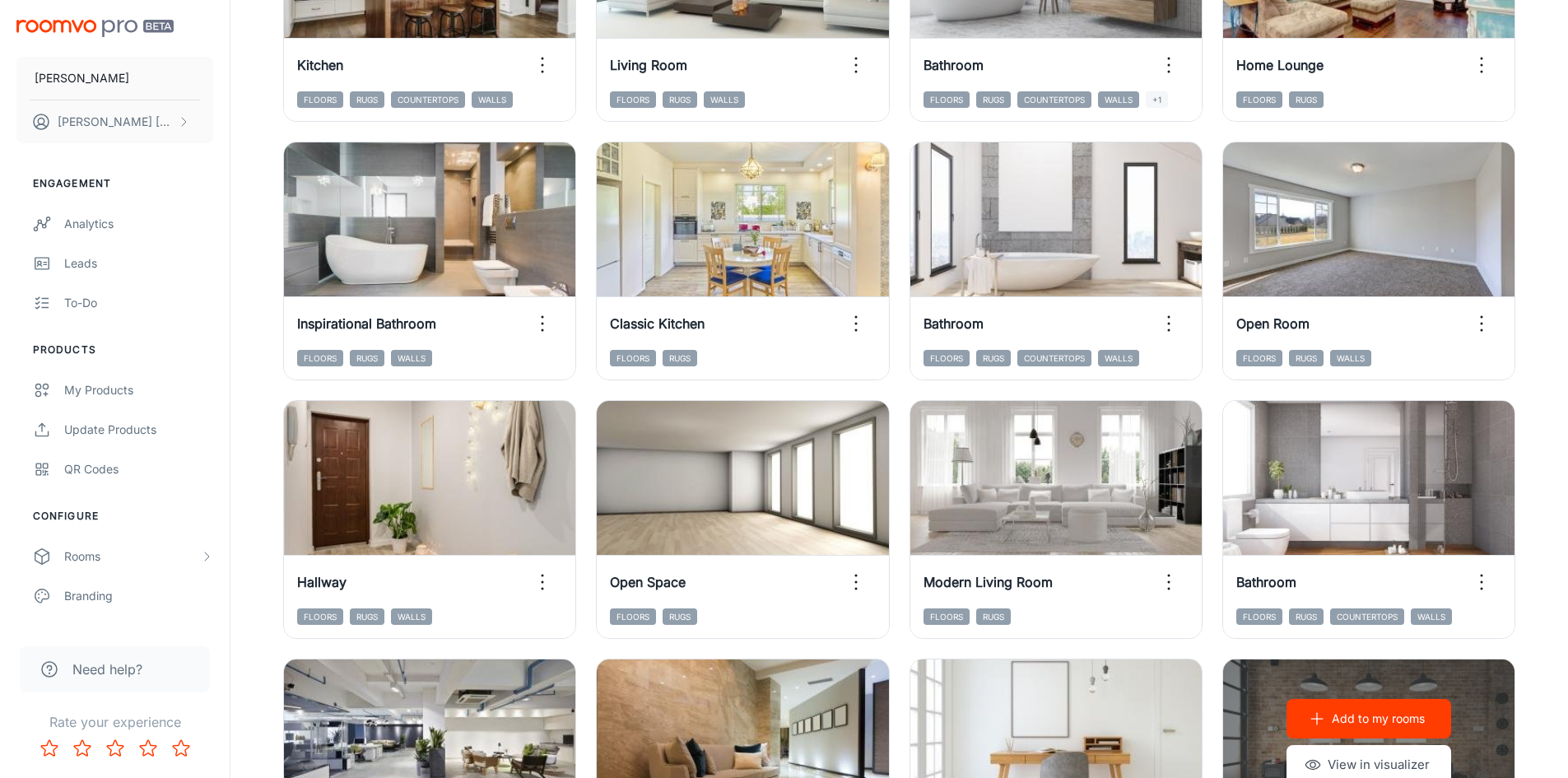
click at [1480, 691] on div "Add to my rooms View in visualizer" at bounding box center [1368, 742] width 291 height 165
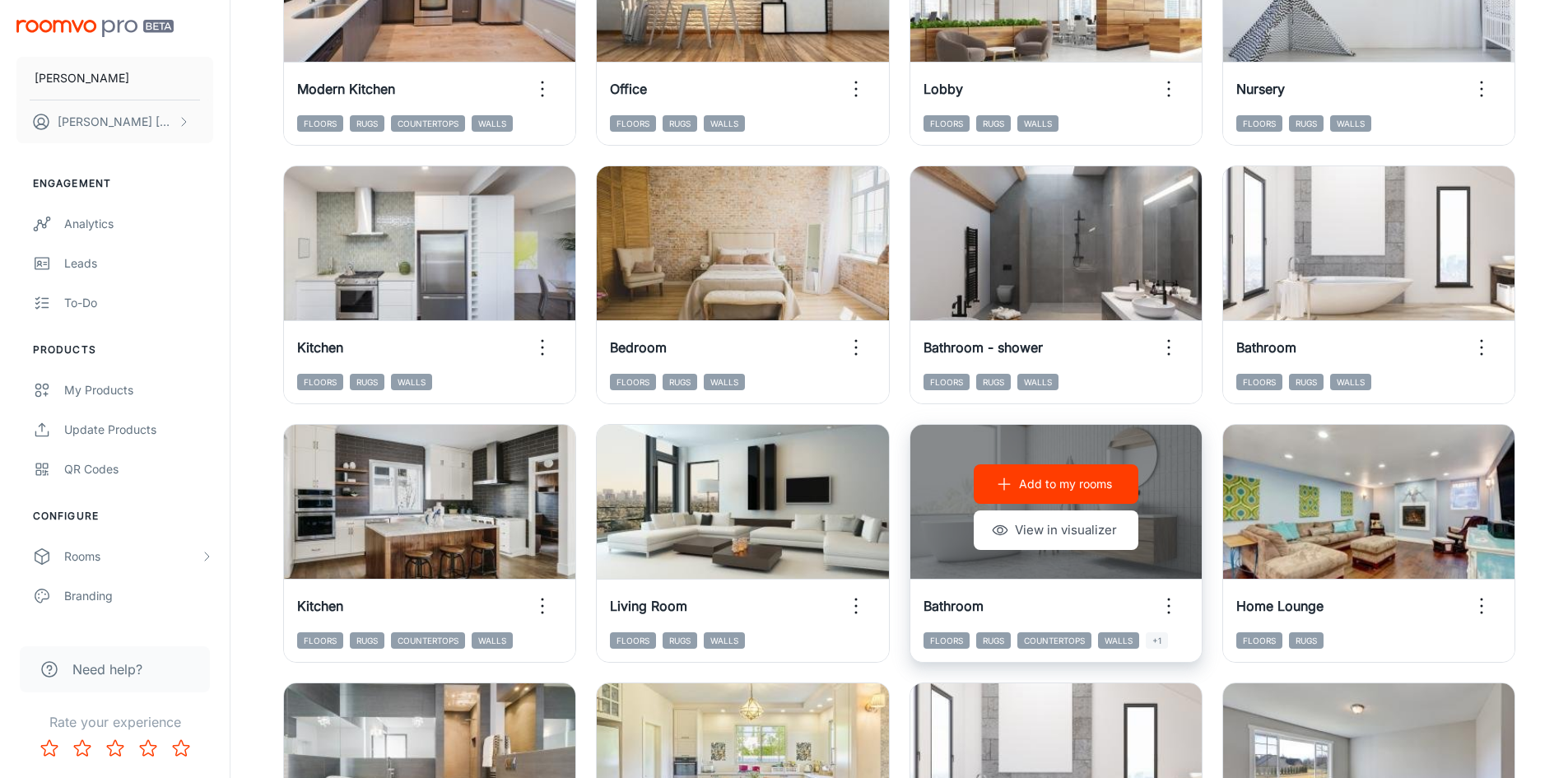
scroll to position [837, 0]
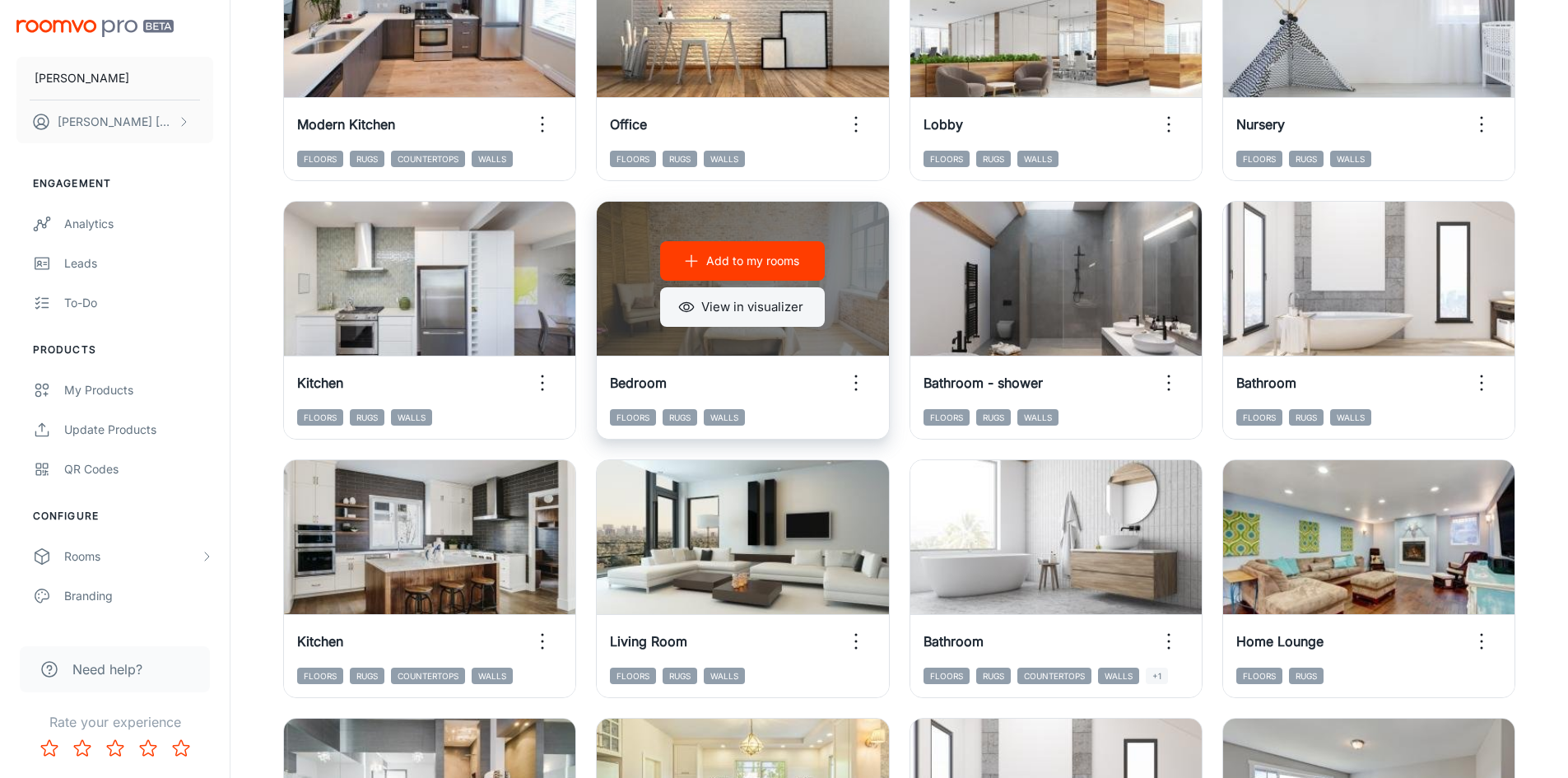
click at [747, 308] on button "View in visualizer" at bounding box center [742, 308] width 165 height 40
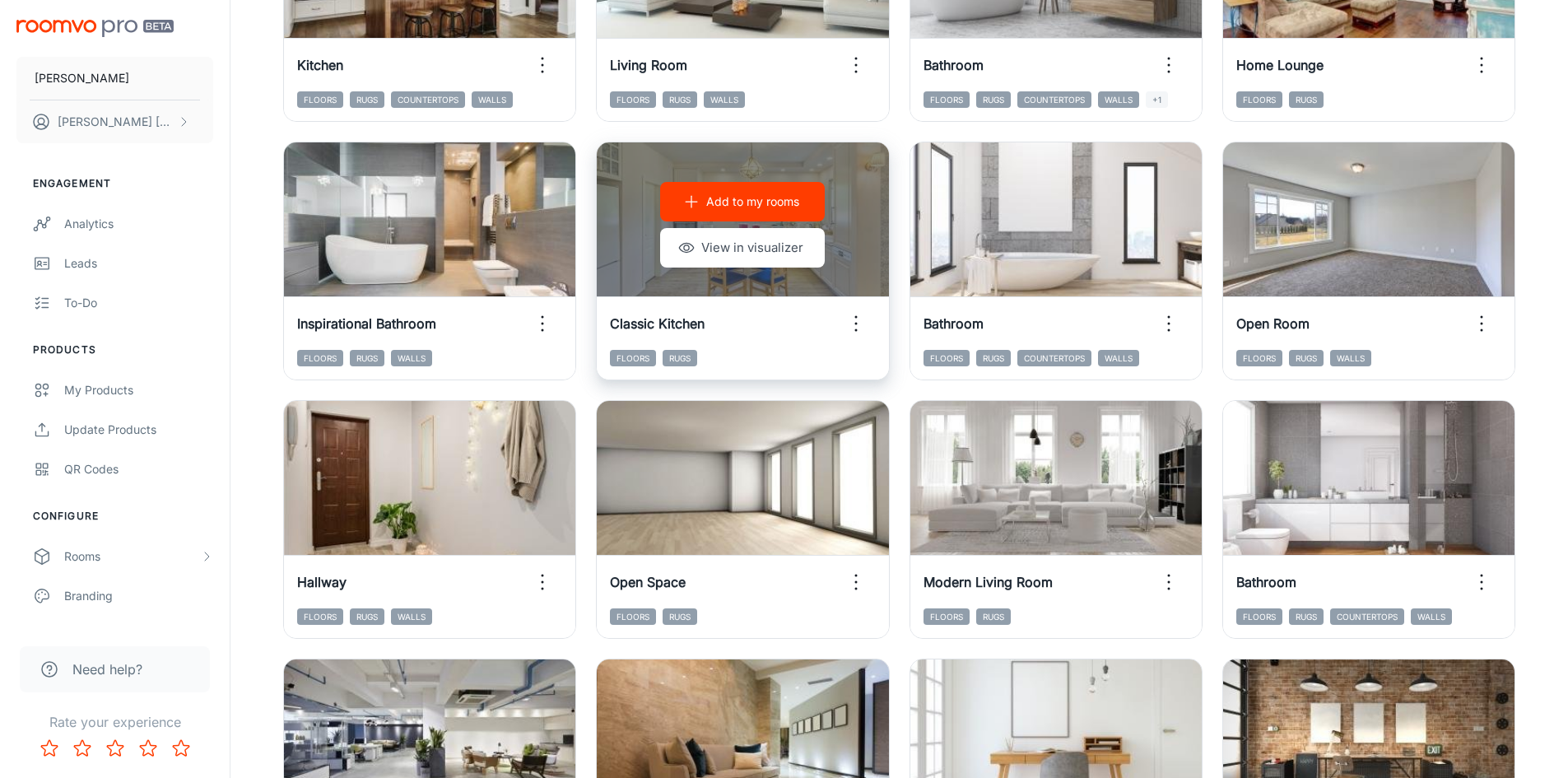
scroll to position [1671, 0]
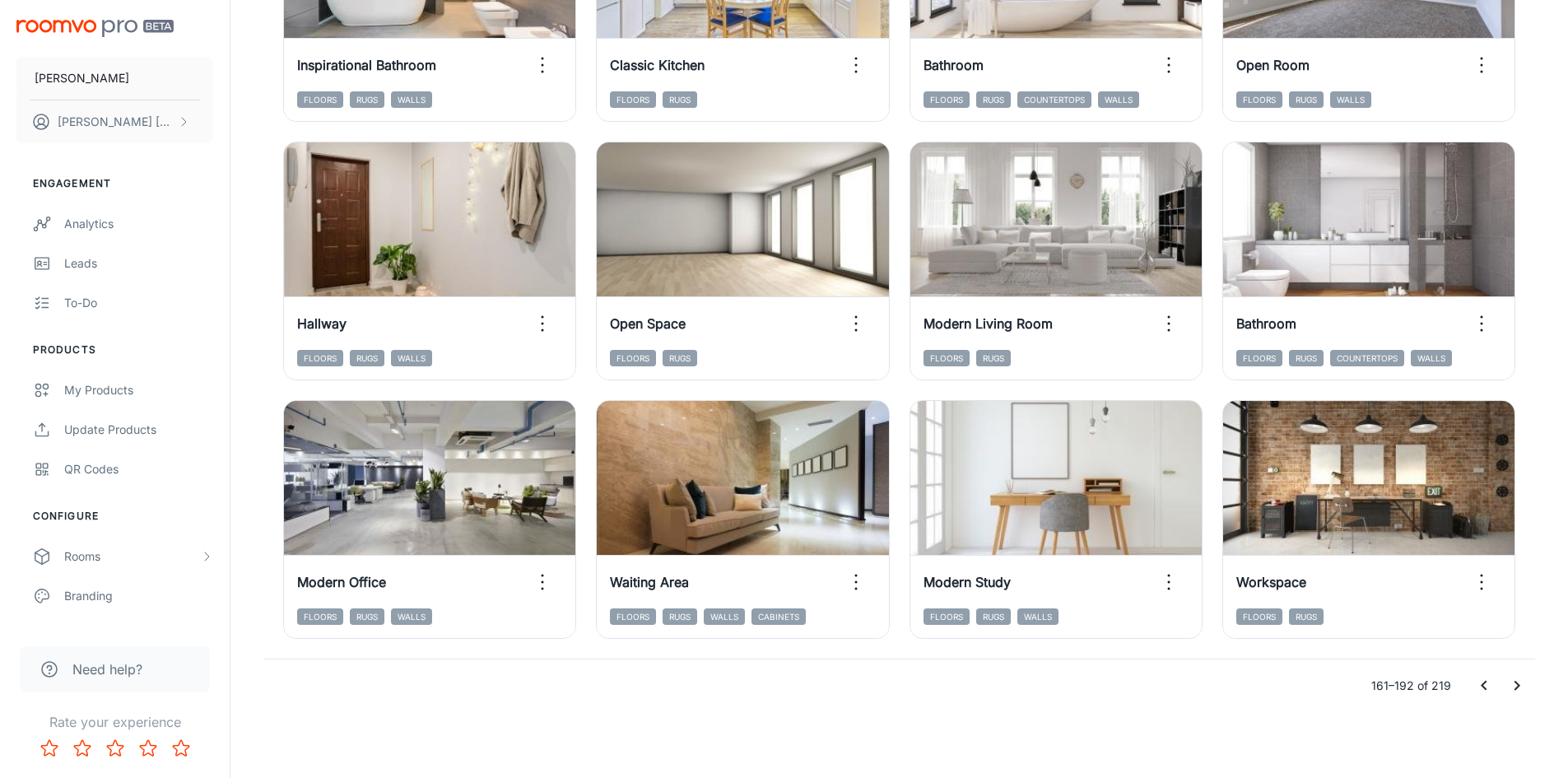
click at [1518, 691] on icon "Go to next page" at bounding box center [1516, 686] width 20 height 20
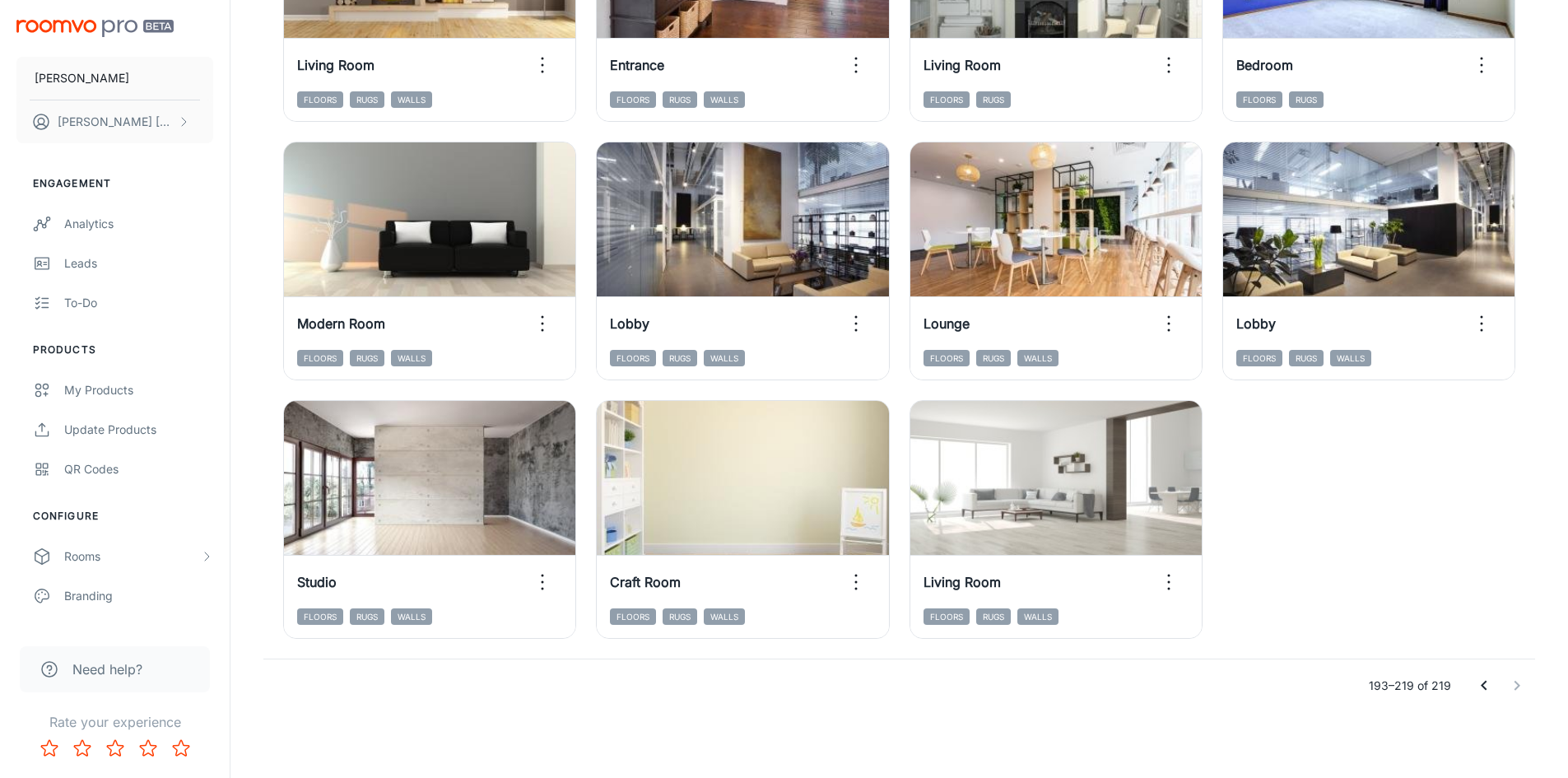
scroll to position [1413, 0]
click at [1484, 682] on icon "Go to previous page" at bounding box center [1484, 686] width 20 height 20
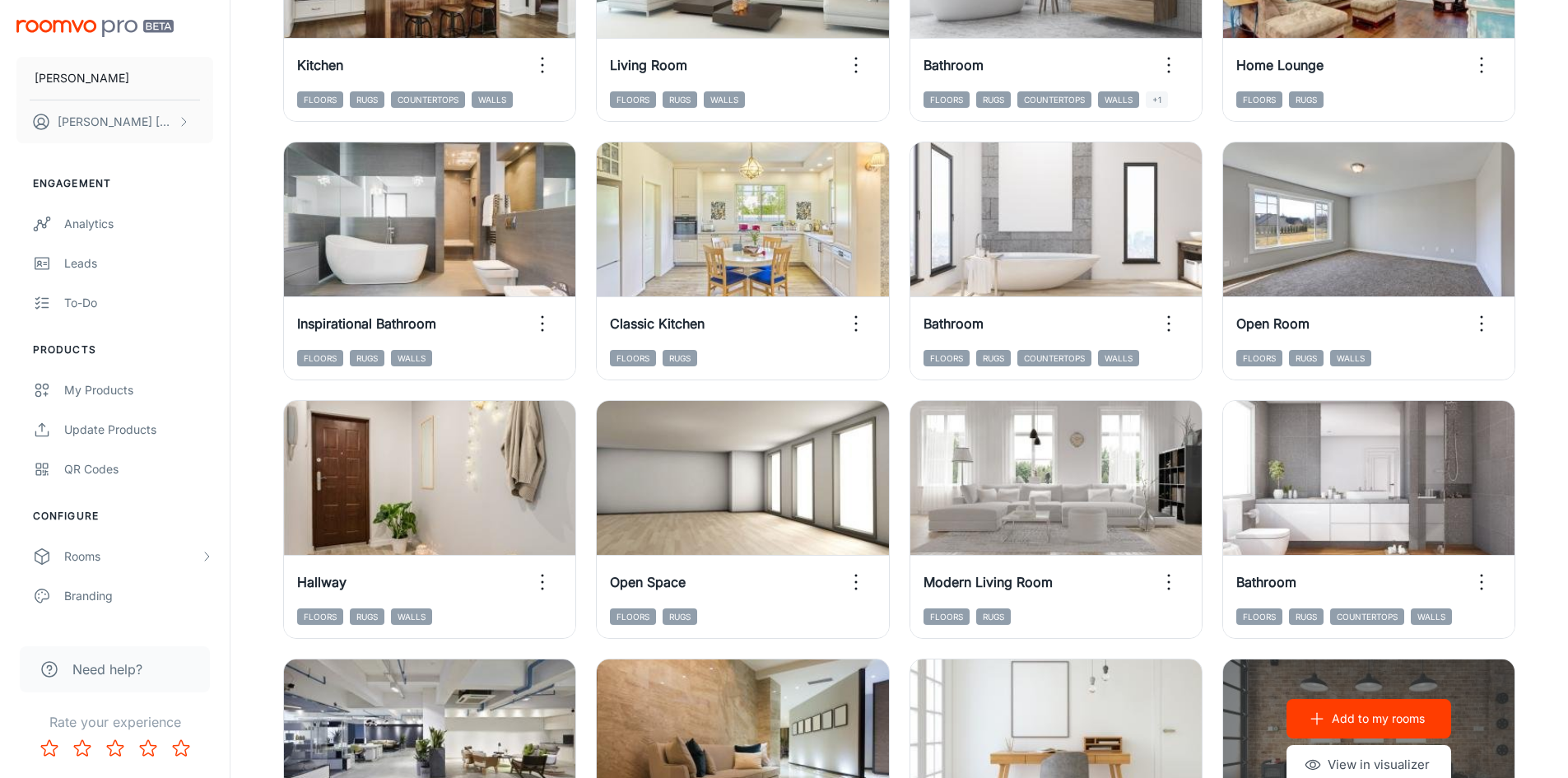
click at [1484, 682] on div "Add to my rooms View in visualizer" at bounding box center [1368, 742] width 291 height 165
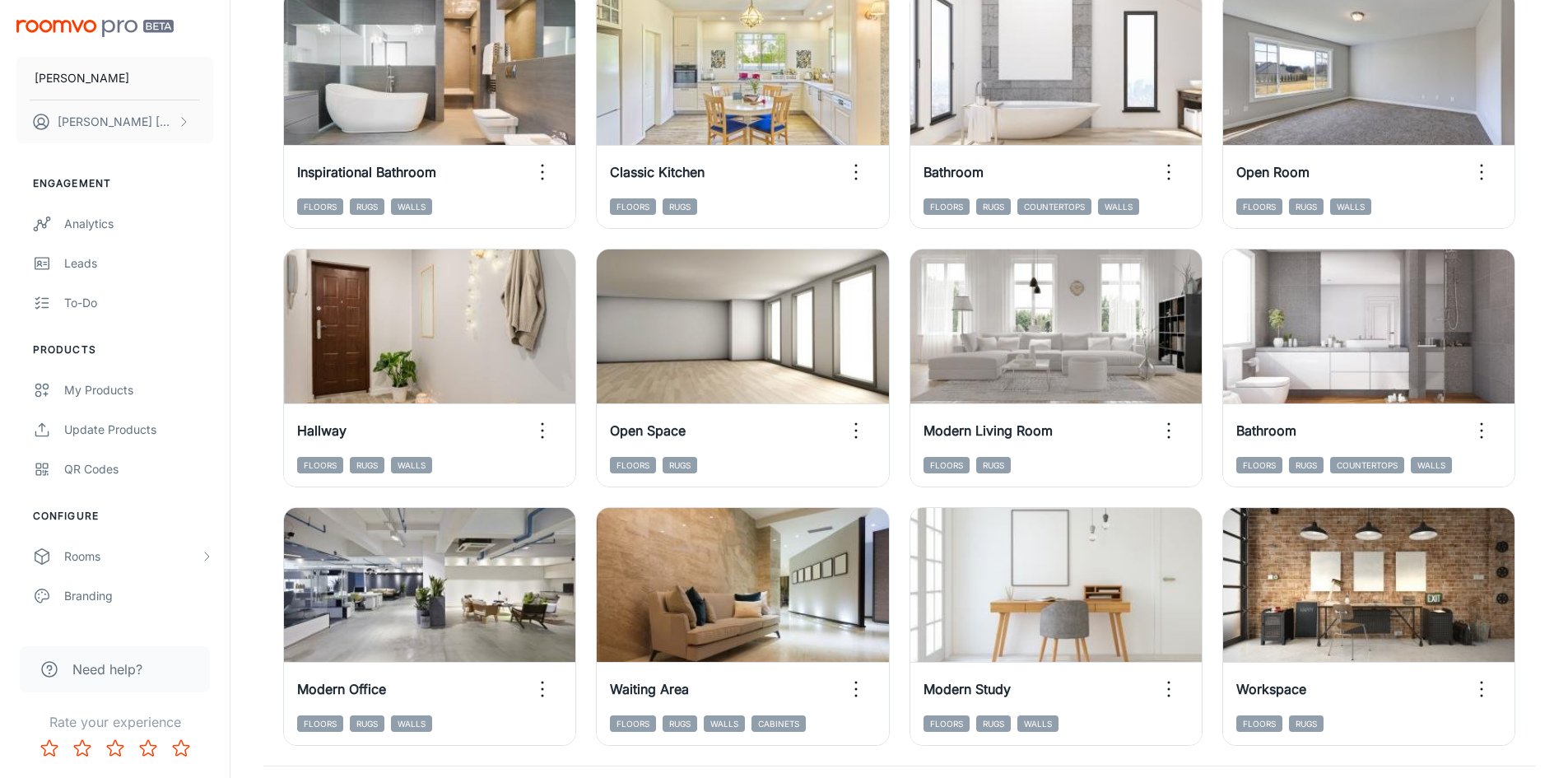
scroll to position [1671, 0]
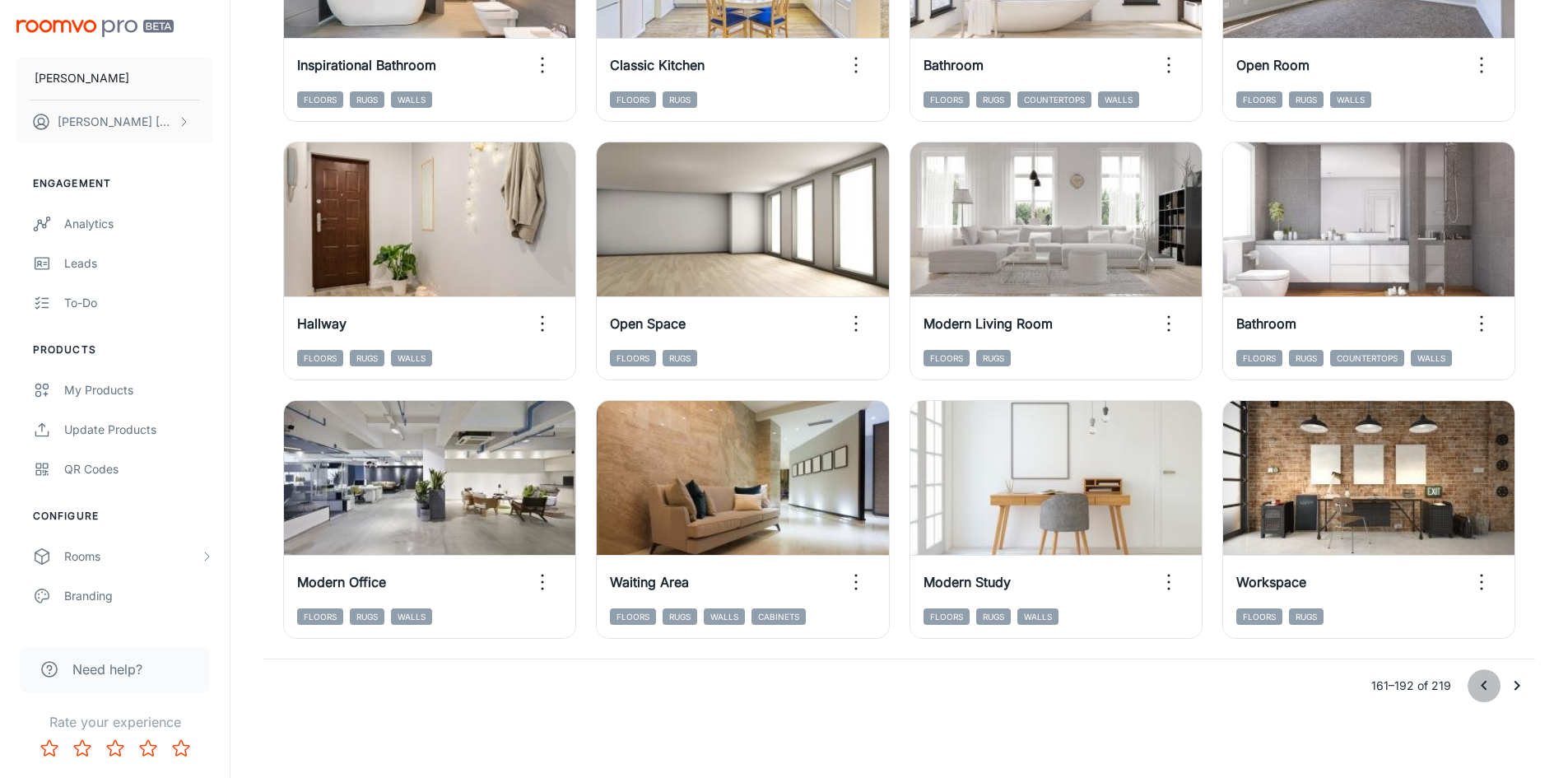
click at [1481, 688] on icon "Go to previous page" at bounding box center [1484, 686] width 20 height 20
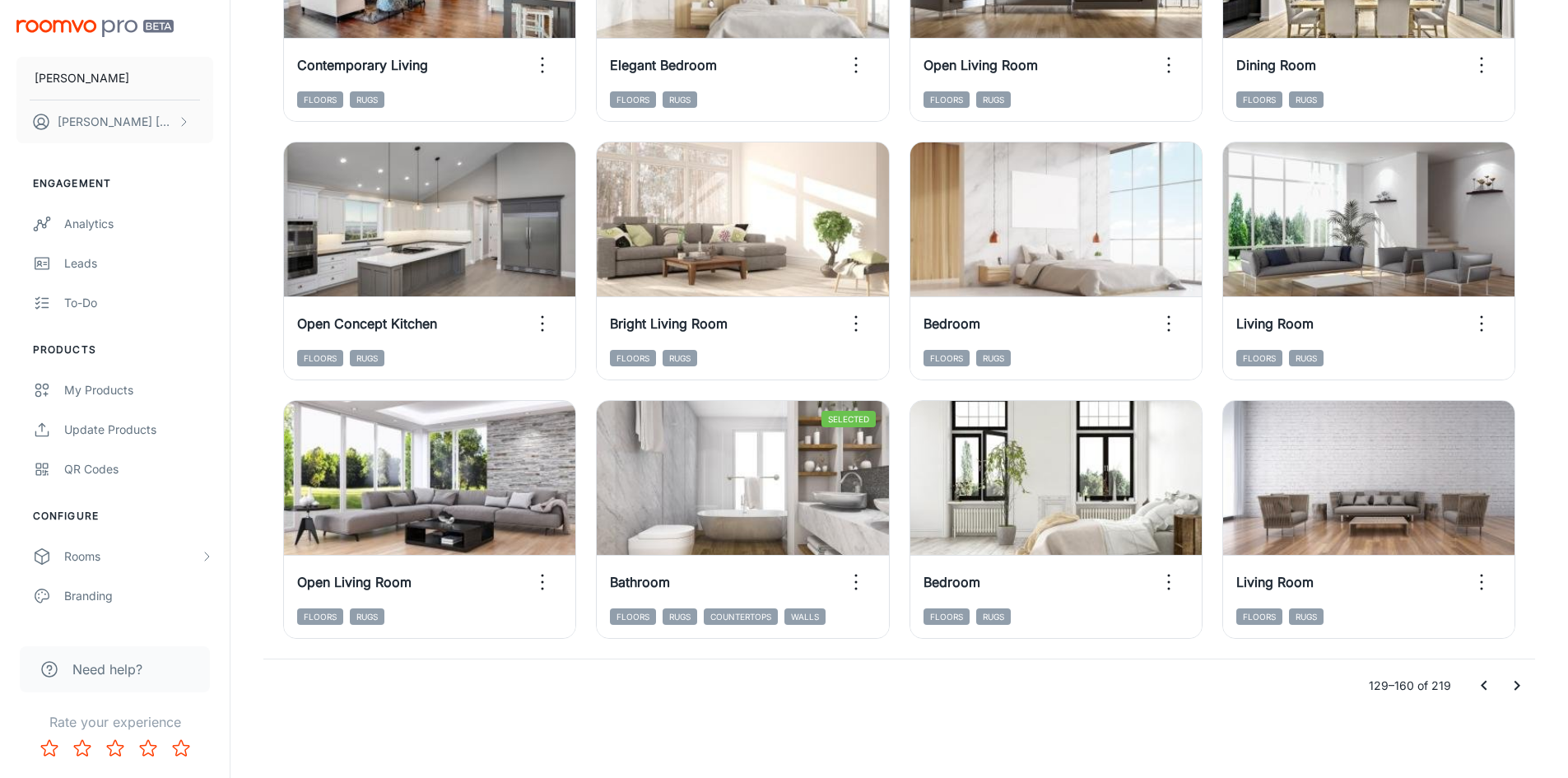
click at [1481, 688] on icon "Go to previous page" at bounding box center [1484, 686] width 20 height 20
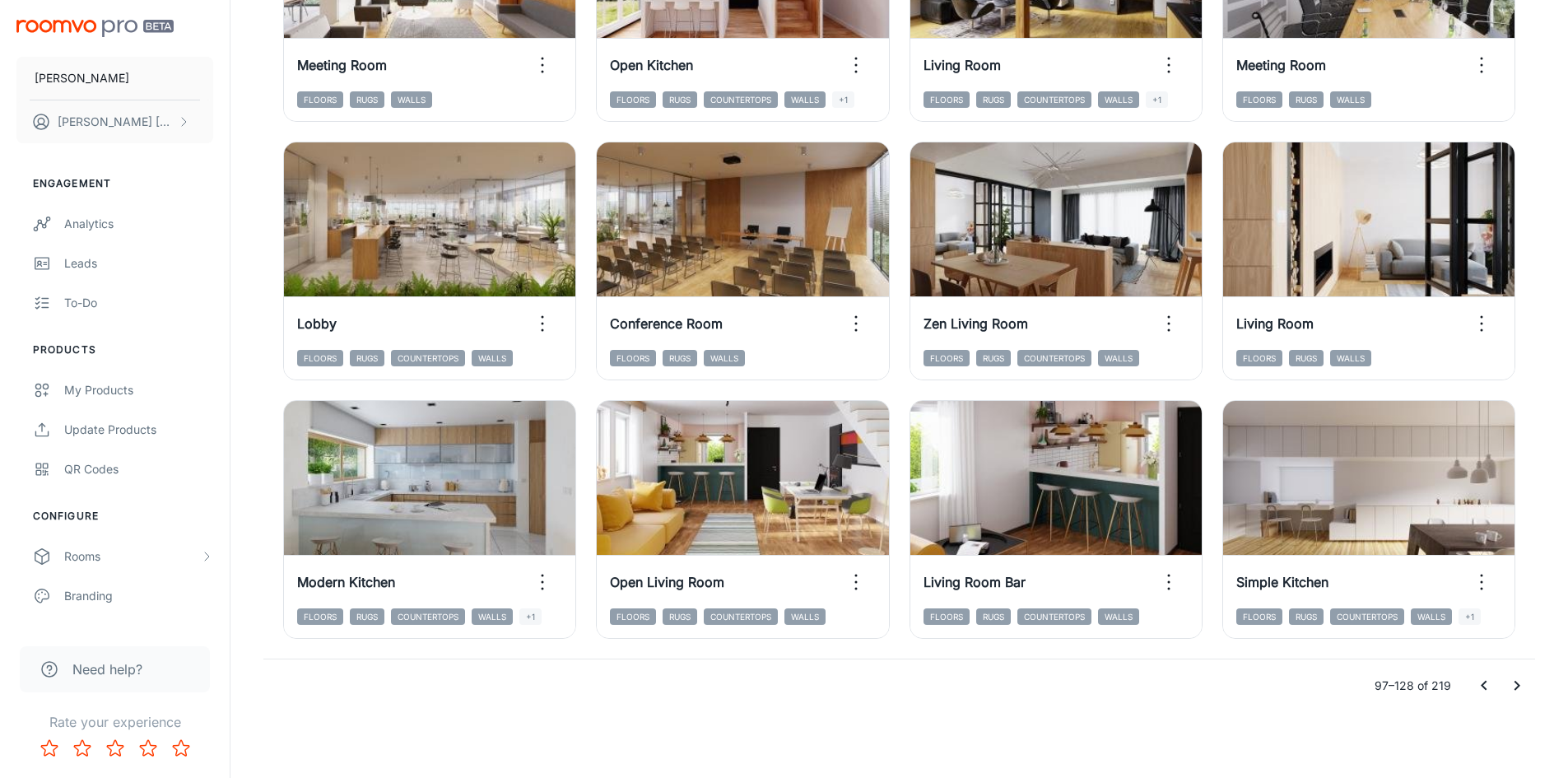
click at [1479, 677] on icon "Go to previous page" at bounding box center [1484, 686] width 20 height 20
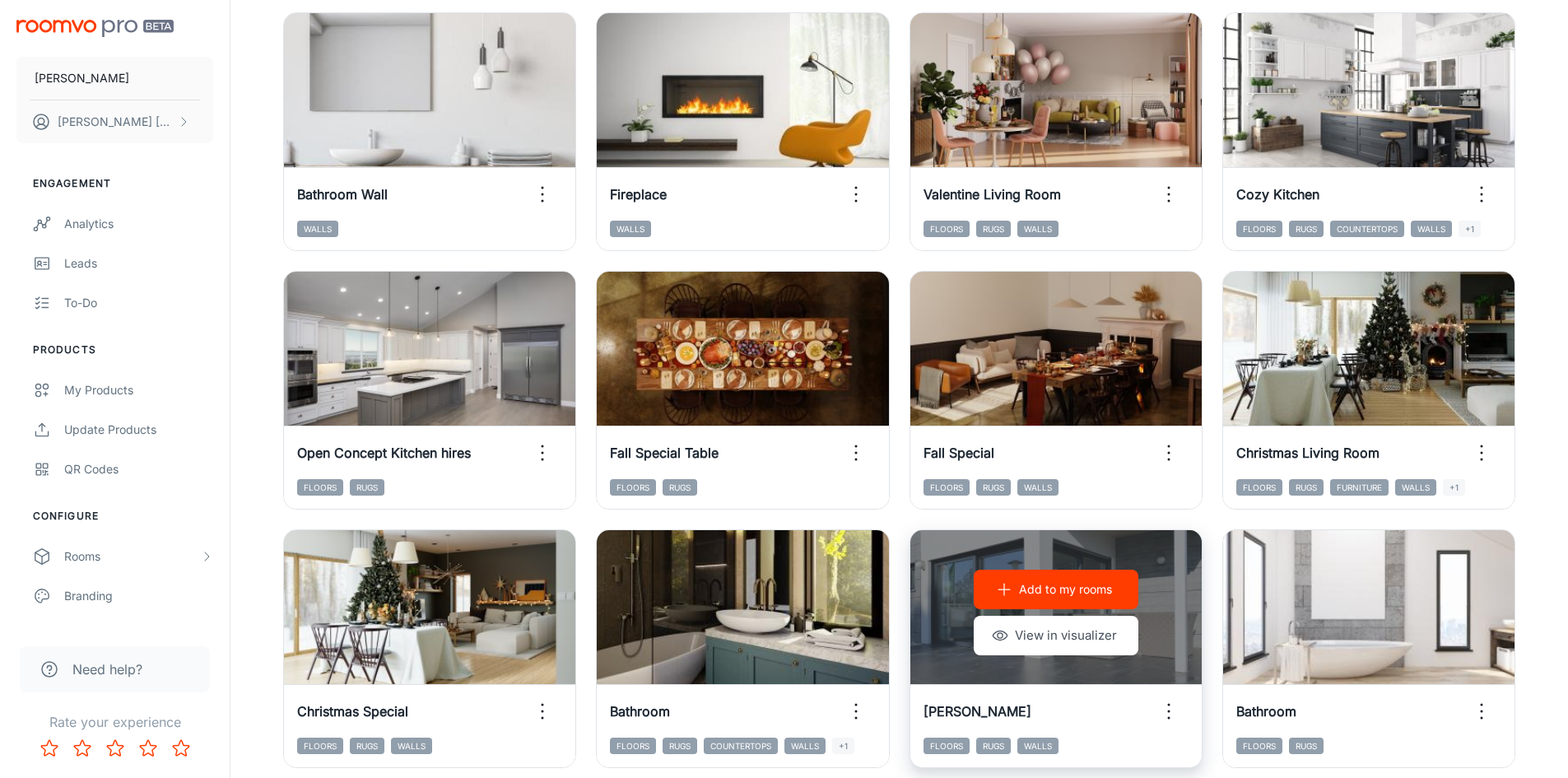
scroll to position [765, 0]
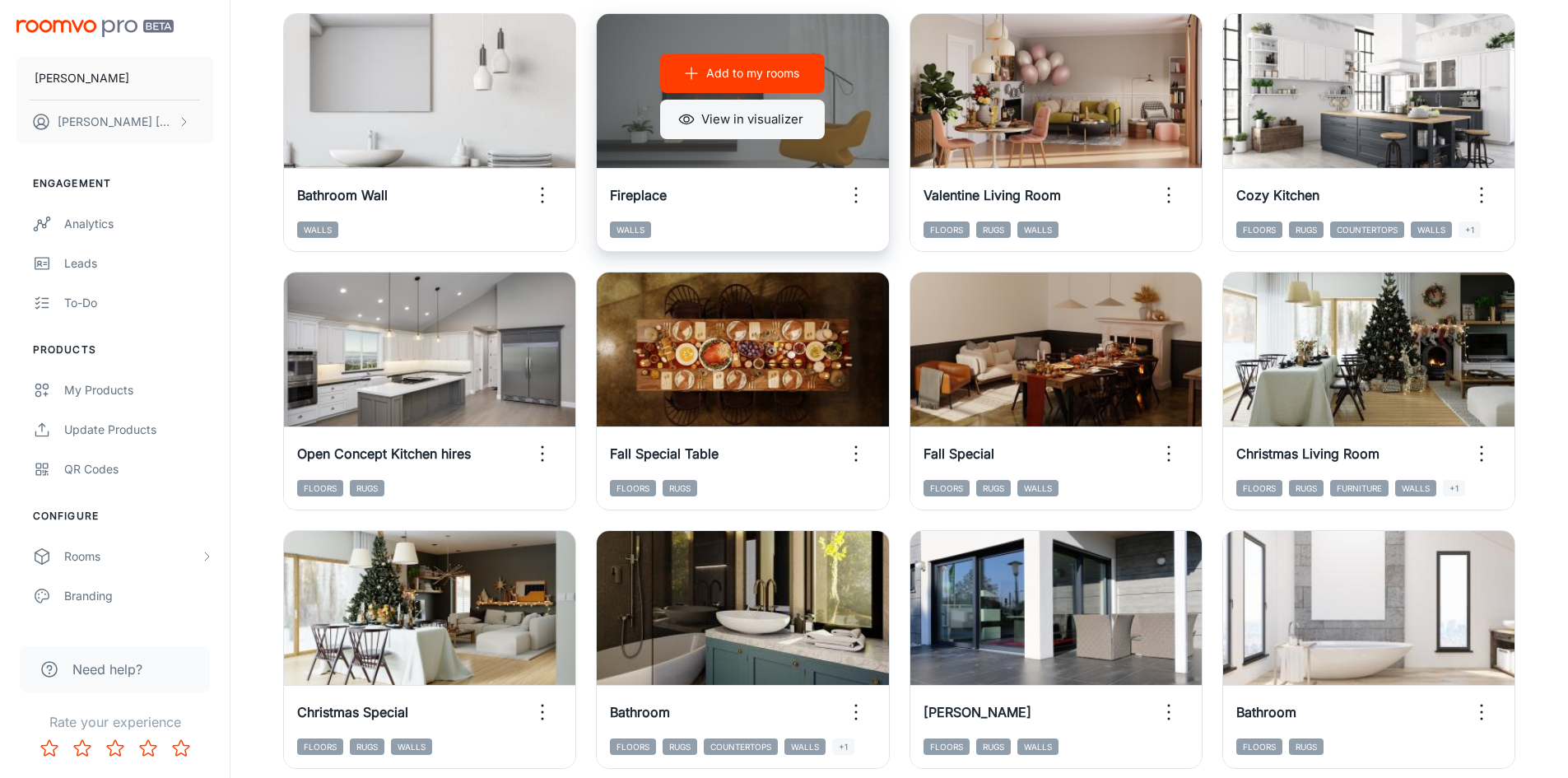
click at [740, 115] on button "View in visualizer" at bounding box center [742, 119] width 165 height 40
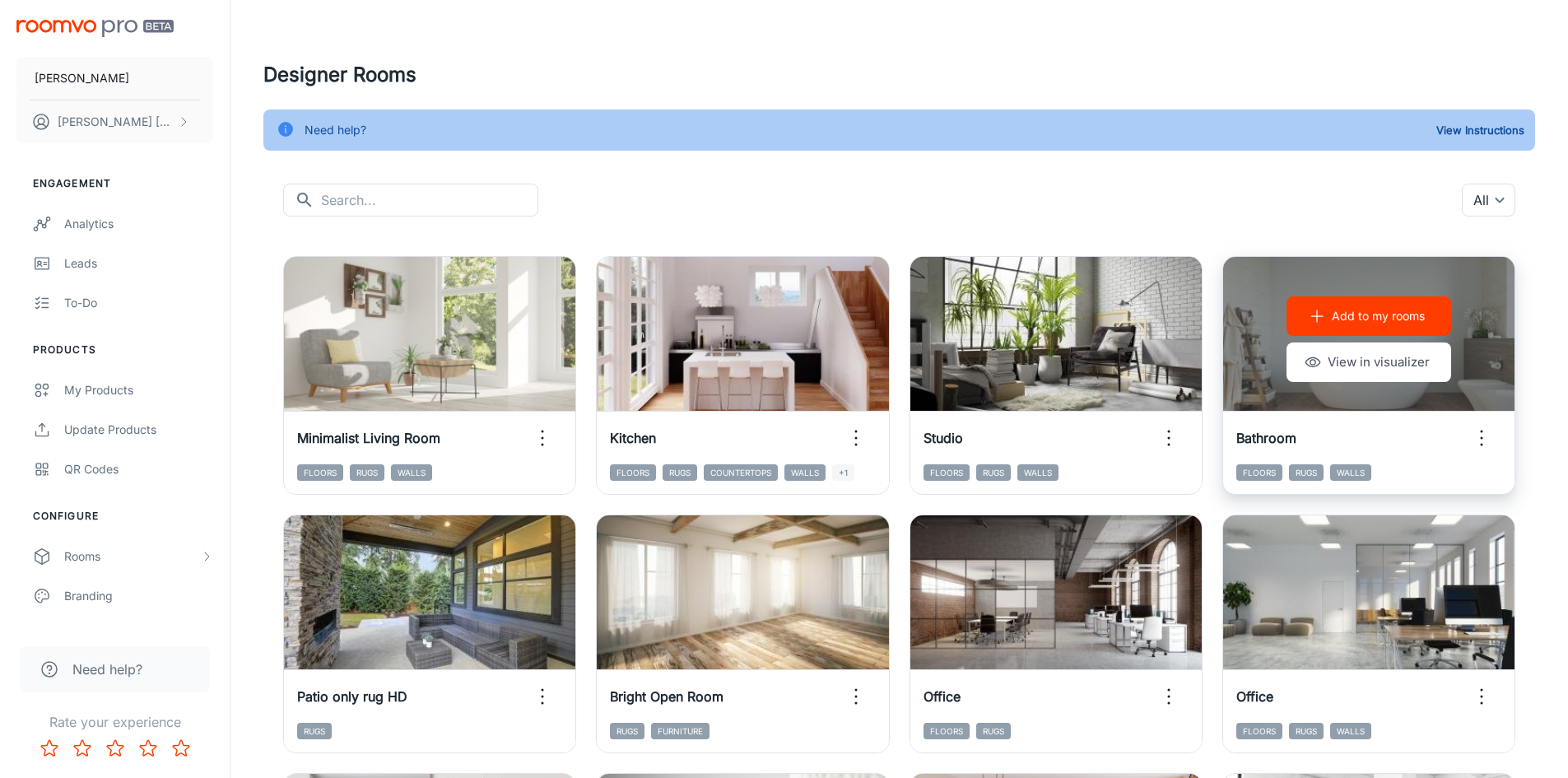
scroll to position [0, 0]
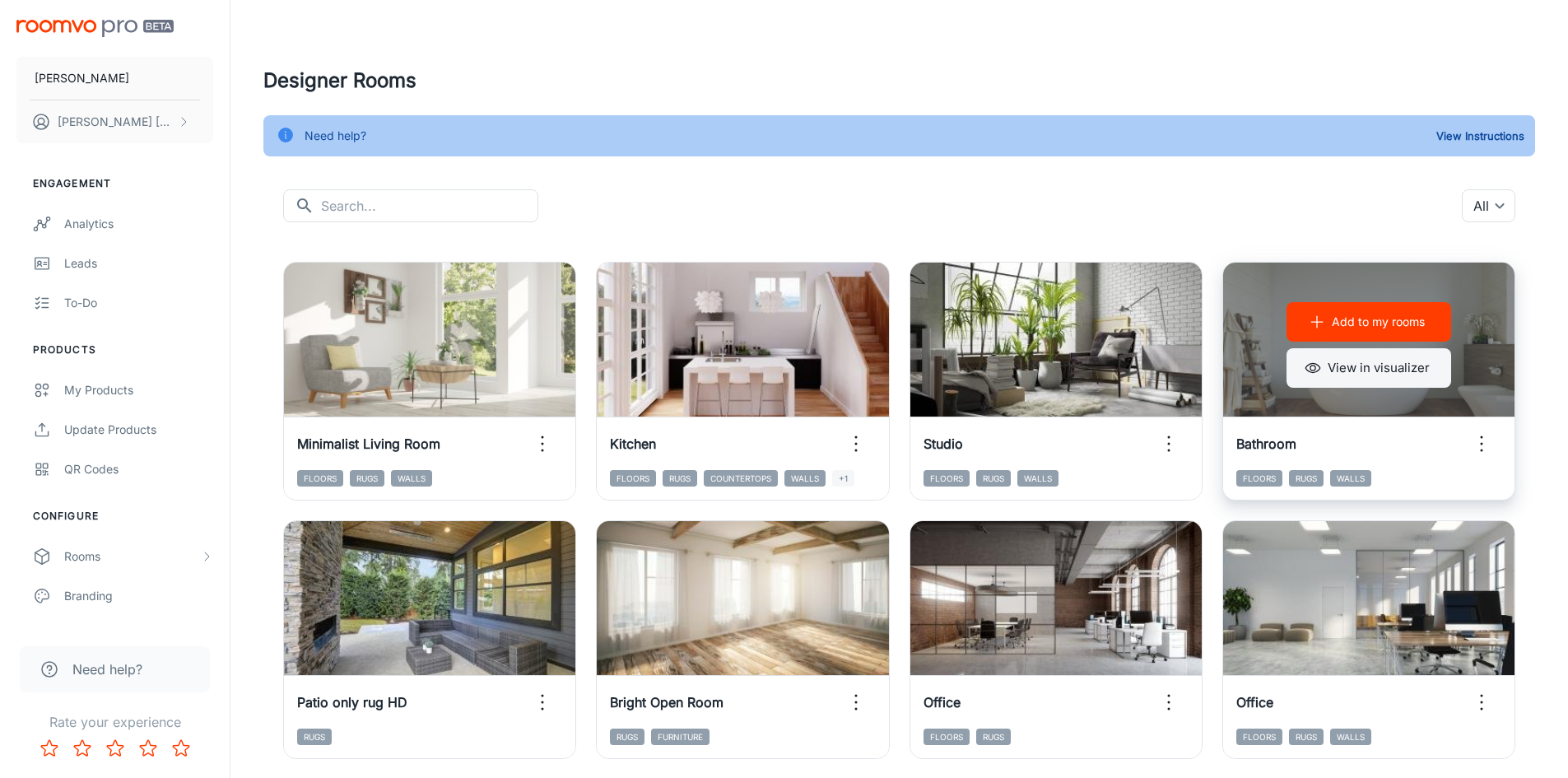
click at [1355, 370] on button "View in visualizer" at bounding box center [1368, 368] width 165 height 40
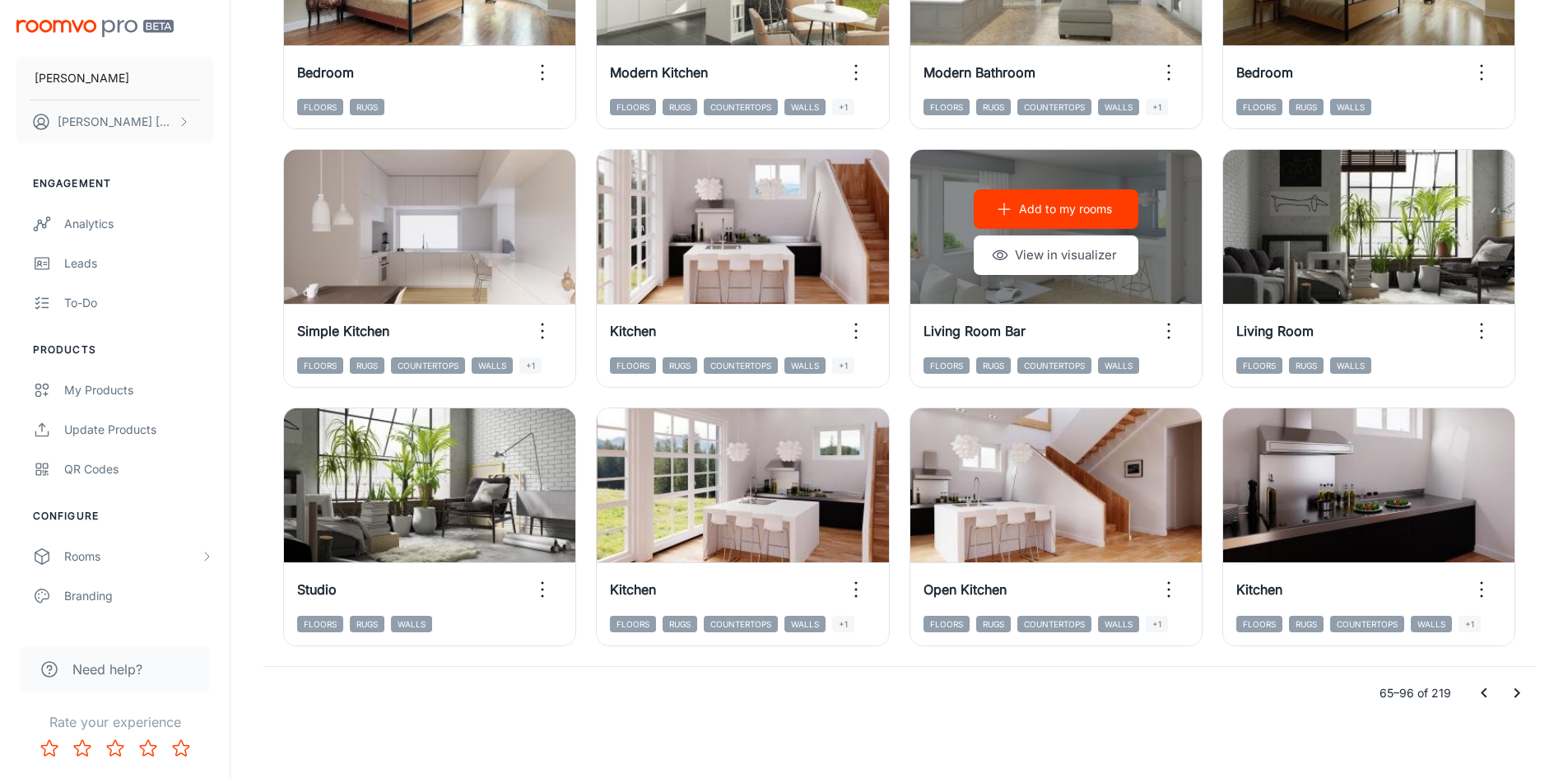
scroll to position [1671, 0]
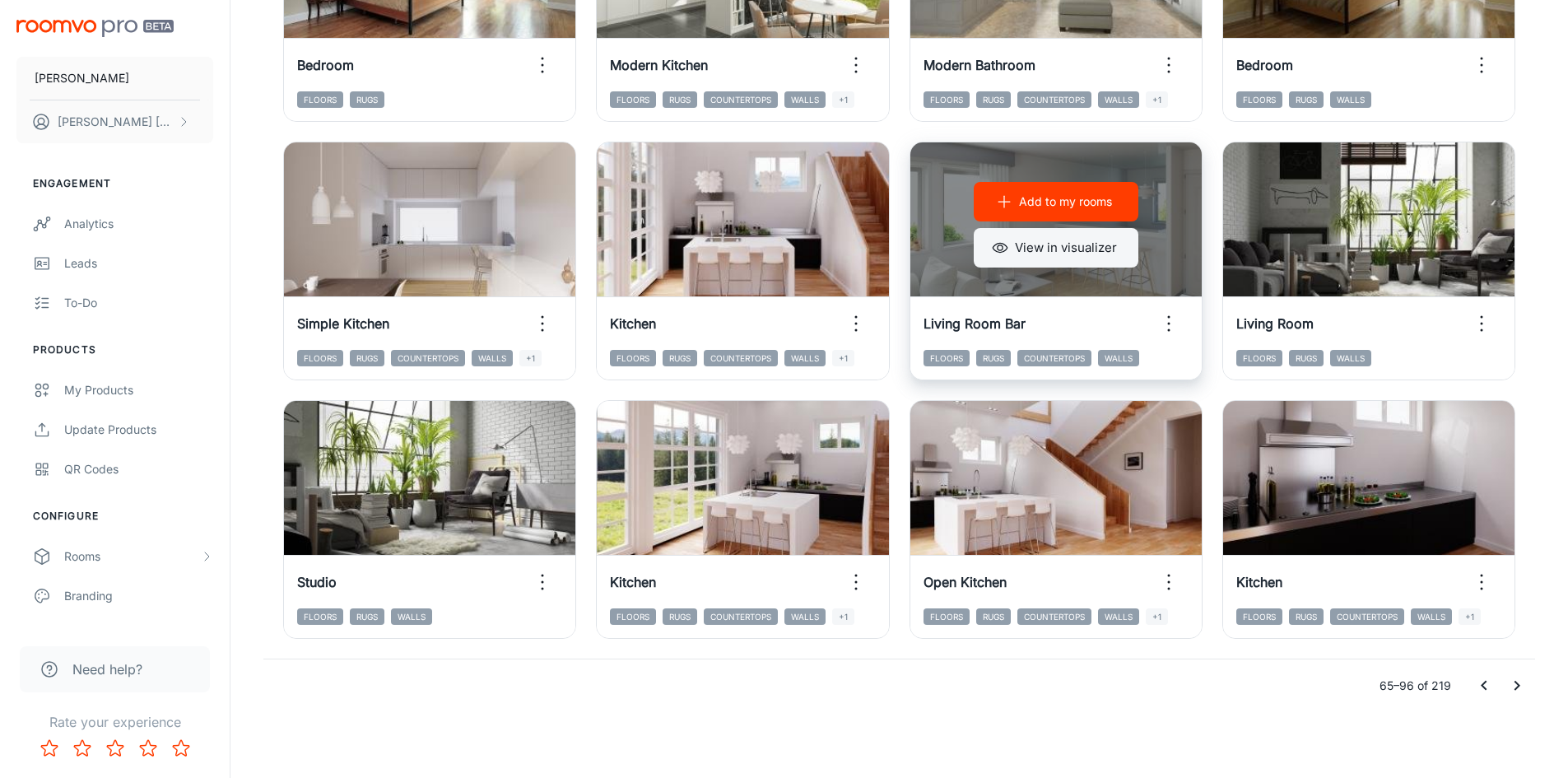
click at [1074, 254] on button "View in visualizer" at bounding box center [1056, 248] width 165 height 40
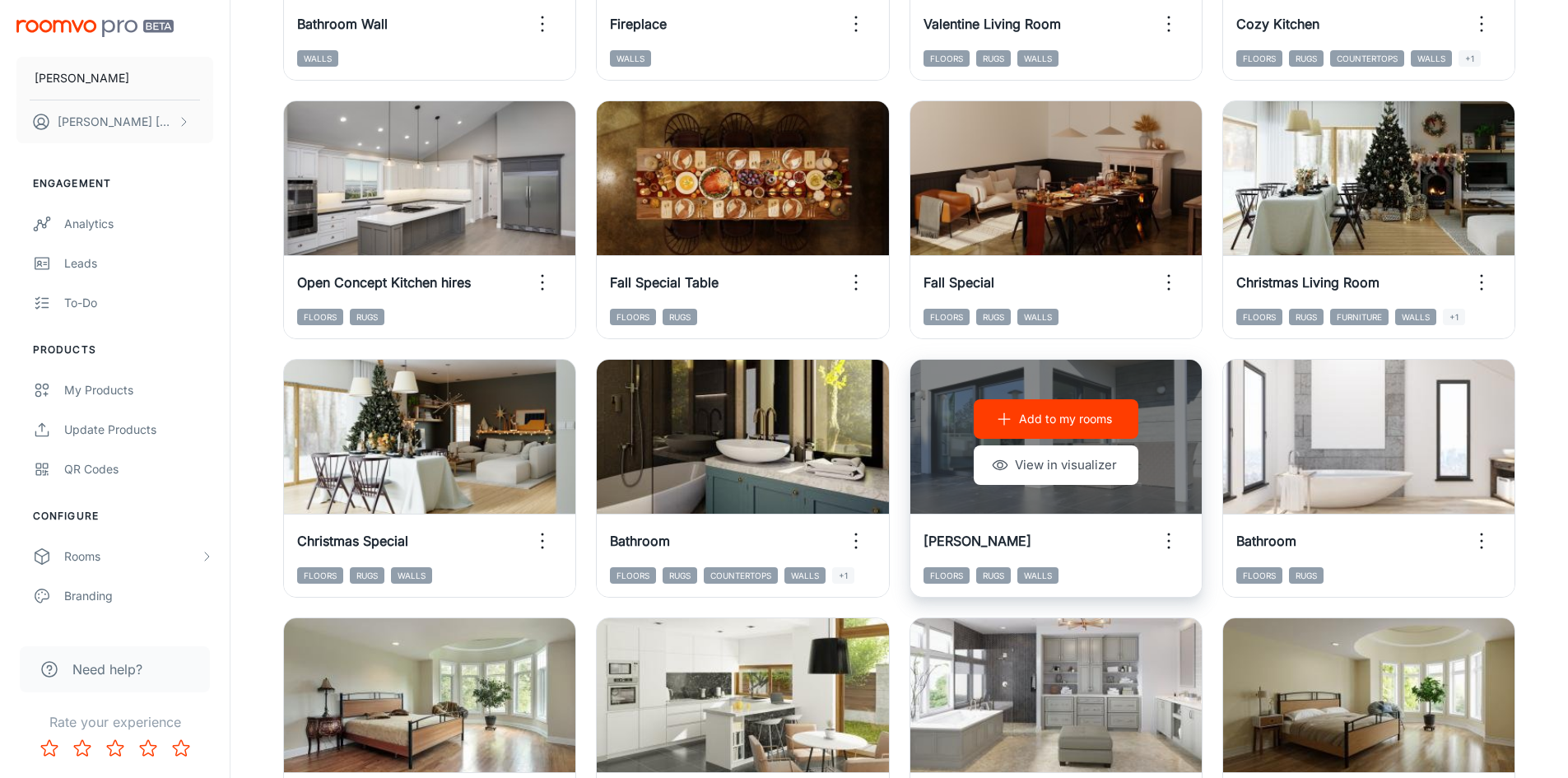
scroll to position [683, 0]
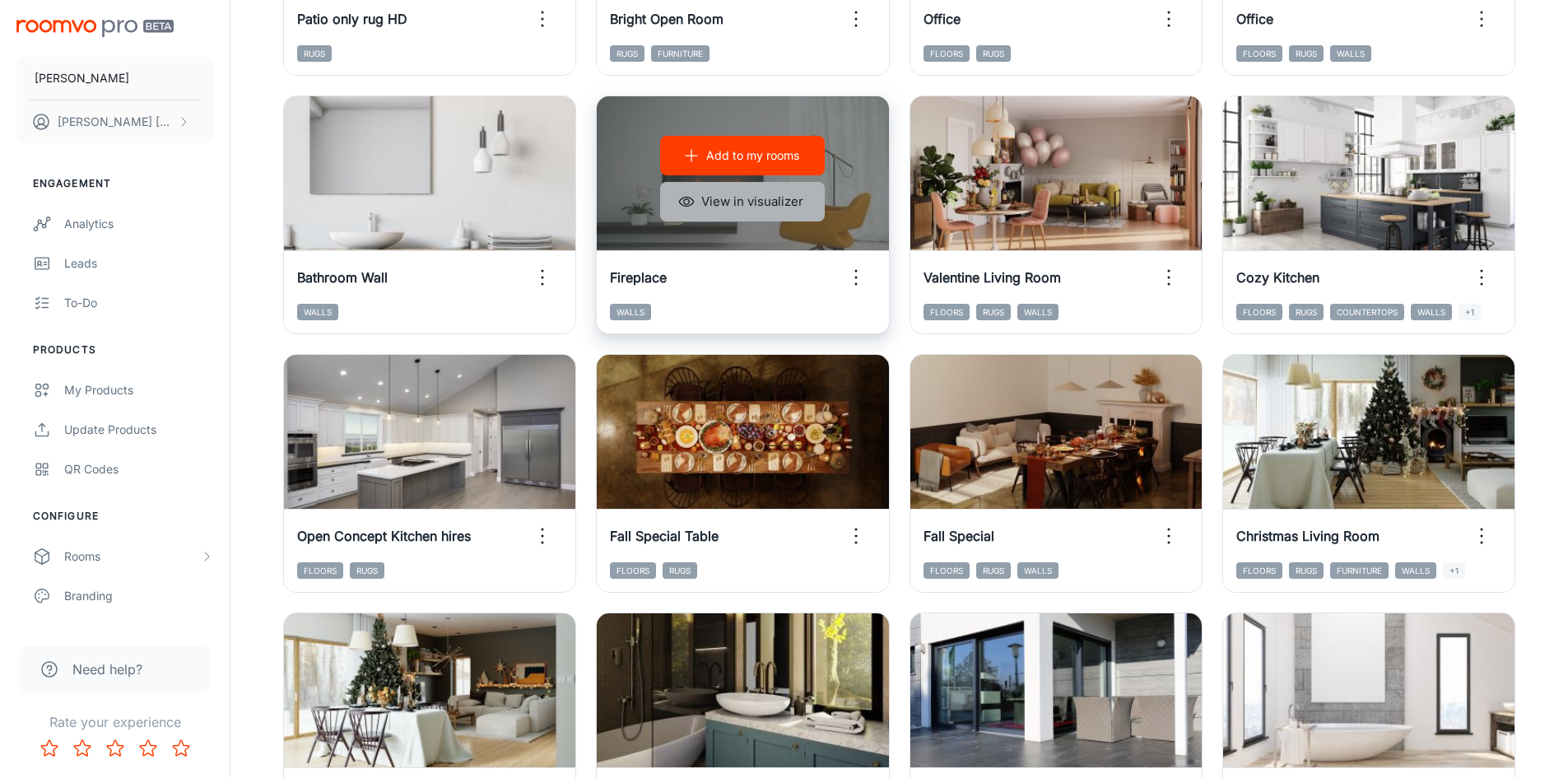
click at [764, 197] on button "View in visualizer" at bounding box center [742, 202] width 165 height 40
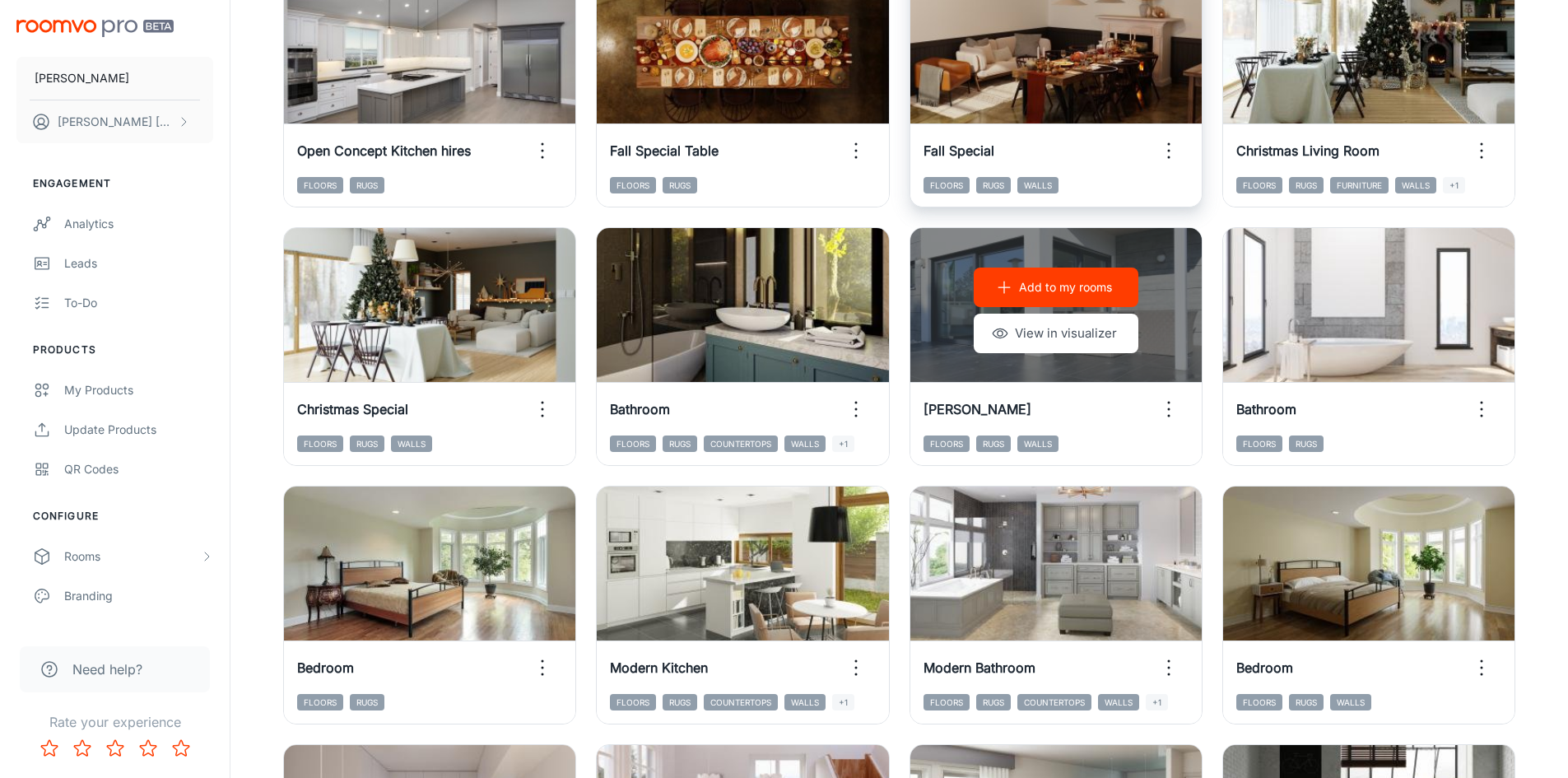
scroll to position [1095, 0]
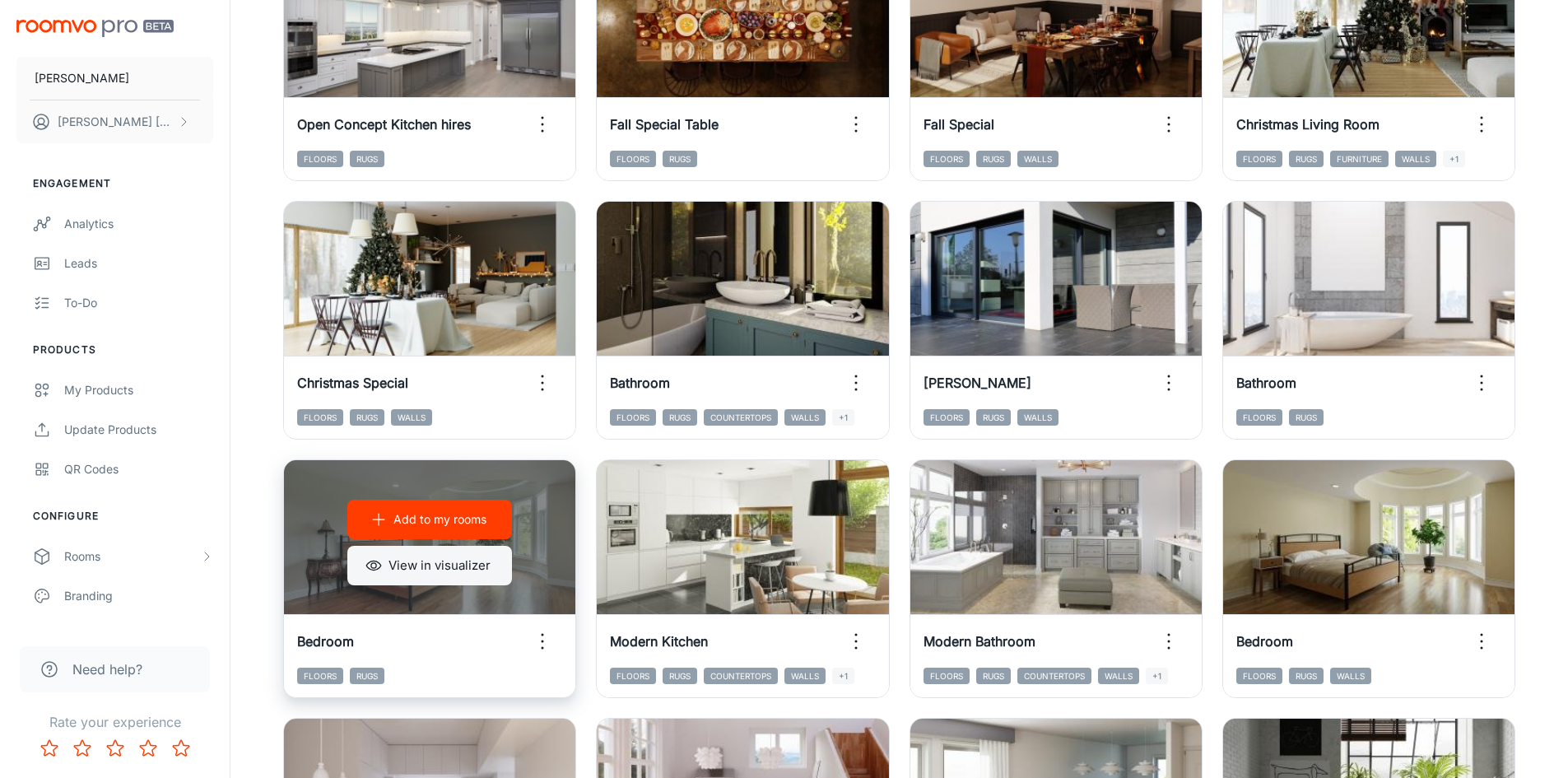
click at [408, 562] on button "View in visualizer" at bounding box center [430, 565] width 165 height 40
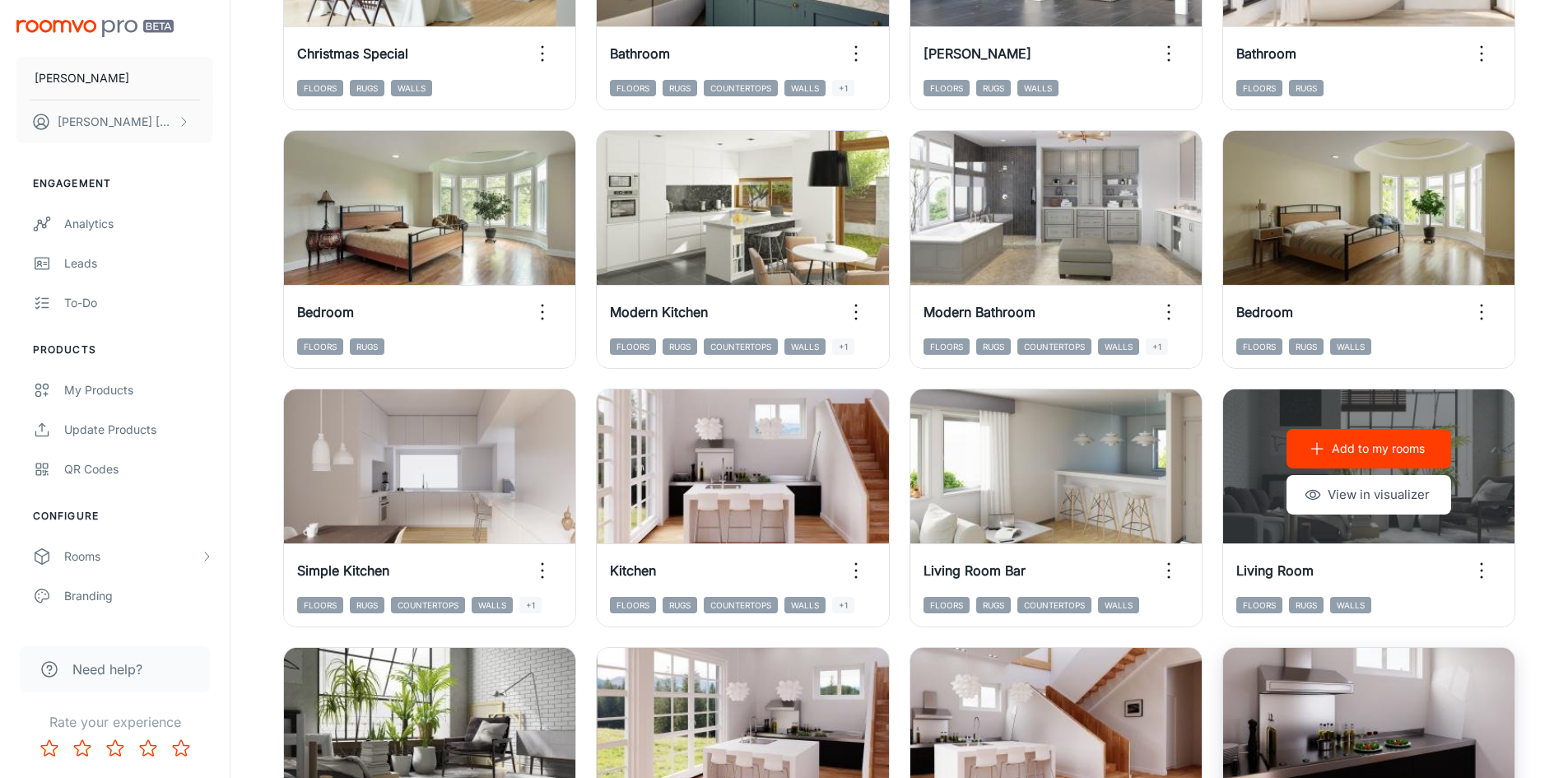
scroll to position [1671, 0]
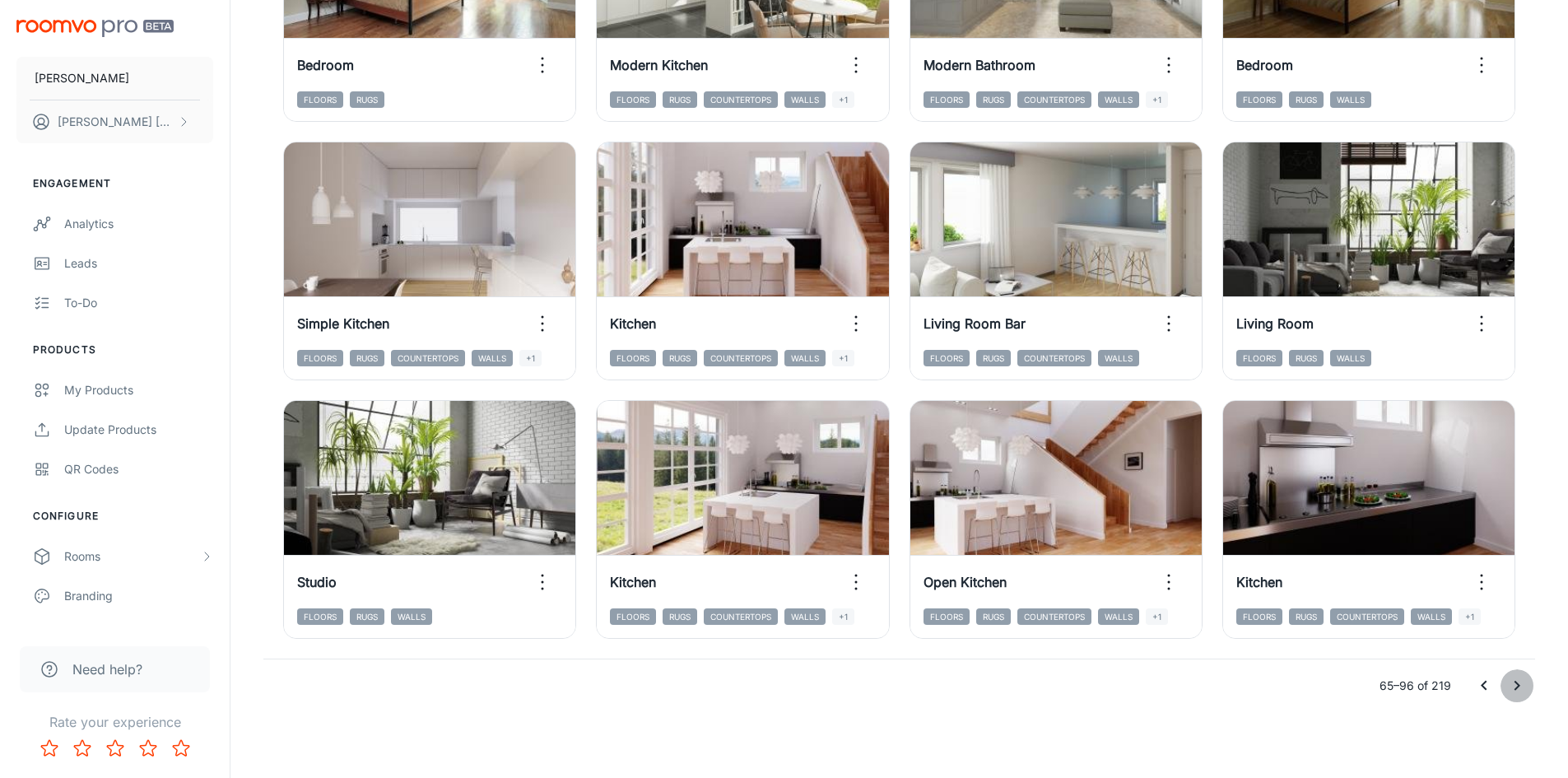
click at [1518, 690] on icon "Go to next page" at bounding box center [1516, 686] width 20 height 20
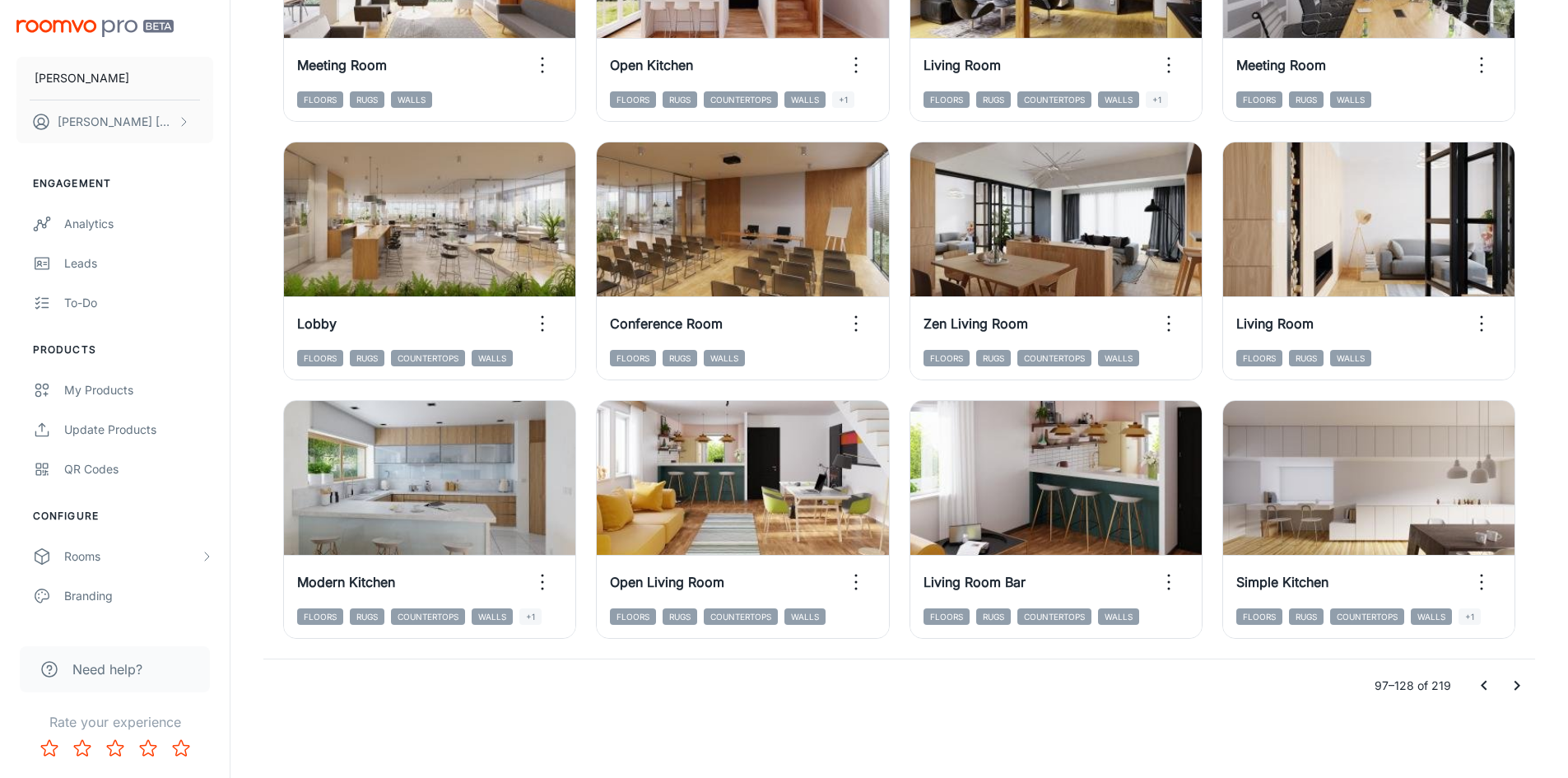
click at [1511, 687] on icon "Go to next page" at bounding box center [1516, 686] width 20 height 20
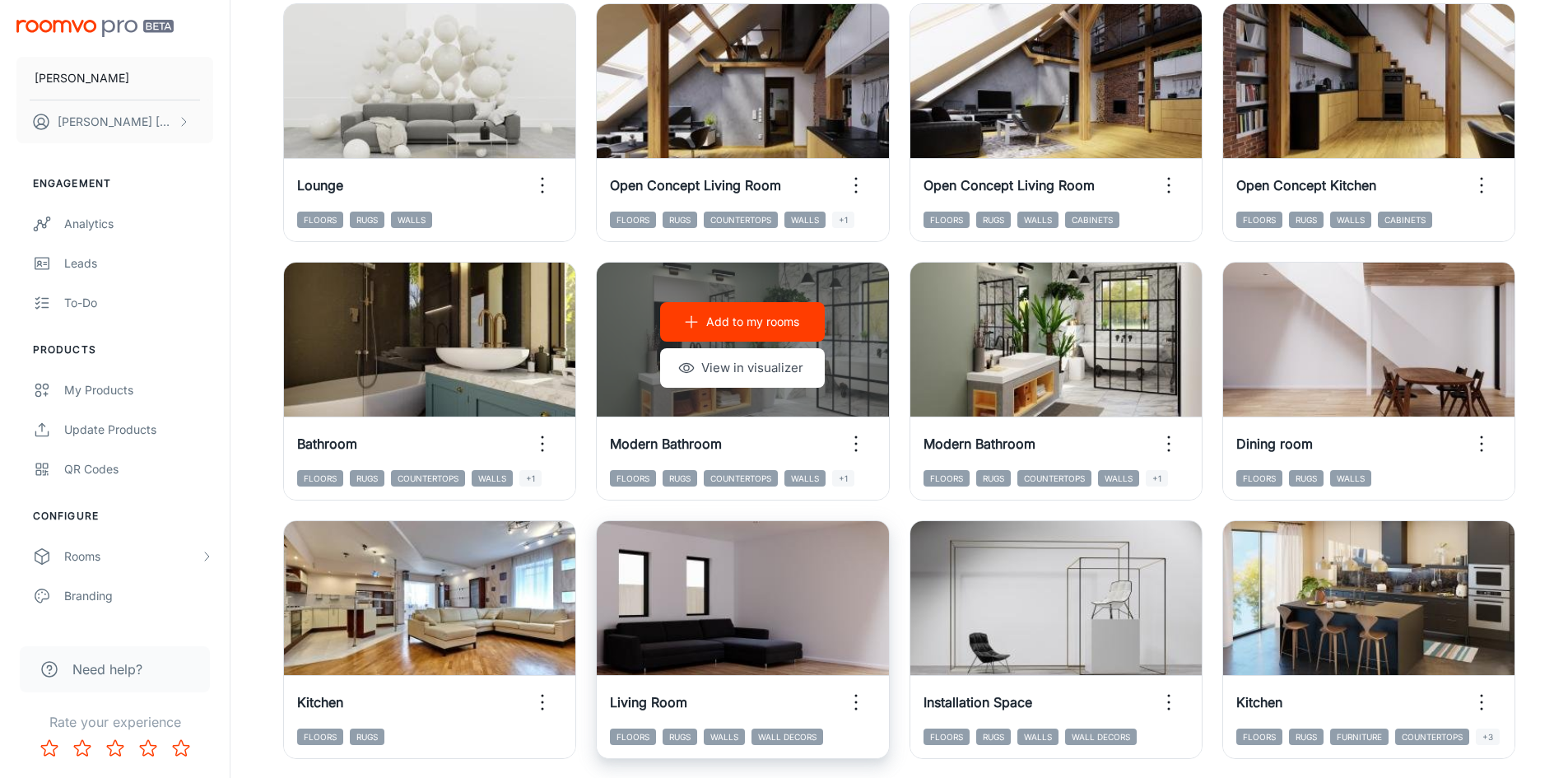
scroll to position [765, 0]
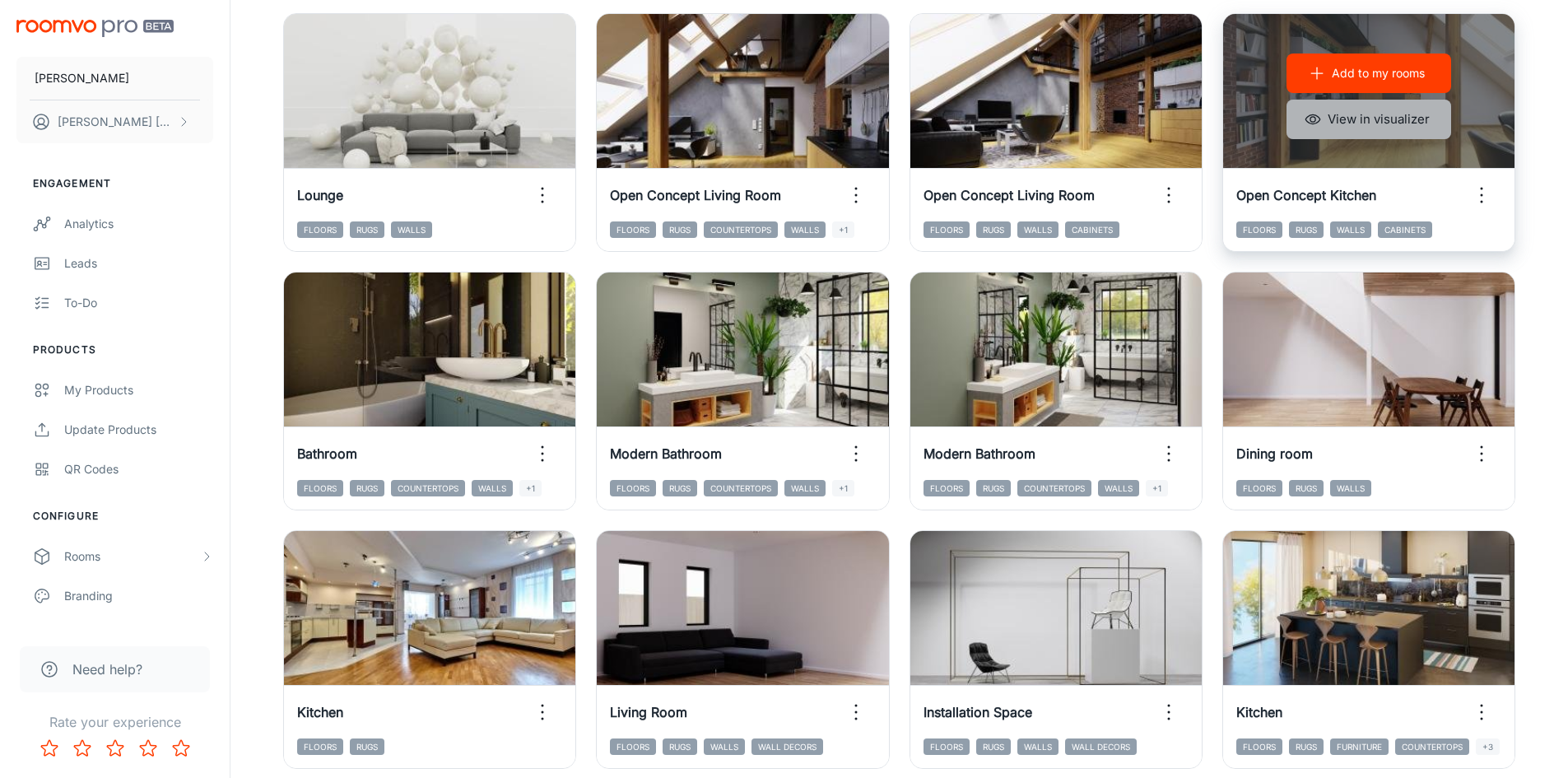
click at [1410, 124] on button "View in visualizer" at bounding box center [1368, 119] width 165 height 40
click at [1376, 114] on button "View in visualizer" at bounding box center [1368, 119] width 165 height 40
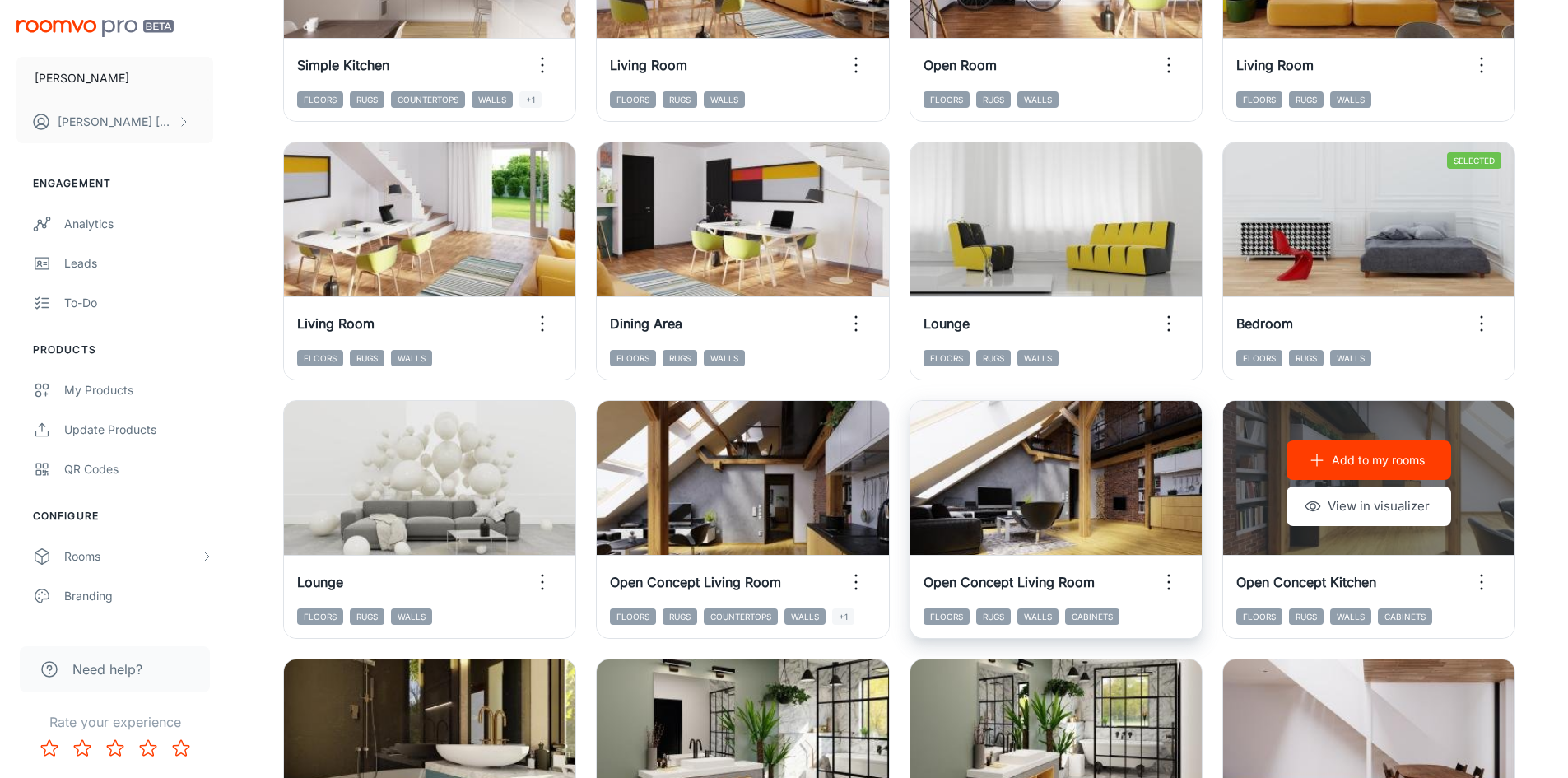
scroll to position [354, 0]
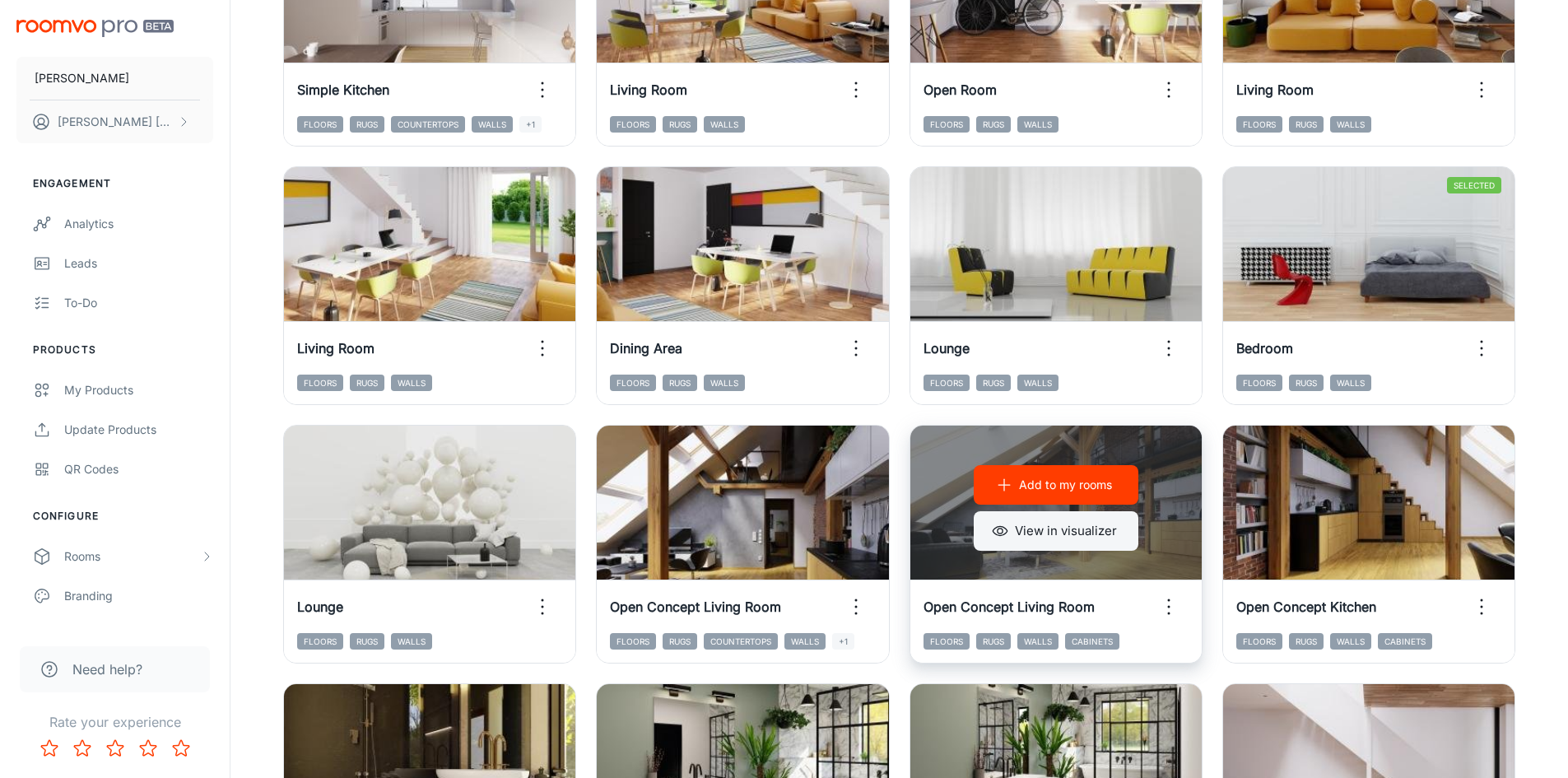
click at [1083, 527] on button "View in visualizer" at bounding box center [1056, 531] width 165 height 40
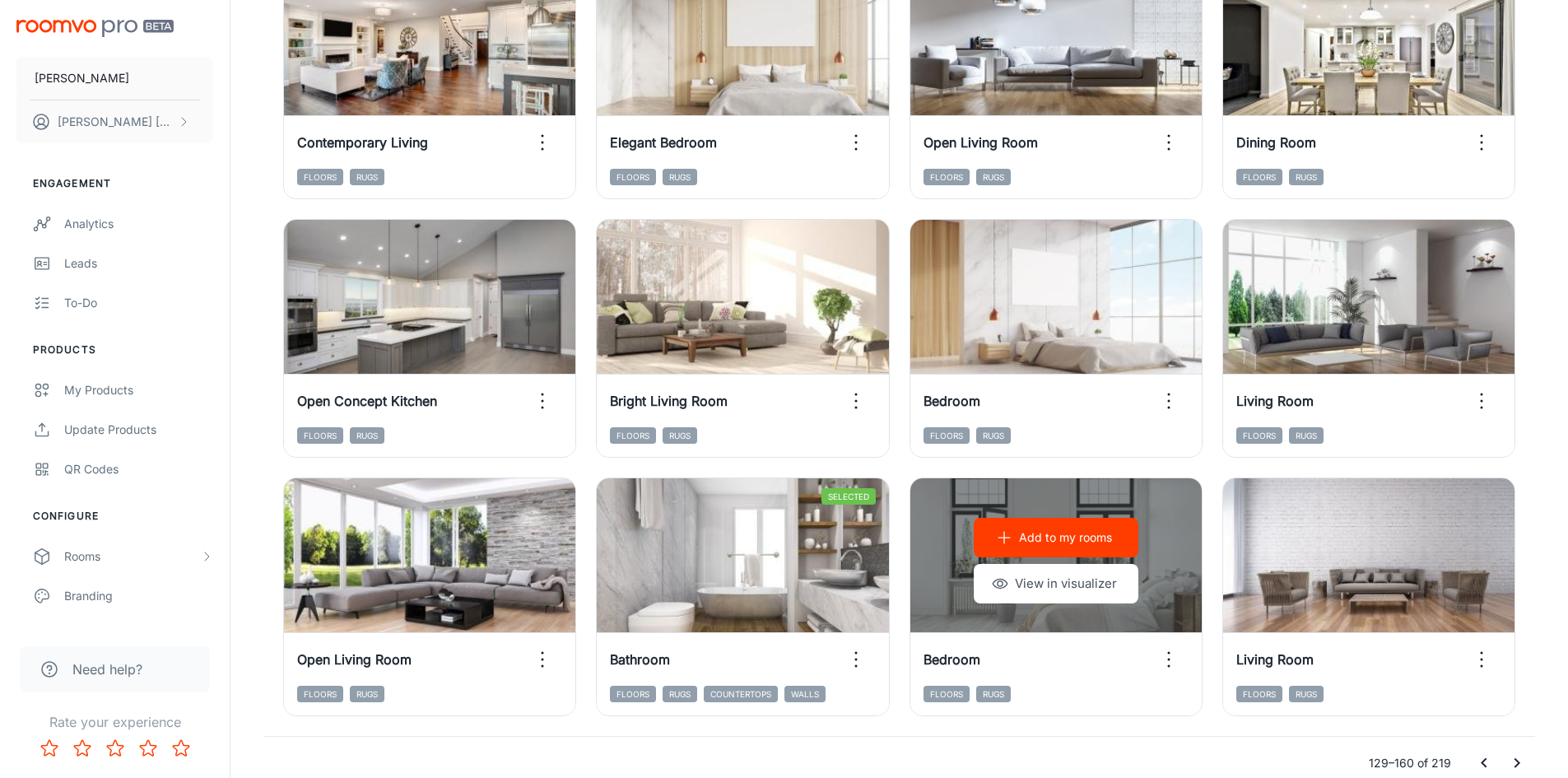
scroll to position [1671, 0]
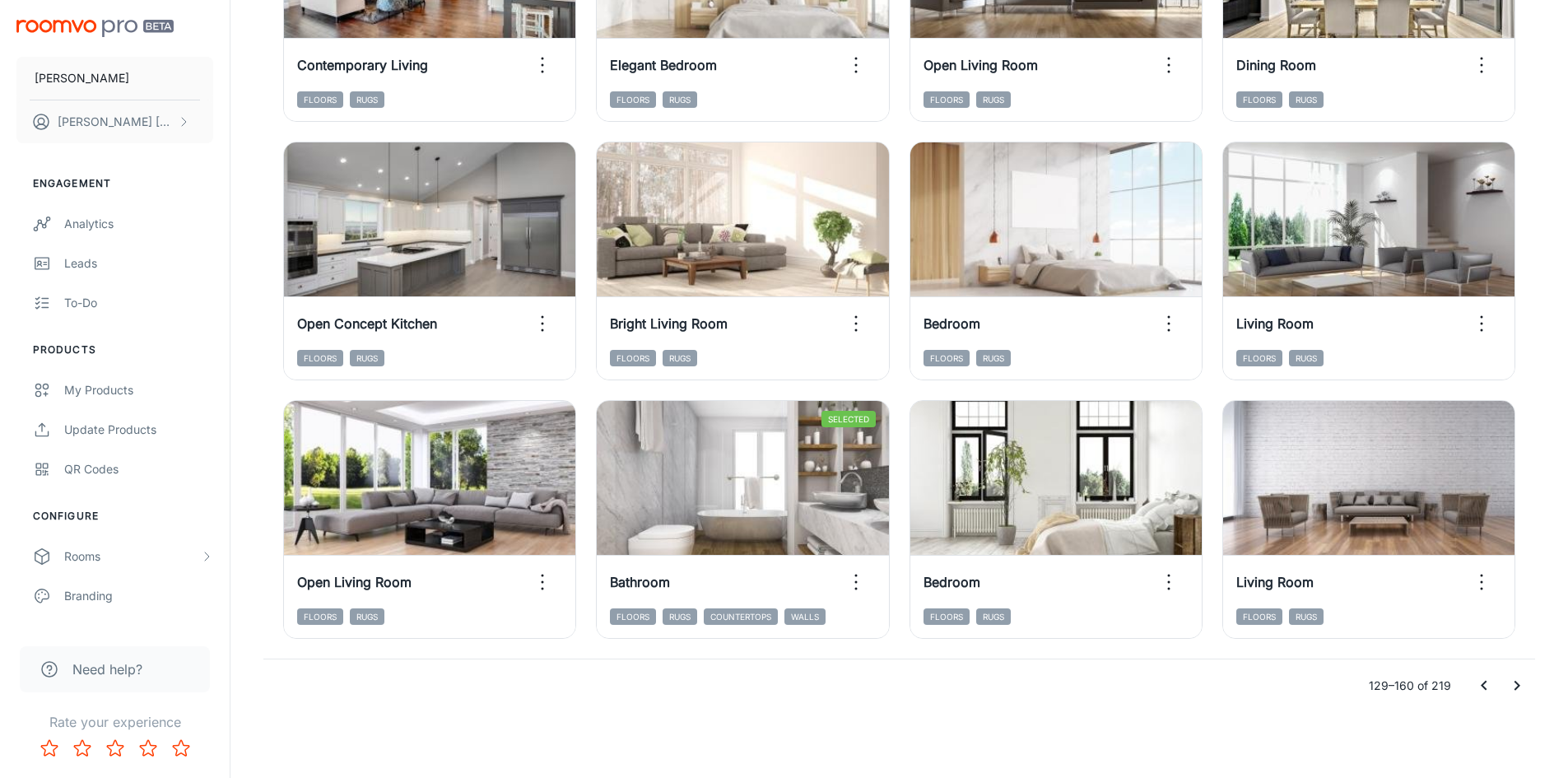
click at [1479, 683] on icon "Go to previous page" at bounding box center [1484, 686] width 20 height 20
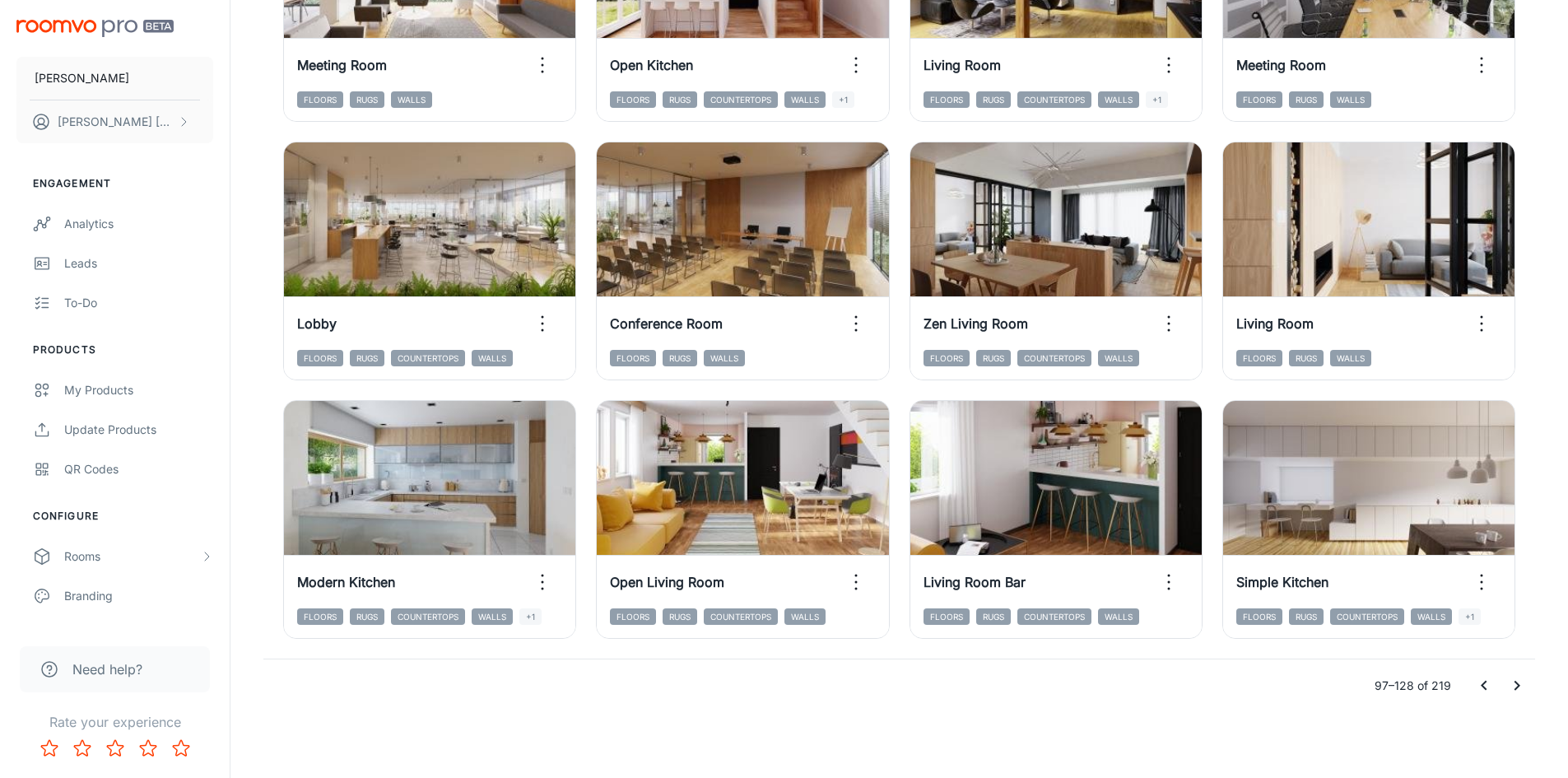
click at [1479, 683] on icon "Go to previous page" at bounding box center [1484, 686] width 20 height 20
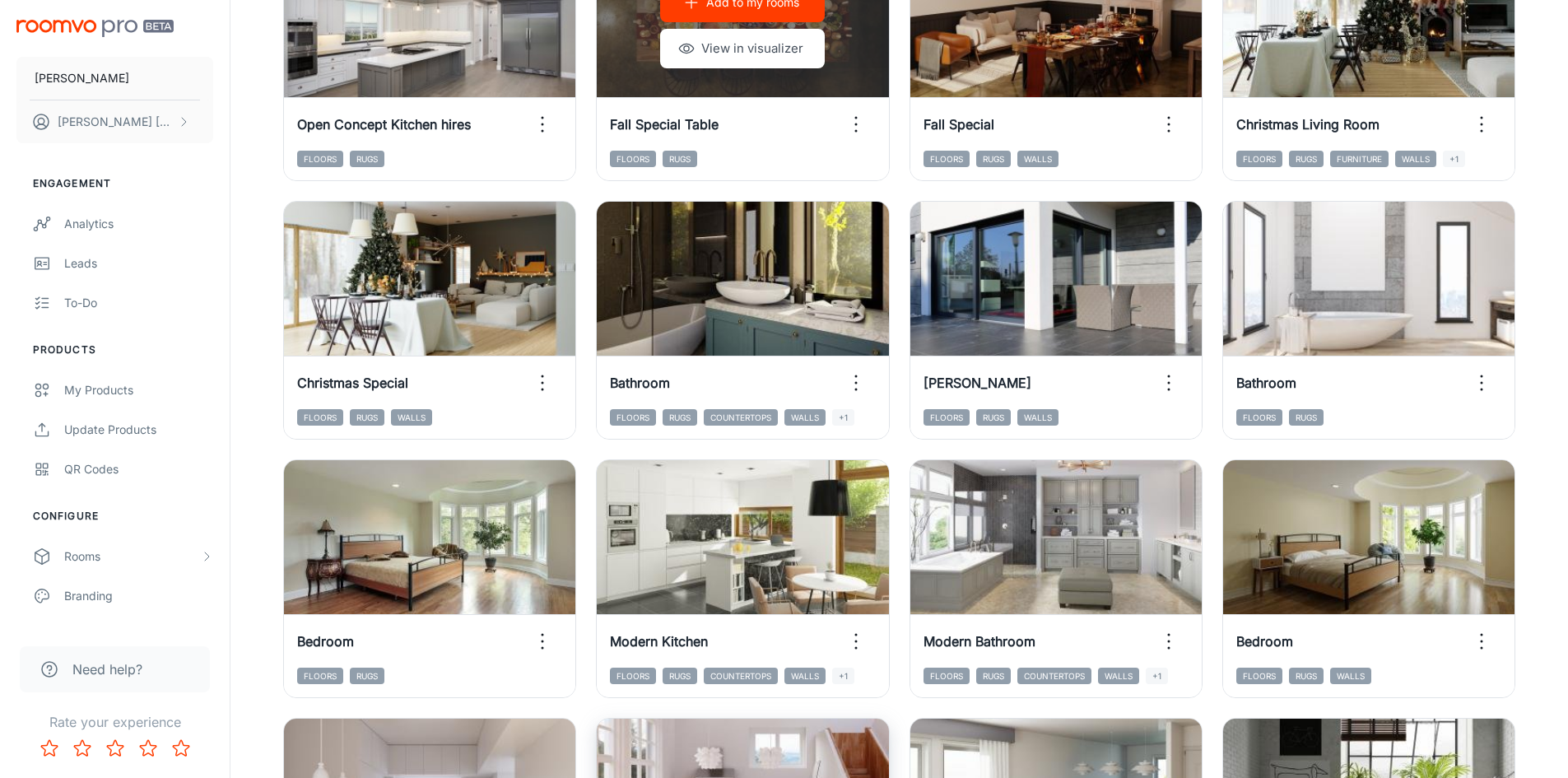
scroll to position [1424, 0]
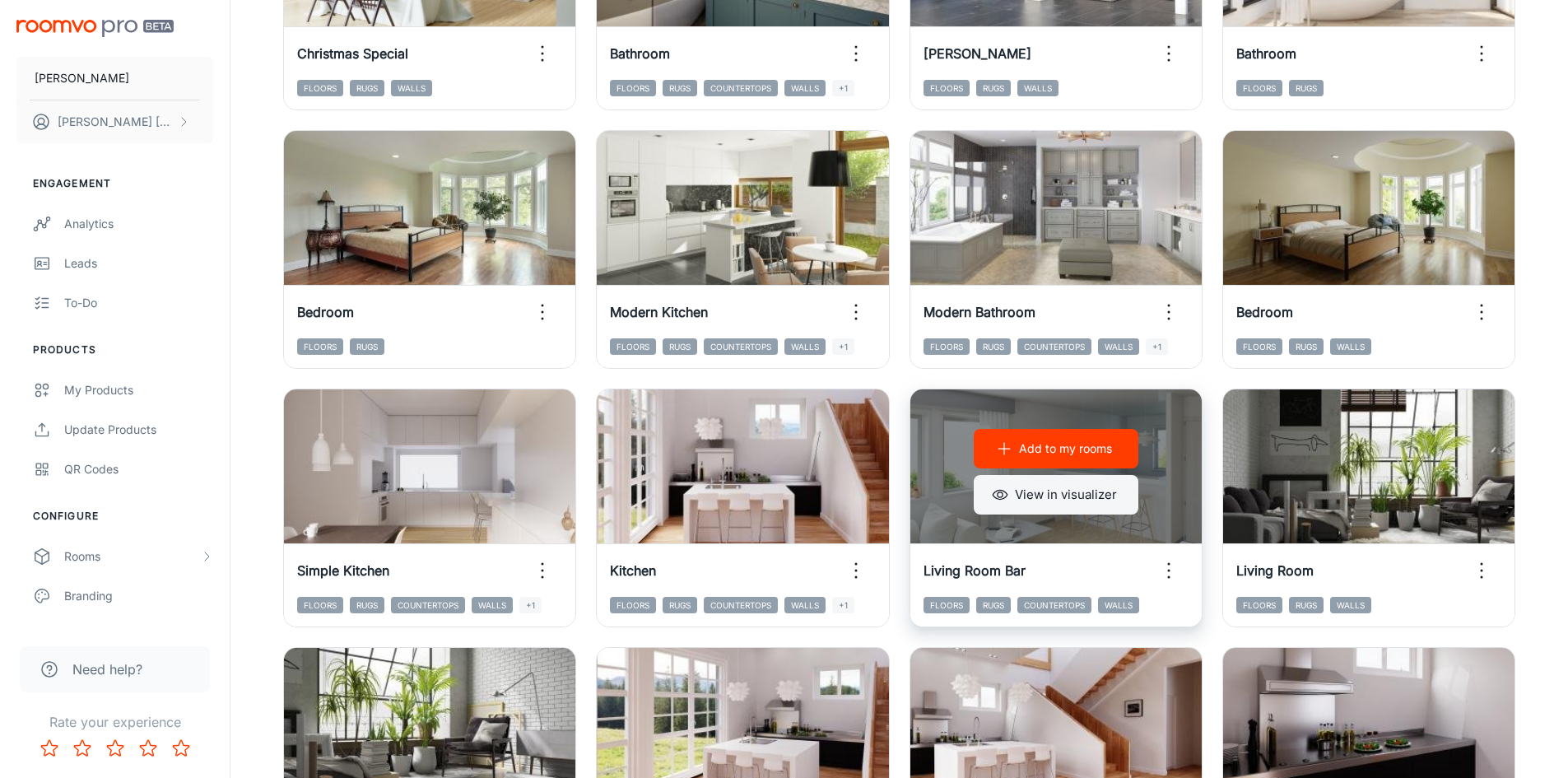
click at [1087, 498] on button "View in visualizer" at bounding box center [1056, 495] width 165 height 40
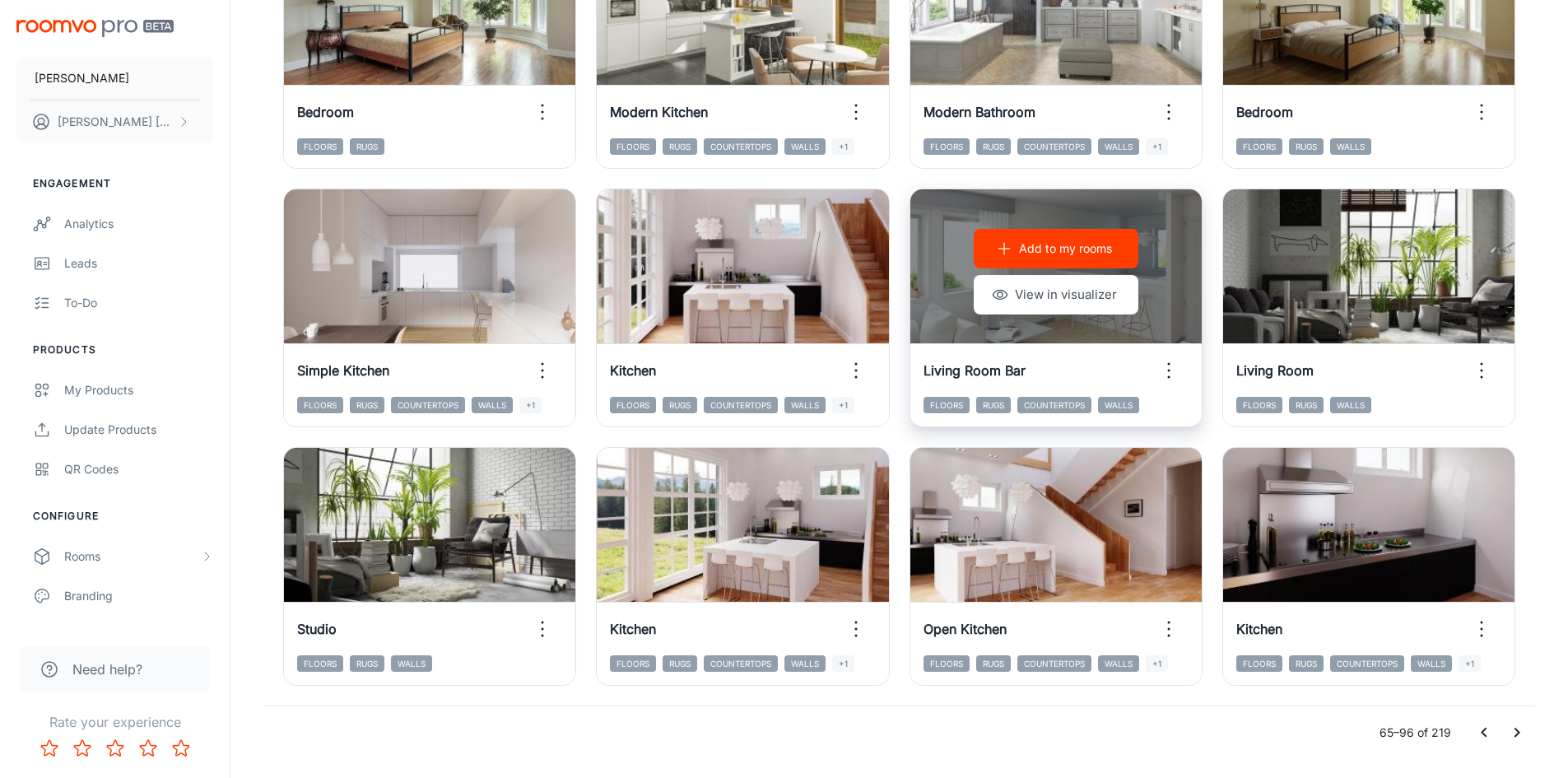
scroll to position [1671, 0]
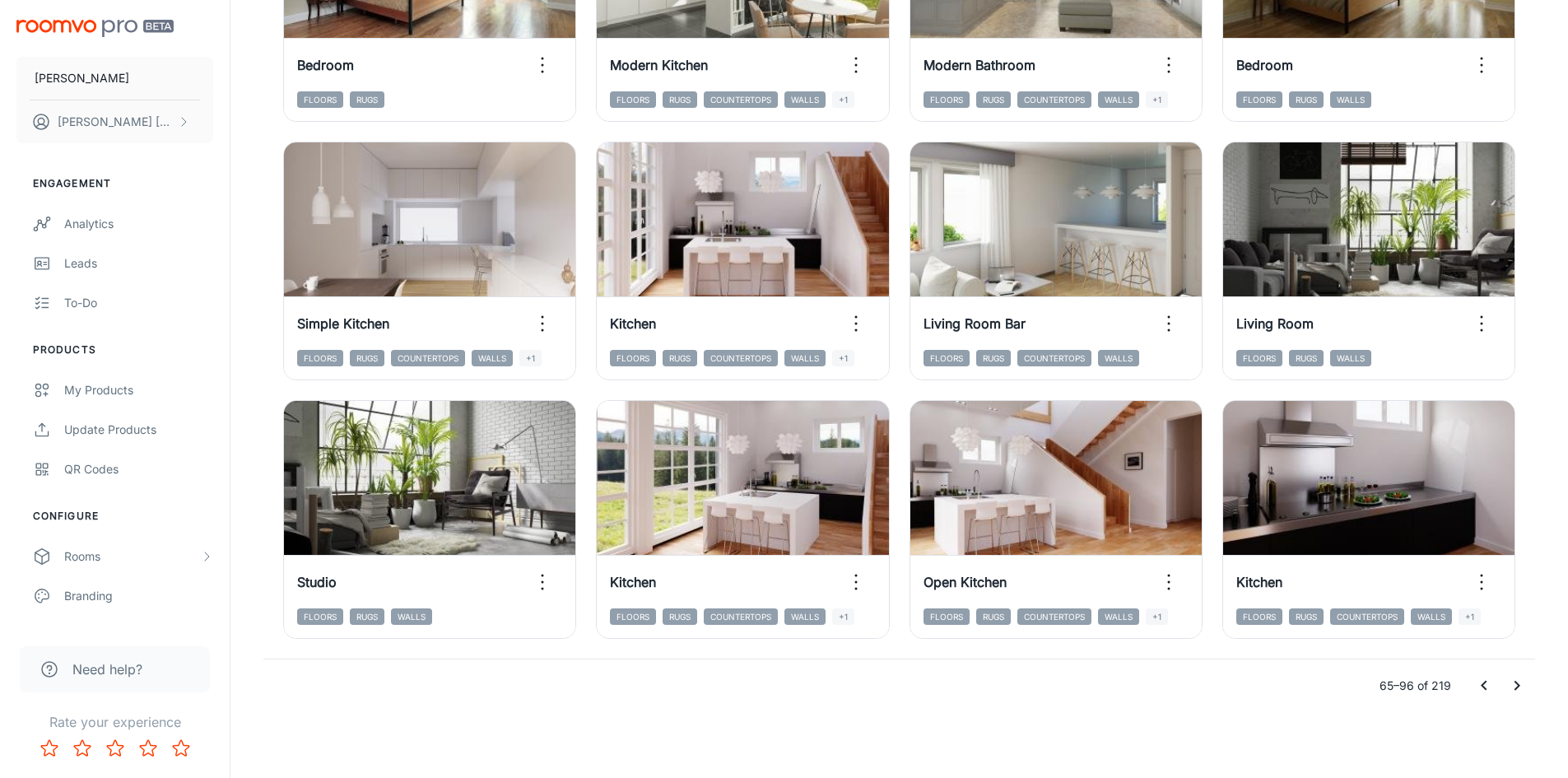
click at [1488, 682] on icon "Go to previous page" at bounding box center [1484, 686] width 20 height 20
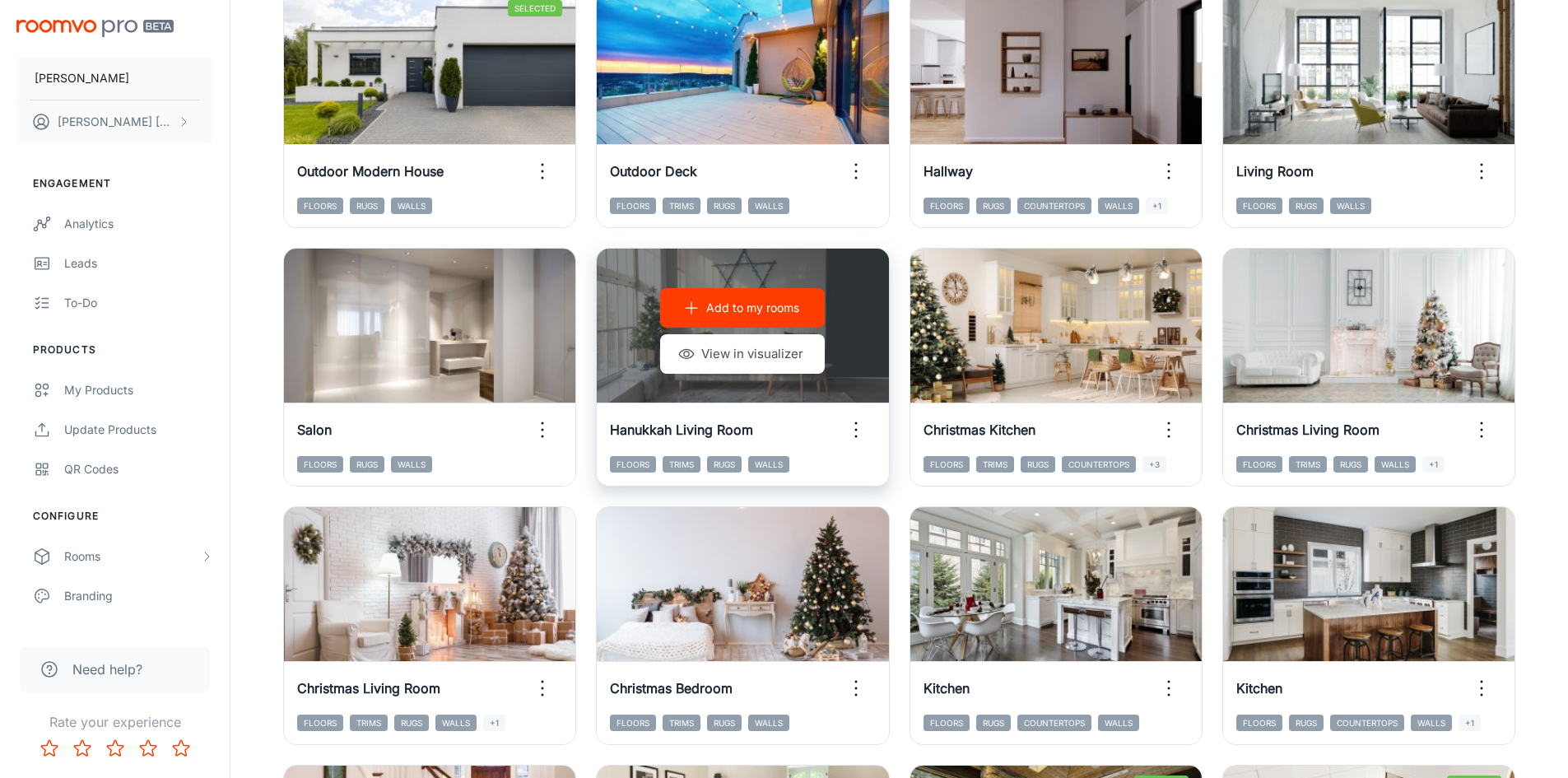
scroll to position [1482, 0]
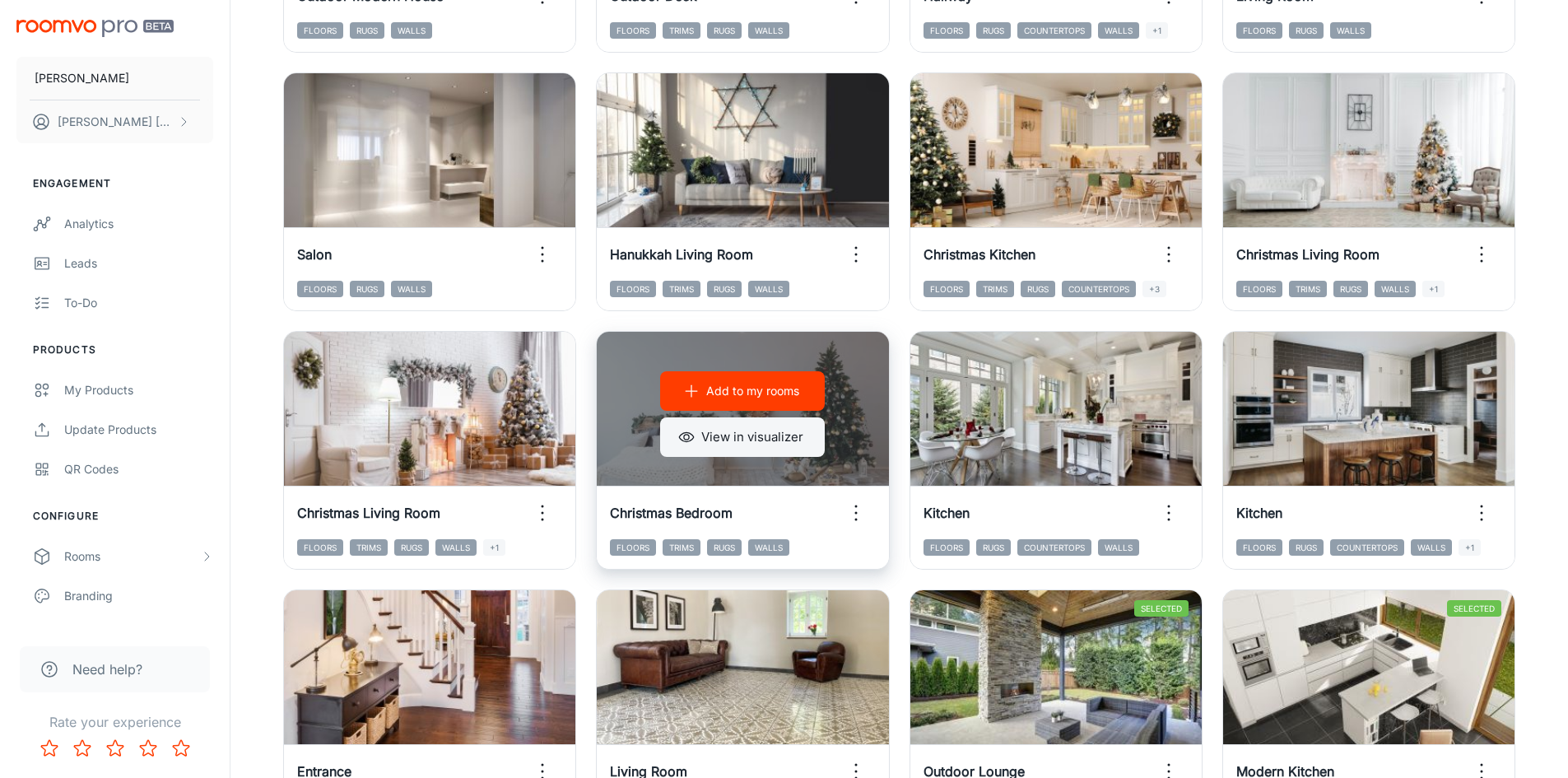
click at [778, 434] on button "View in visualizer" at bounding box center [742, 437] width 165 height 40
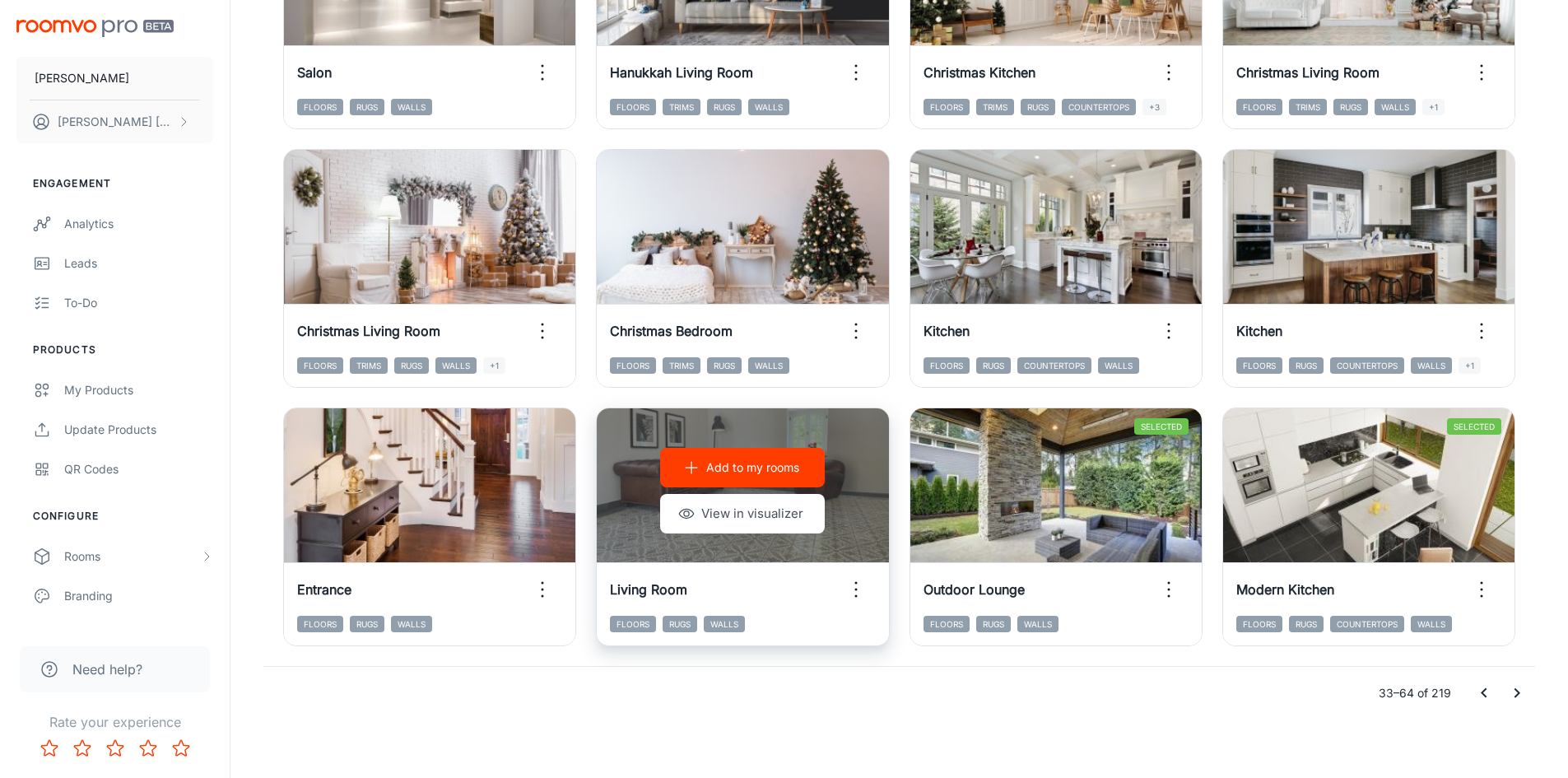
scroll to position [1671, 0]
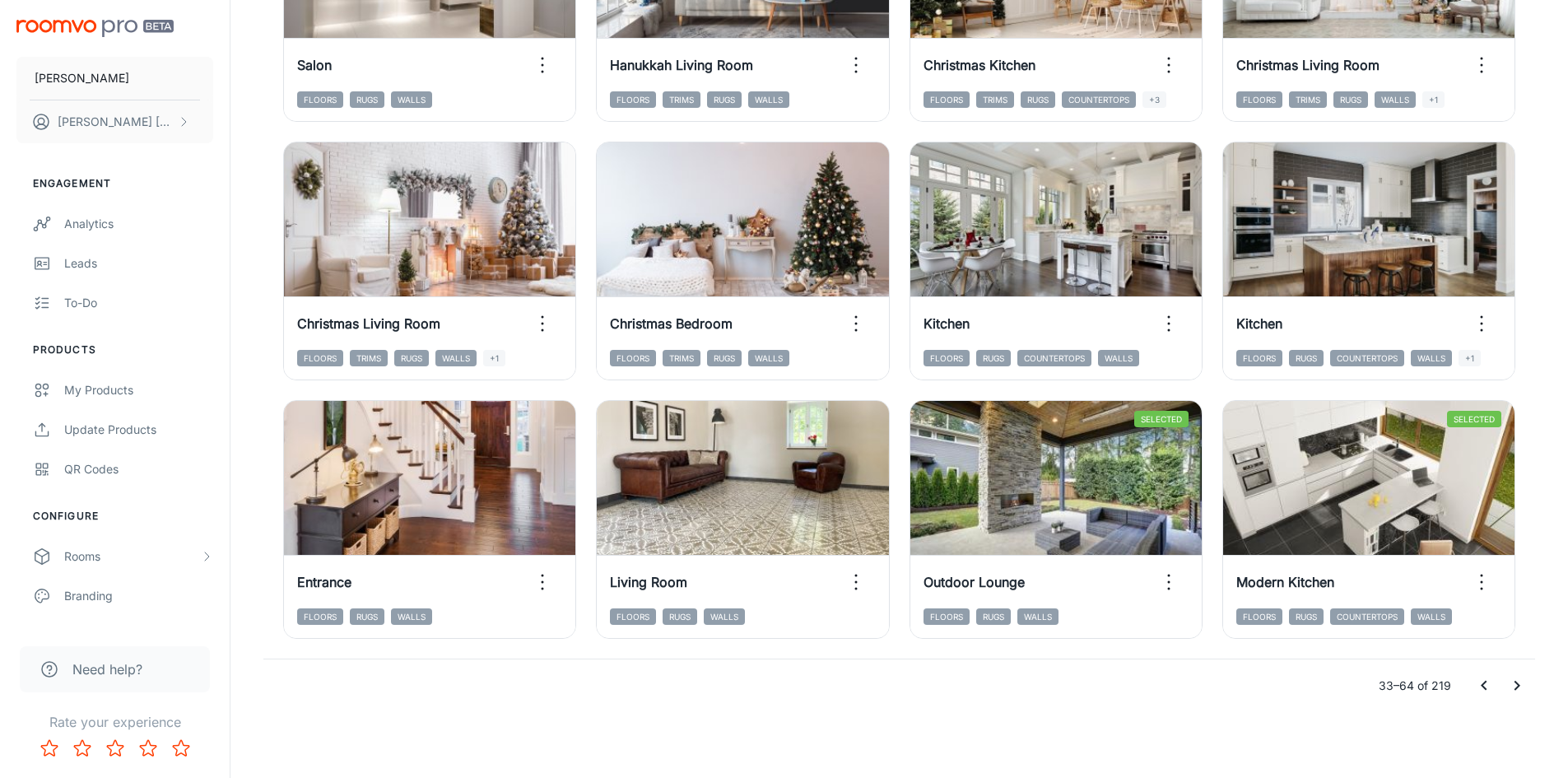
click at [1520, 688] on icon "Go to next page" at bounding box center [1516, 686] width 20 height 20
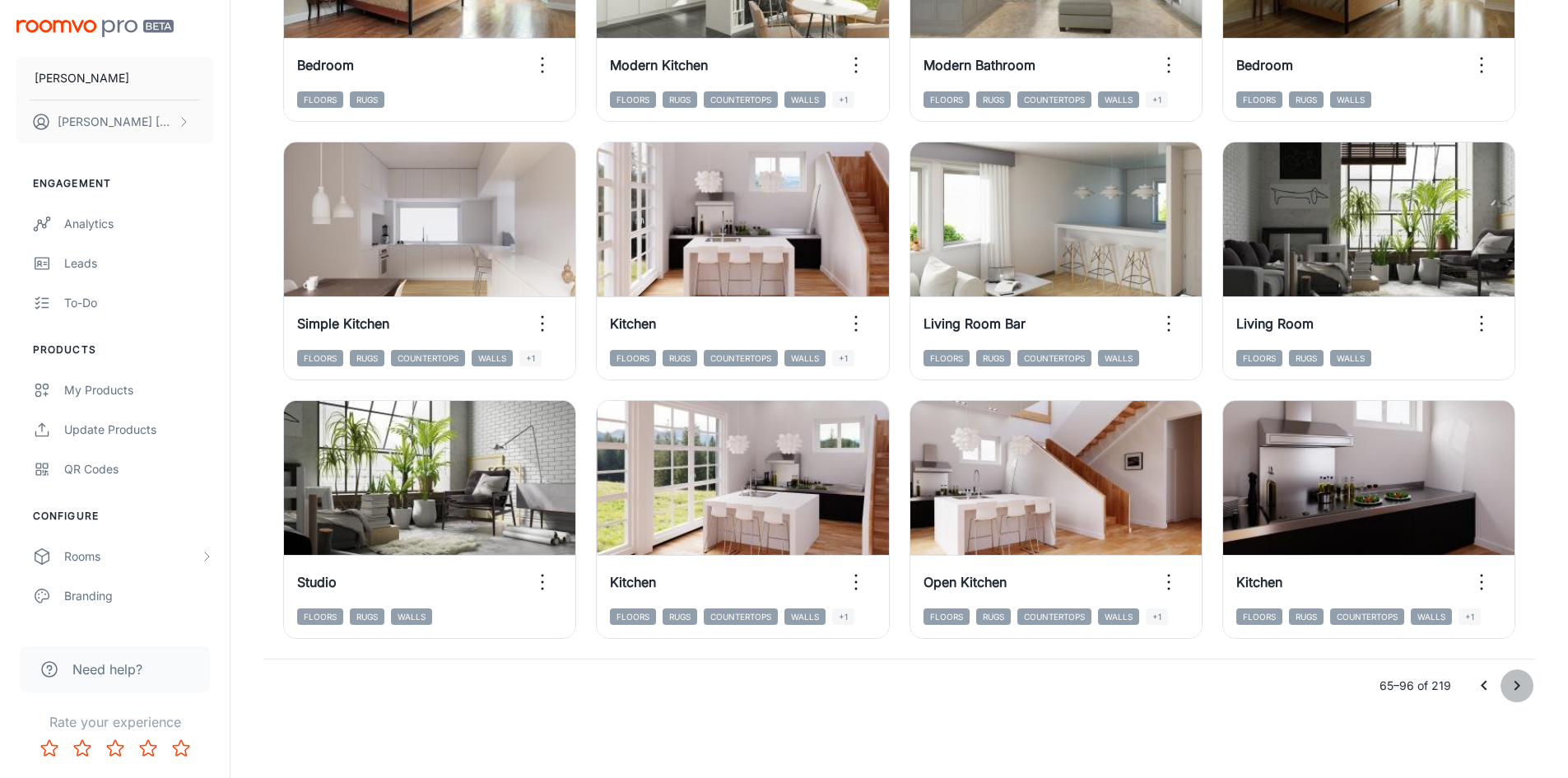
click at [1517, 684] on icon "Go to next page" at bounding box center [1517, 686] width 5 height 10
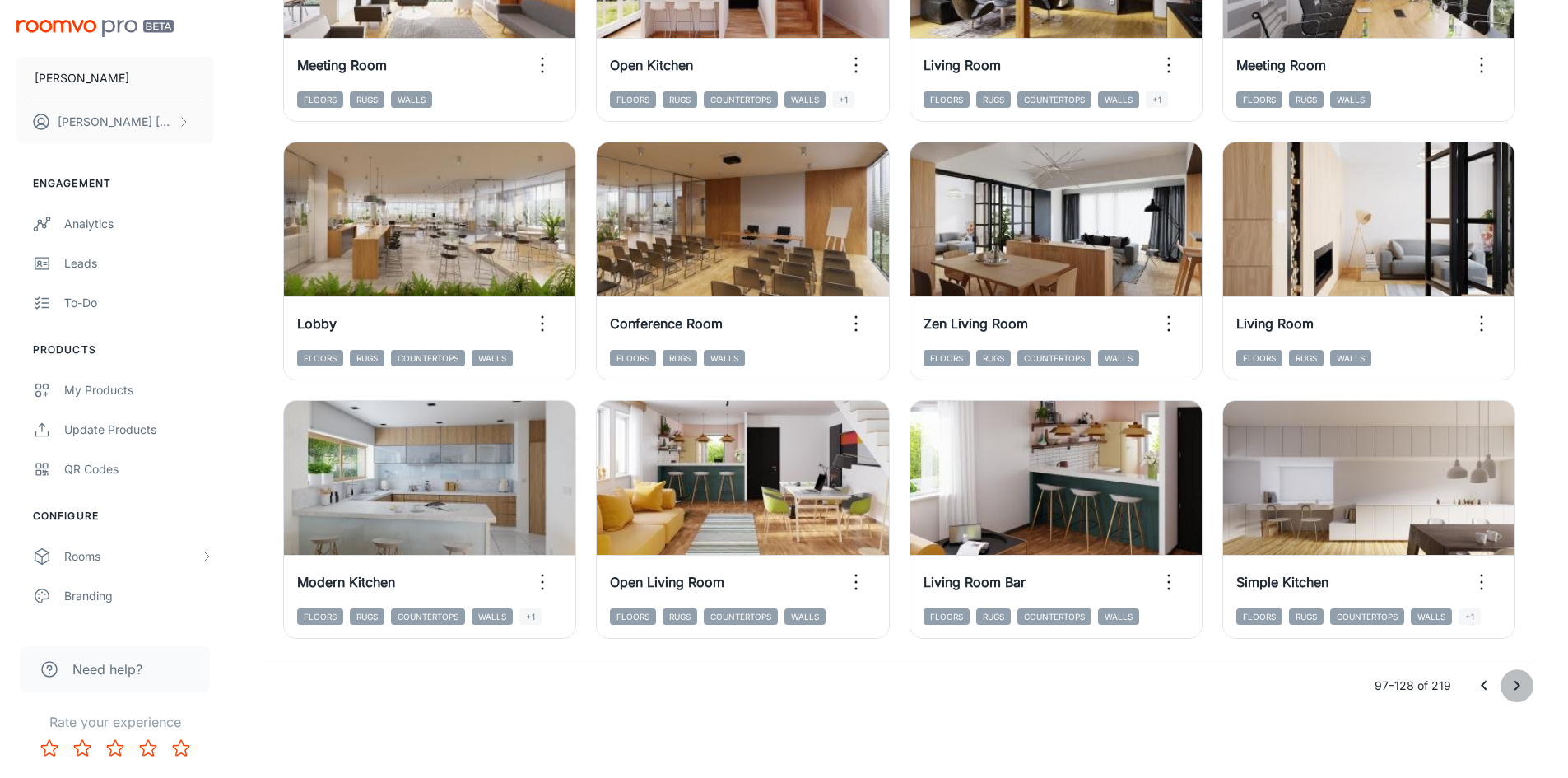
click at [1517, 684] on icon "Go to next page" at bounding box center [1517, 686] width 5 height 10
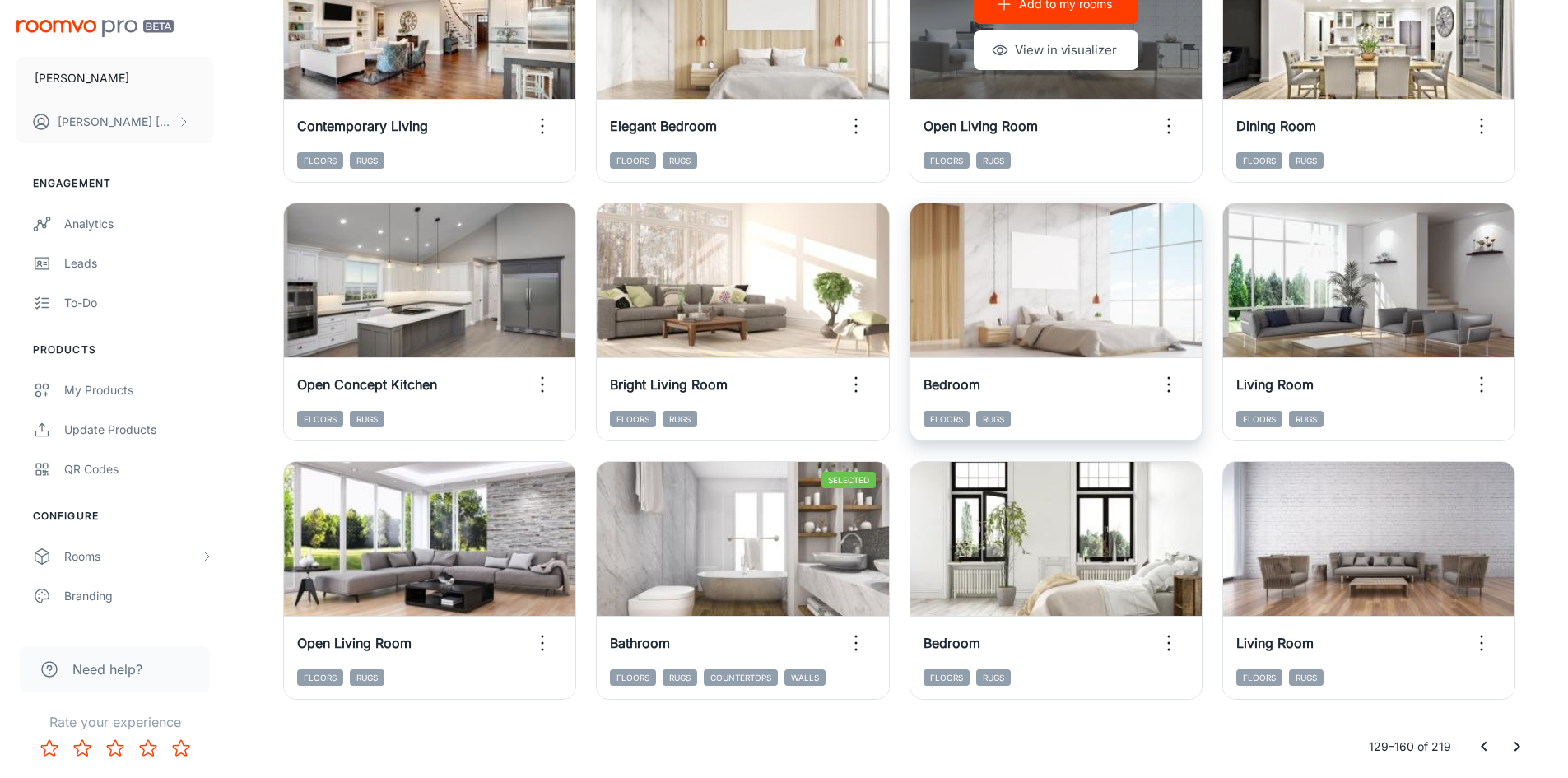
scroll to position [1506, 0]
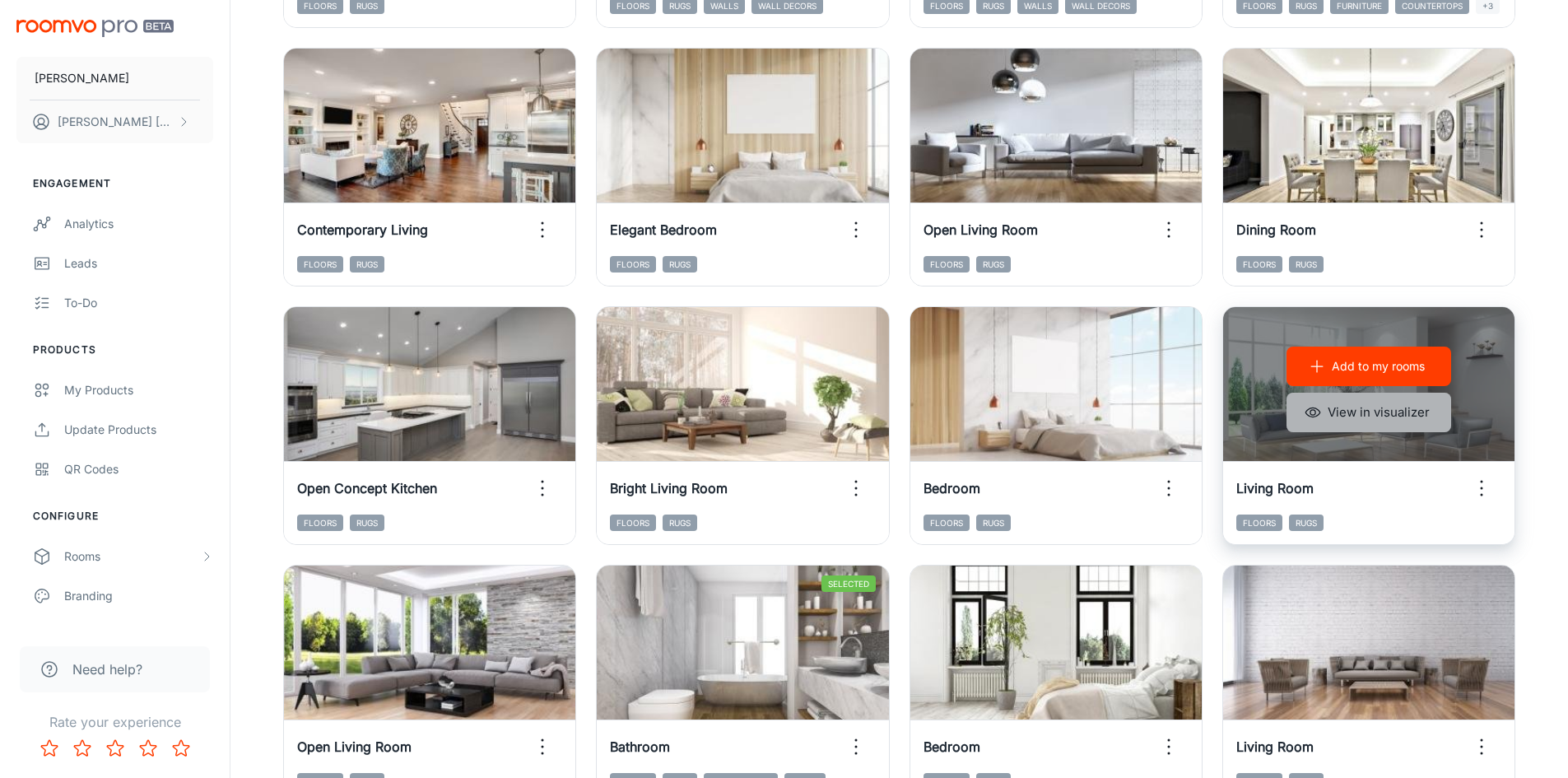
click at [1350, 424] on button "View in visualizer" at bounding box center [1368, 413] width 165 height 40
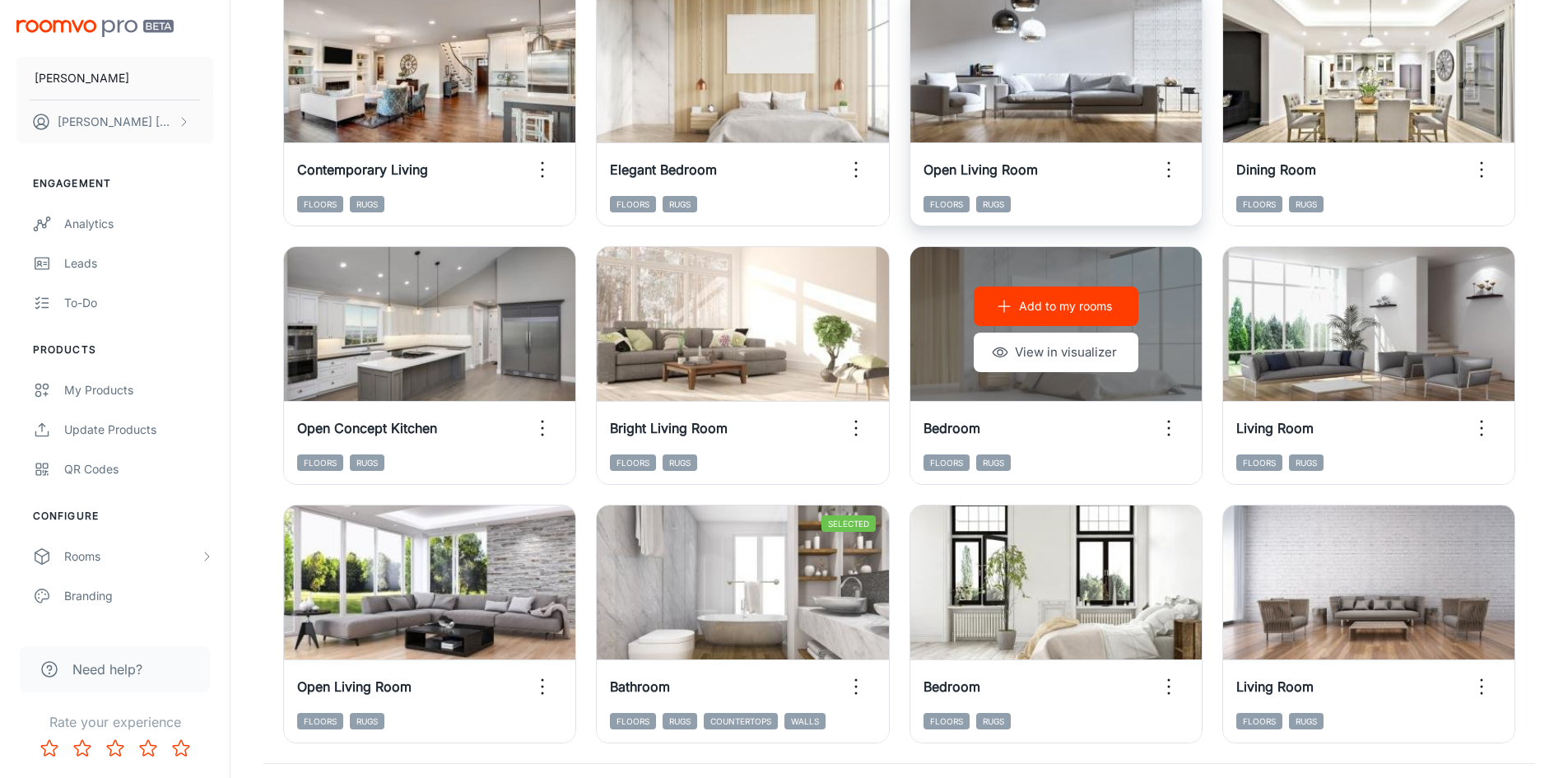
scroll to position [1646, 0]
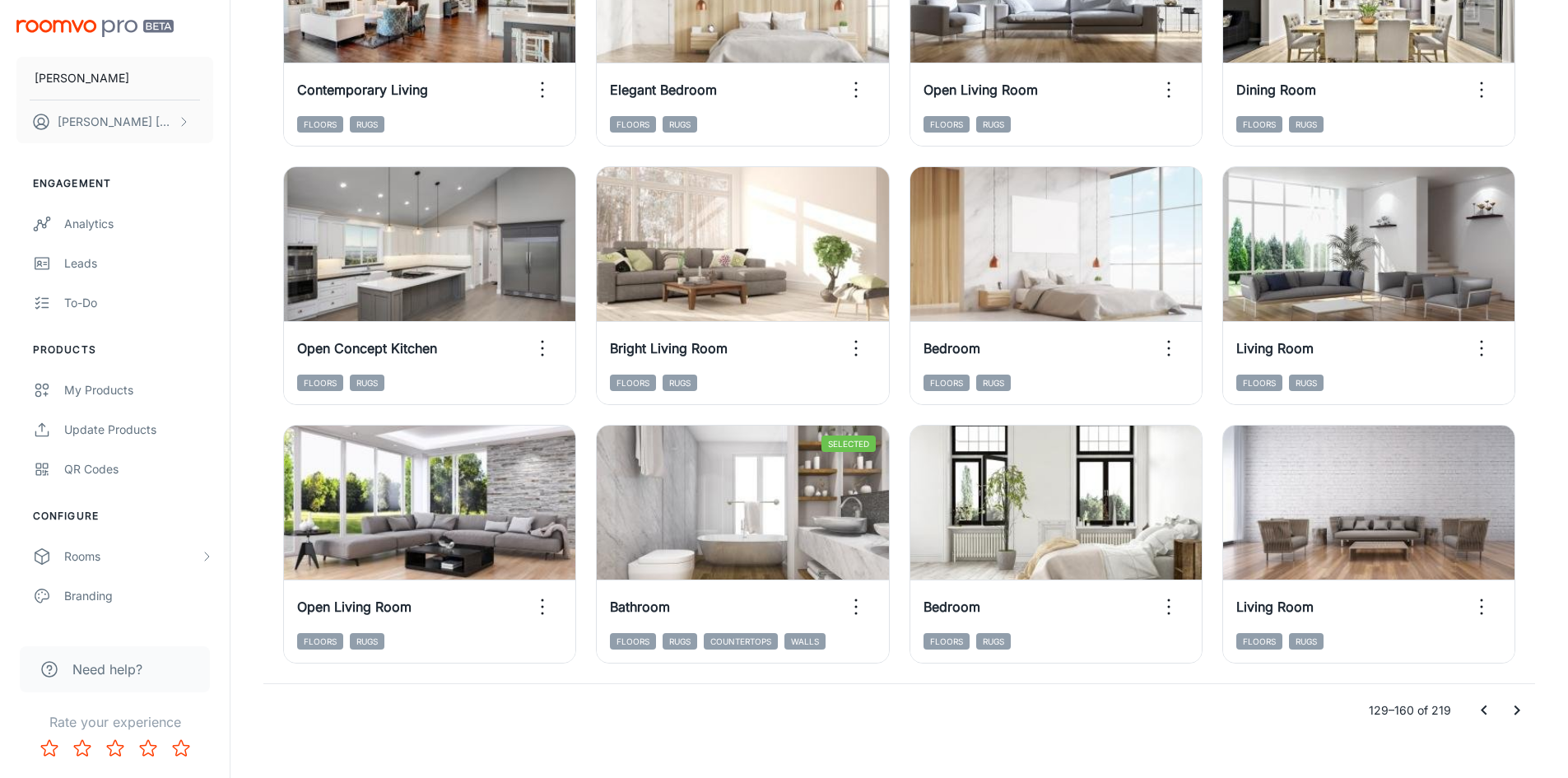
click at [1516, 709] on icon "Go to next page" at bounding box center [1517, 710] width 5 height 10
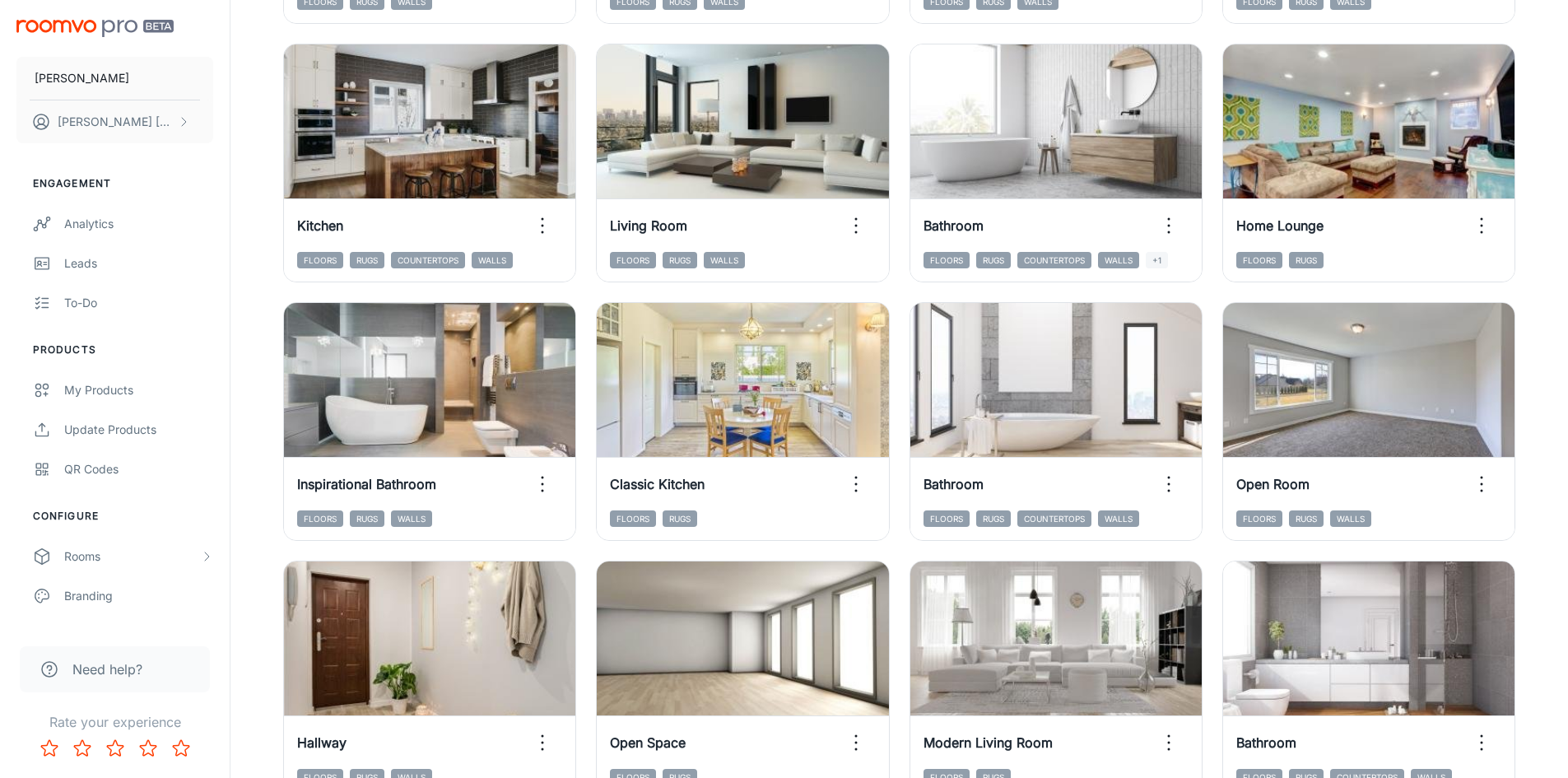
scroll to position [1235, 0]
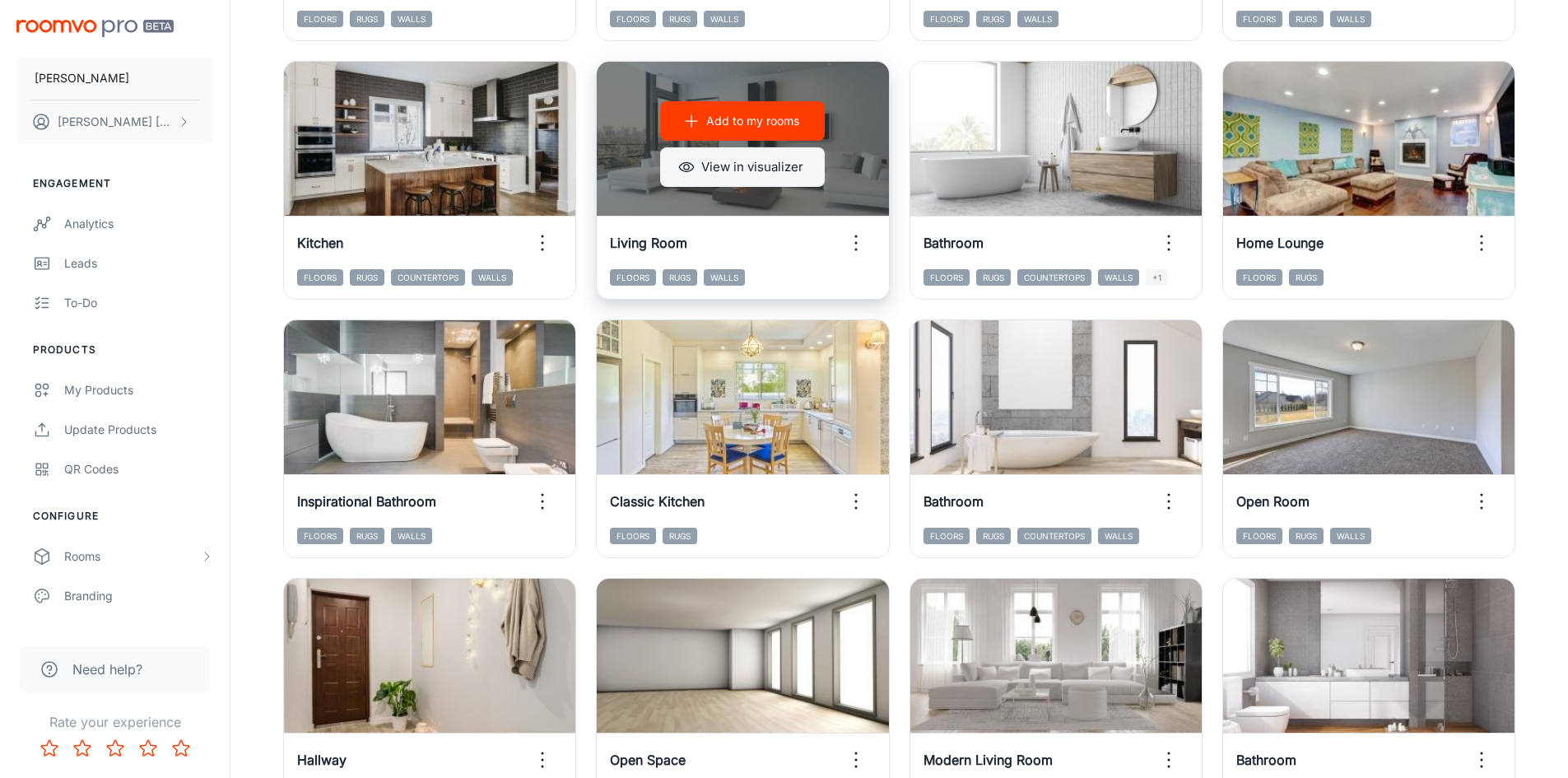
click at [740, 172] on button "View in visualizer" at bounding box center [742, 167] width 165 height 40
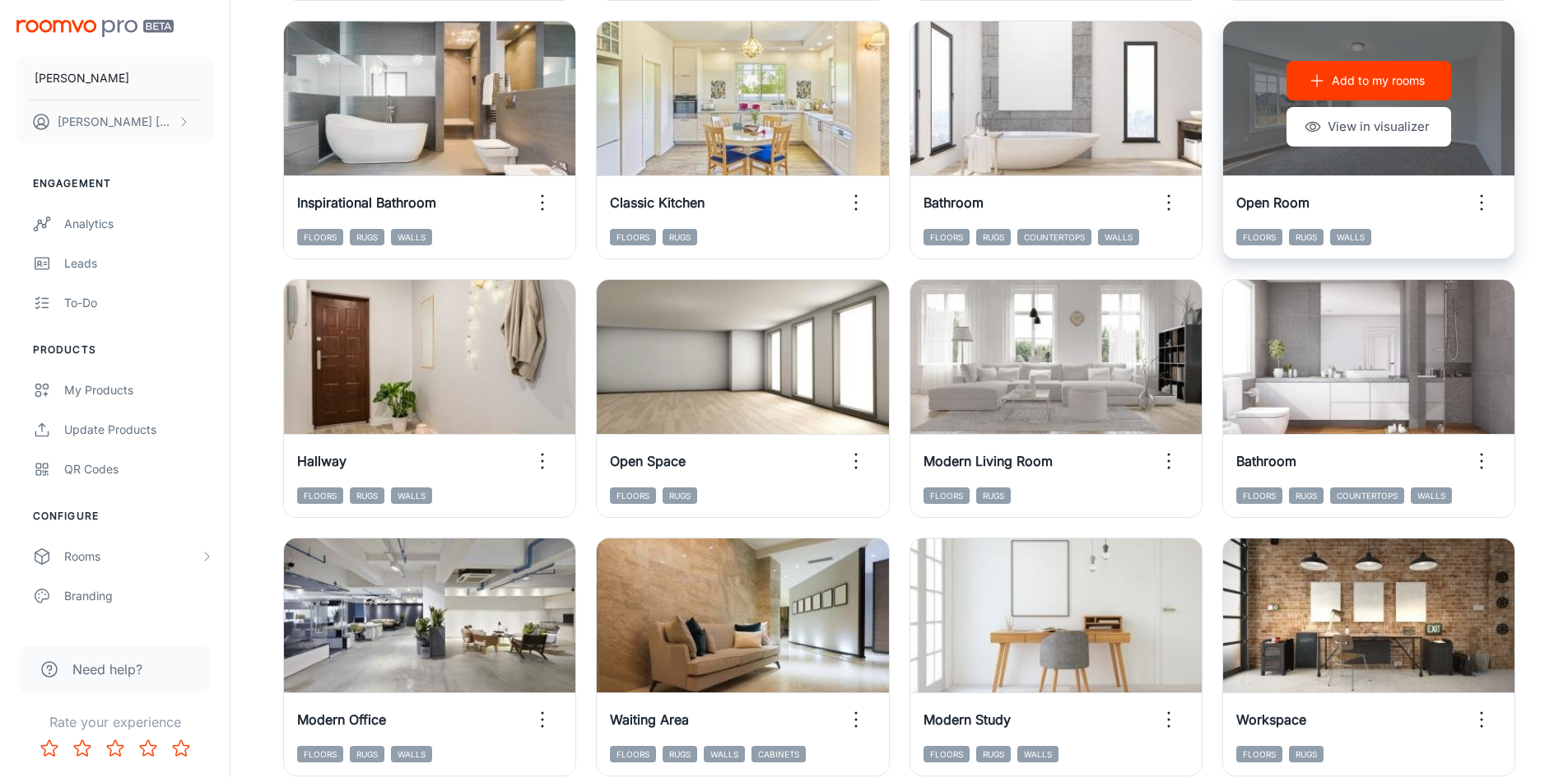
scroll to position [1671, 0]
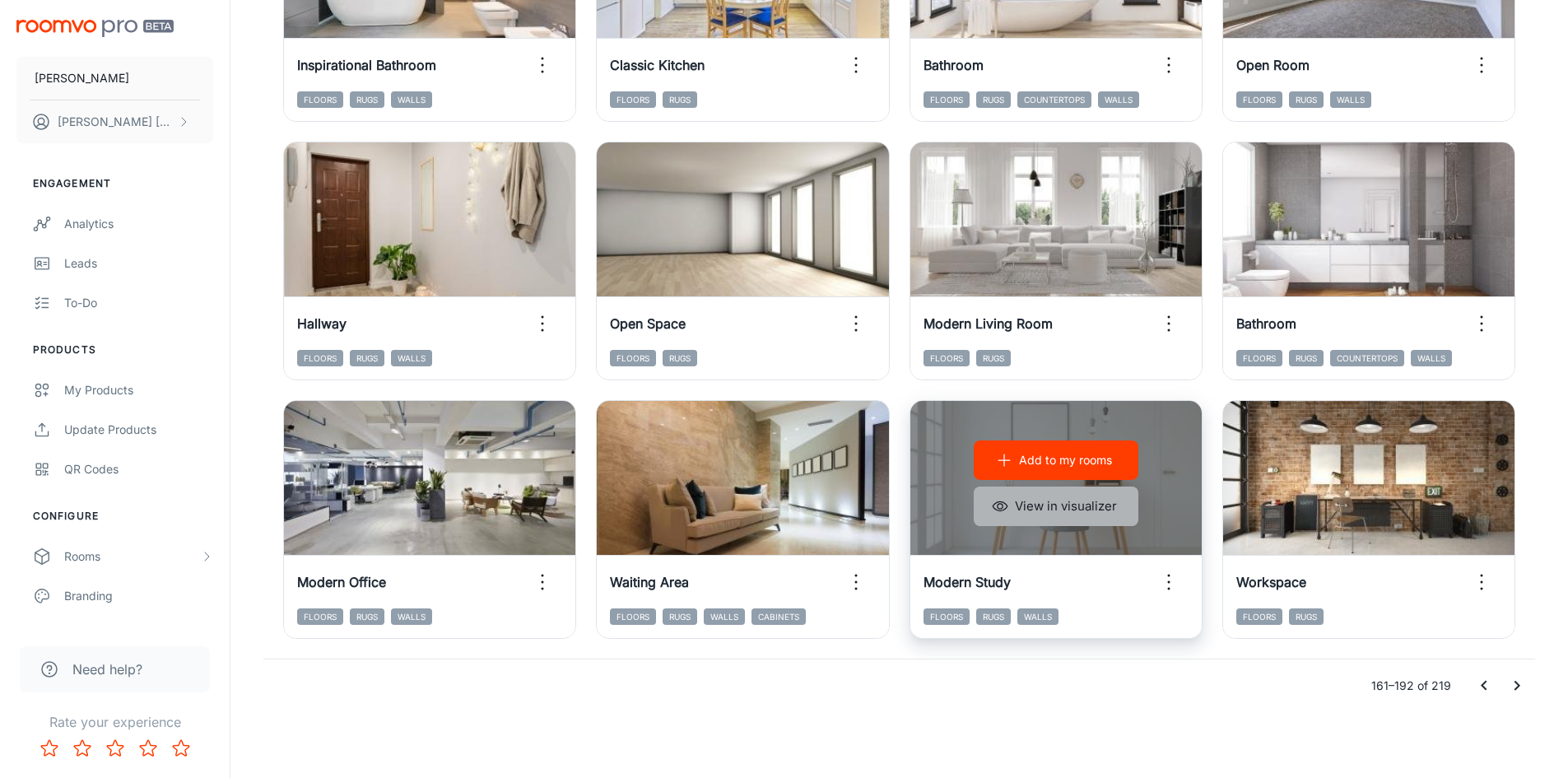
click at [1074, 507] on button "View in visualizer" at bounding box center [1056, 507] width 165 height 40
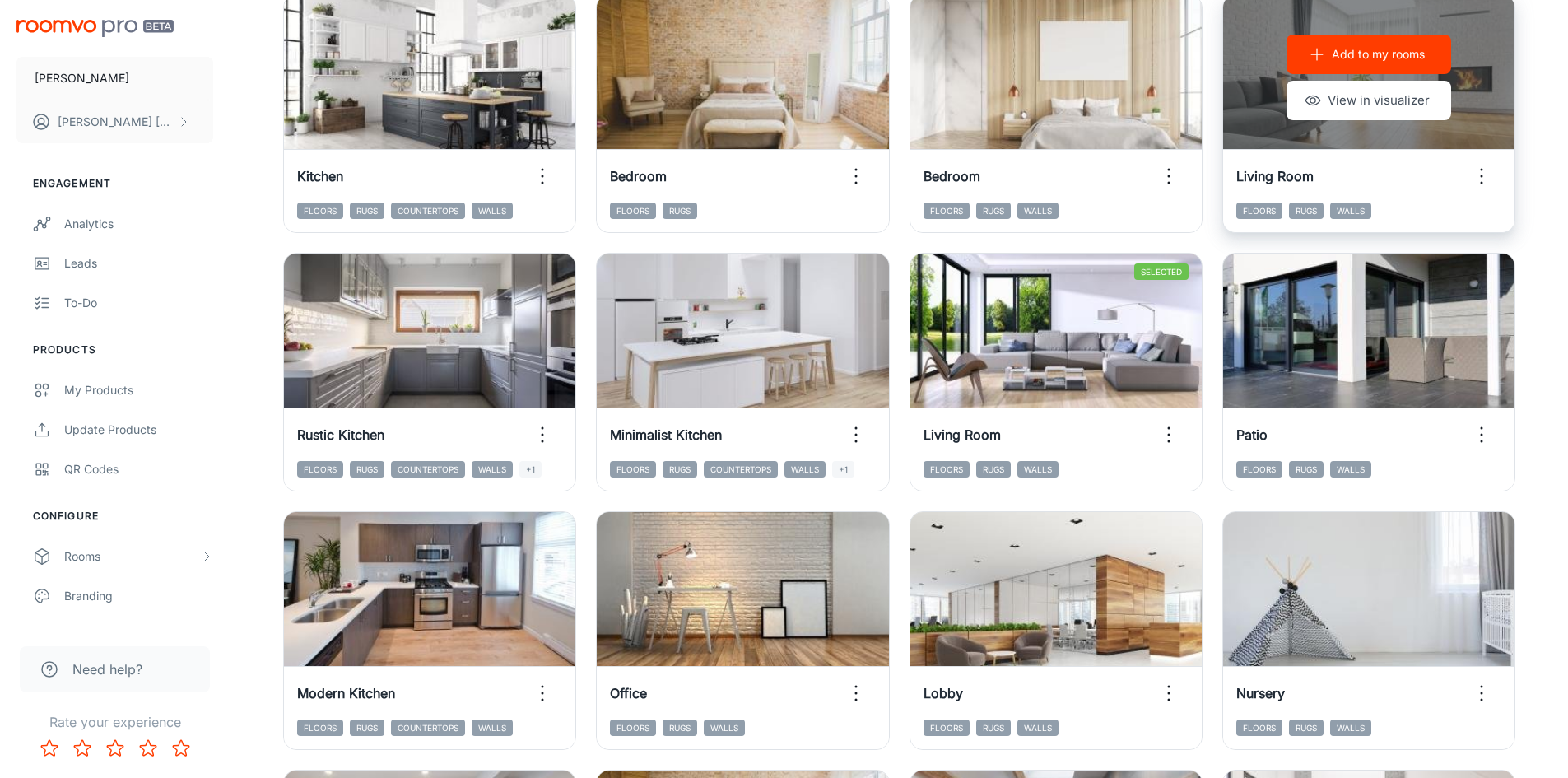
scroll to position [329, 0]
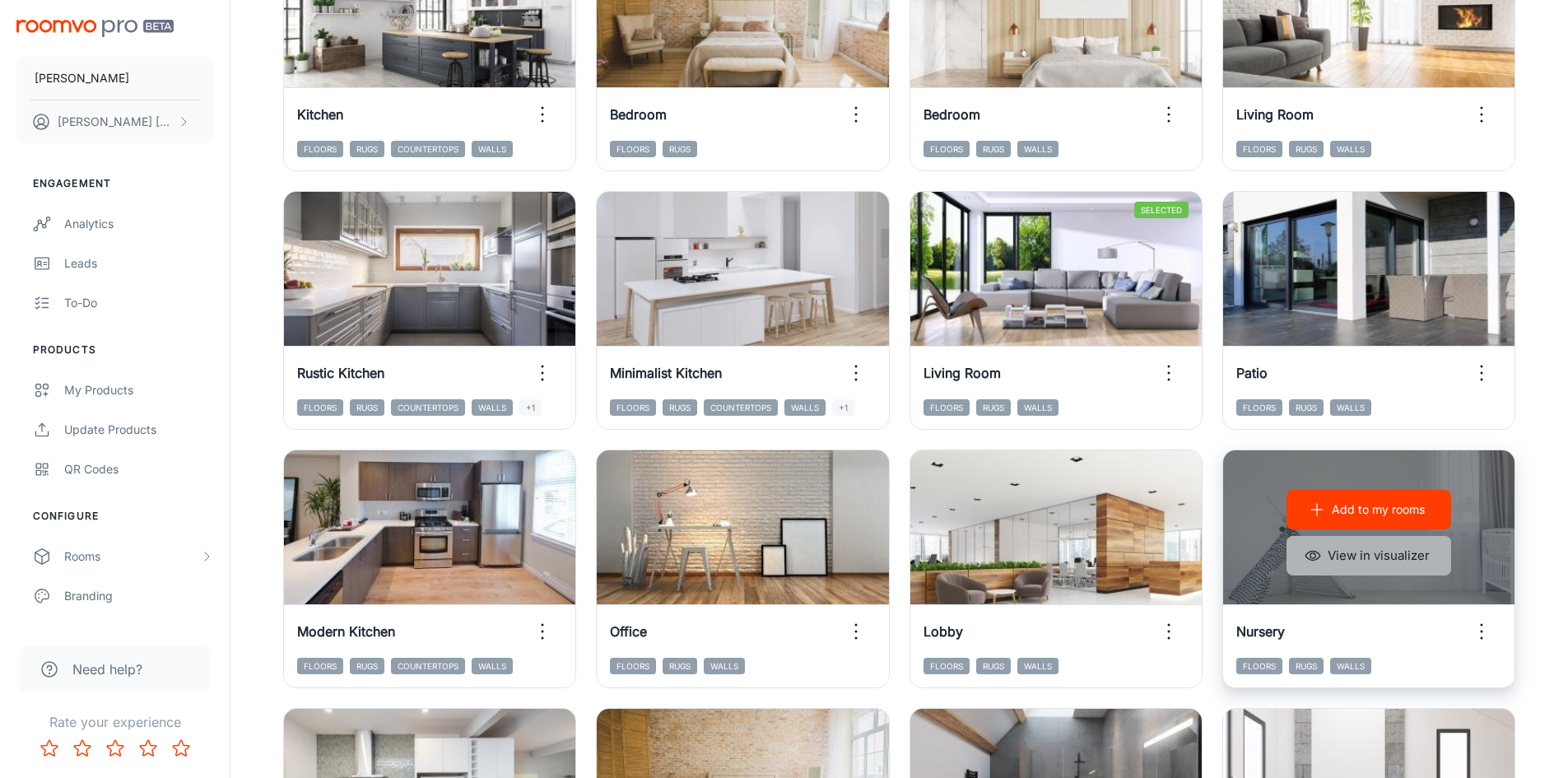
click at [1355, 555] on button "View in visualizer" at bounding box center [1368, 555] width 165 height 40
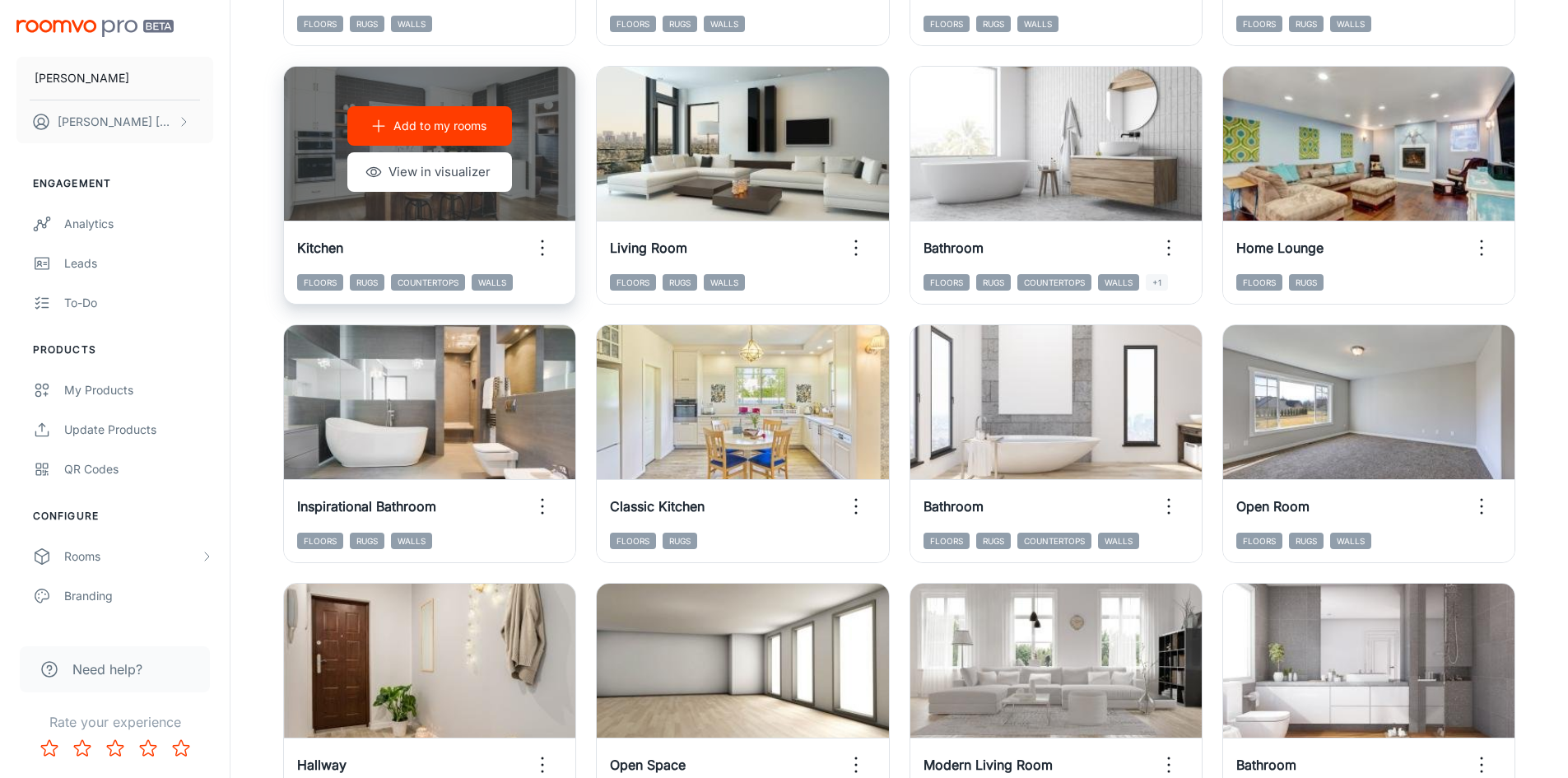
scroll to position [1399, 0]
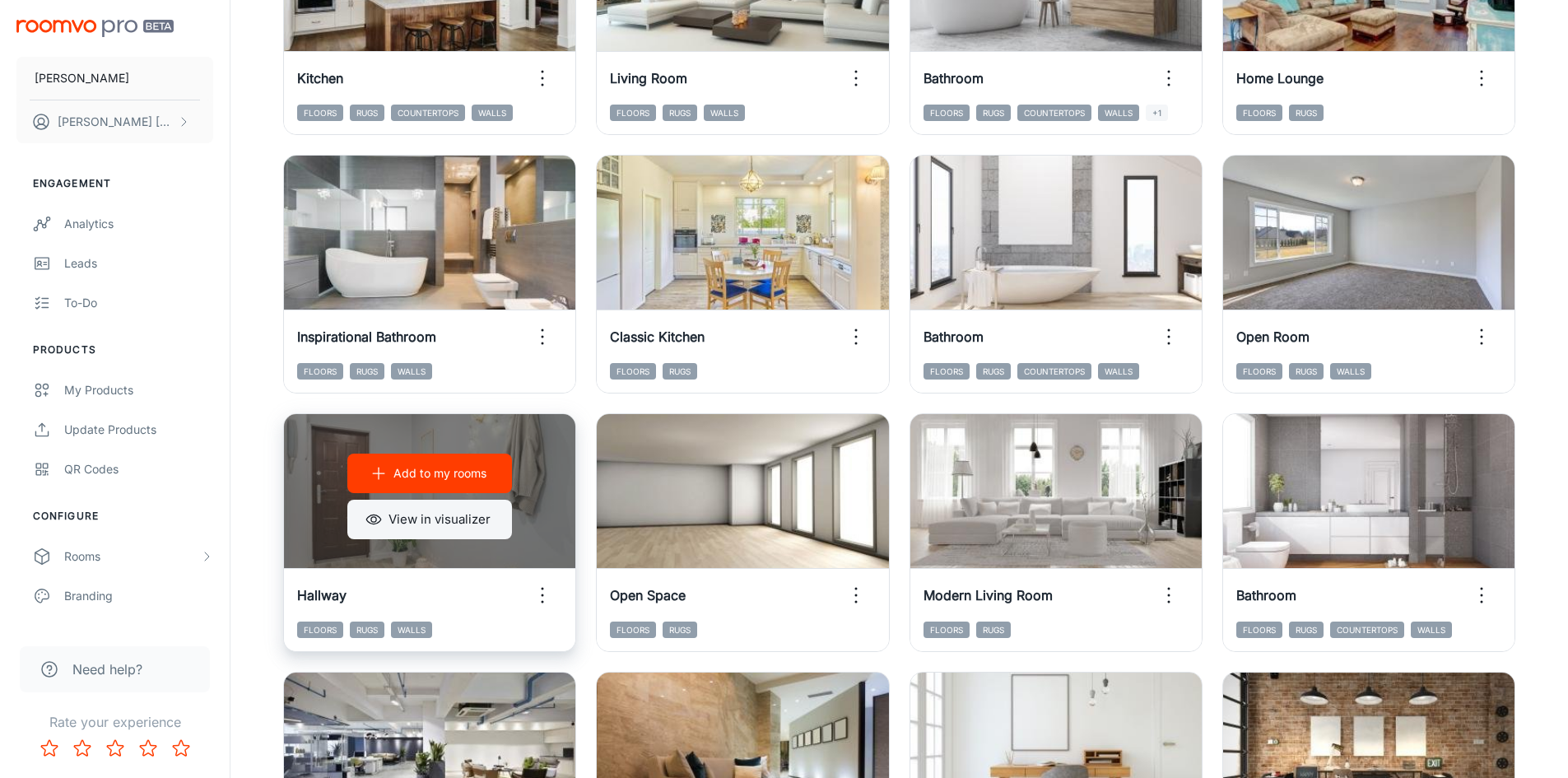
click at [455, 516] on button "View in visualizer" at bounding box center [430, 519] width 165 height 40
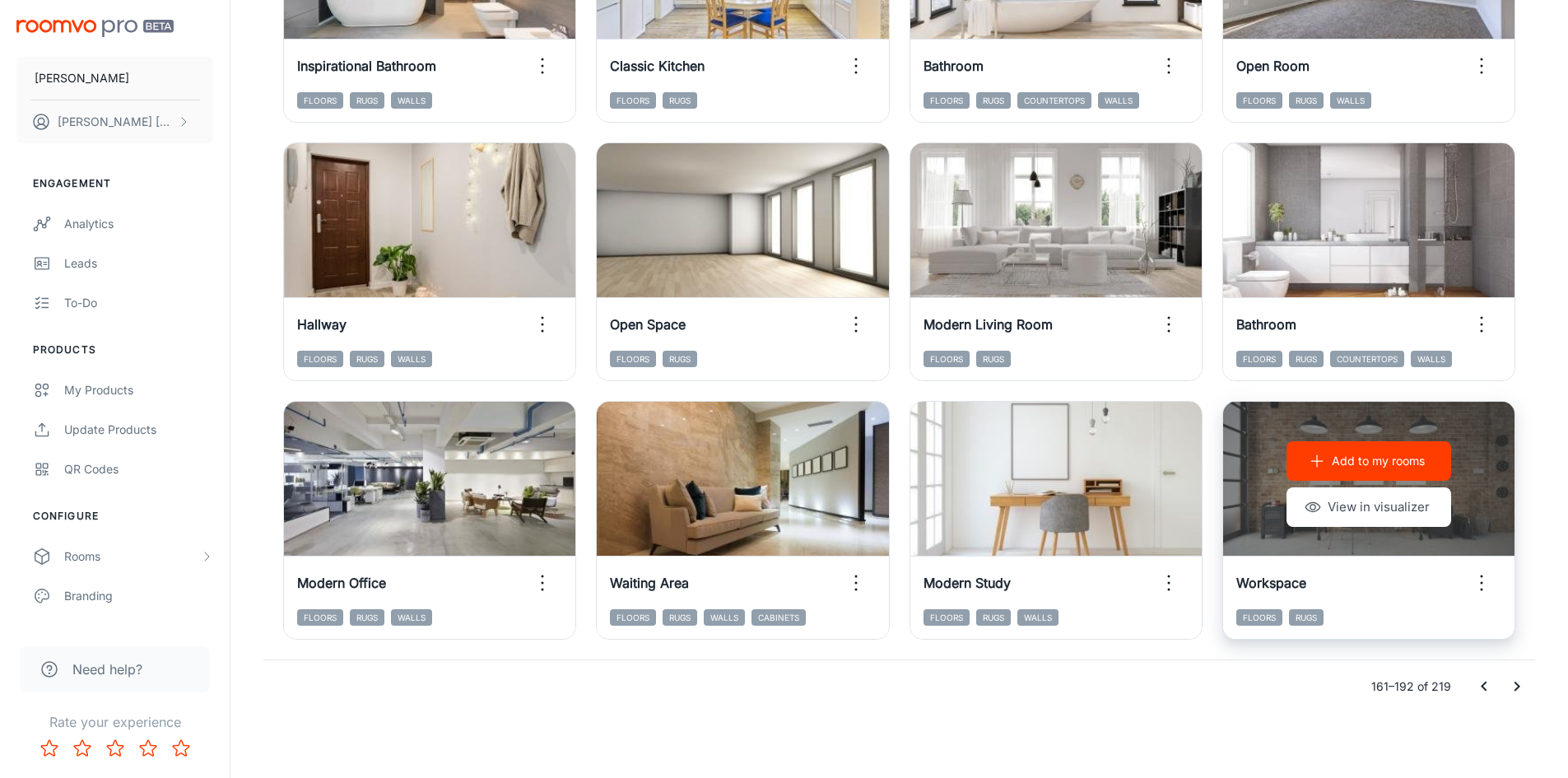
scroll to position [1671, 0]
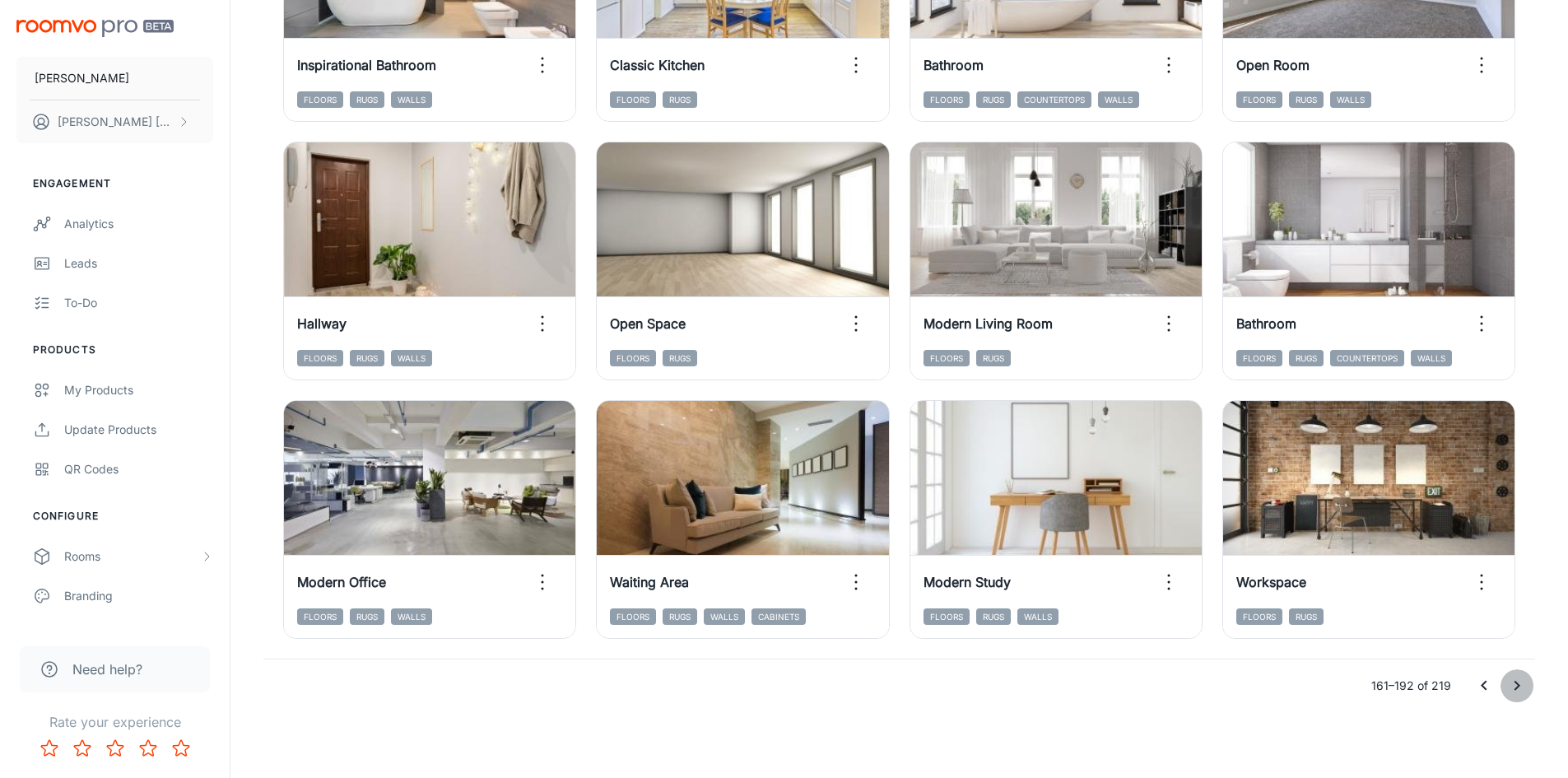
click at [1512, 687] on icon "Go to next page" at bounding box center [1516, 686] width 20 height 20
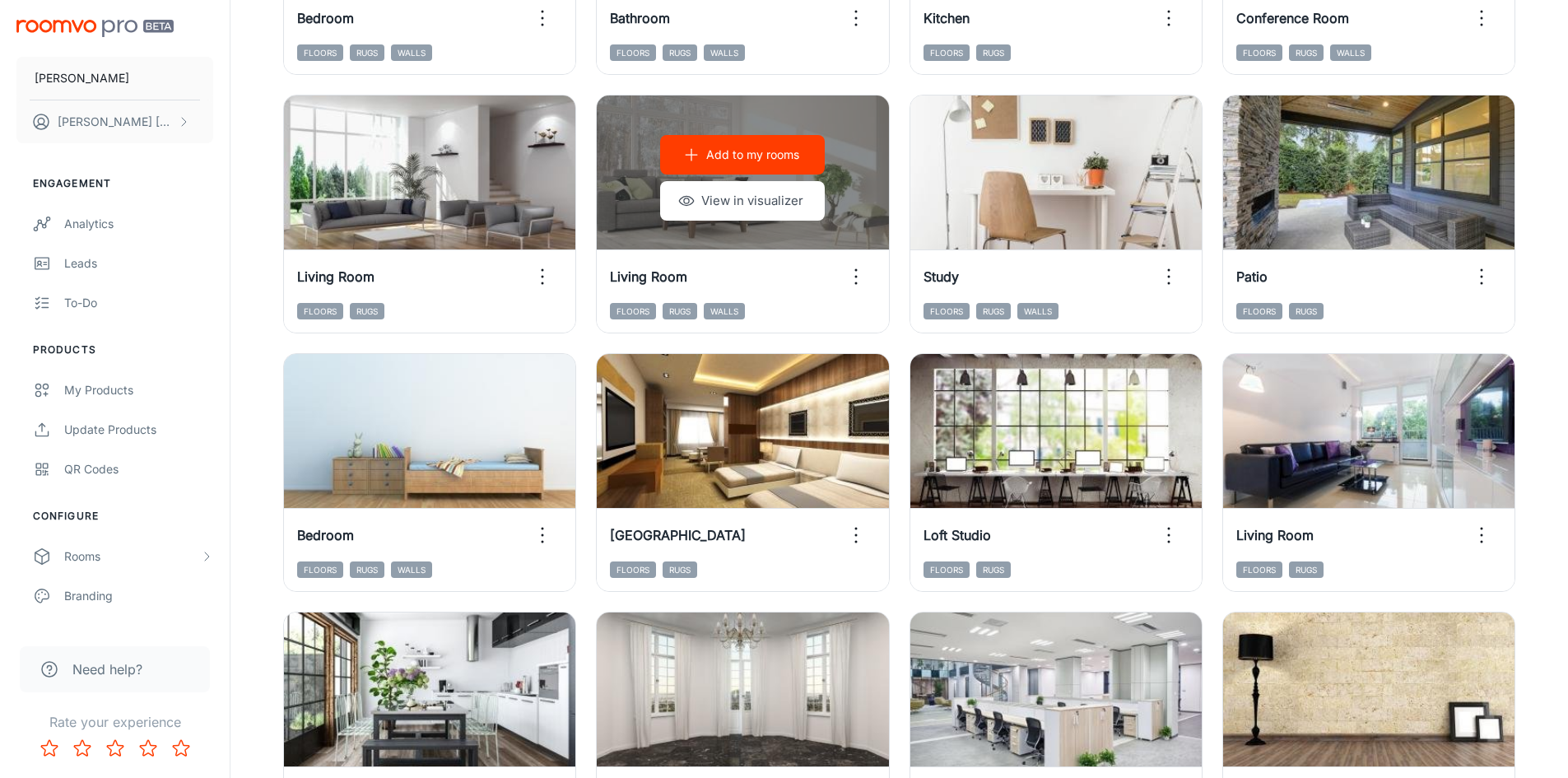
scroll to position [82, 0]
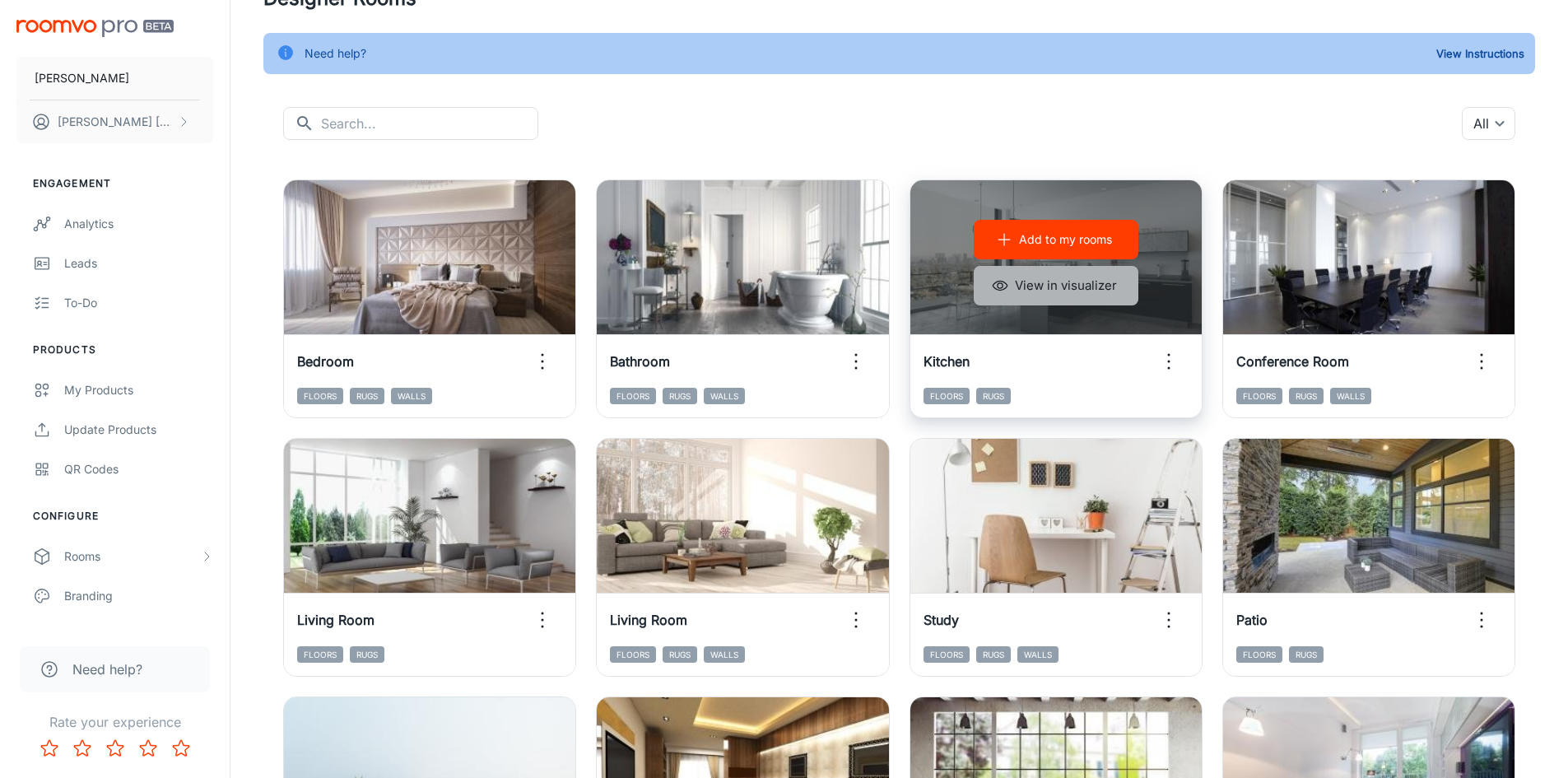
click at [1046, 289] on button "View in visualizer" at bounding box center [1056, 286] width 165 height 40
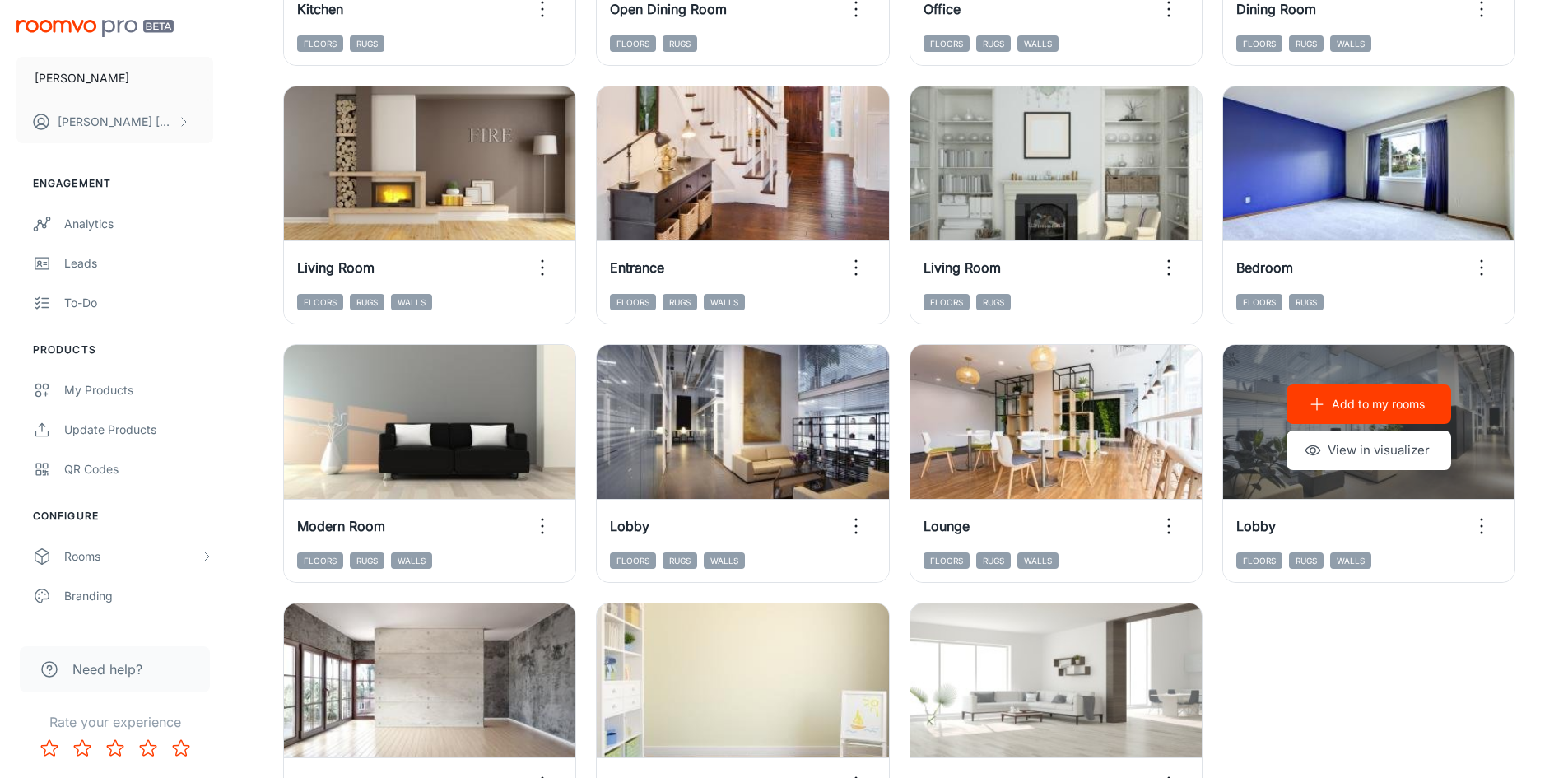
scroll to position [1413, 0]
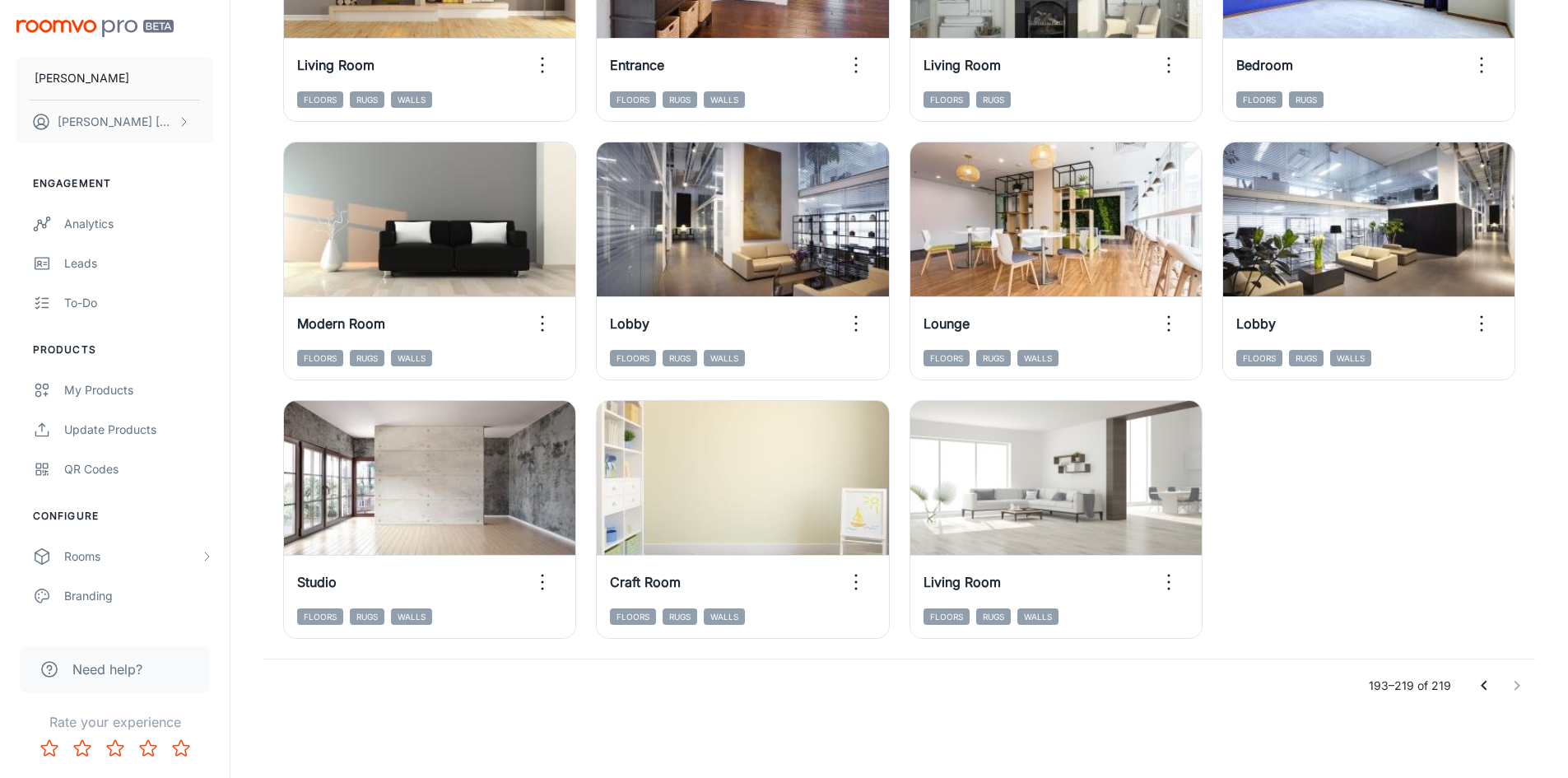
click at [1478, 693] on icon "Go to previous page" at bounding box center [1484, 686] width 20 height 20
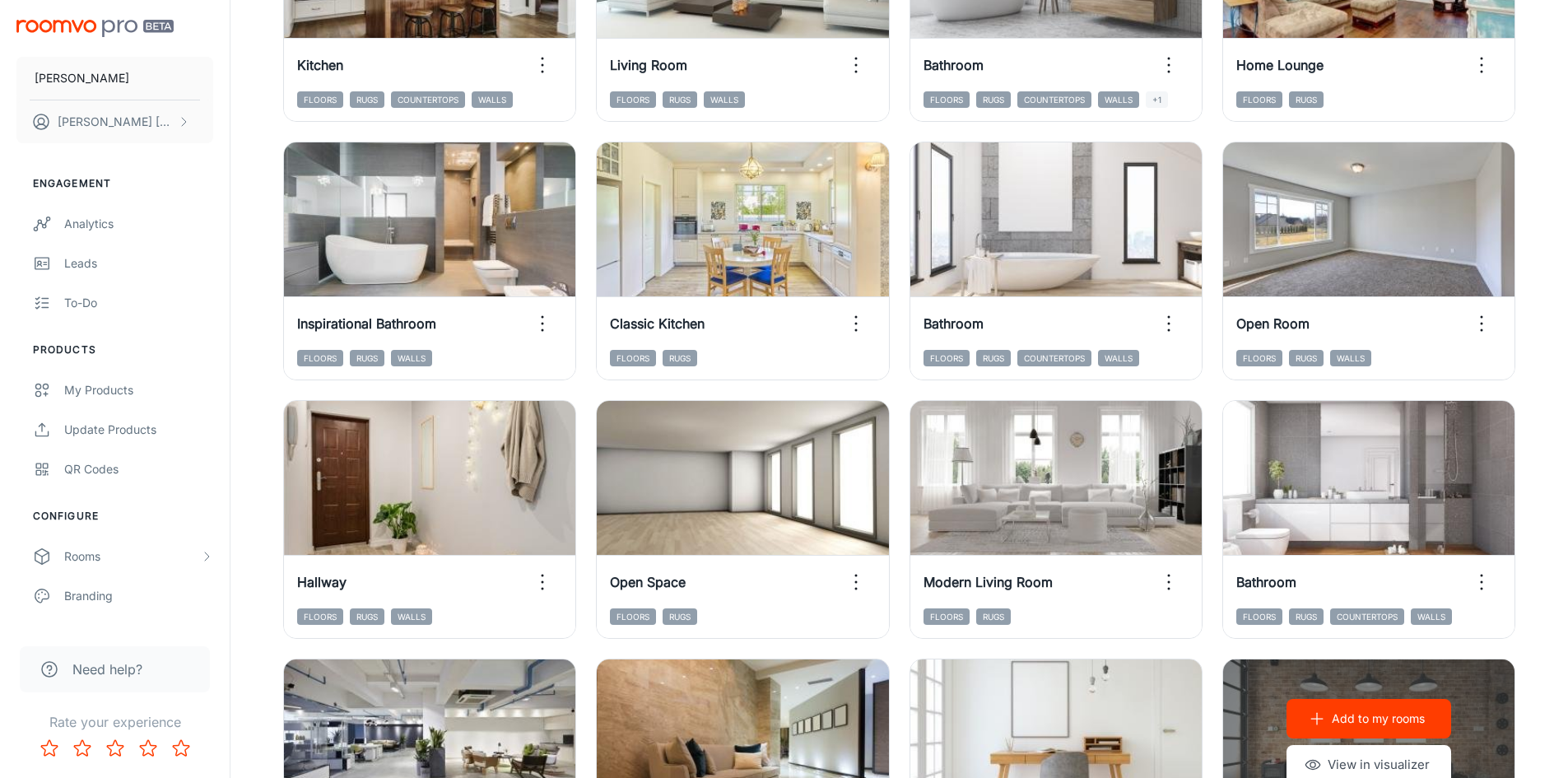
click at [1478, 693] on div "Add to my rooms View in visualizer" at bounding box center [1368, 742] width 291 height 165
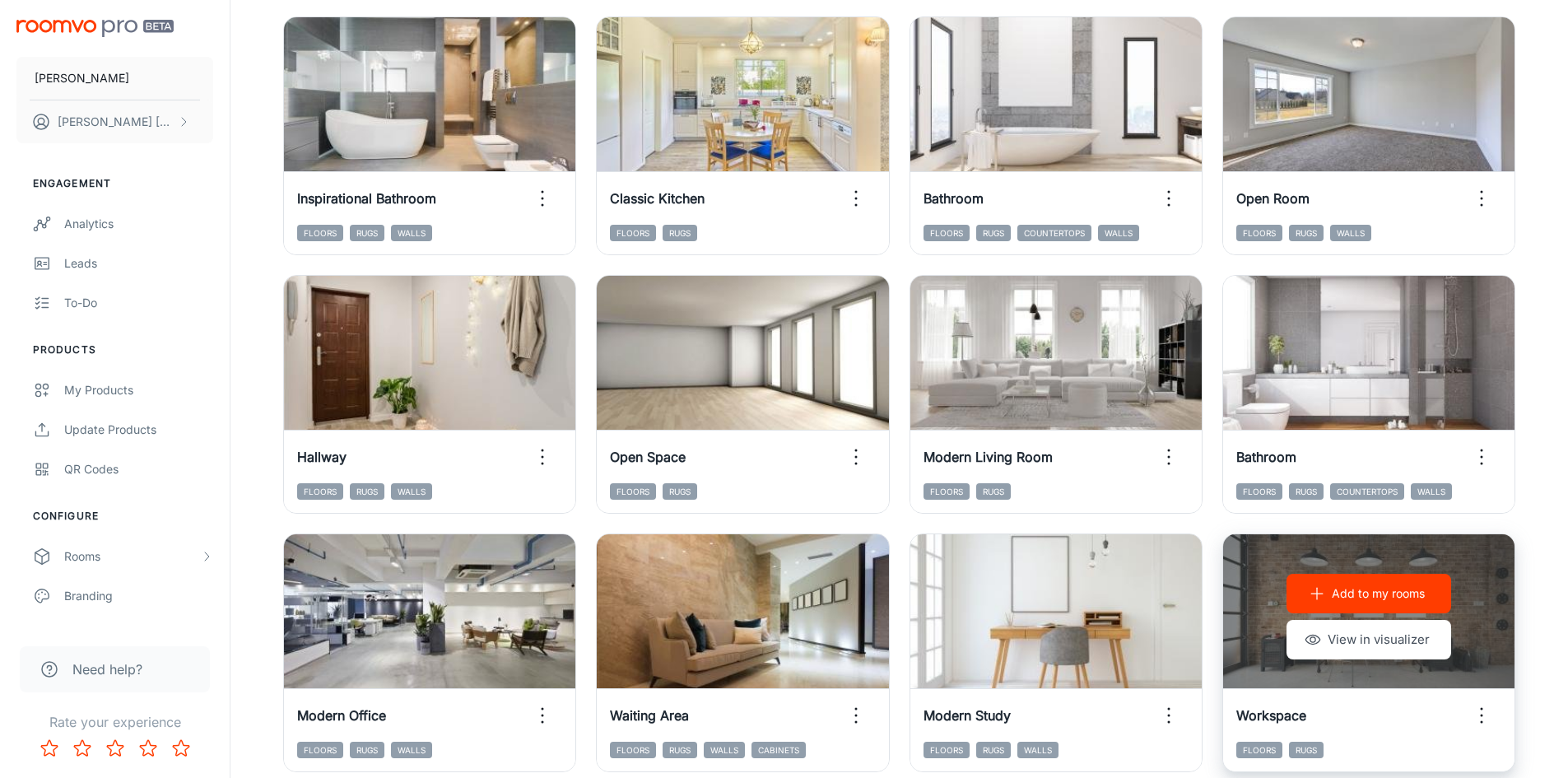
scroll to position [1671, 0]
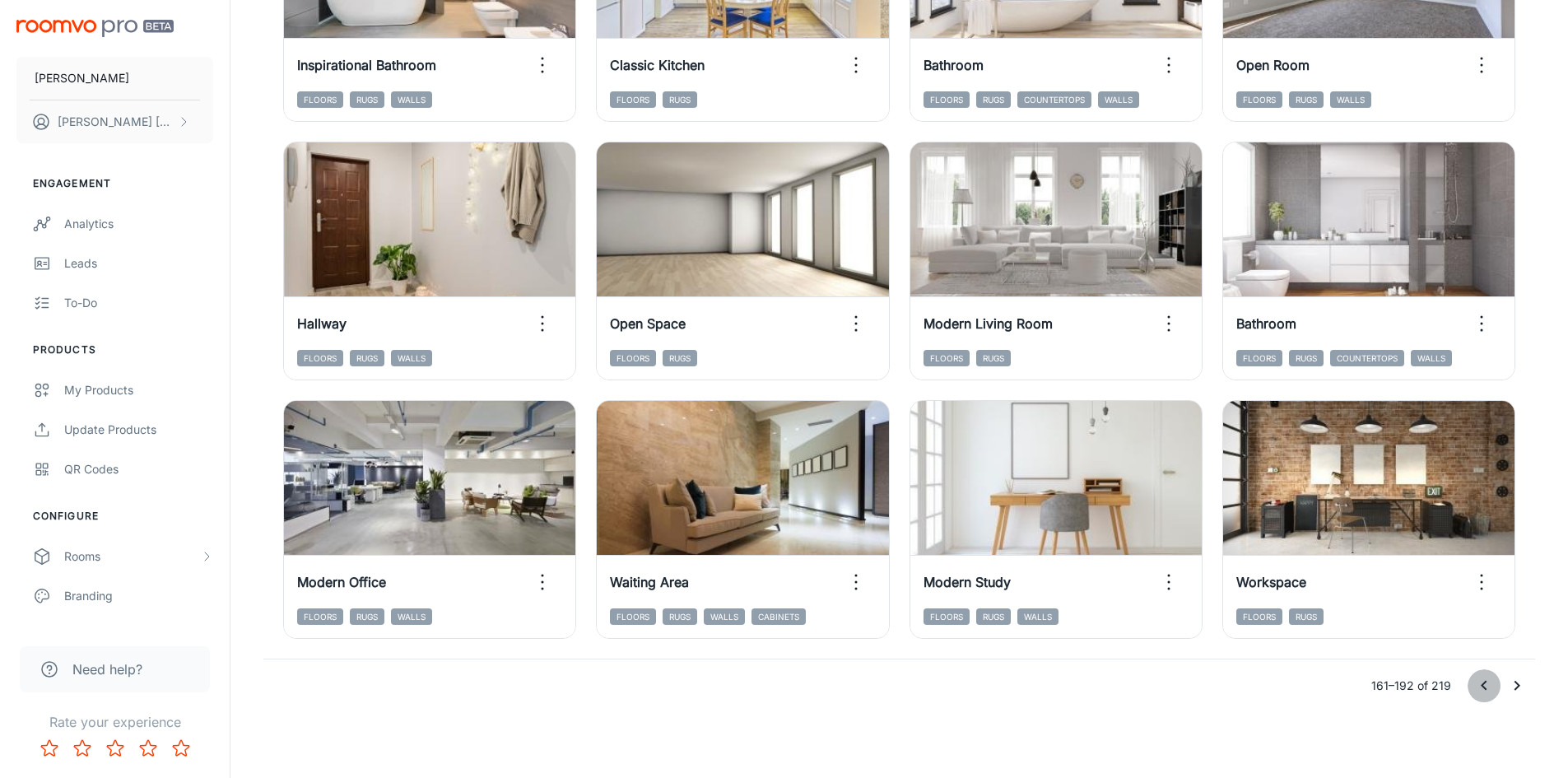
click at [1482, 684] on icon "Go to previous page" at bounding box center [1483, 686] width 5 height 10
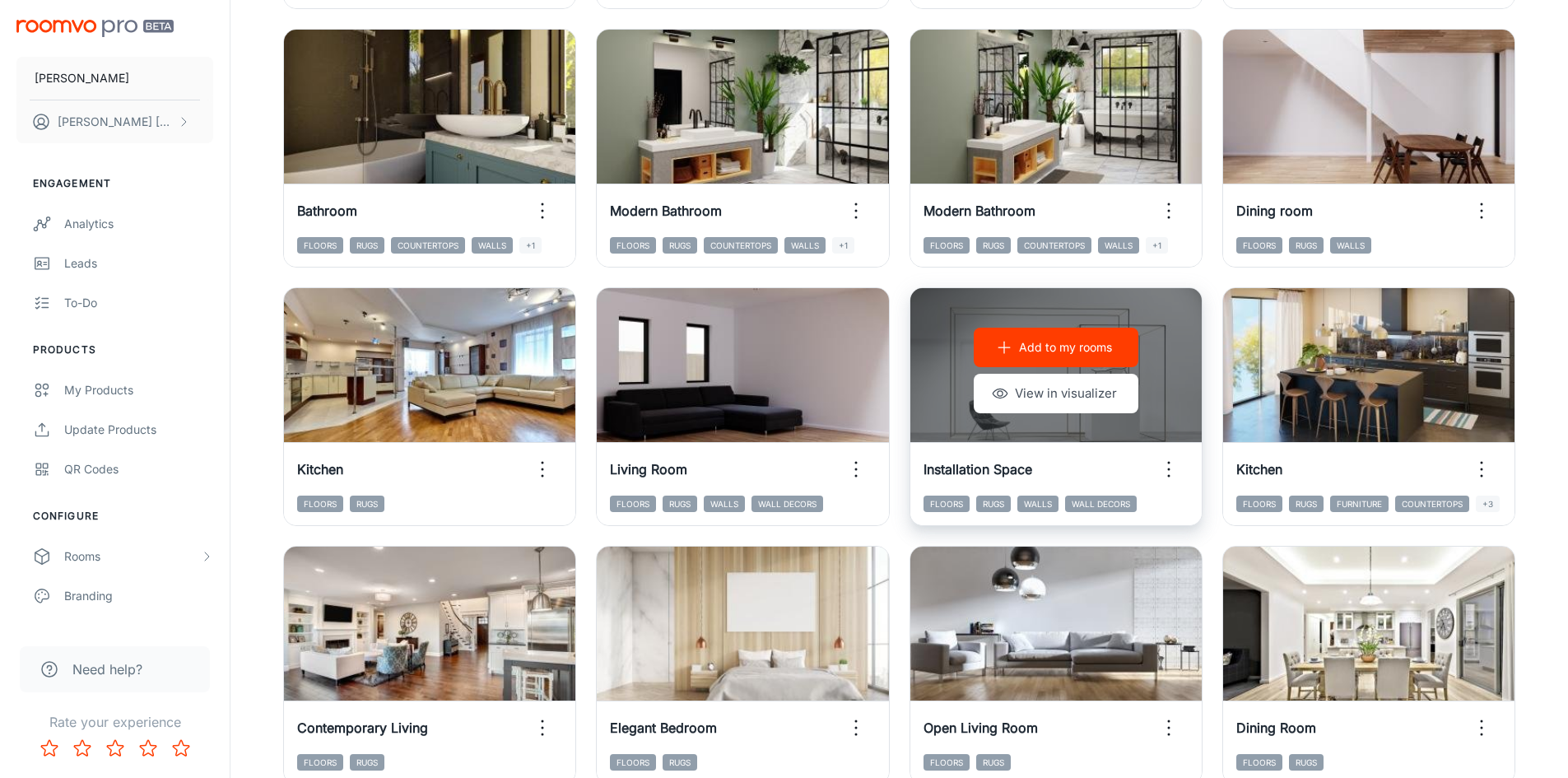
scroll to position [930, 0]
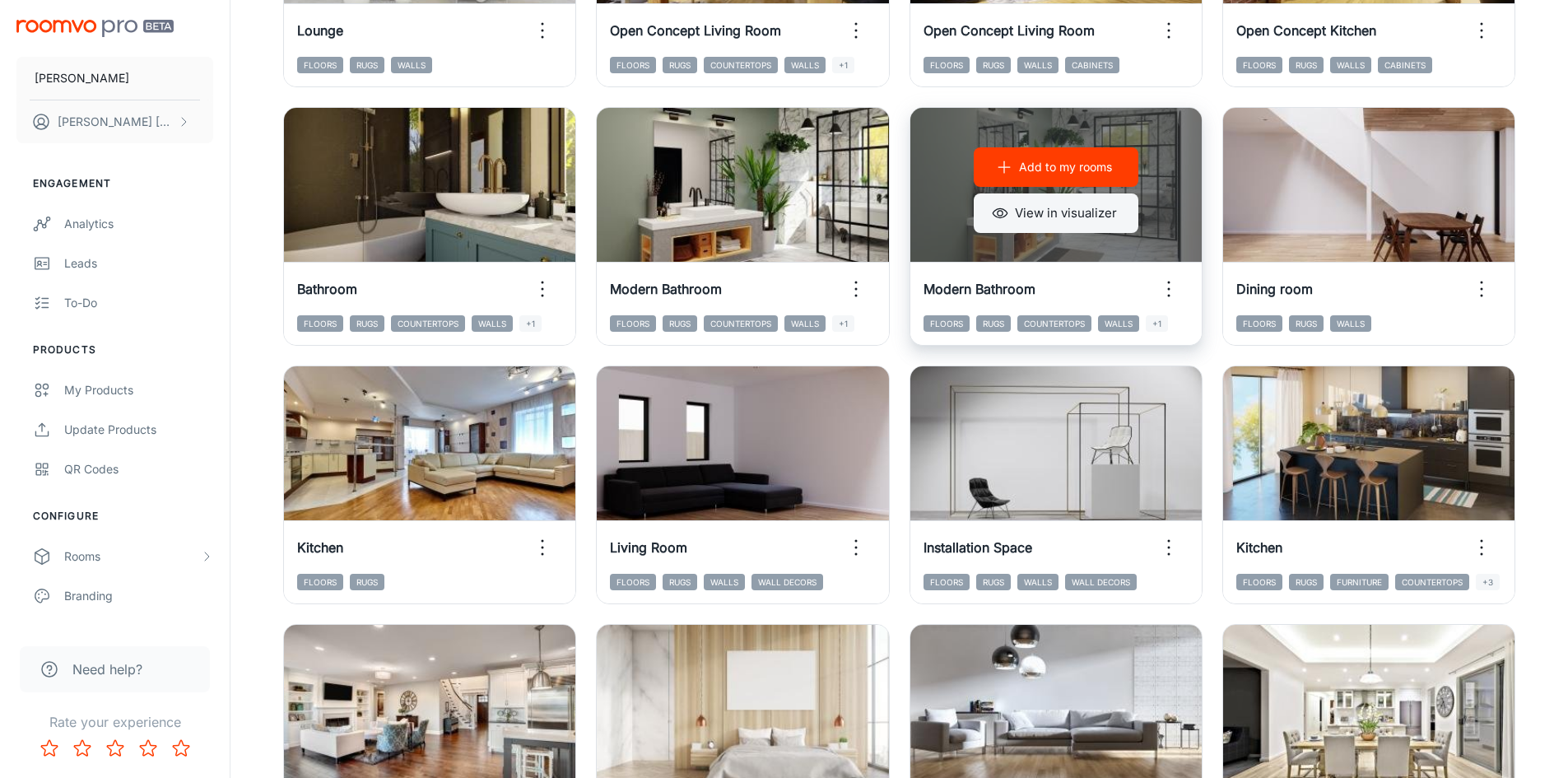
click at [1050, 219] on button "View in visualizer" at bounding box center [1056, 213] width 165 height 40
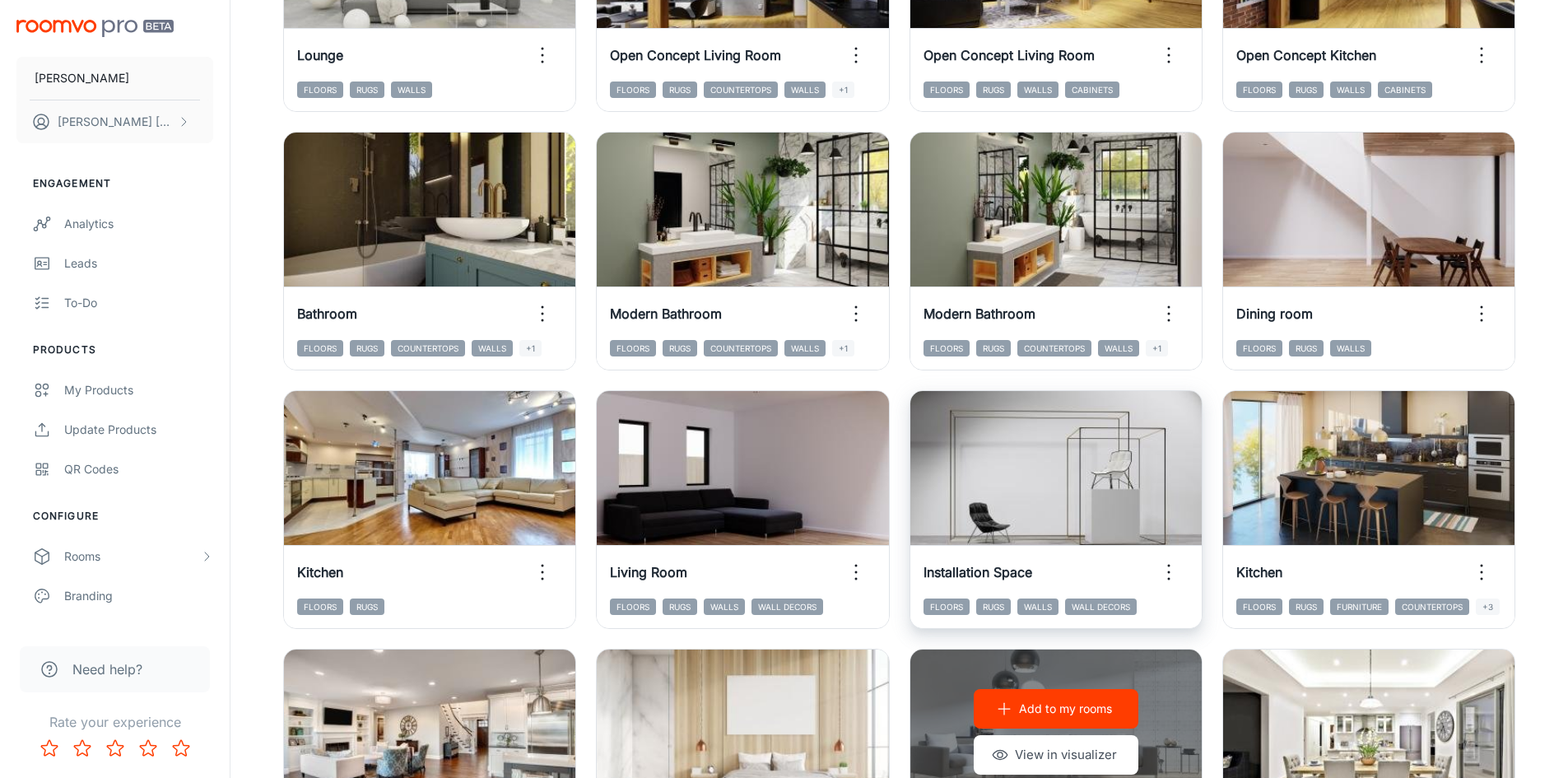
scroll to position [848, 0]
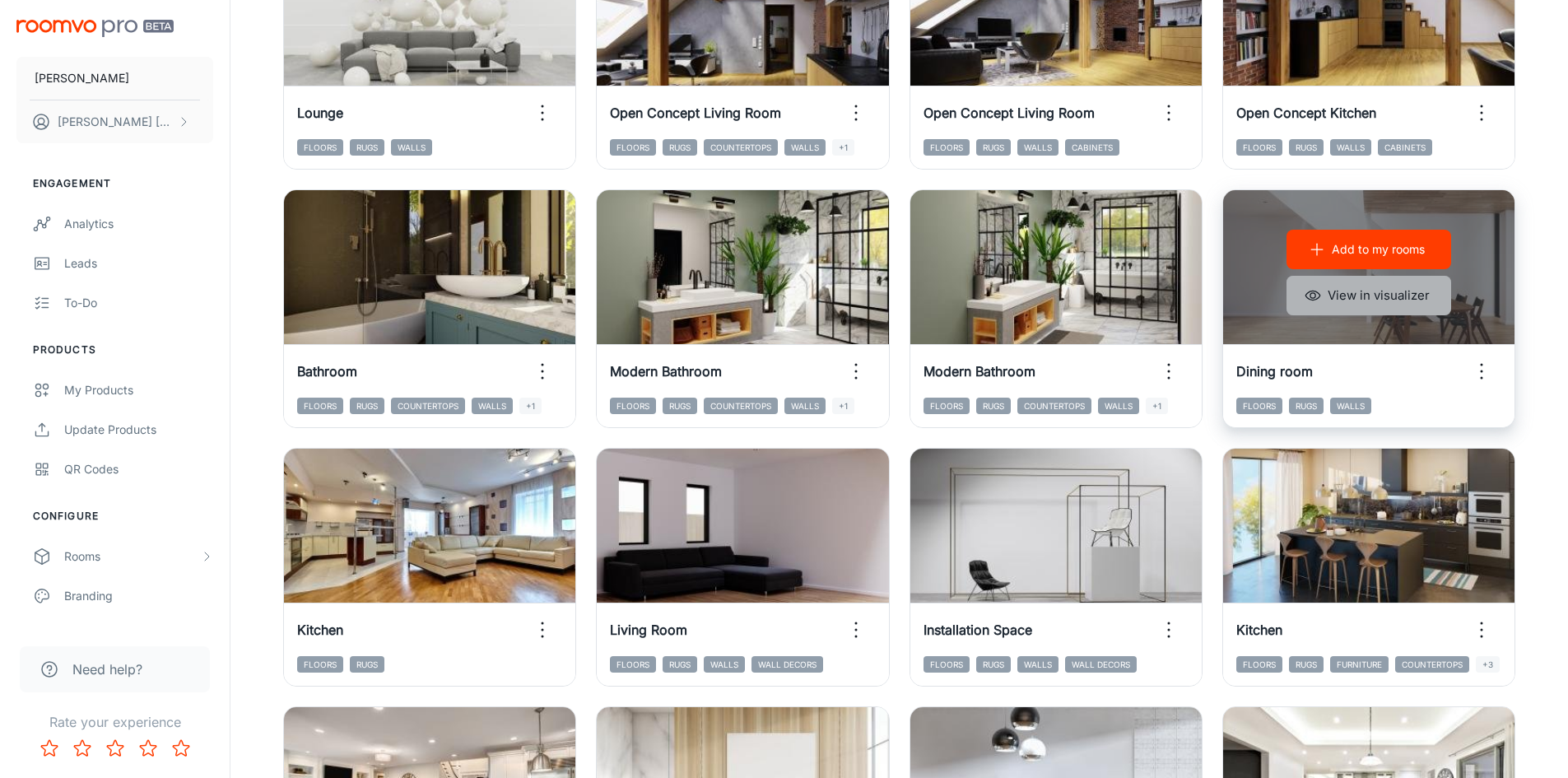
click at [1370, 296] on button "View in visualizer" at bounding box center [1368, 296] width 165 height 40
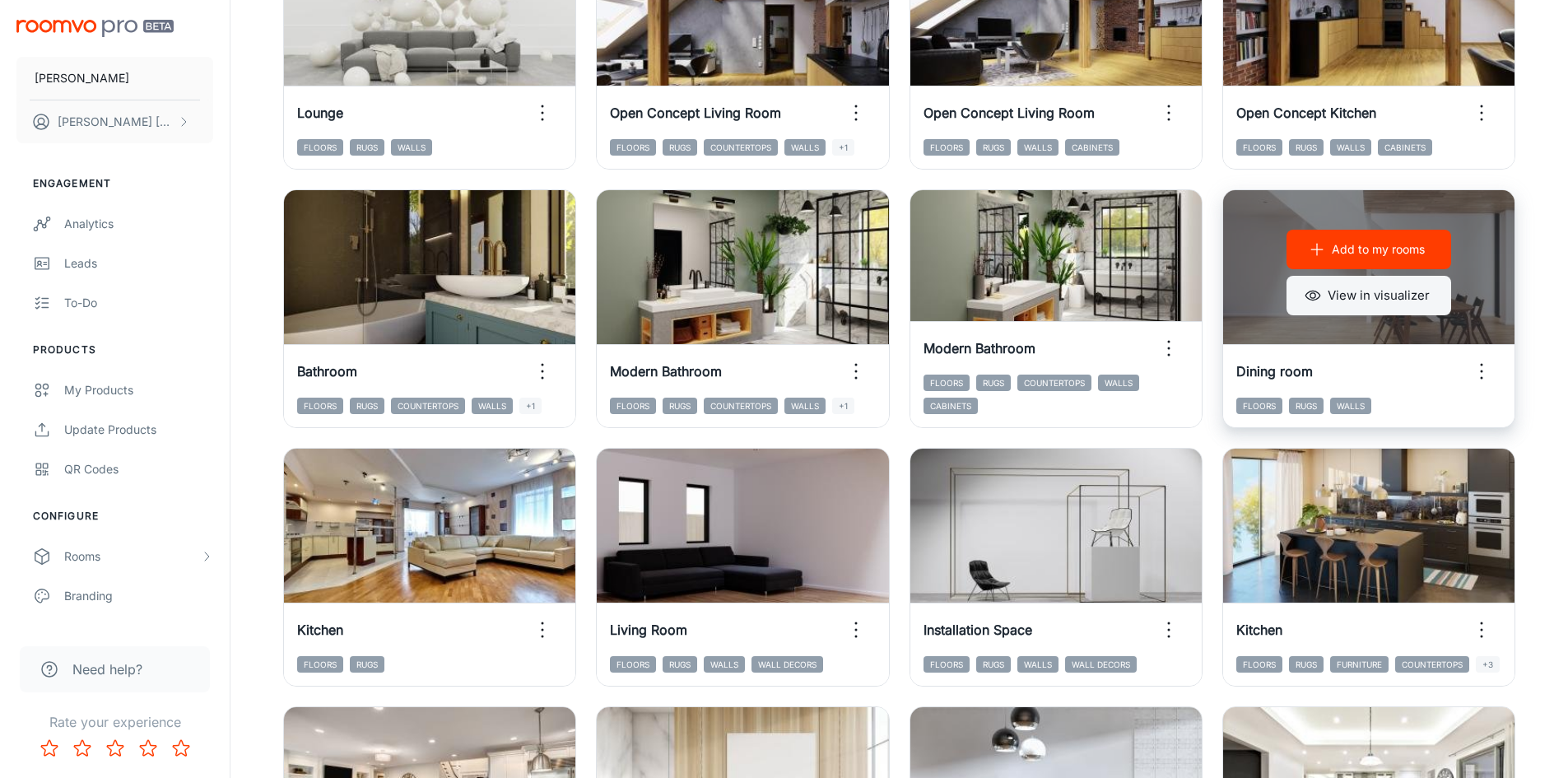
click at [1323, 304] on button "View in visualizer" at bounding box center [1368, 296] width 165 height 40
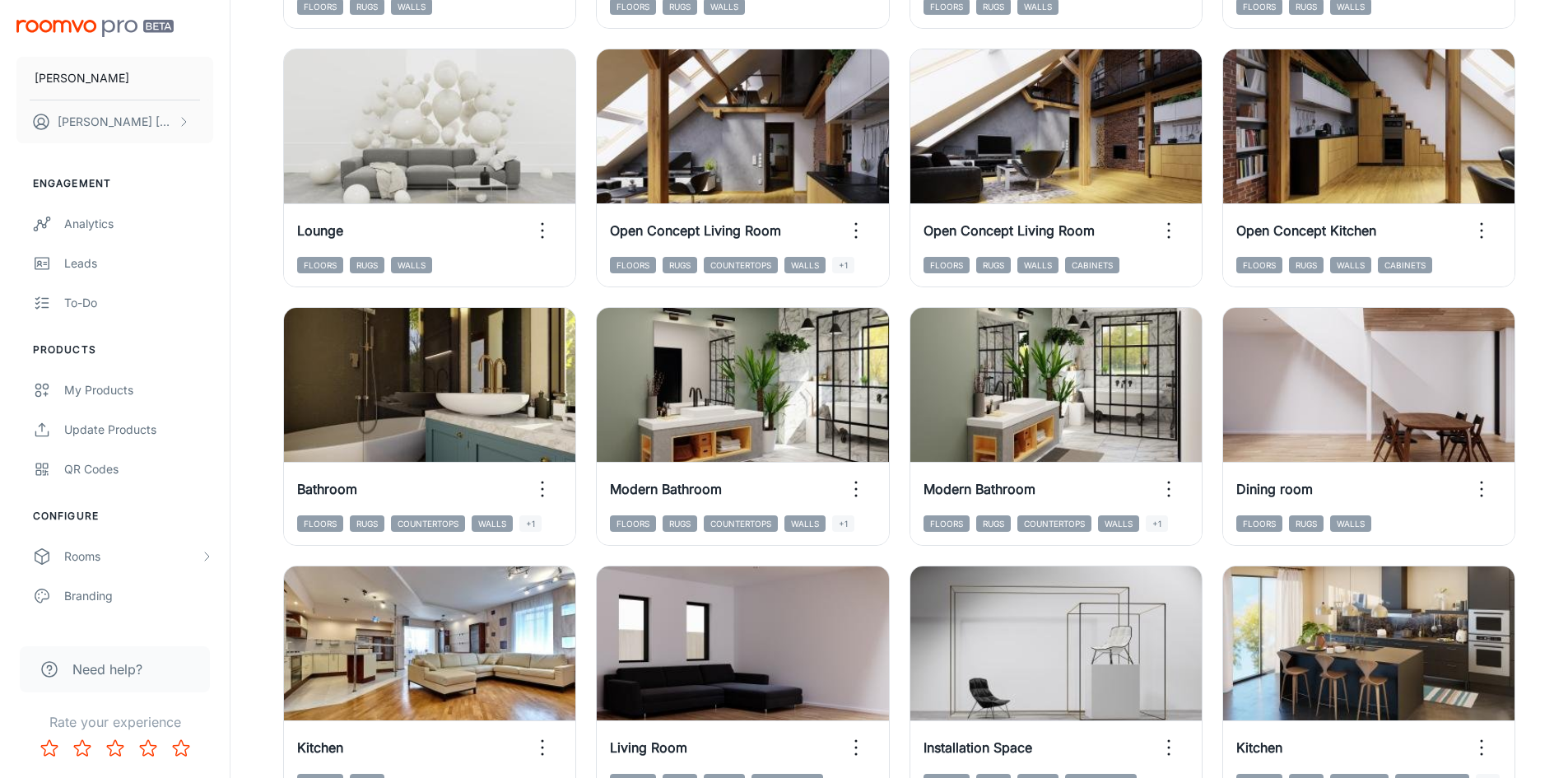
scroll to position [741, 0]
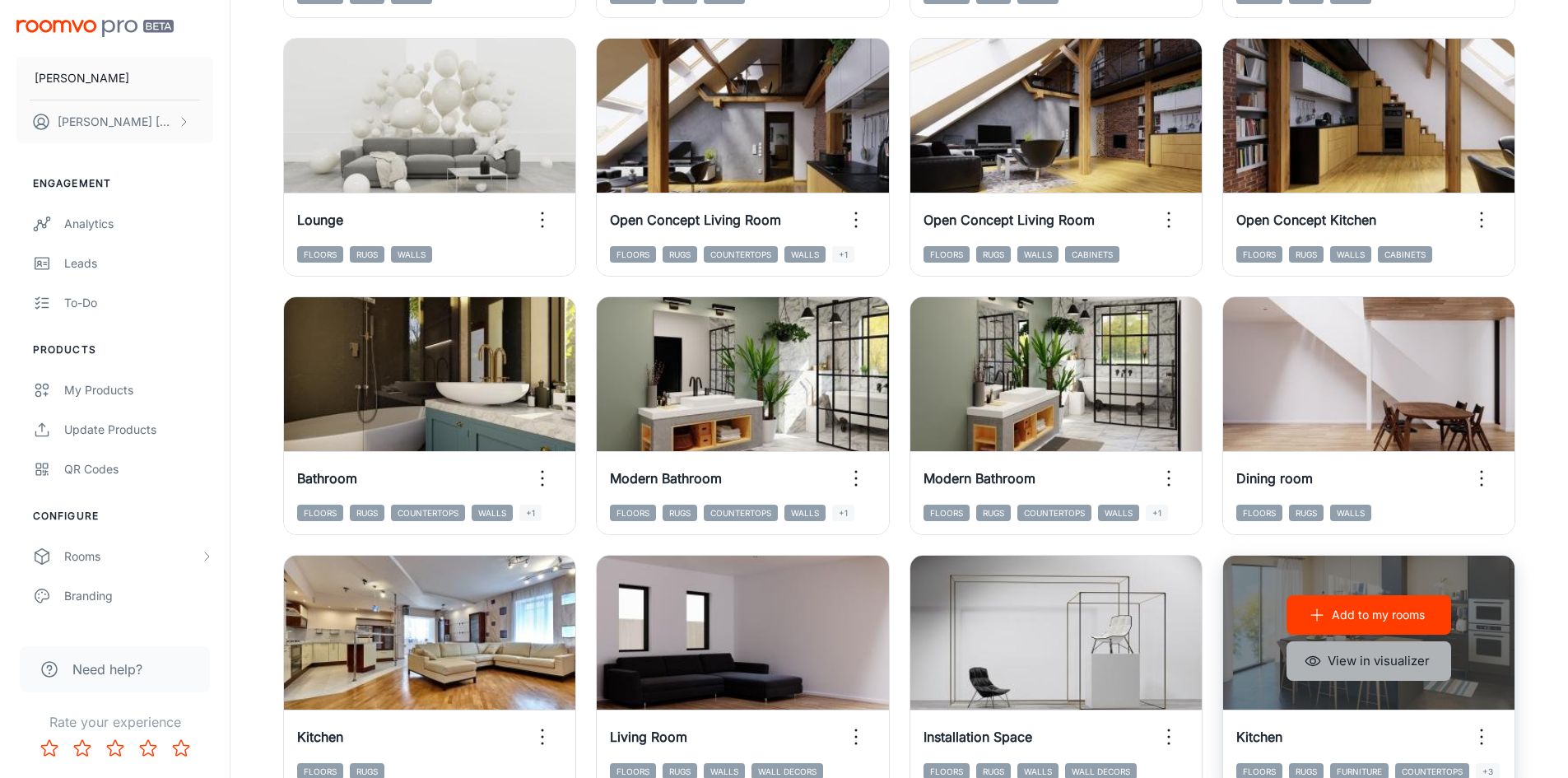
click at [1337, 654] on button "View in visualizer" at bounding box center [1368, 661] width 165 height 40
click at [1398, 671] on button "View in visualizer" at bounding box center [1368, 661] width 165 height 40
